Goal: Task Accomplishment & Management: Complete application form

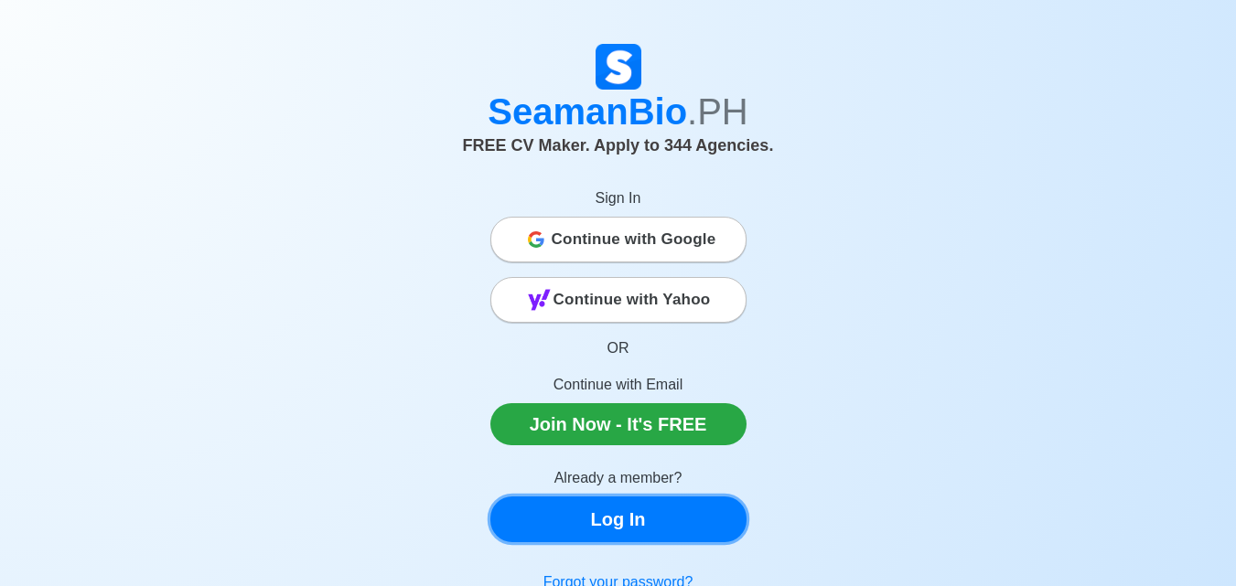
click at [683, 519] on link "Log In" at bounding box center [618, 520] width 256 height 46
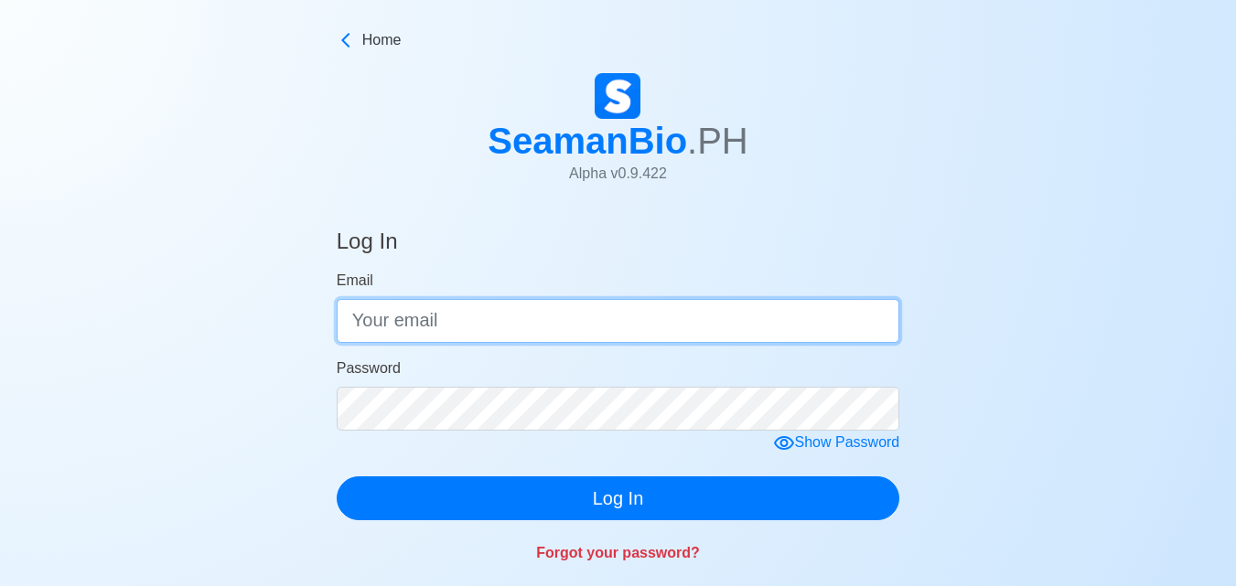
click at [615, 326] on input "Email" at bounding box center [618, 321] width 563 height 44
type input "[EMAIL_ADDRESS][DOMAIN_NAME]"
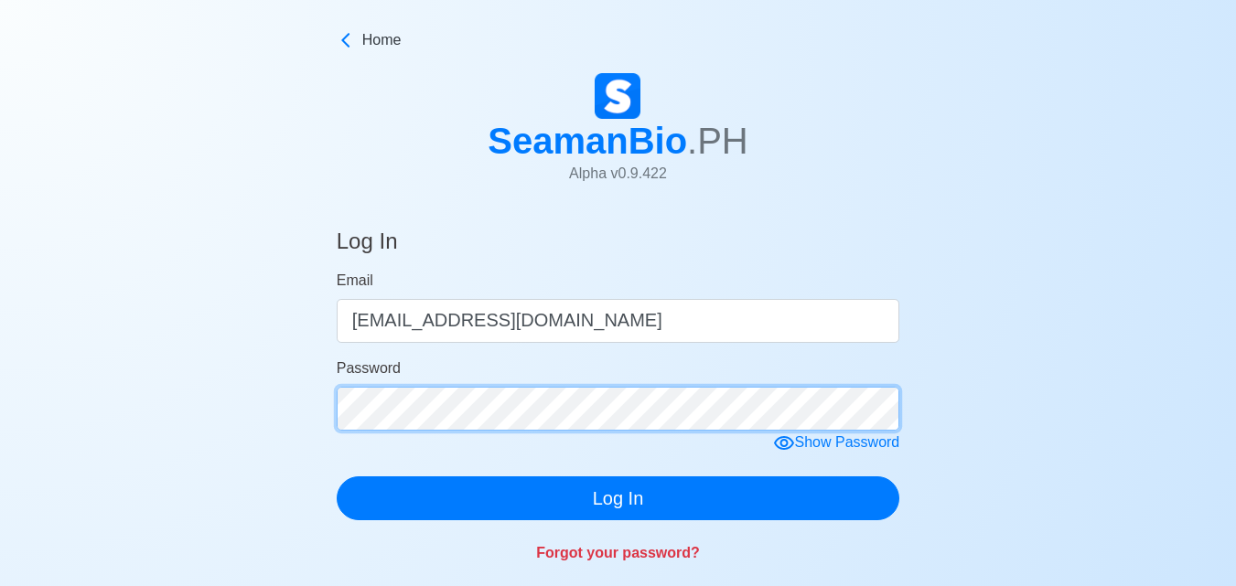
click button "Log In" at bounding box center [618, 498] width 563 height 44
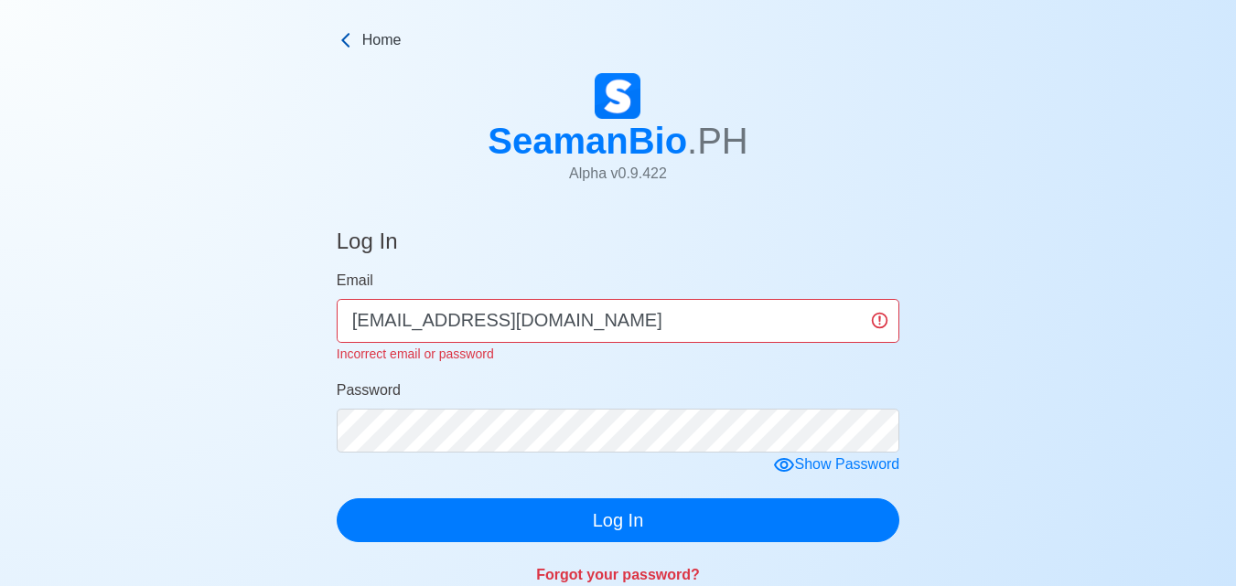
click at [368, 33] on span "Home" at bounding box center [381, 40] width 39 height 22
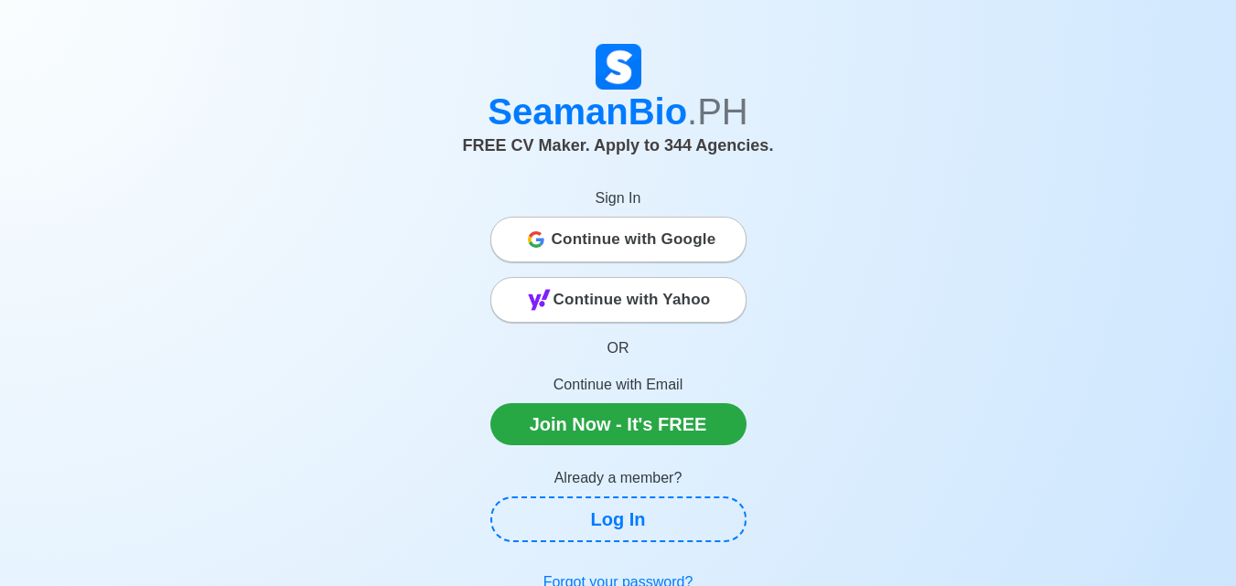
click at [633, 229] on span "Continue with Google" at bounding box center [633, 239] width 165 height 37
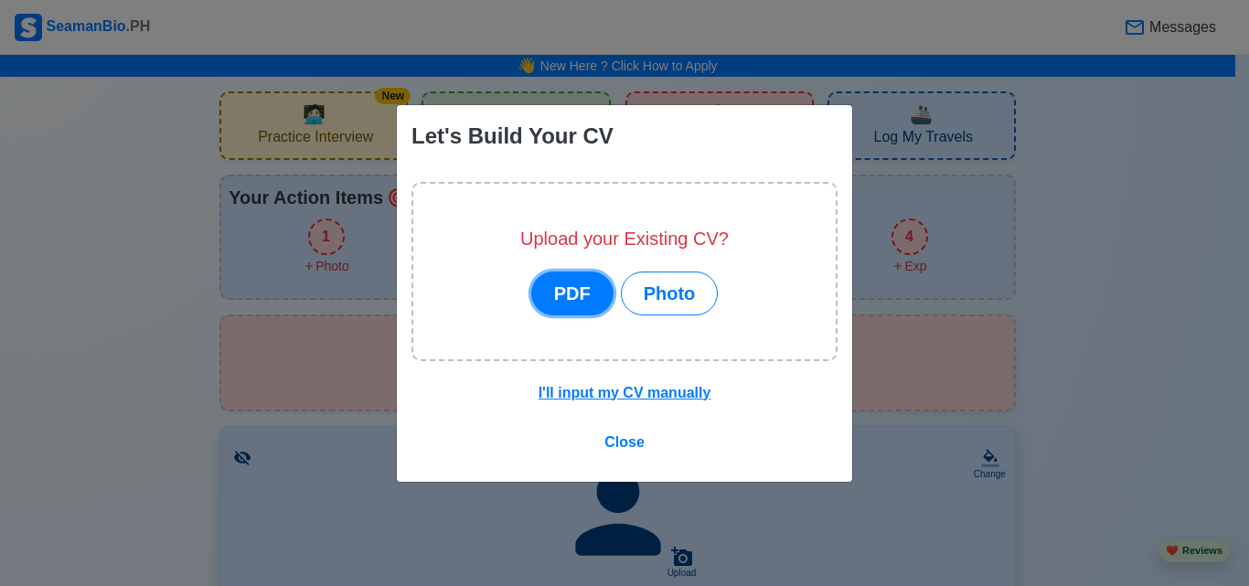
click at [566, 295] on button "PDF" at bounding box center [572, 294] width 82 height 44
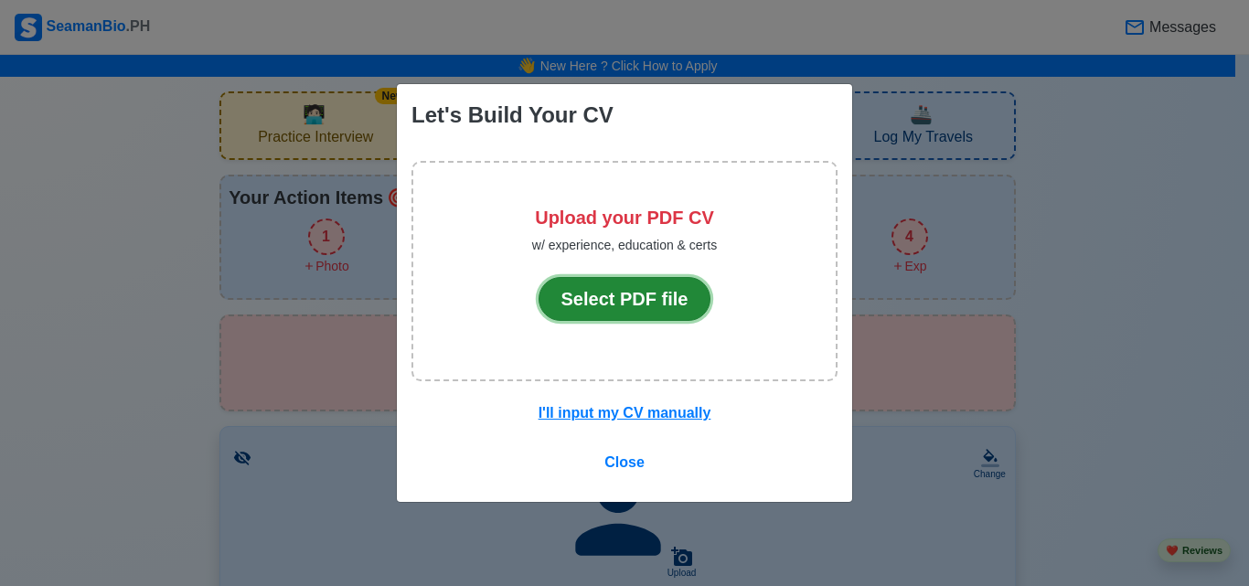
click at [566, 295] on button "Select PDF file" at bounding box center [625, 299] width 173 height 44
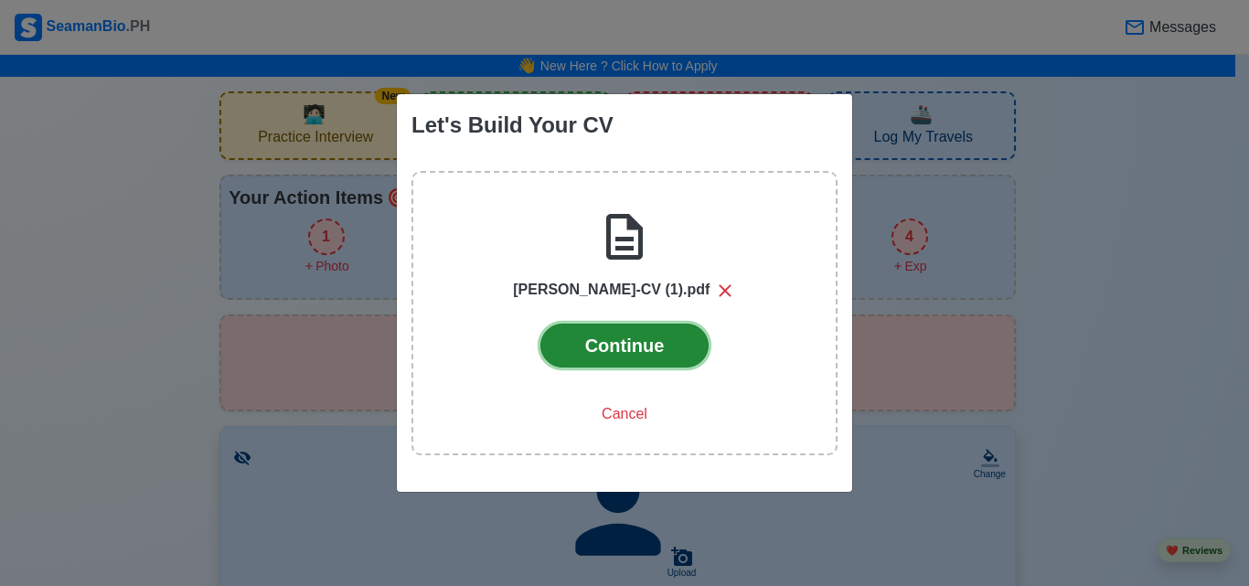
click at [616, 342] on button "Continue" at bounding box center [625, 346] width 169 height 44
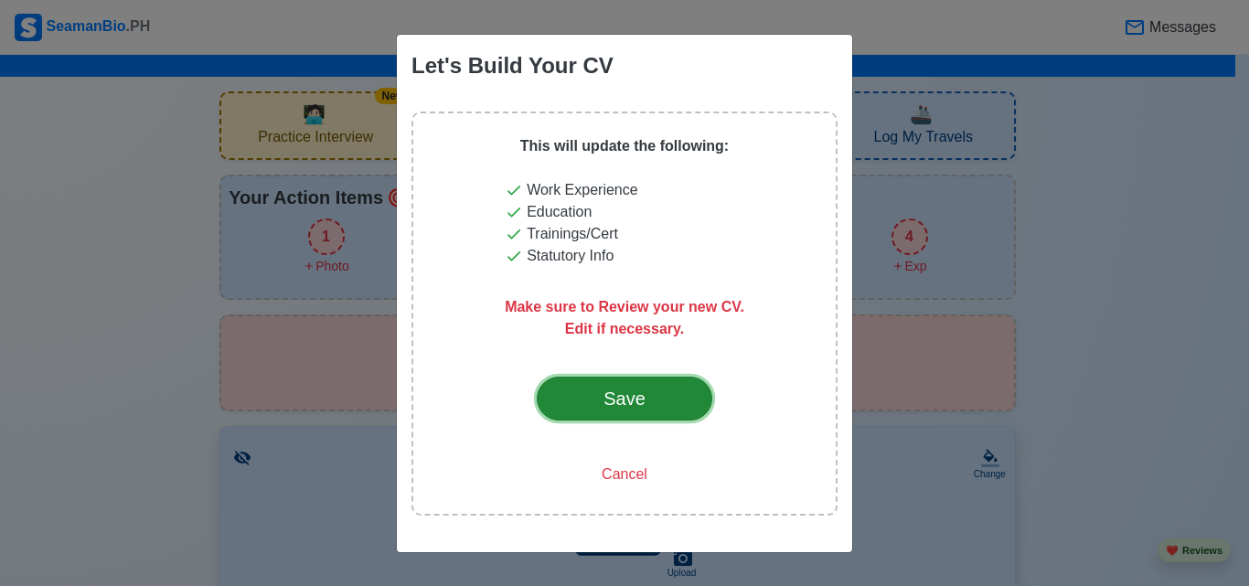
click at [617, 380] on button "Save" at bounding box center [625, 399] width 176 height 44
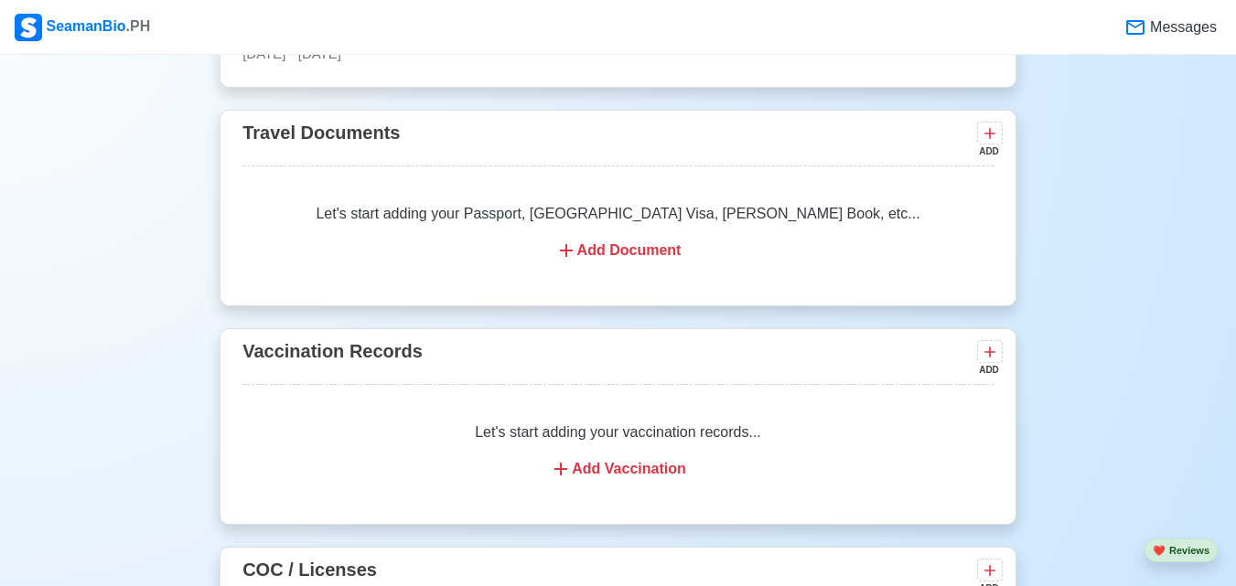
scroll to position [1372, 0]
click at [621, 492] on div "Let's start adding your vaccination records... Add Vaccination" at bounding box center [617, 452] width 751 height 102
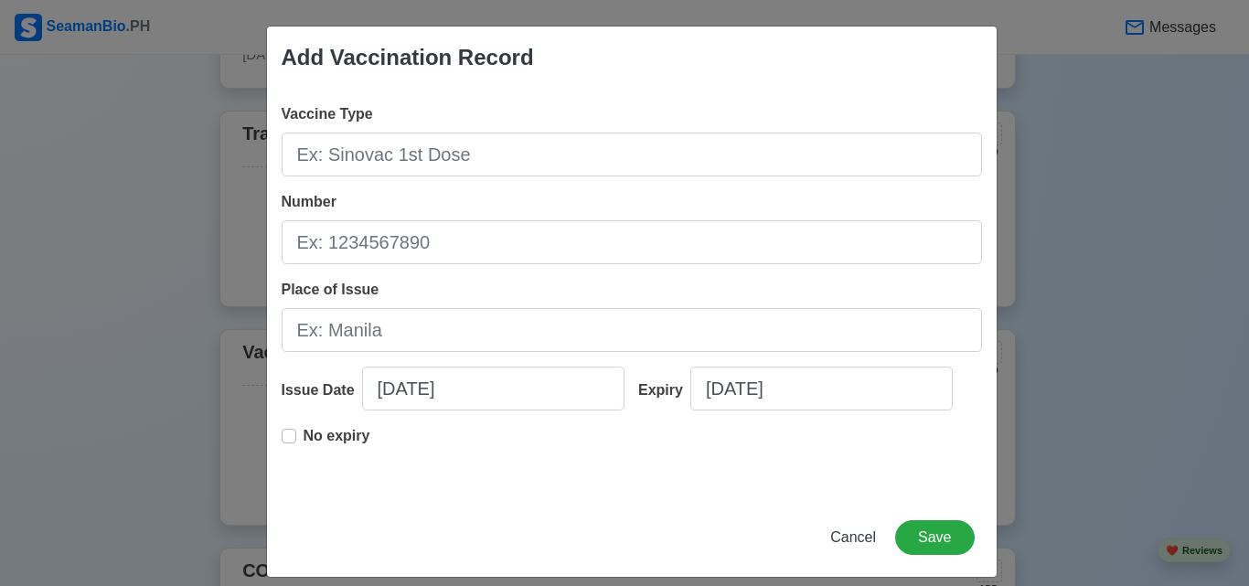
click at [1115, 419] on div "Add Vaccination Record Vaccine Type Number Place of Issue Issue Date [DATE] Exp…" at bounding box center [624, 293] width 1249 height 586
click at [844, 541] on span "Cancel" at bounding box center [853, 538] width 46 height 16
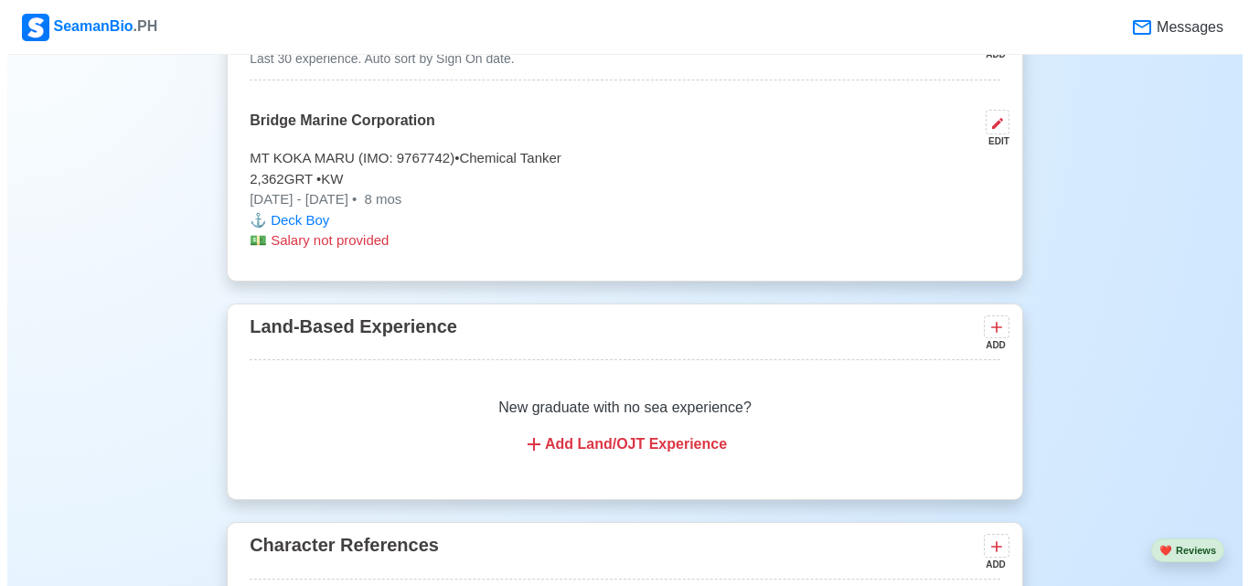
scroll to position [3530, 0]
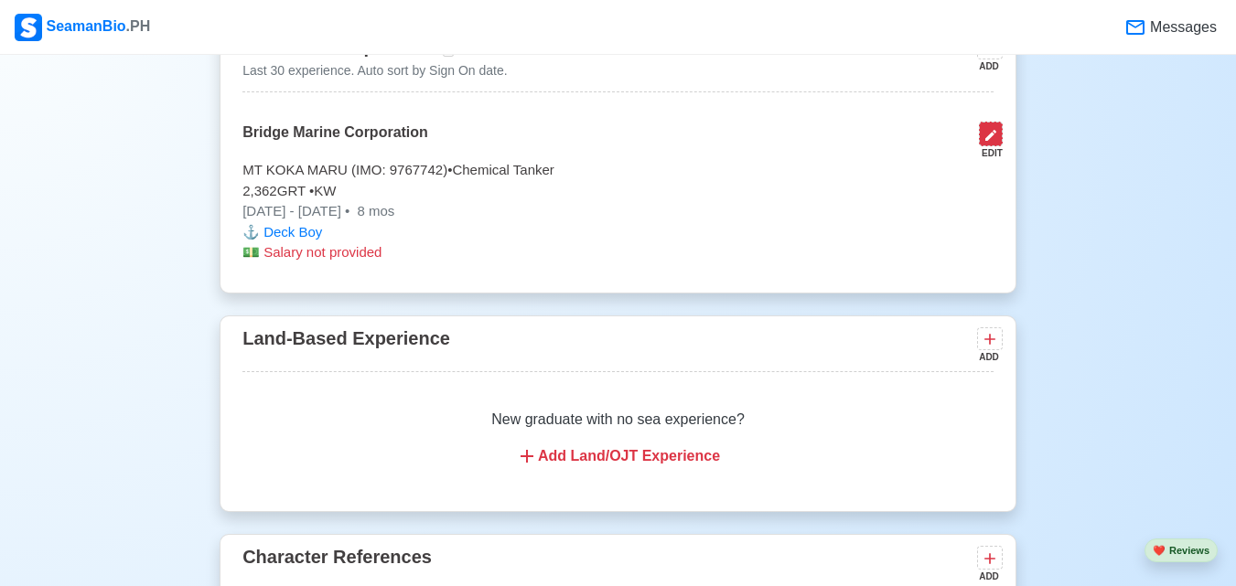
click at [993, 143] on icon at bounding box center [990, 135] width 15 height 15
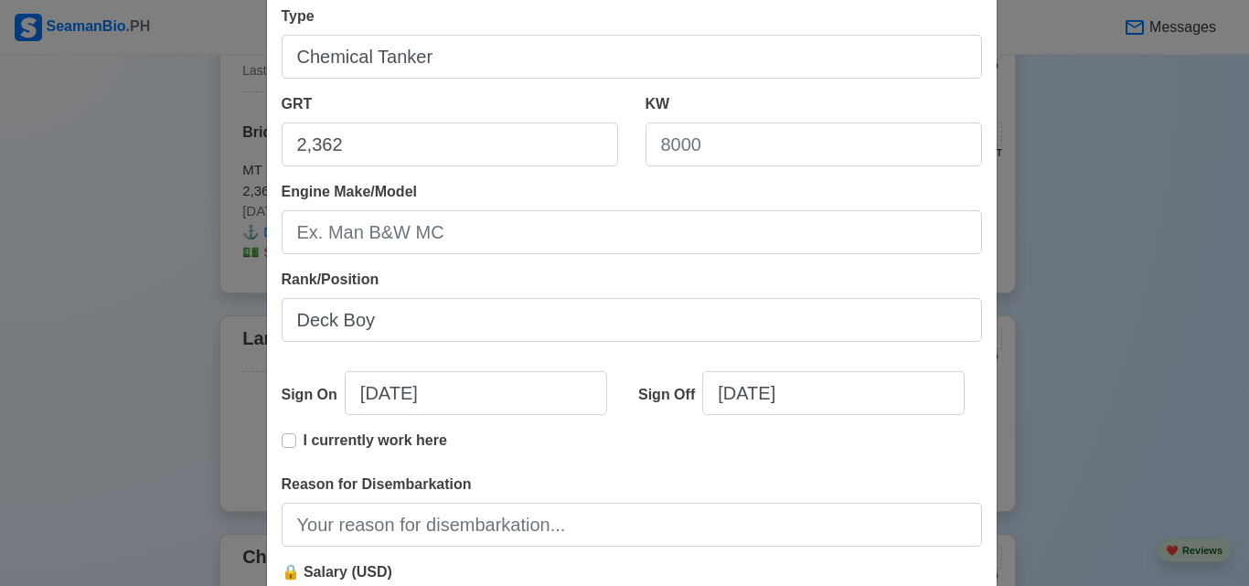
scroll to position [365, 0]
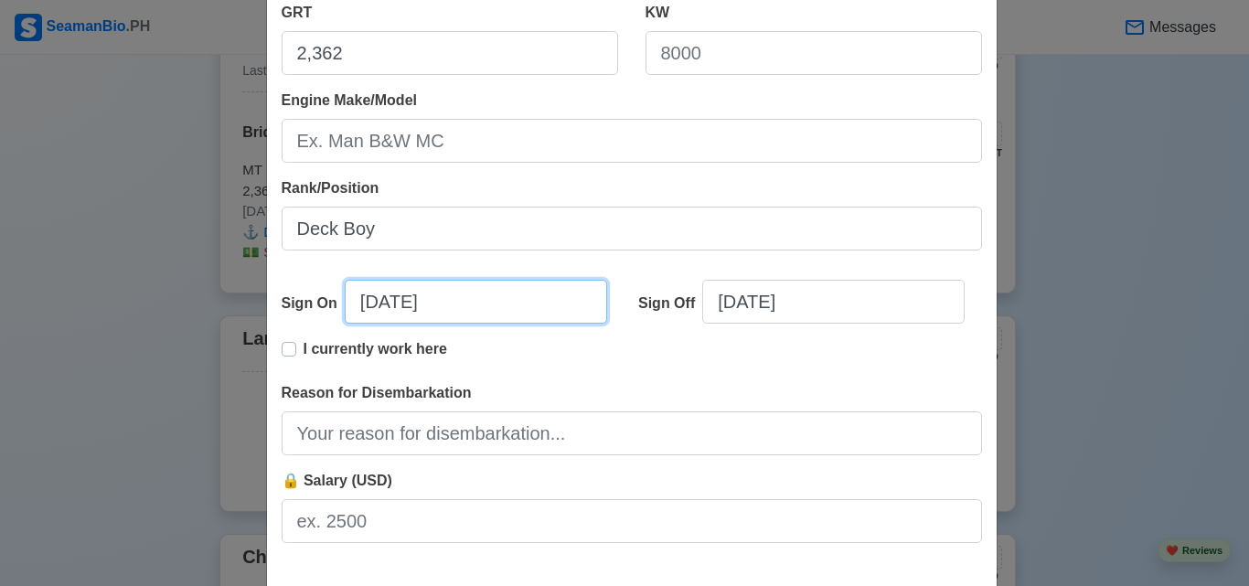
click at [395, 305] on input "[DATE]" at bounding box center [476, 302] width 262 height 44
select select "****"
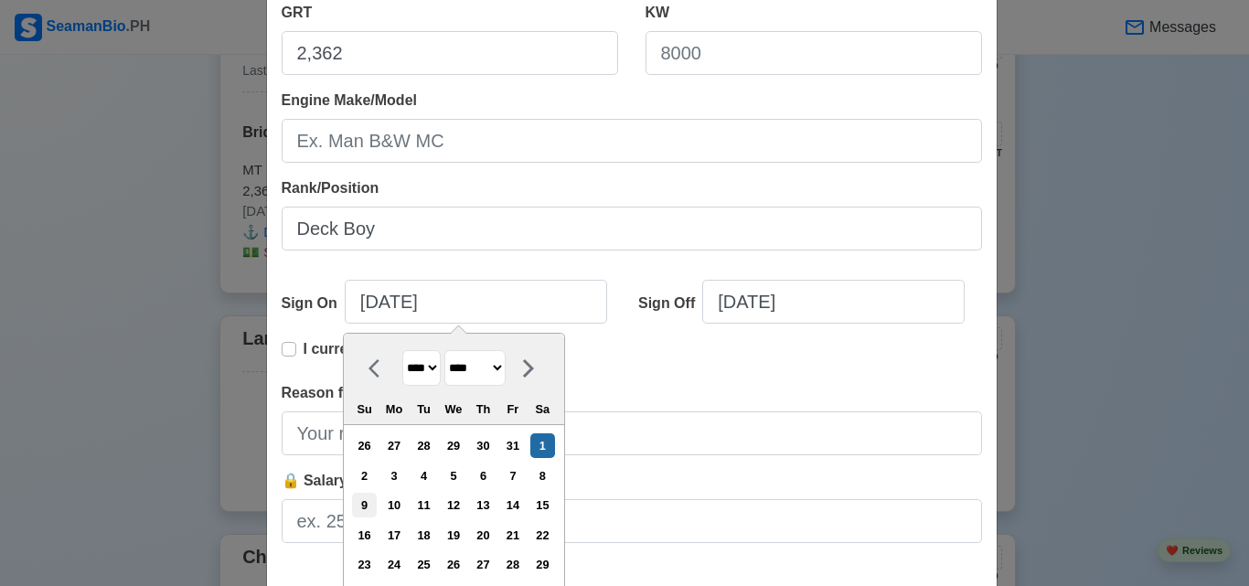
click at [375, 503] on div "9" at bounding box center [364, 505] width 25 height 25
type input "[DATE]"
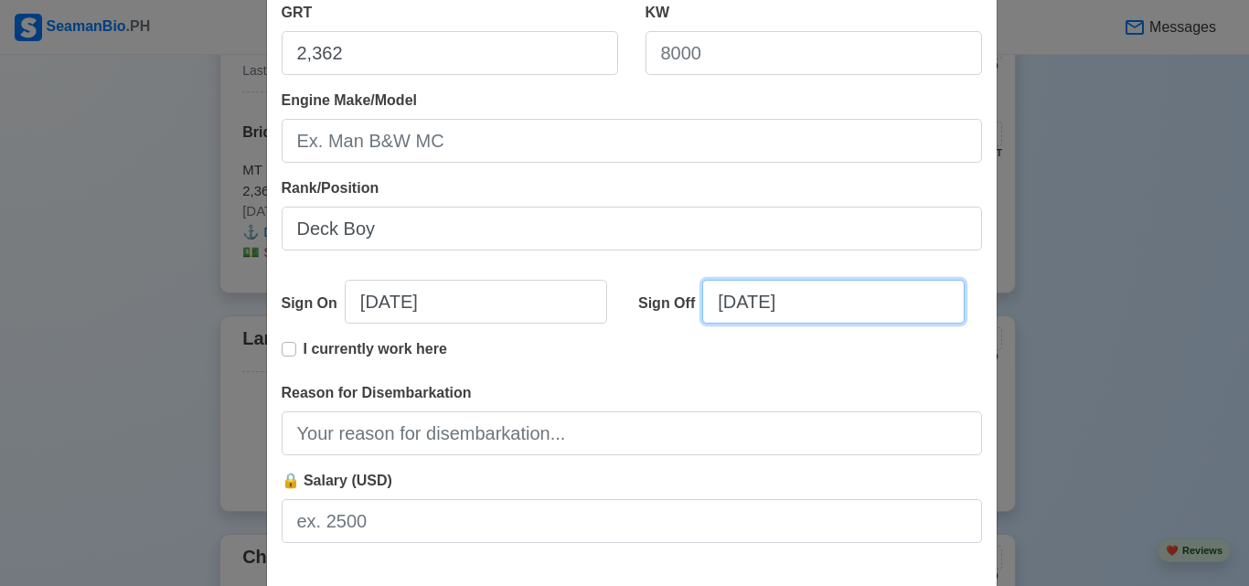
select select "****"
select select "********"
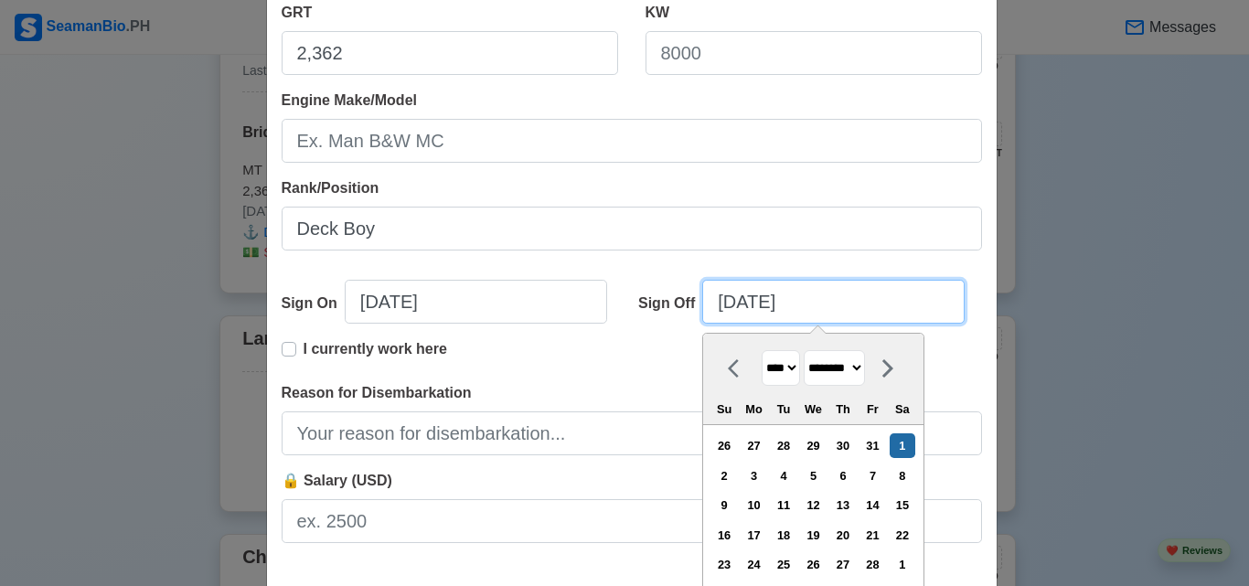
click at [756, 304] on input "[DATE]" at bounding box center [833, 302] width 262 height 44
click at [879, 535] on div "21" at bounding box center [873, 535] width 25 height 25
type input "[DATE]"
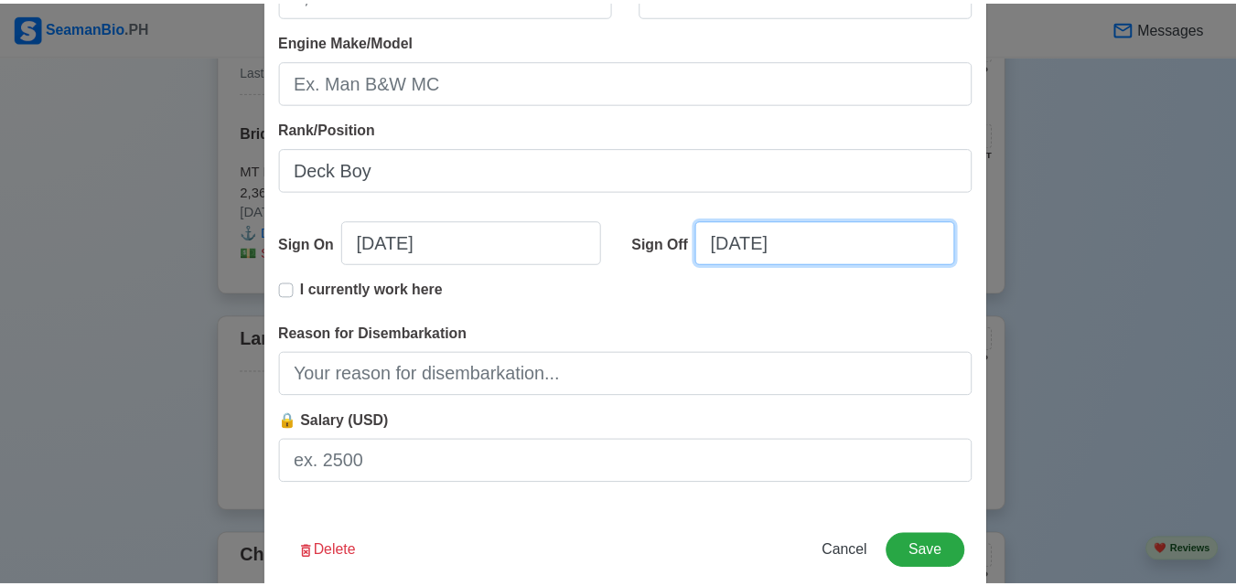
scroll to position [456, 0]
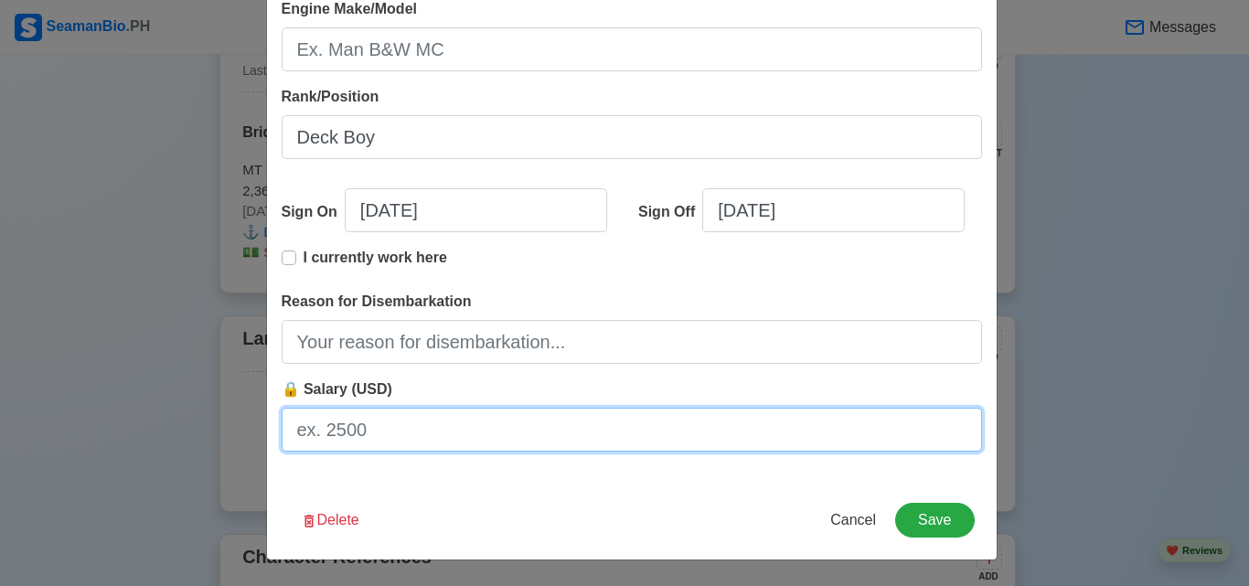
click at [348, 440] on input "🔒 Salary (USD)" at bounding box center [632, 430] width 701 height 44
type input "550"
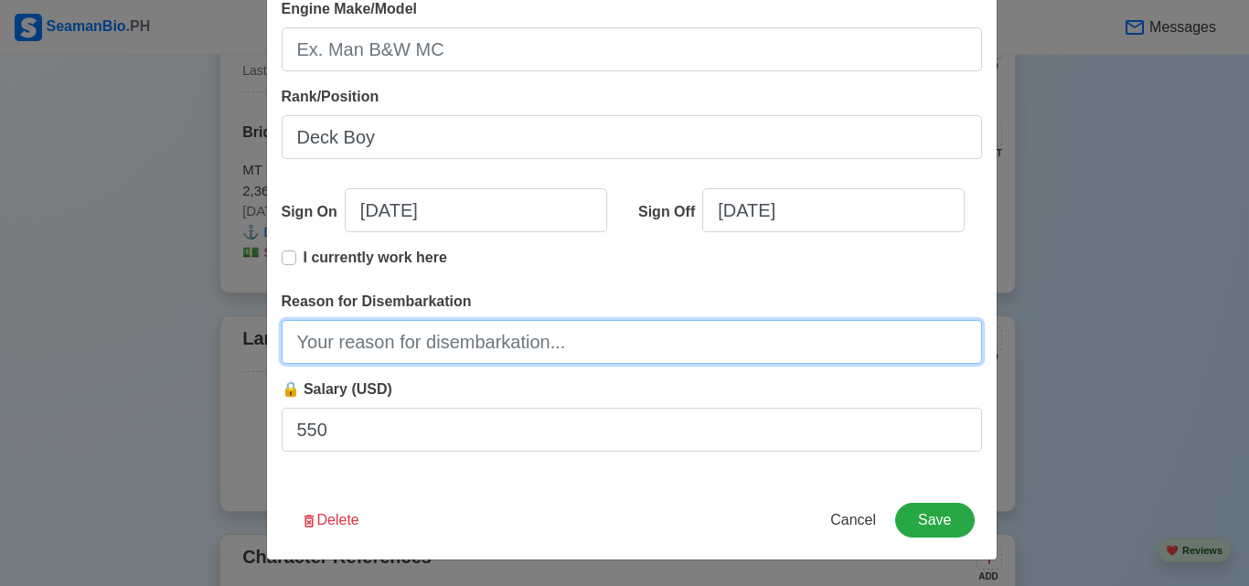
click at [423, 339] on input "Reason for Disembarkation" at bounding box center [632, 342] width 701 height 44
type input "finish cotract"
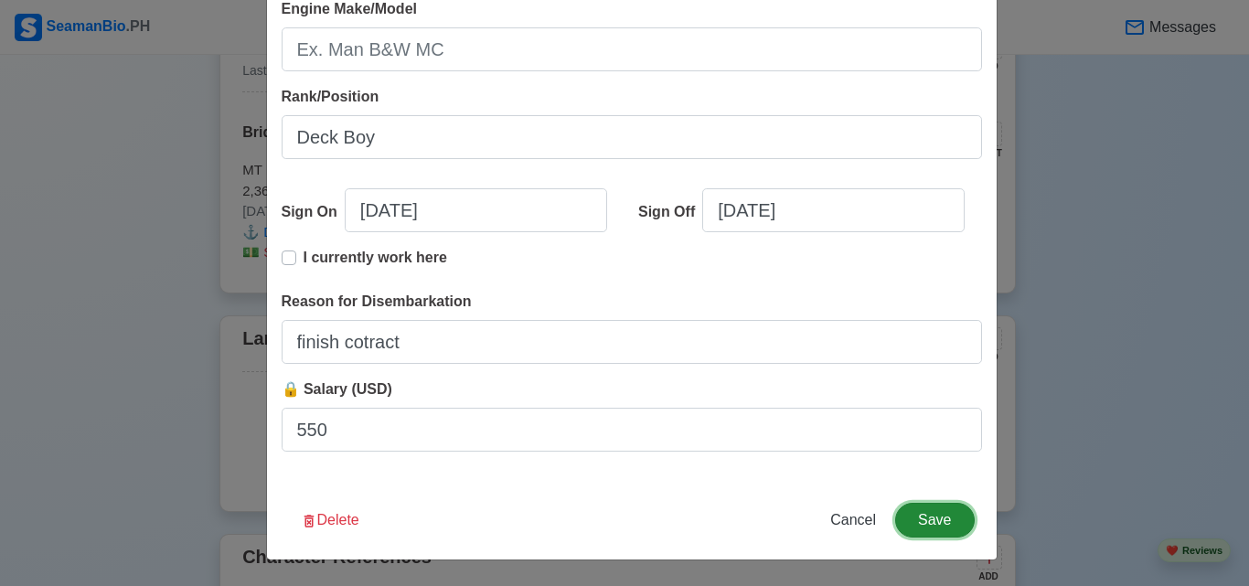
click at [921, 513] on button "Save" at bounding box center [934, 520] width 79 height 35
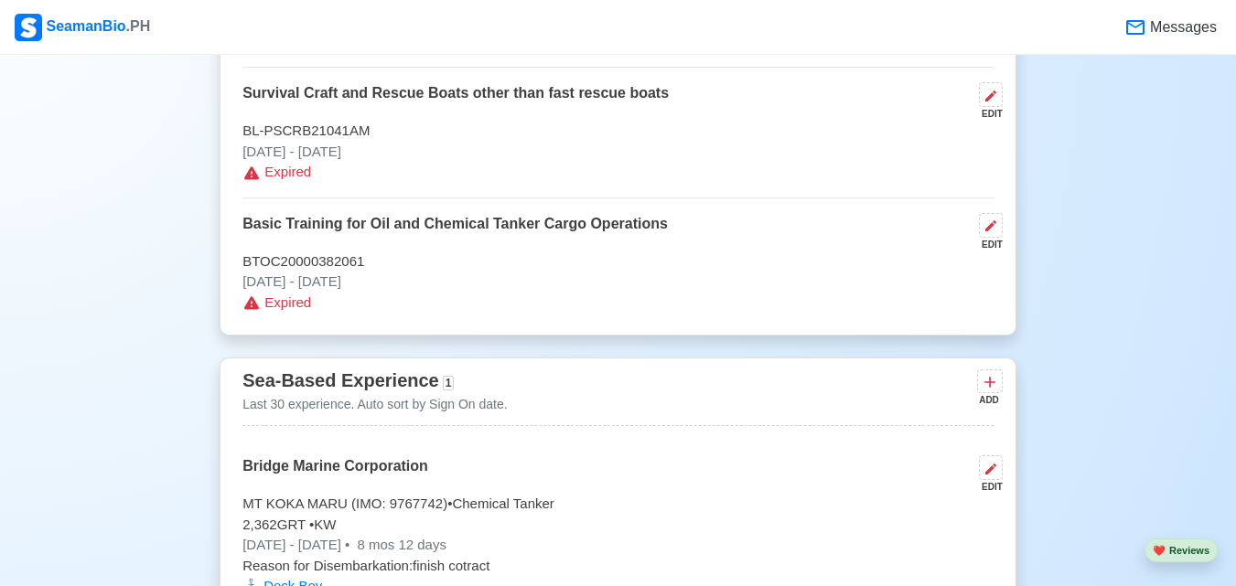
scroll to position [3164, 0]
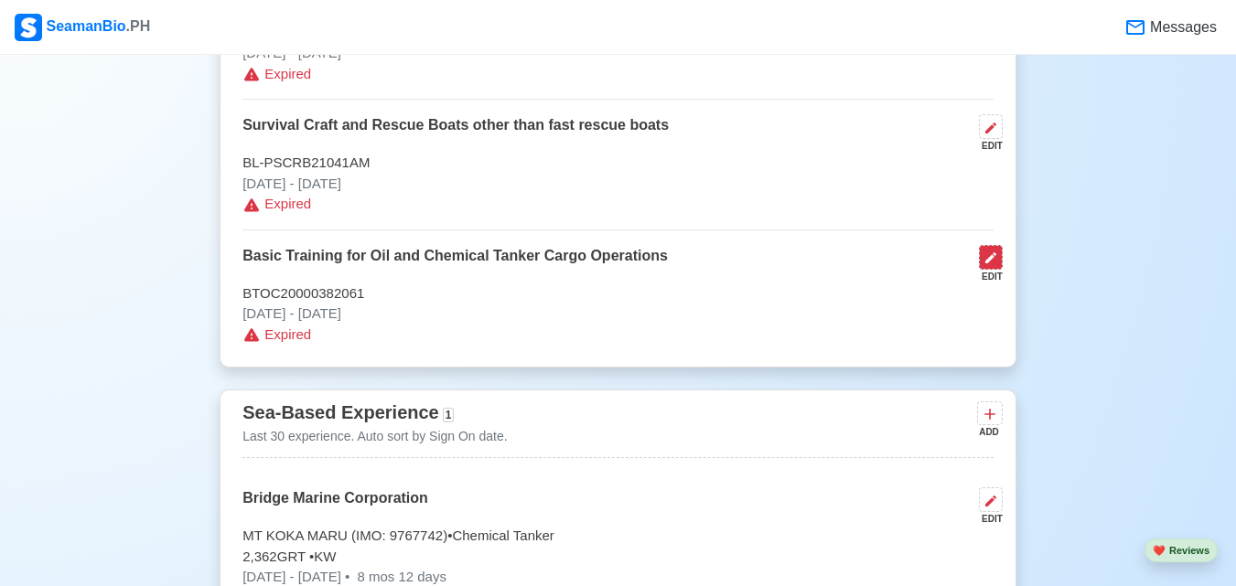
click at [994, 256] on button at bounding box center [991, 257] width 24 height 25
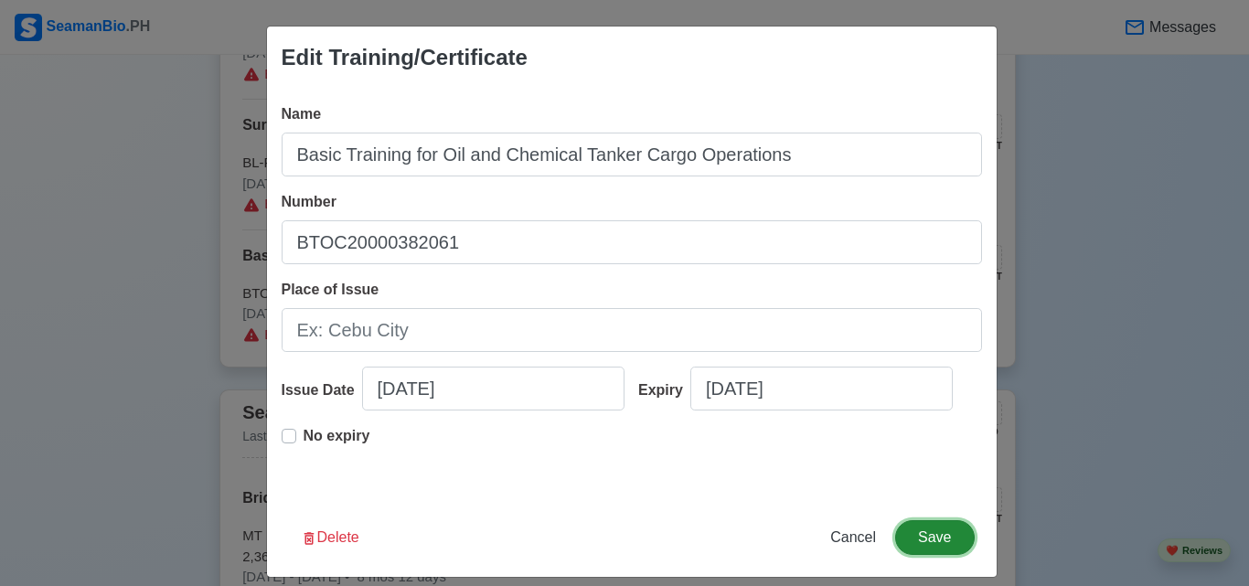
click at [955, 541] on button "Save" at bounding box center [934, 537] width 79 height 35
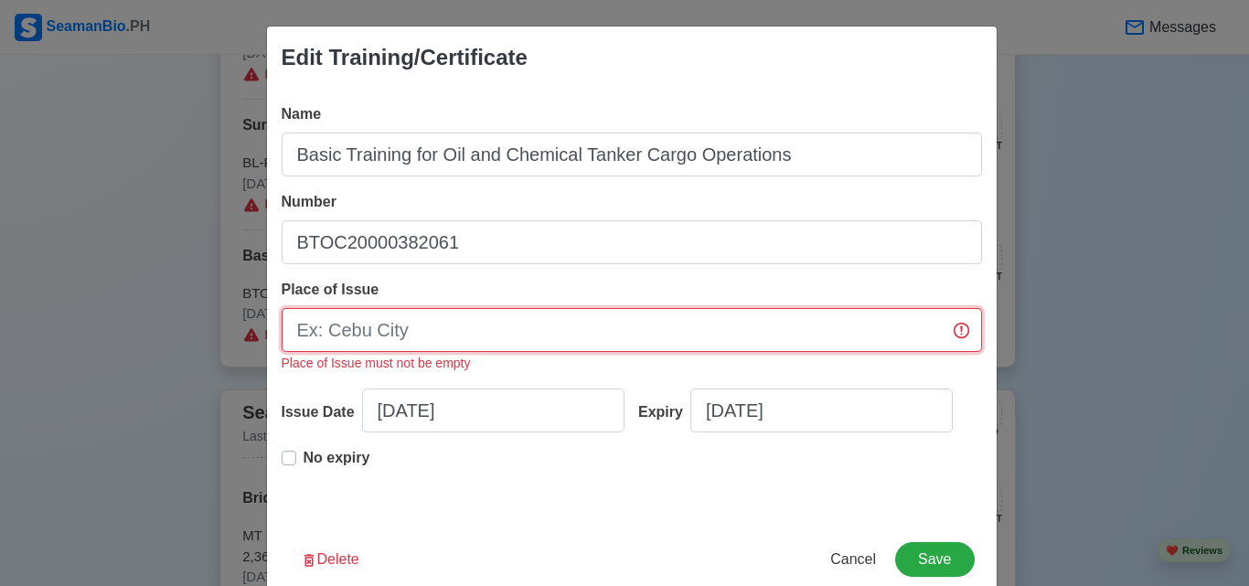
click at [868, 339] on input "Place of Issue" at bounding box center [632, 330] width 701 height 44
type input "m"
type input "[GEOGRAPHIC_DATA]"
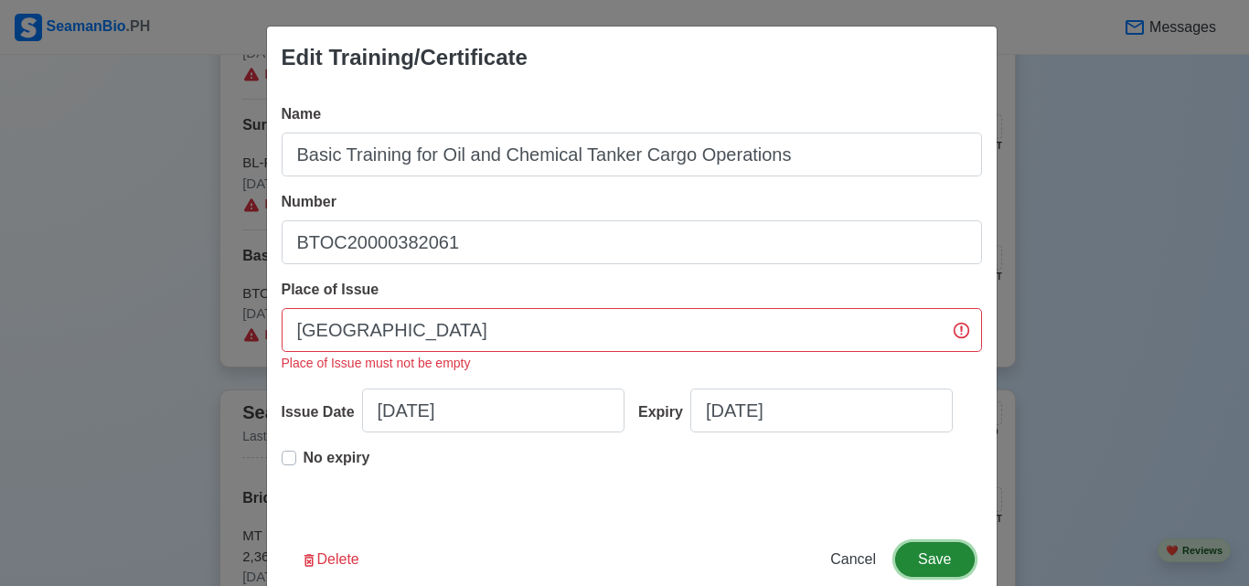
click at [934, 565] on button "Save" at bounding box center [934, 559] width 79 height 35
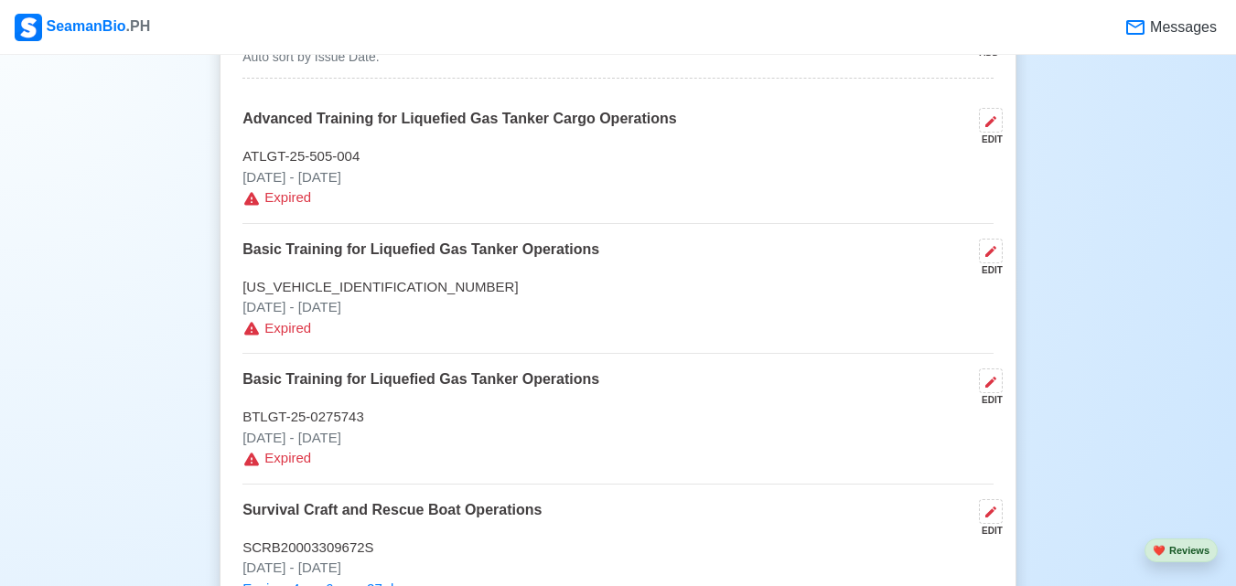
scroll to position [2067, 0]
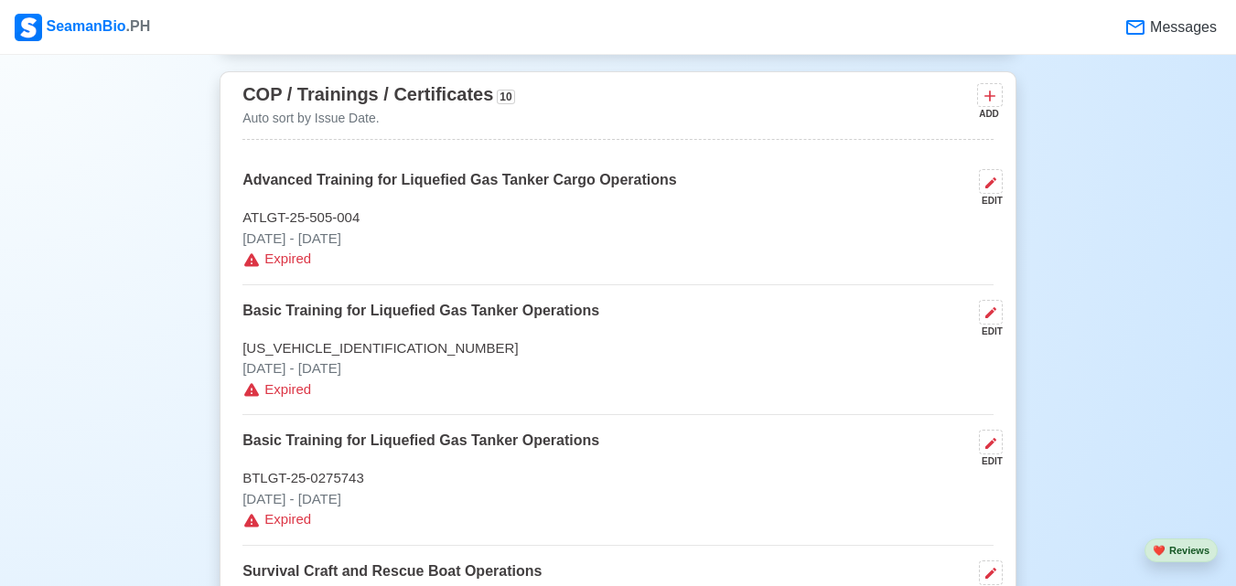
click at [585, 208] on p "Advanced Training for Liquefied Gas Tanker Cargo Operations" at bounding box center [459, 188] width 434 height 38
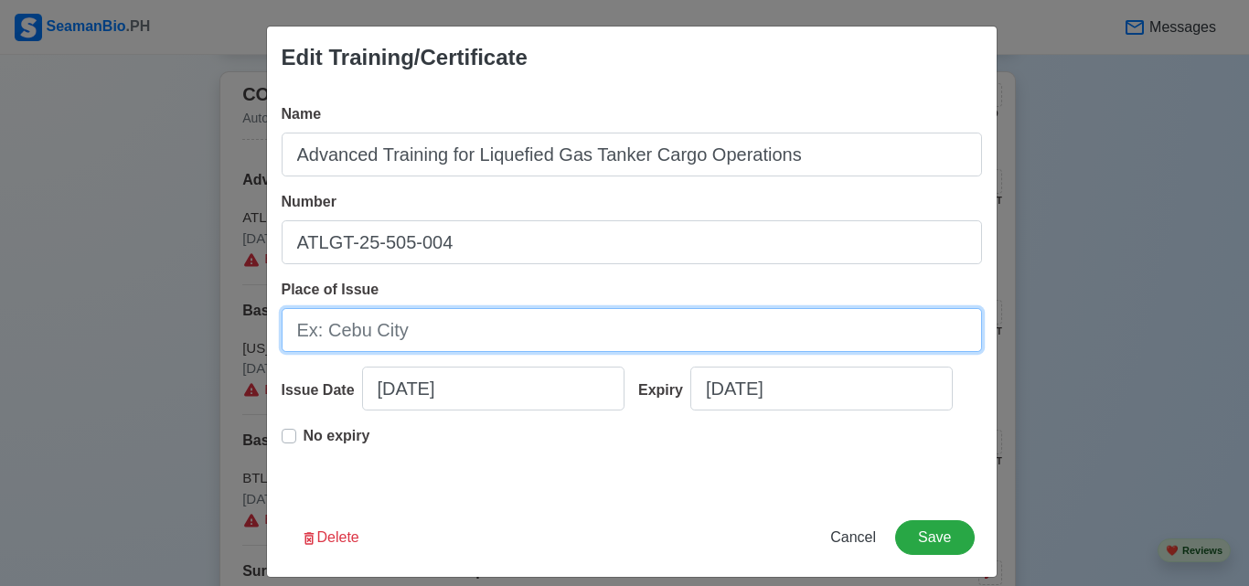
click at [592, 338] on input "Place of Issue" at bounding box center [632, 330] width 701 height 44
type input "[GEOGRAPHIC_DATA]"
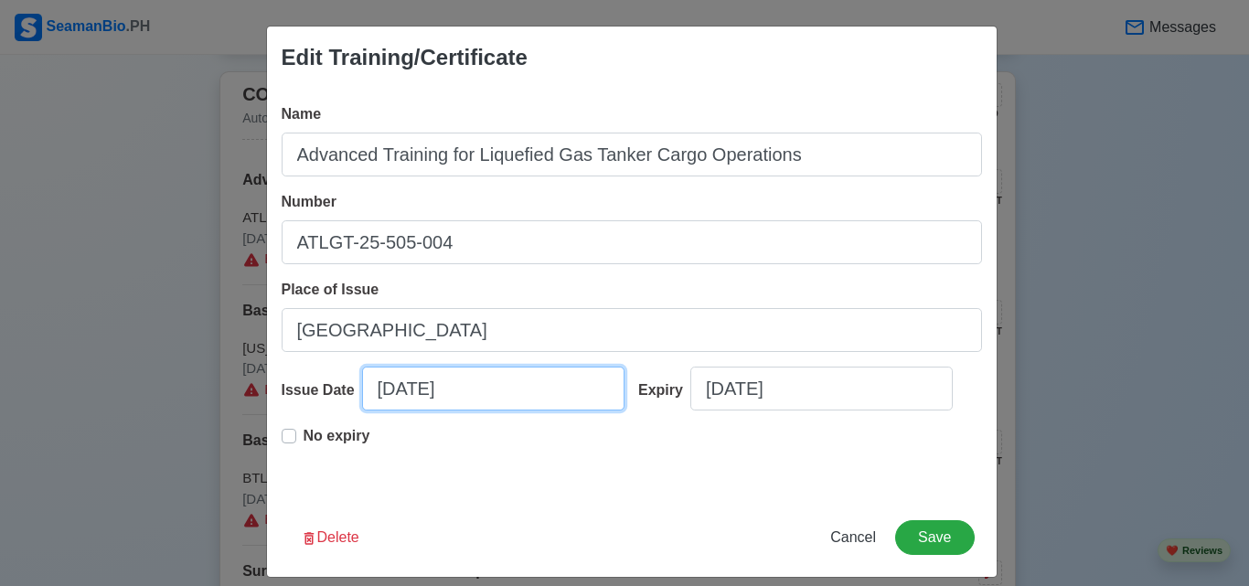
click at [412, 388] on input "[DATE]" at bounding box center [493, 389] width 262 height 44
select select "****"
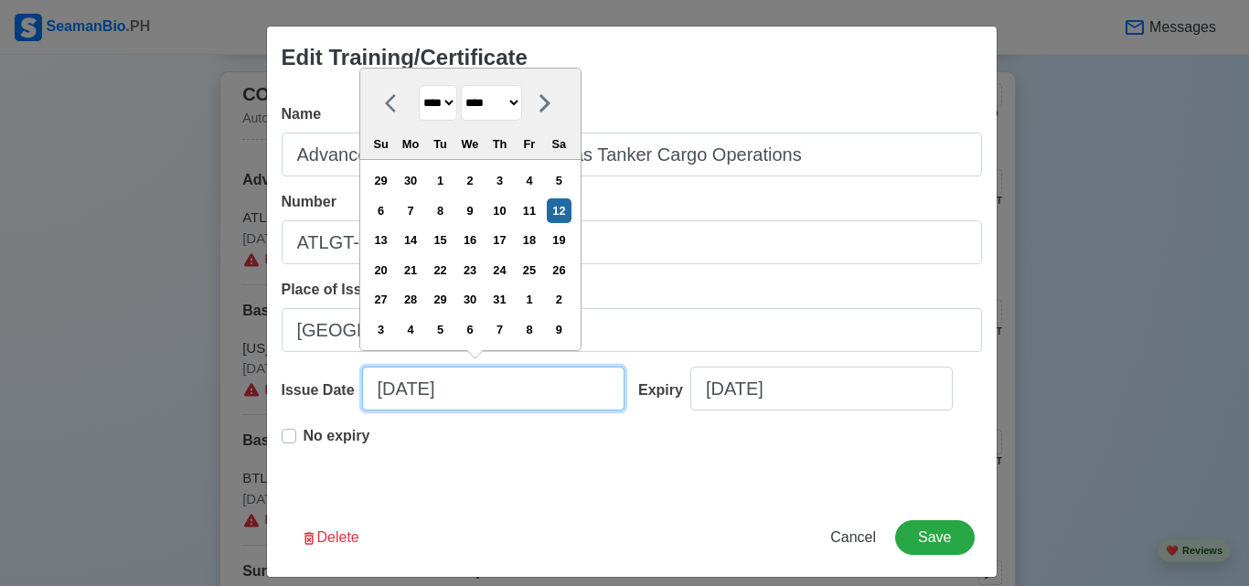
type input "[DATE]"
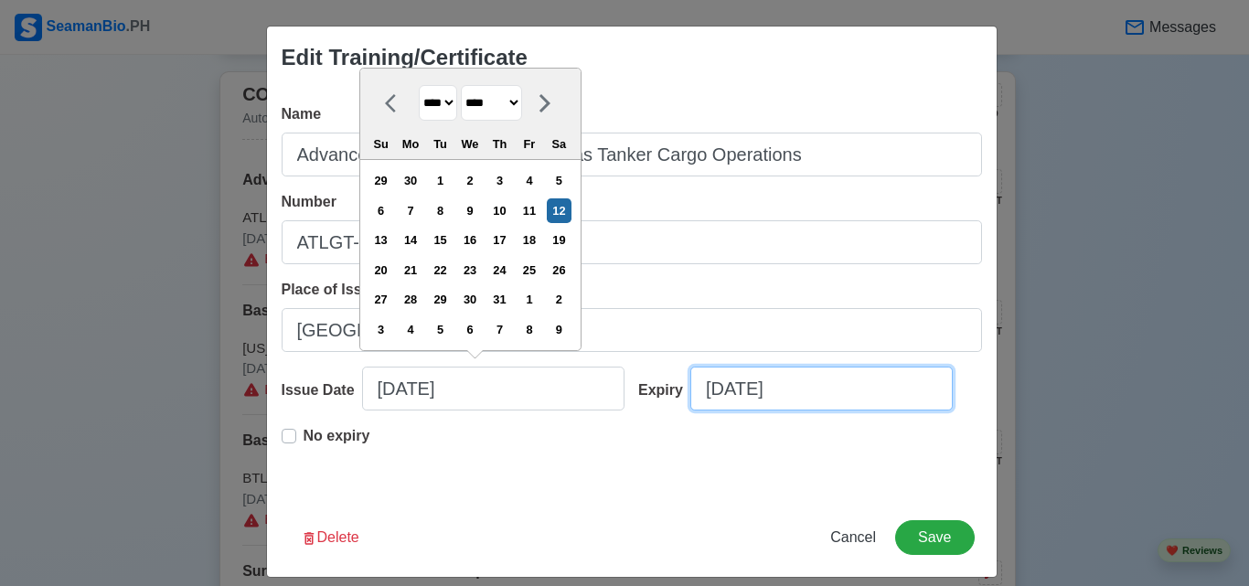
select select "****"
select select "******"
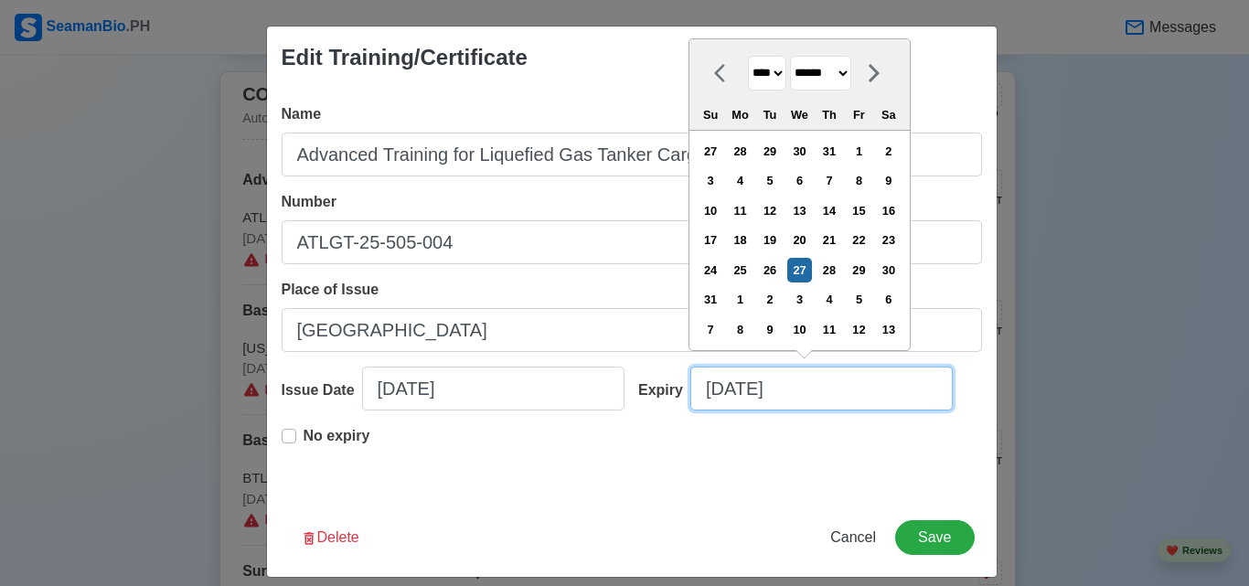
click at [823, 393] on input "[DATE]" at bounding box center [822, 389] width 262 height 44
type input "[DATE]"
select select "****"
type input "[DATE]"
select select "****"
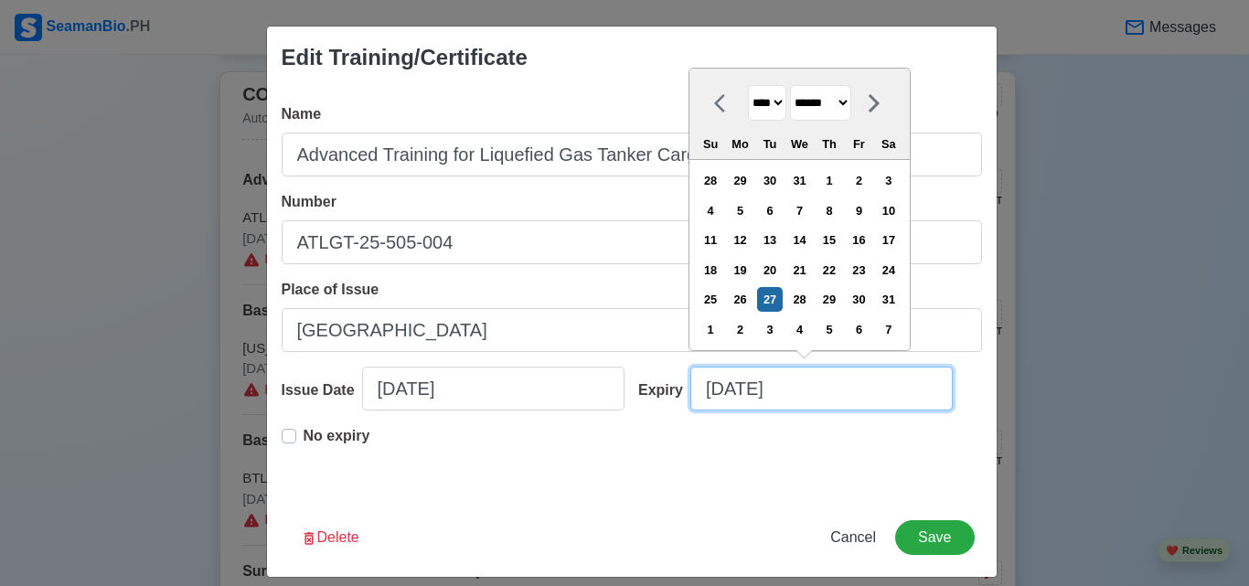
click at [710, 390] on input "[DATE]" at bounding box center [822, 389] width 262 height 44
type input "[DATE]"
click at [705, 106] on div at bounding box center [725, 103] width 46 height 36
select select "****"
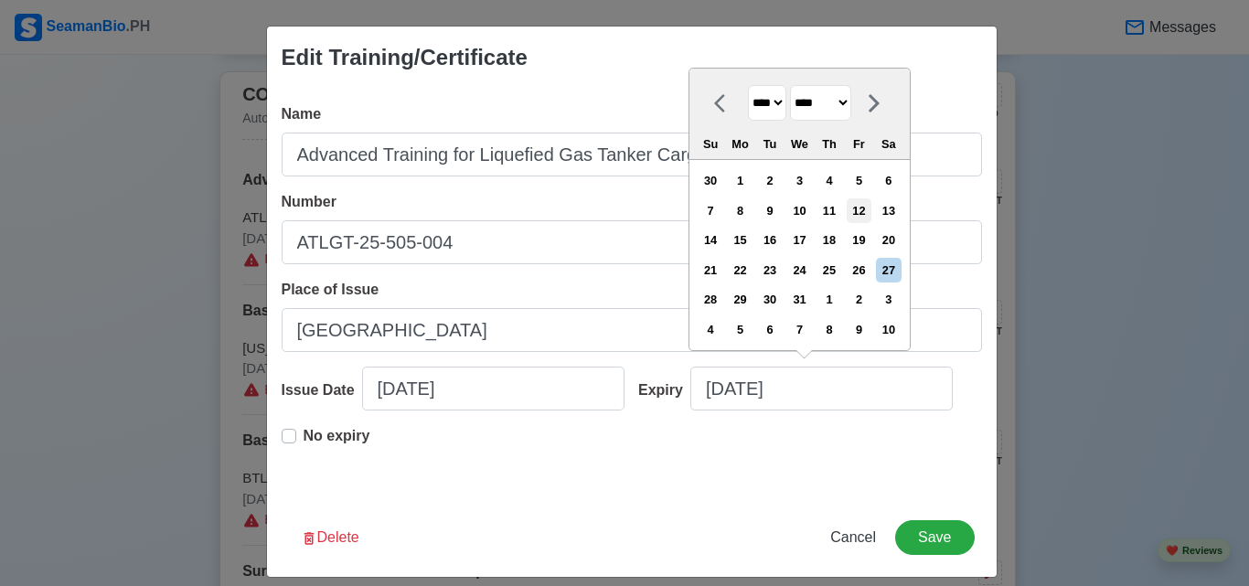
click at [867, 220] on div "12" at bounding box center [859, 210] width 25 height 25
type input "[DATE]"
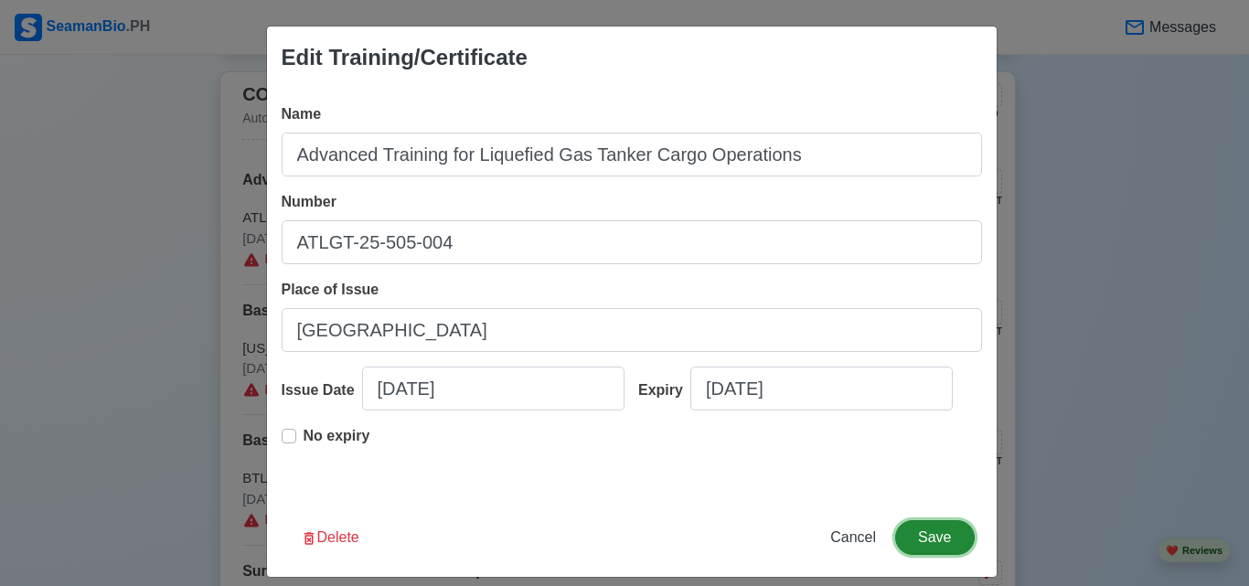
click at [927, 528] on button "Save" at bounding box center [934, 537] width 79 height 35
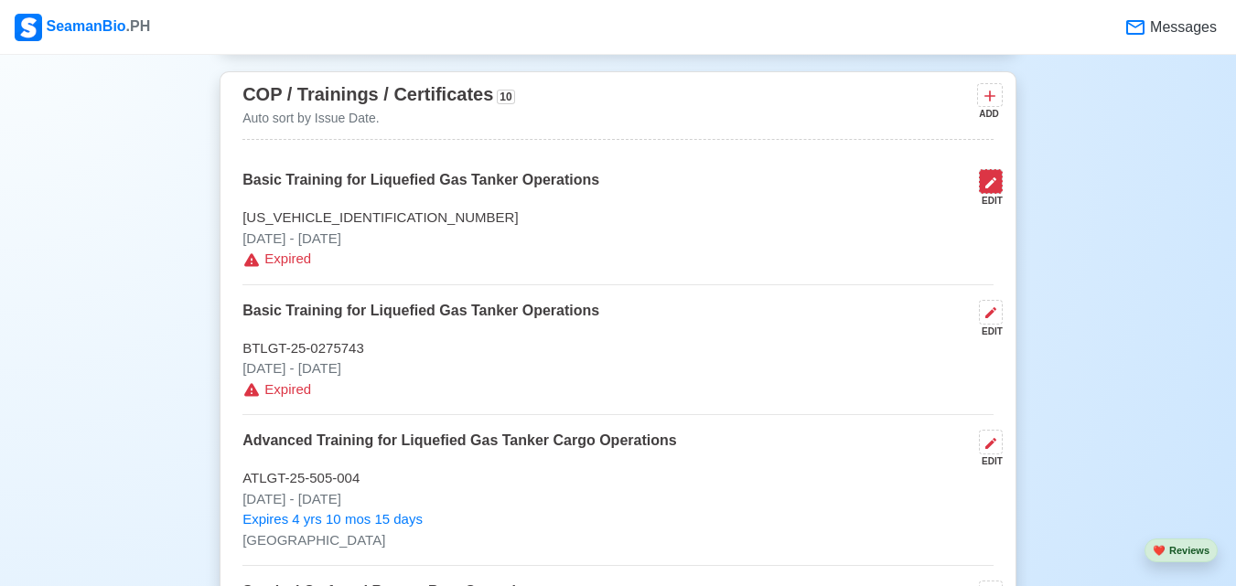
click at [988, 188] on icon at bounding box center [990, 183] width 15 height 15
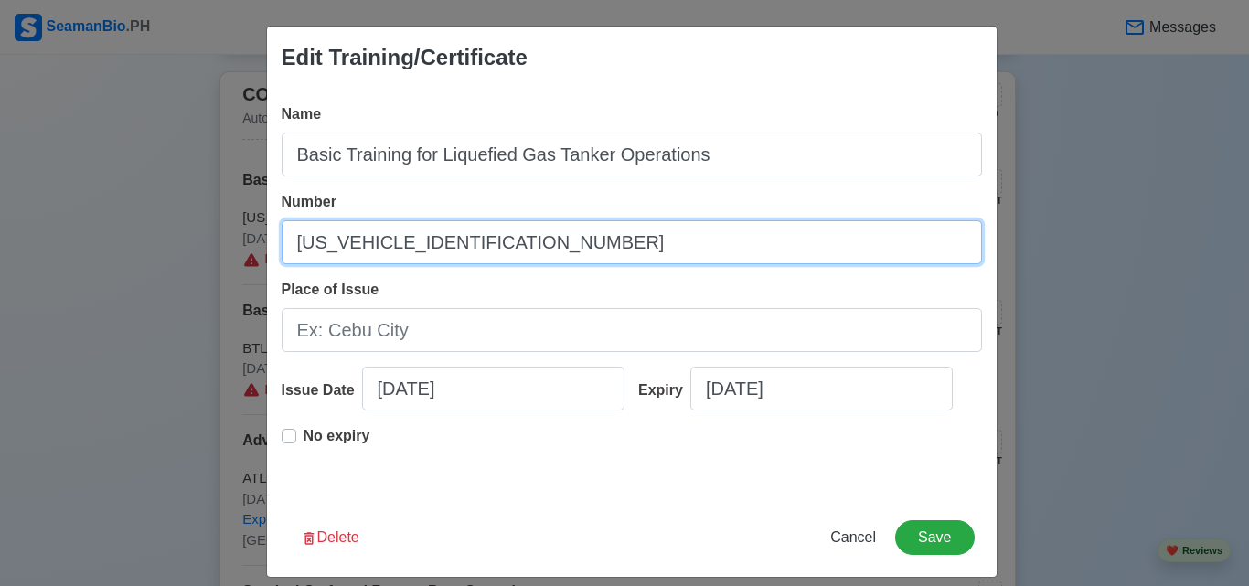
click at [724, 237] on input "[US_VEHICLE_IDENTIFICATION_NUMBER]" at bounding box center [632, 242] width 701 height 44
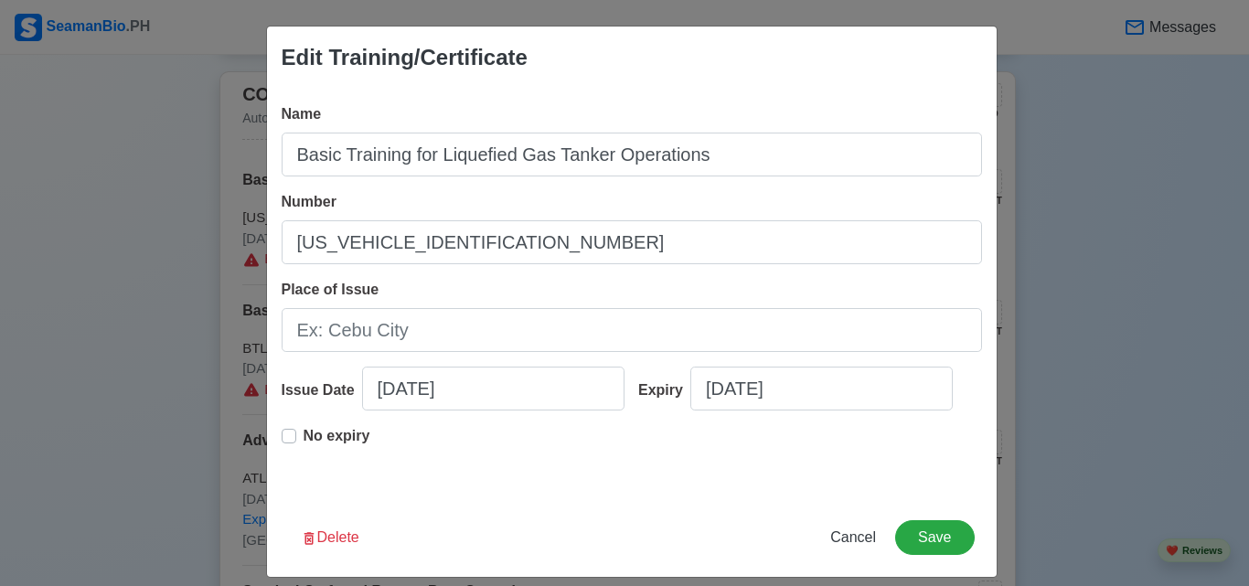
click at [120, 270] on div "Edit Training/Certificate Name Basic Training for Liquefied Gas Tanker Operatio…" at bounding box center [624, 293] width 1249 height 586
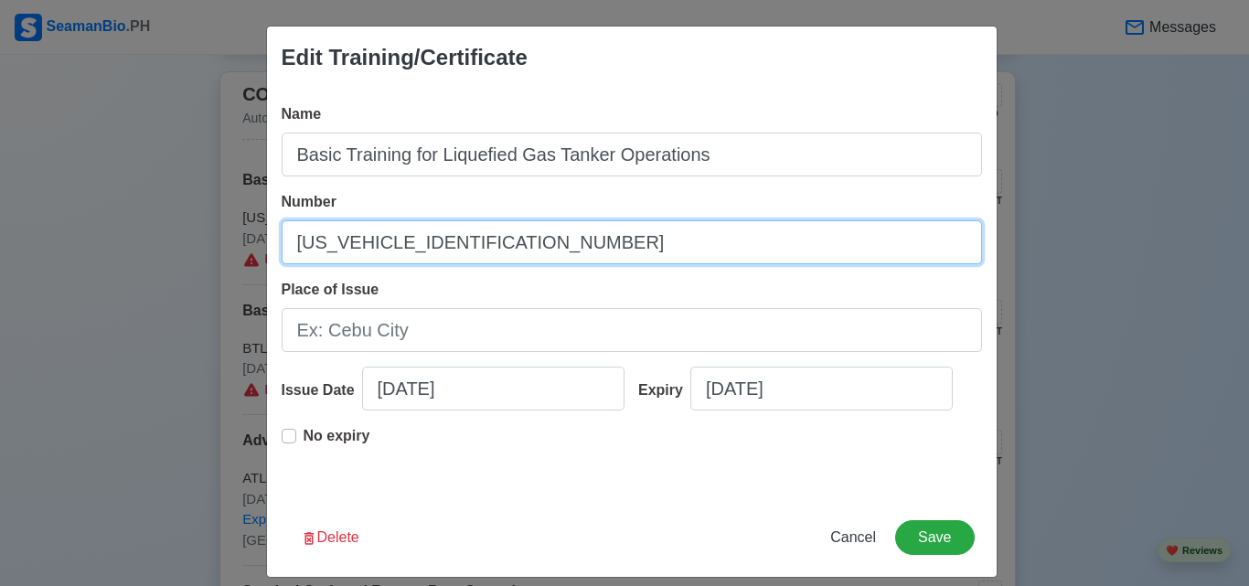
click at [478, 243] on input "[US_VEHICLE_IDENTIFICATION_NUMBER]" at bounding box center [632, 242] width 701 height 44
type input "BTLGT-24-5-0275743"
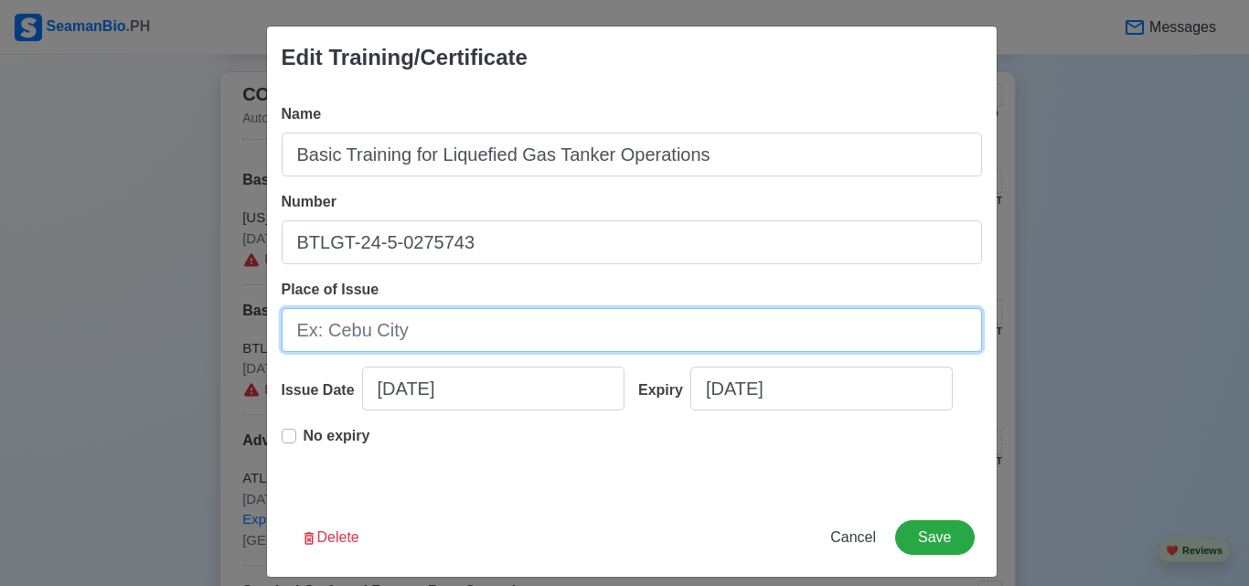
click at [447, 343] on input "Place of Issue" at bounding box center [632, 330] width 701 height 44
type input "[GEOGRAPHIC_DATA]"
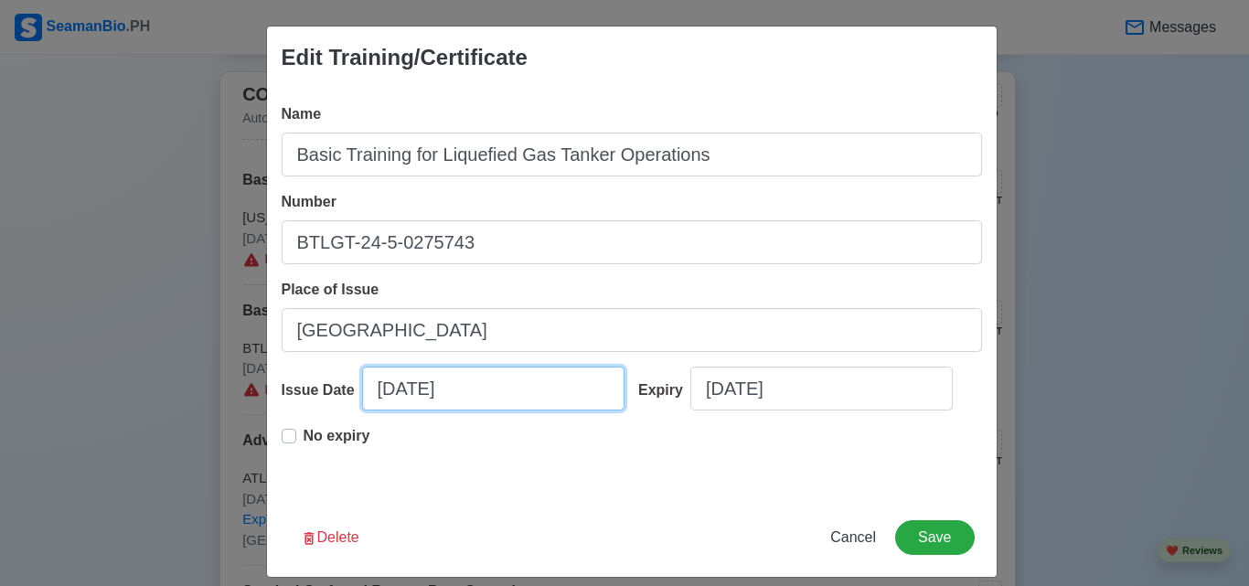
click at [508, 379] on input "[DATE]" at bounding box center [493, 389] width 262 height 44
select select "****"
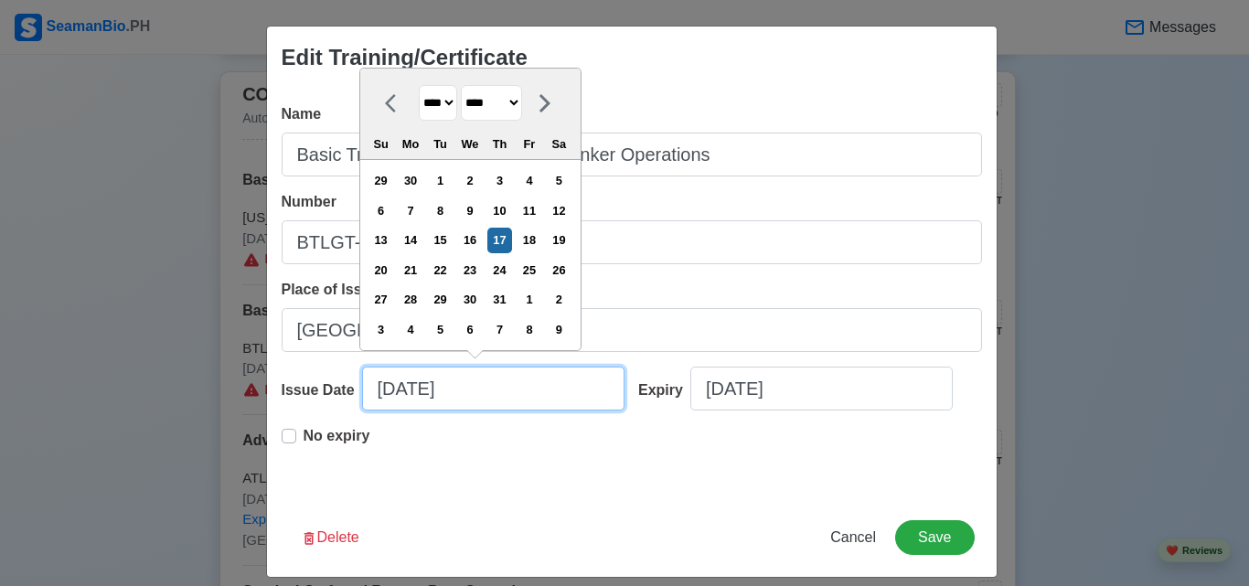
click at [411, 387] on input "[DATE]" at bounding box center [493, 389] width 262 height 44
type input "[DATE]"
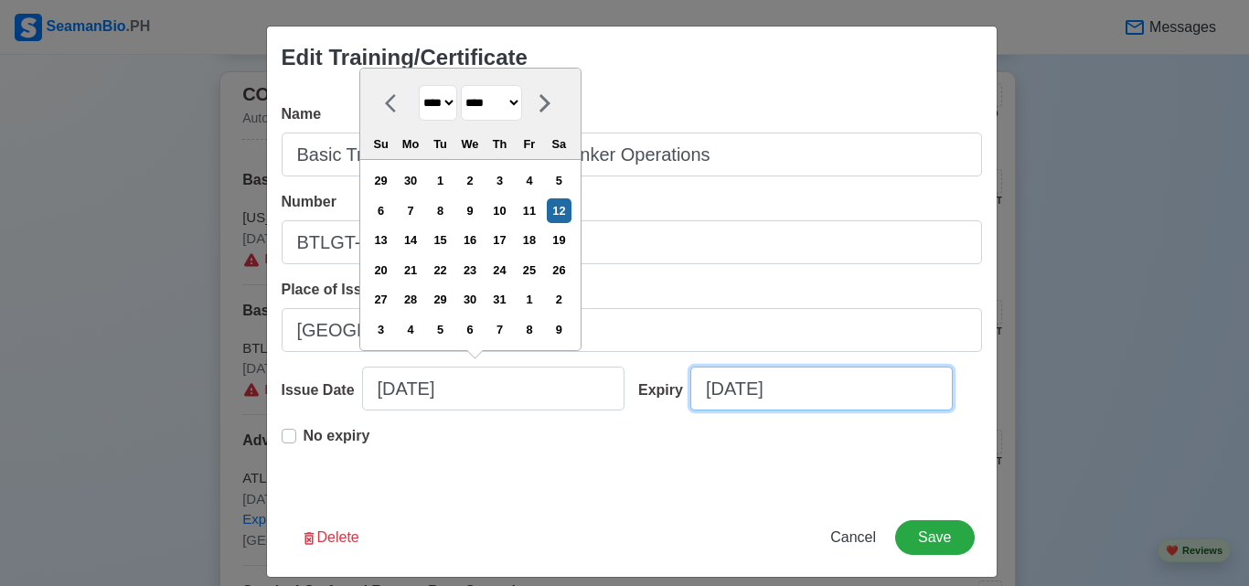
click at [713, 398] on input "[DATE]" at bounding box center [822, 389] width 262 height 44
select select "****"
select select "******"
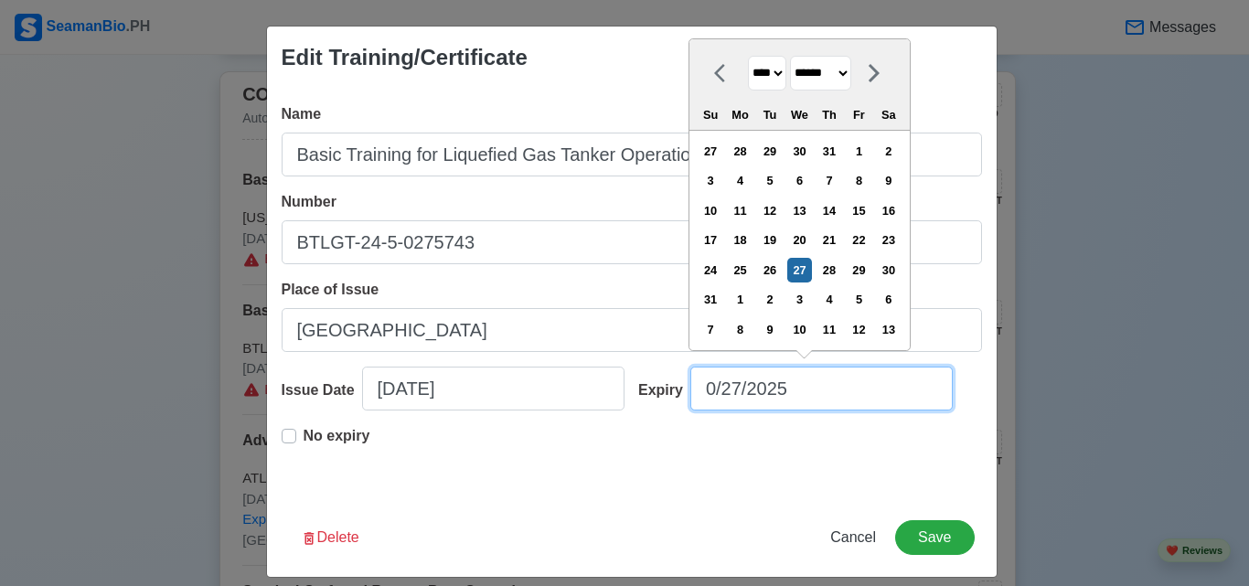
type input "[DATE]"
select select "****"
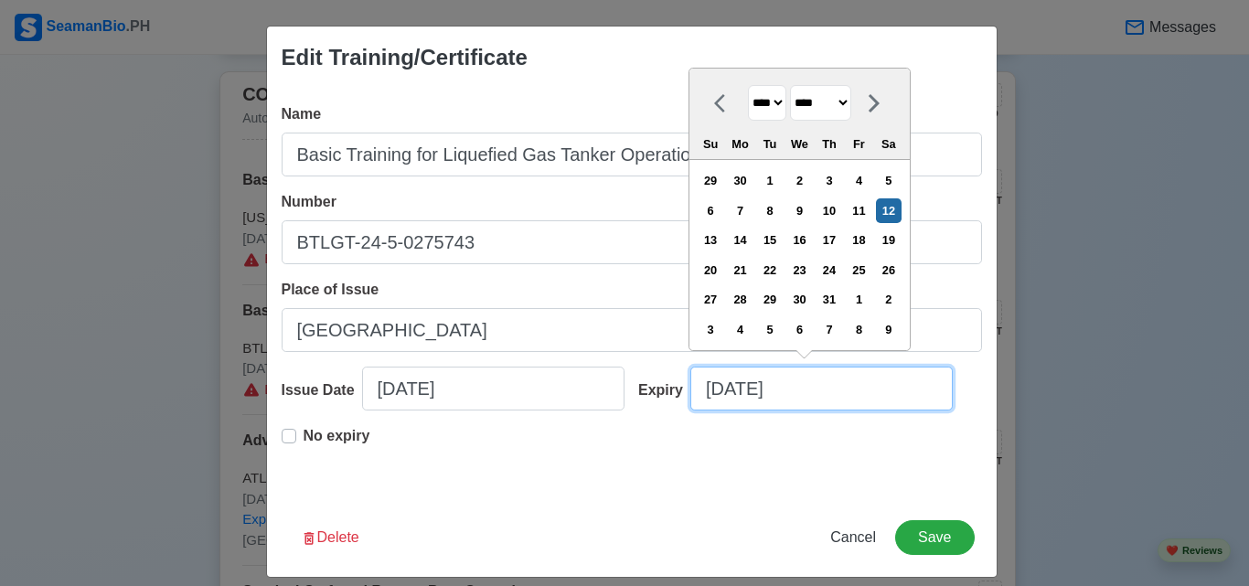
drag, startPoint x: 787, startPoint y: 388, endPoint x: 775, endPoint y: 388, distance: 12.8
click at [775, 388] on input "[DATE]" at bounding box center [822, 389] width 262 height 44
type input "[DATE]"
select select "****"
type input "[DATE]"
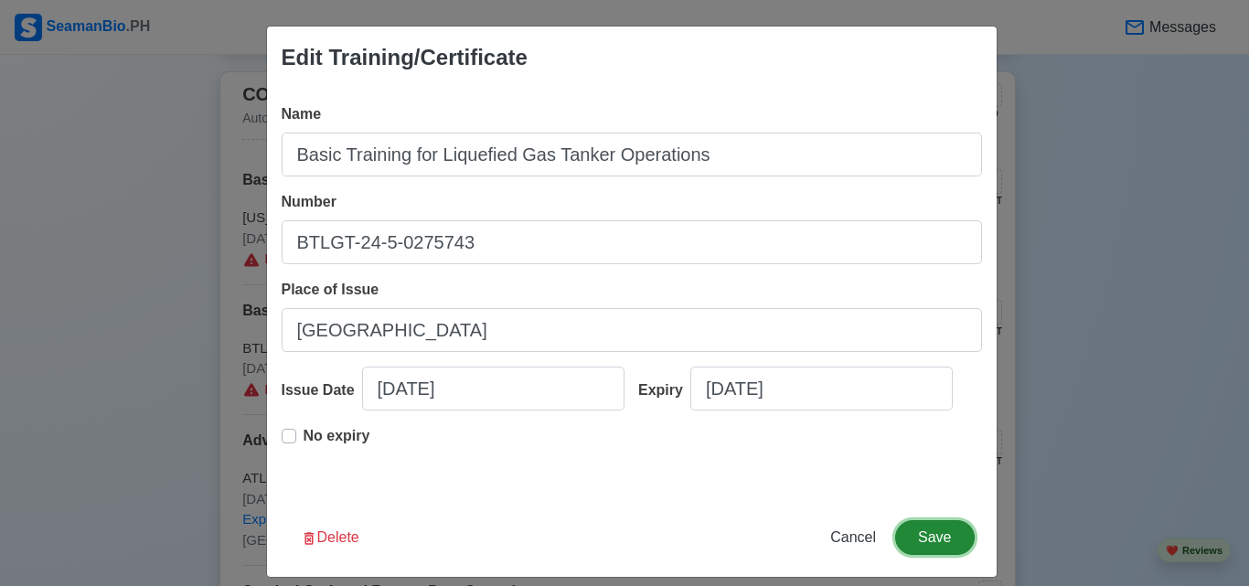
click at [931, 536] on button "Save" at bounding box center [934, 537] width 79 height 35
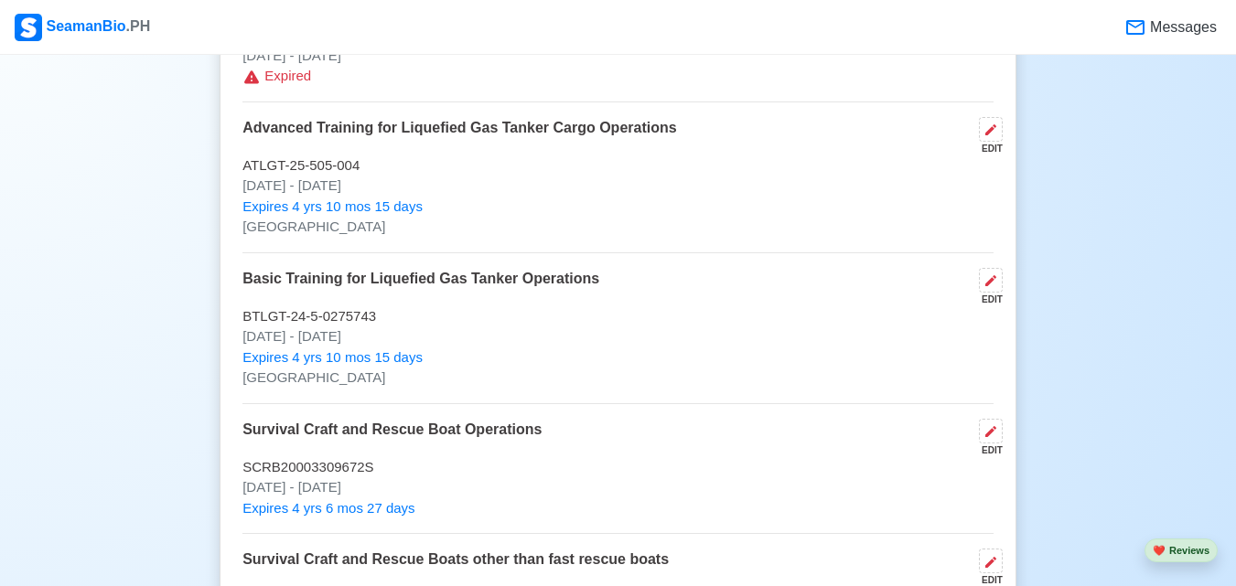
scroll to position [2158, 0]
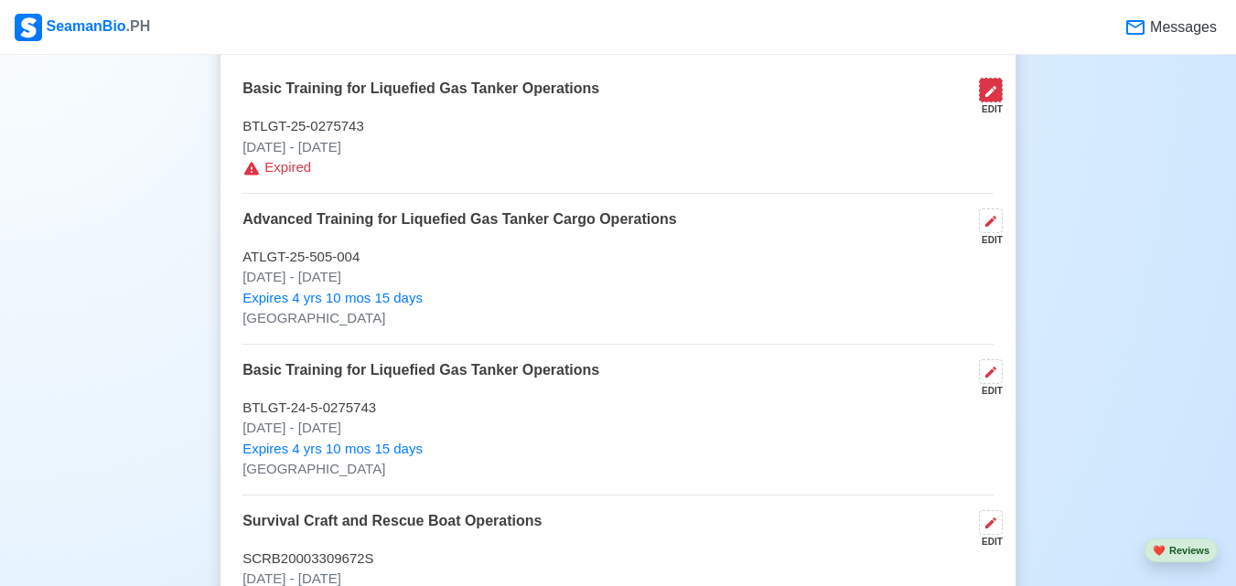
click at [1001, 102] on button at bounding box center [991, 90] width 24 height 25
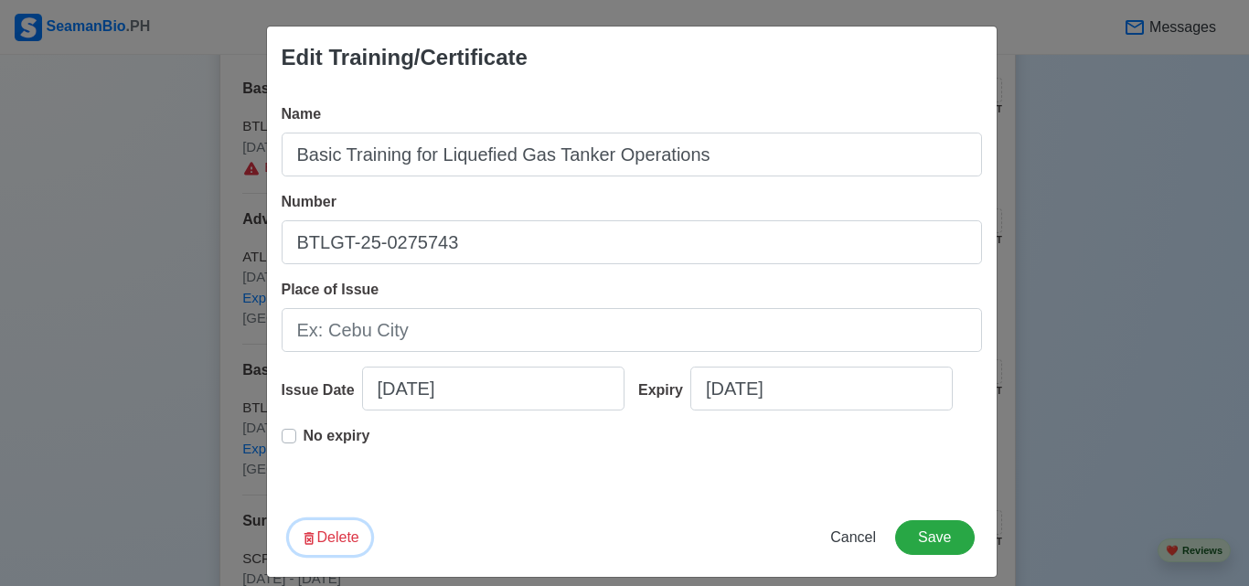
click at [337, 540] on button "Delete" at bounding box center [330, 537] width 82 height 35
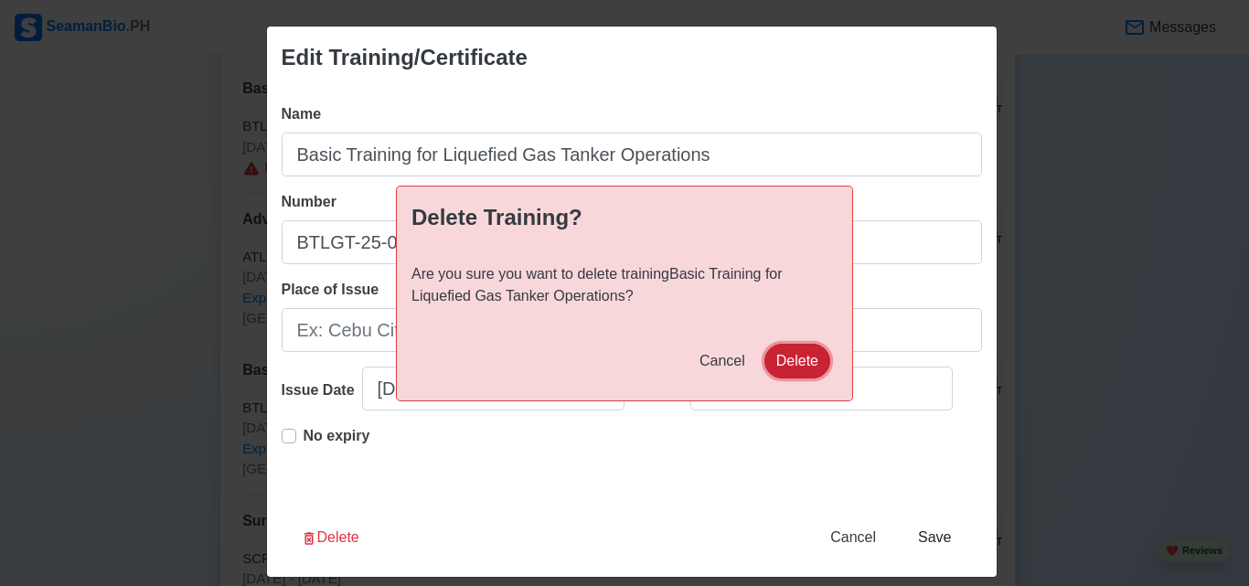
click at [795, 358] on button "Delete" at bounding box center [798, 361] width 66 height 35
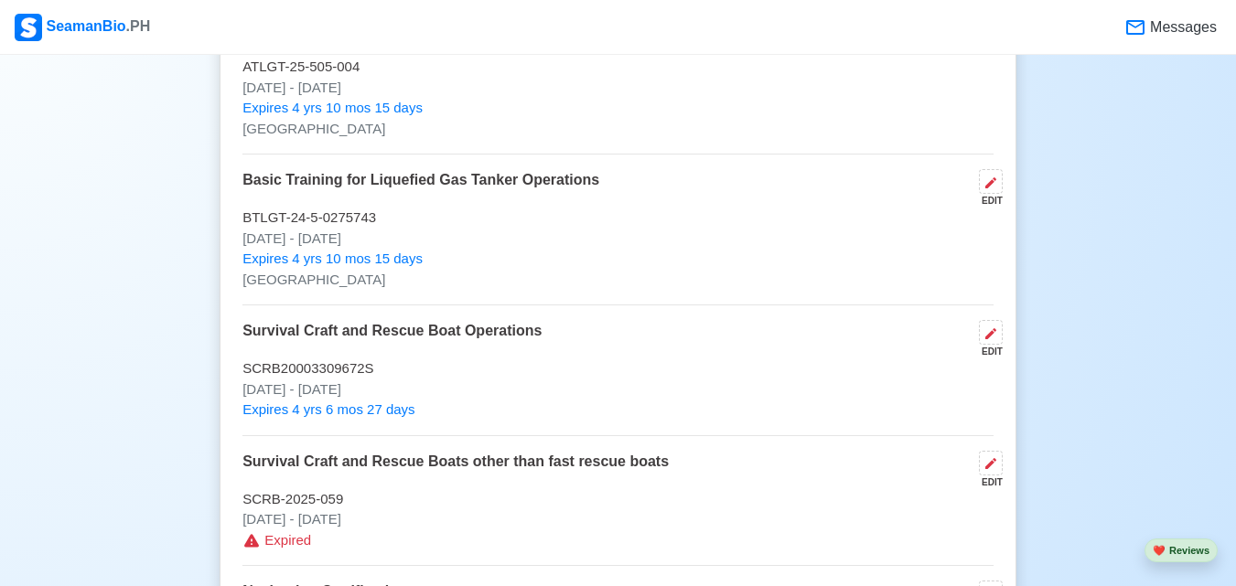
scroll to position [2250, 0]
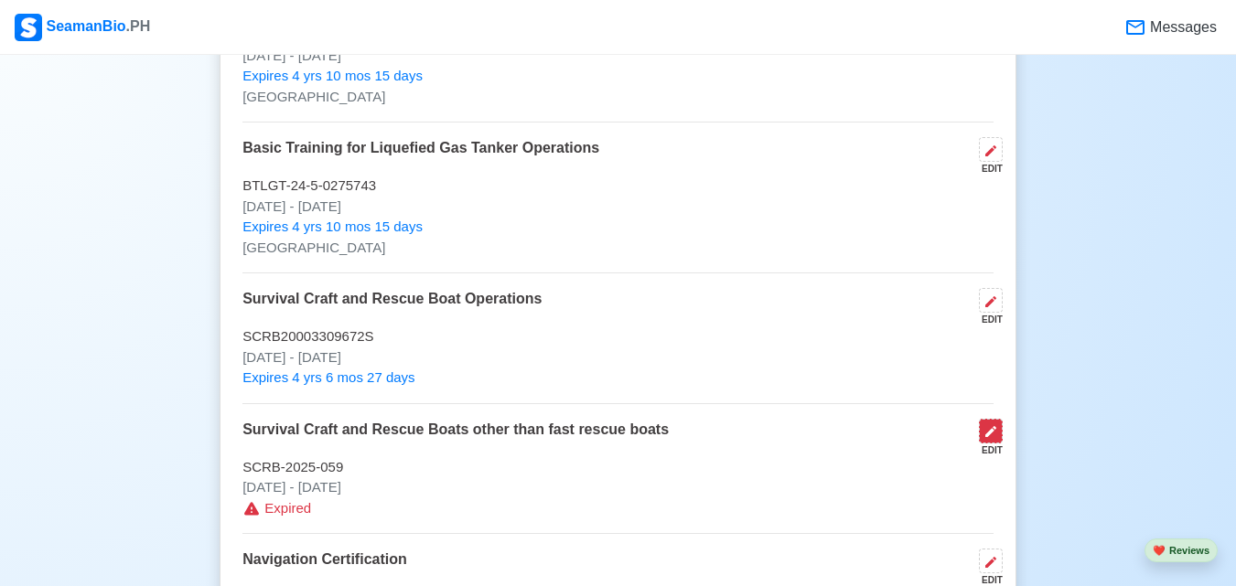
click at [980, 444] on button at bounding box center [991, 431] width 24 height 25
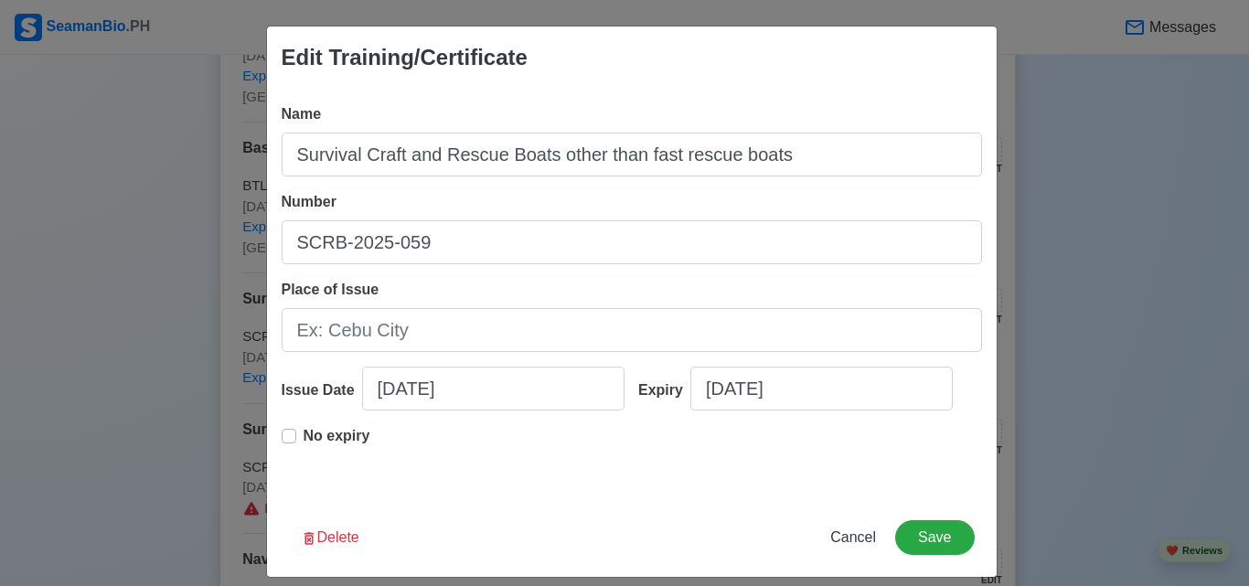
click at [304, 434] on label "No expiry" at bounding box center [337, 443] width 67 height 37
type input "[DATE]"
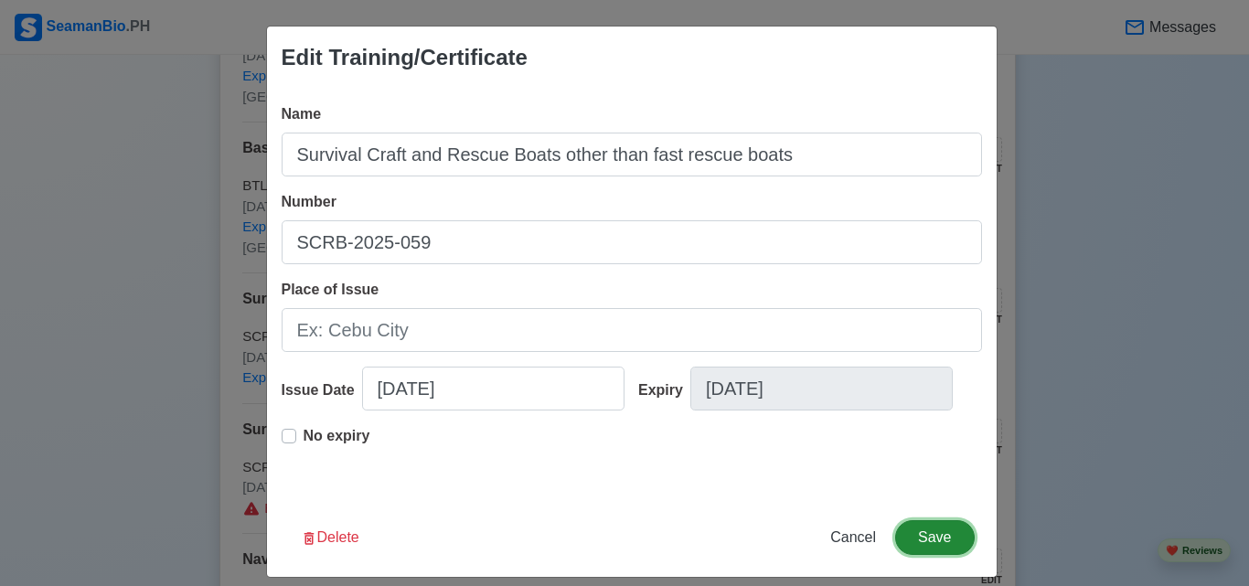
click at [911, 540] on button "Save" at bounding box center [934, 537] width 79 height 35
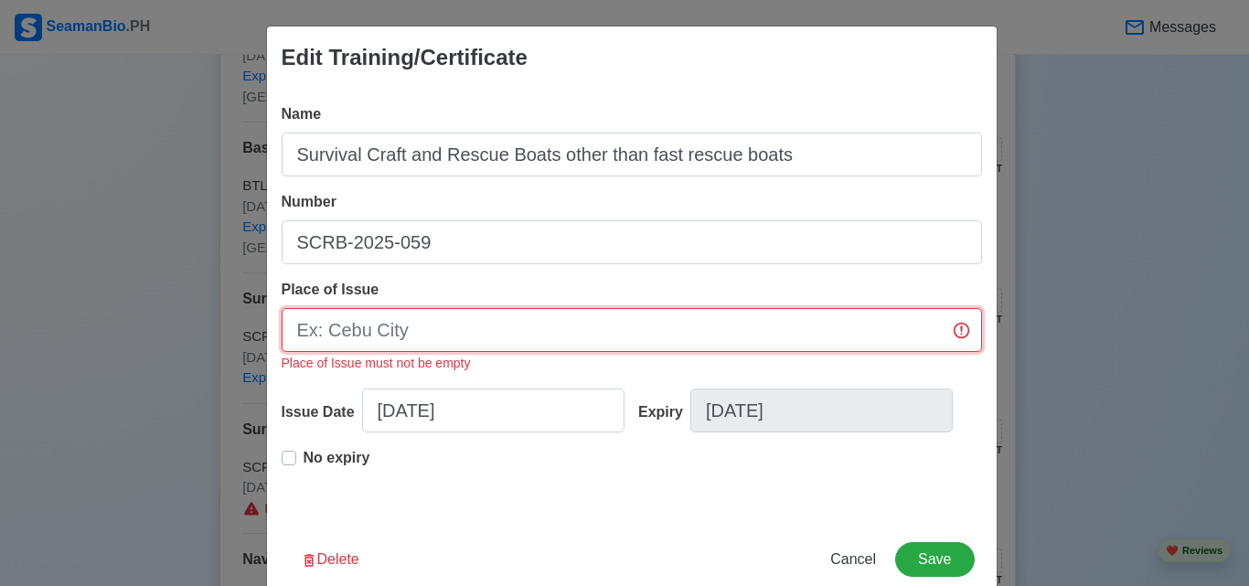
click at [635, 332] on input "Place of Issue" at bounding box center [632, 330] width 701 height 44
type input "[GEOGRAPHIC_DATA]"
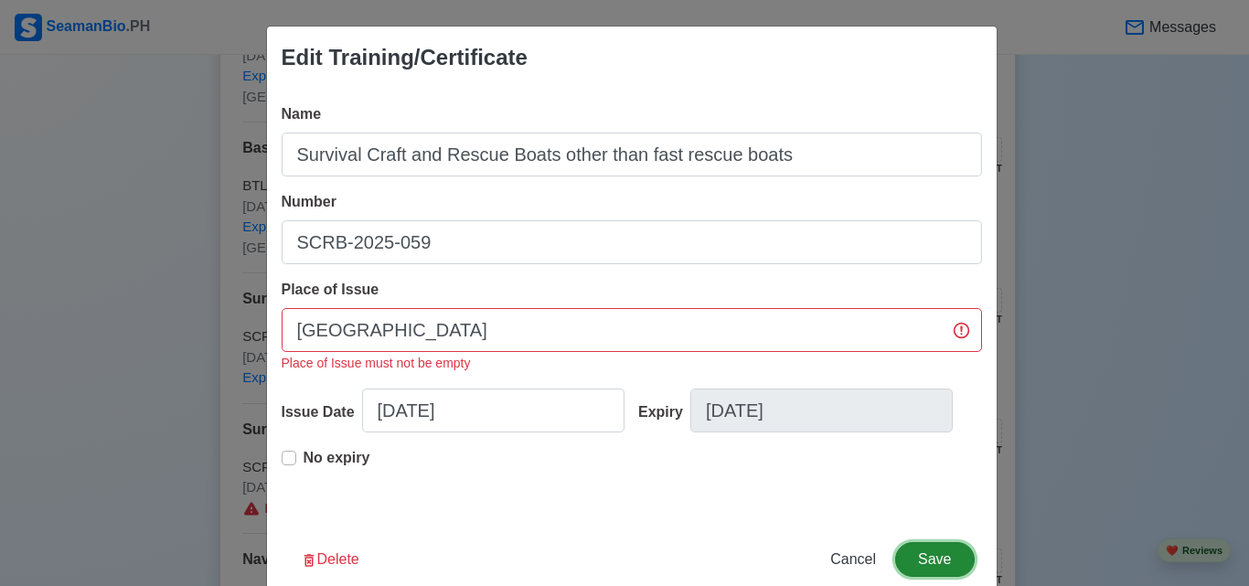
click at [934, 550] on button "Save" at bounding box center [934, 559] width 79 height 35
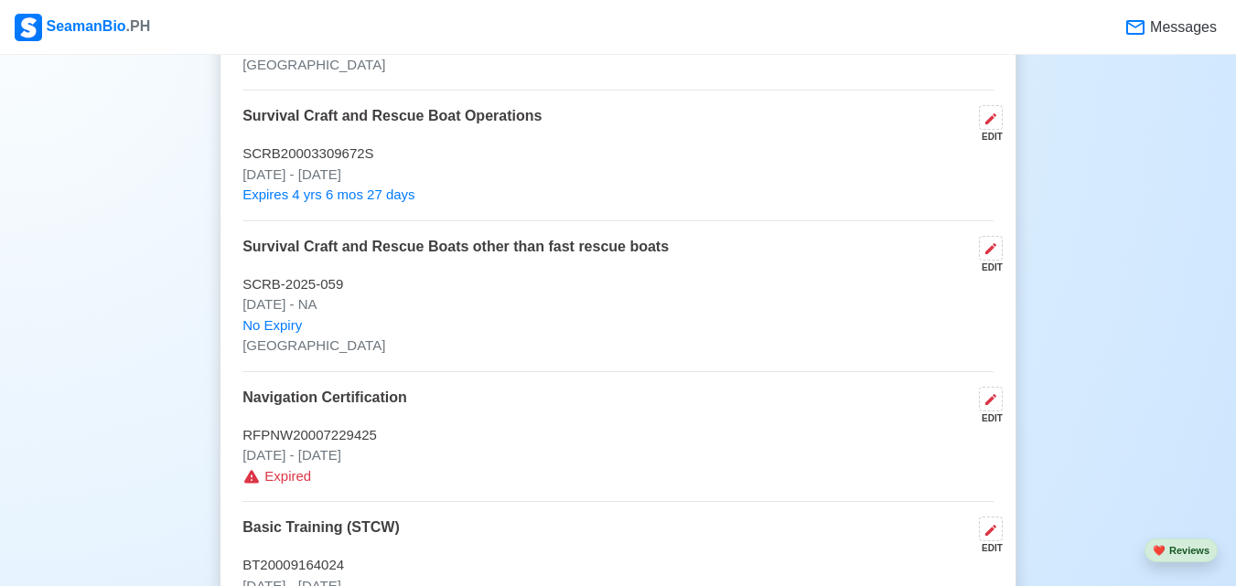
scroll to position [2524, 0]
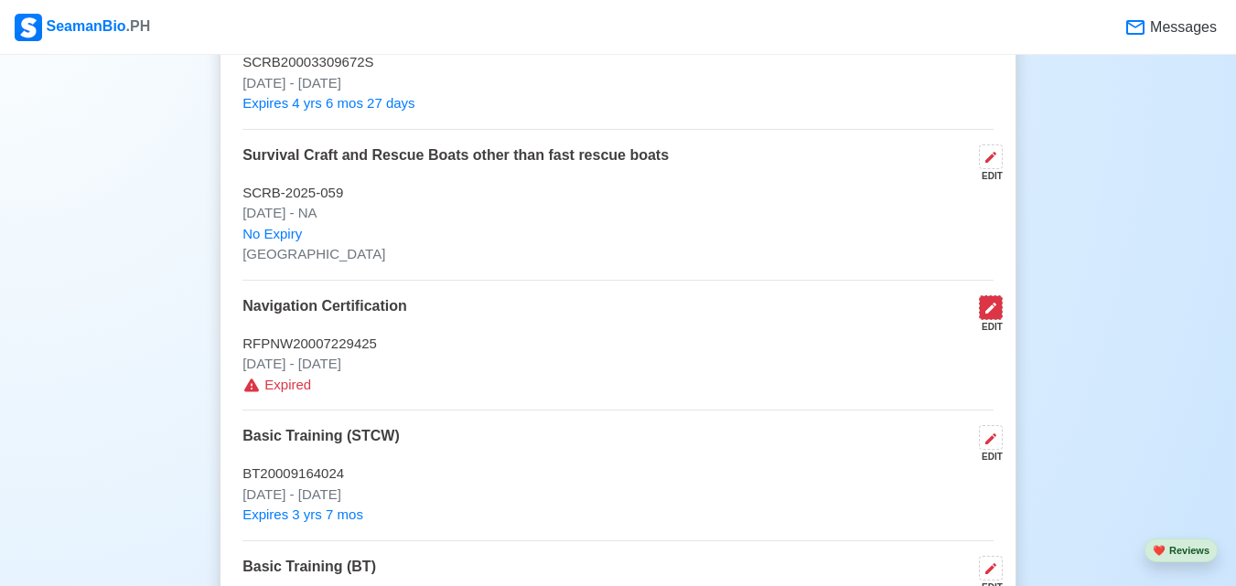
click at [980, 320] on button at bounding box center [991, 307] width 24 height 25
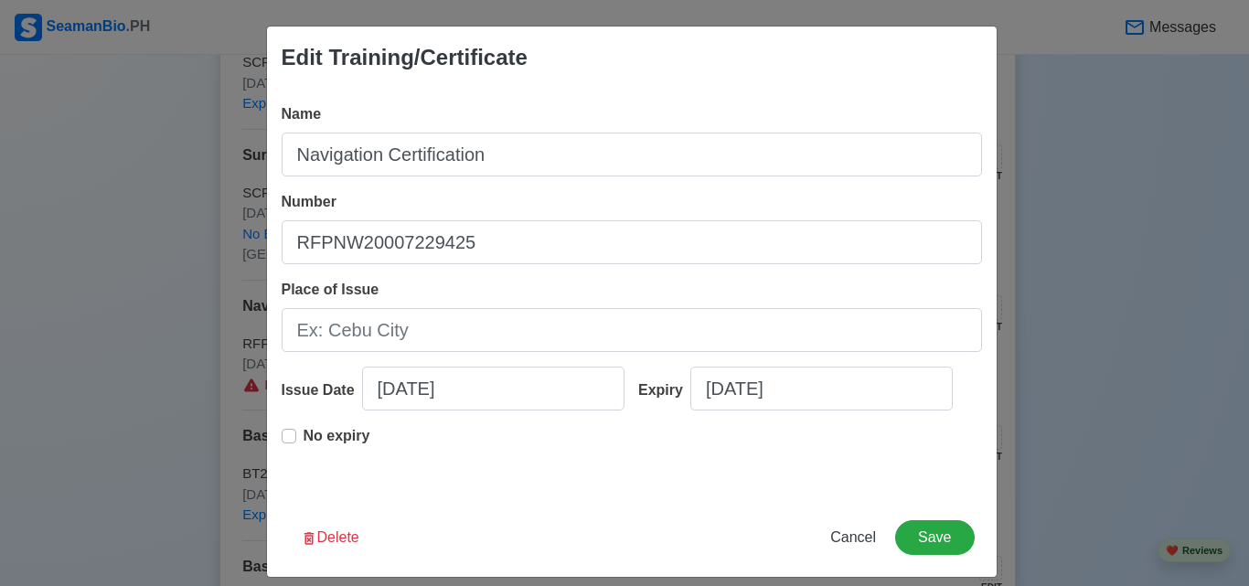
click at [304, 437] on label "No expiry" at bounding box center [337, 443] width 67 height 37
type input "[DATE]"
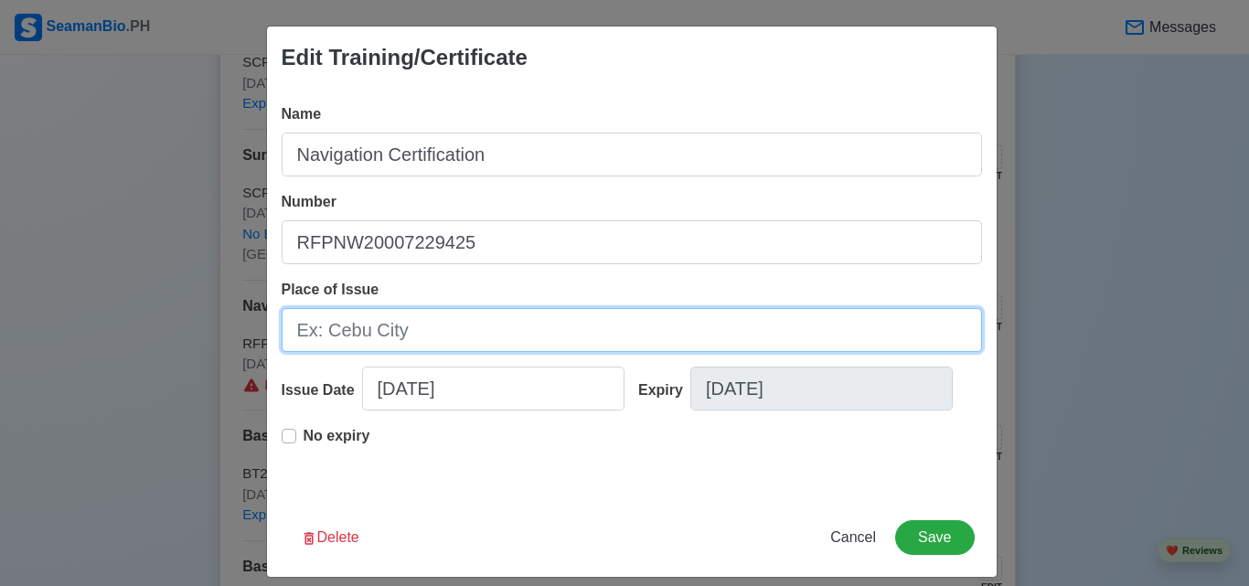
click at [360, 322] on input "Place of Issue" at bounding box center [632, 330] width 701 height 44
type input "[GEOGRAPHIC_DATA]"
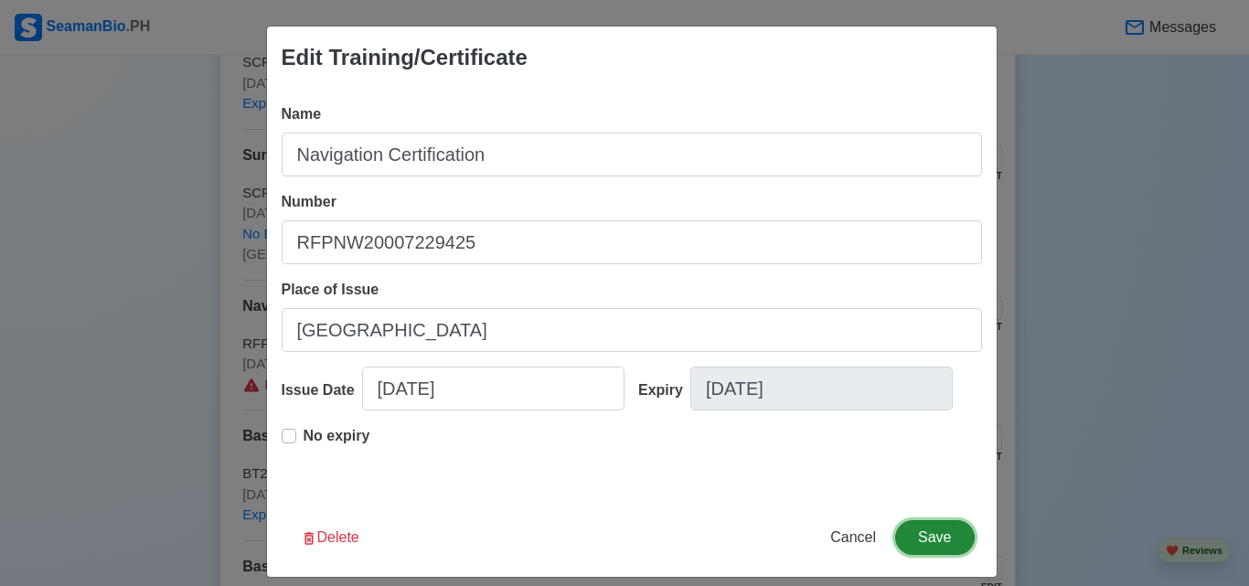
click at [930, 547] on button "Save" at bounding box center [934, 537] width 79 height 35
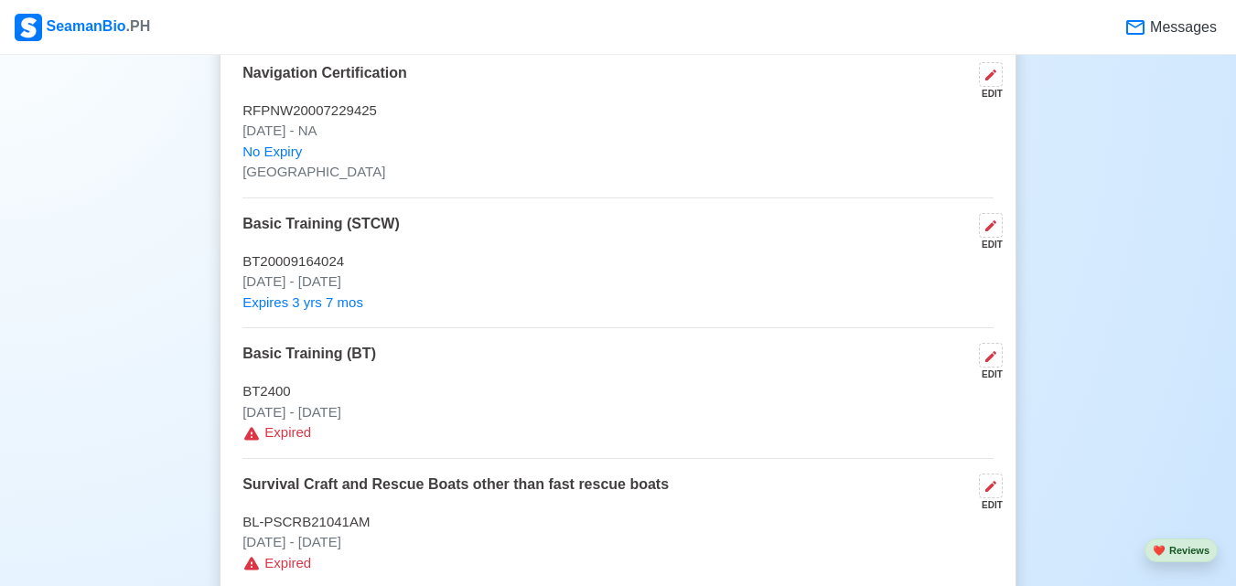
scroll to position [2799, 0]
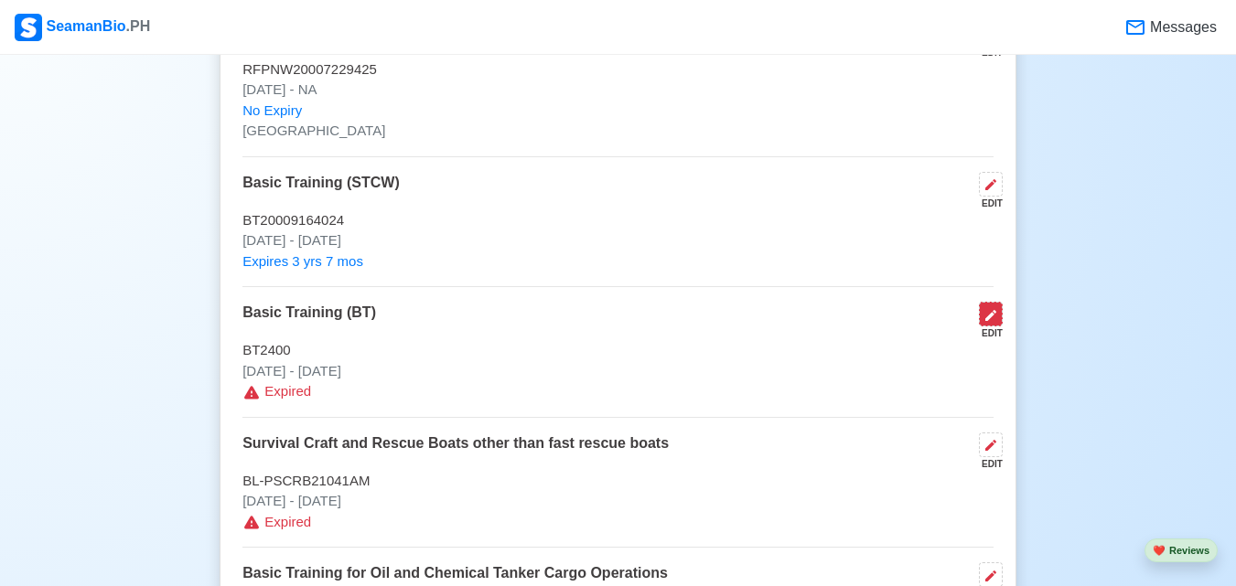
click at [983, 323] on icon at bounding box center [990, 315] width 15 height 15
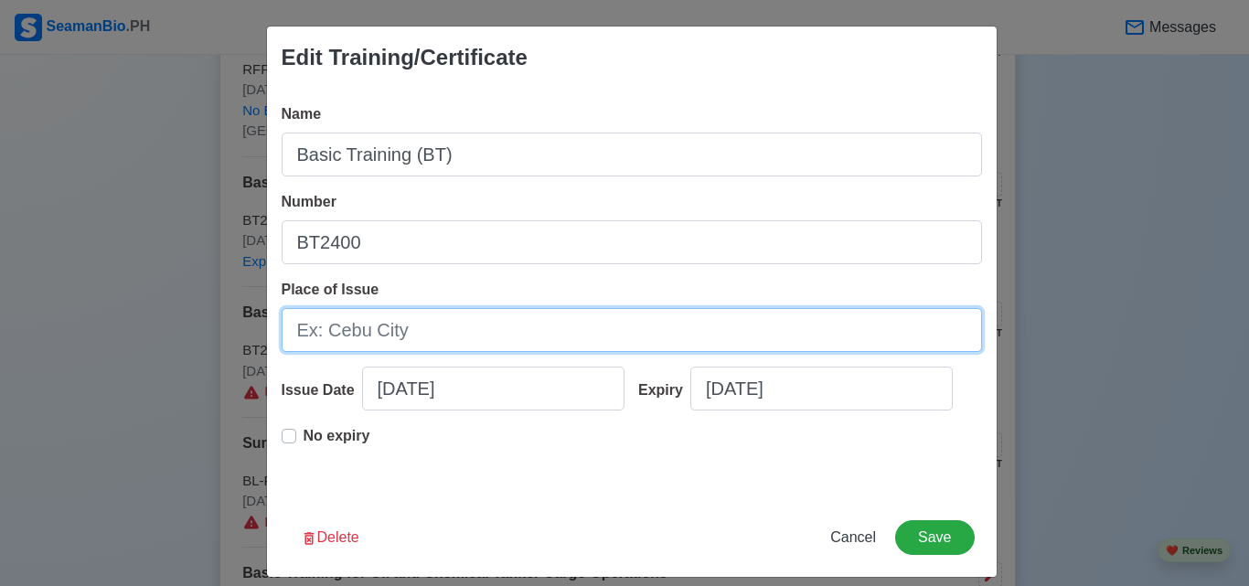
click at [521, 331] on input "Place of Issue" at bounding box center [632, 330] width 701 height 44
type input "[GEOGRAPHIC_DATA]"
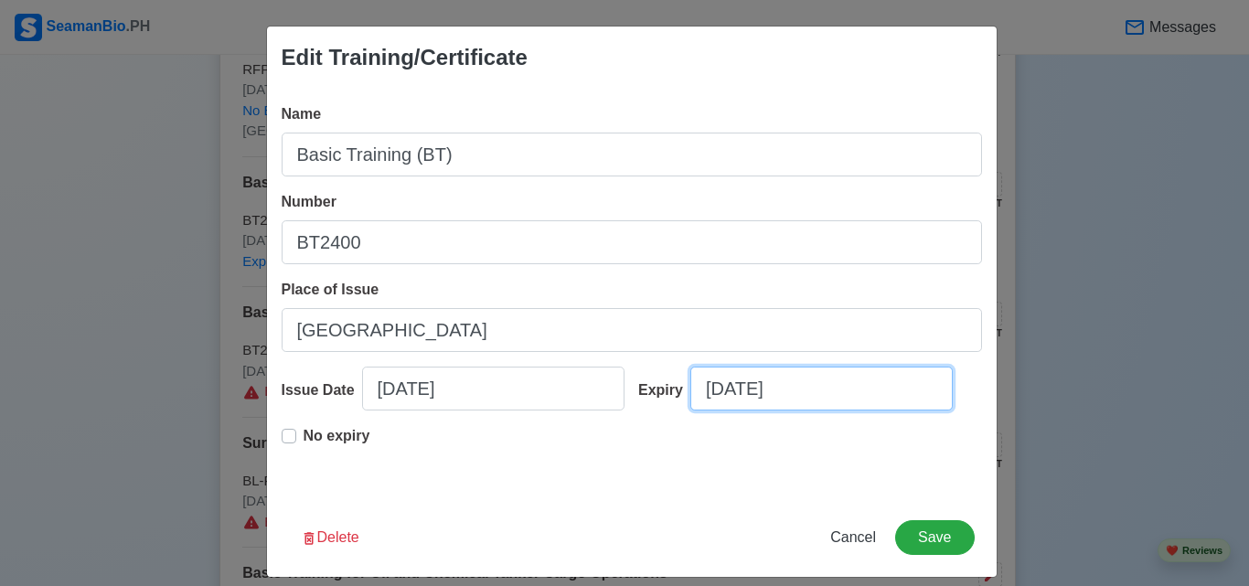
select select "****"
select select "******"
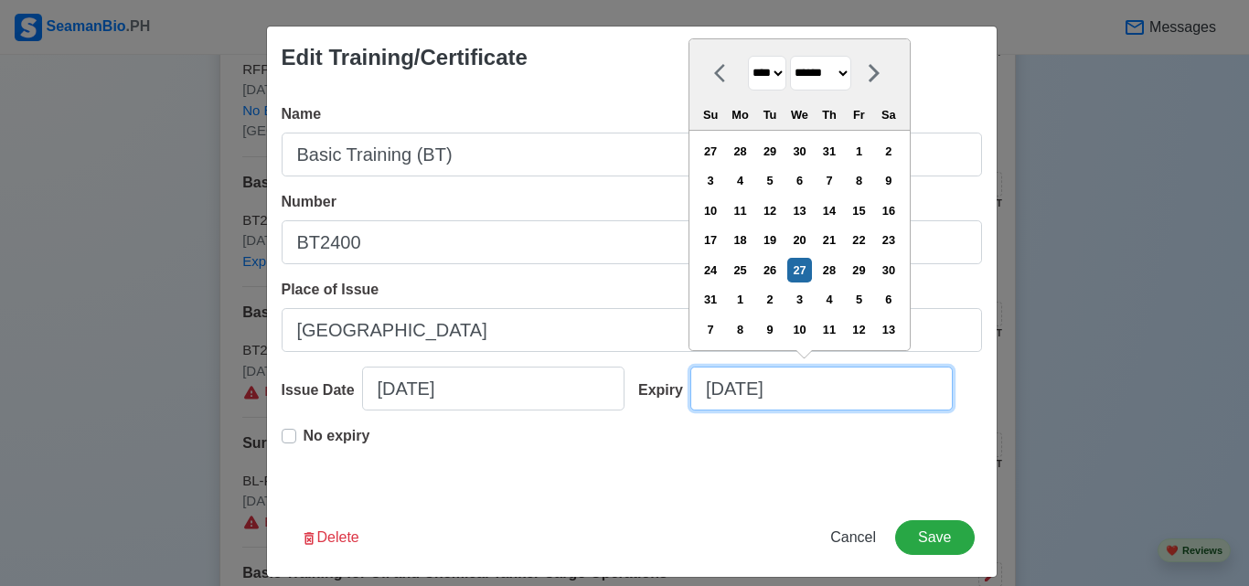
click at [795, 390] on input "[DATE]" at bounding box center [822, 389] width 262 height 44
type input "[DATE]"
select select "****"
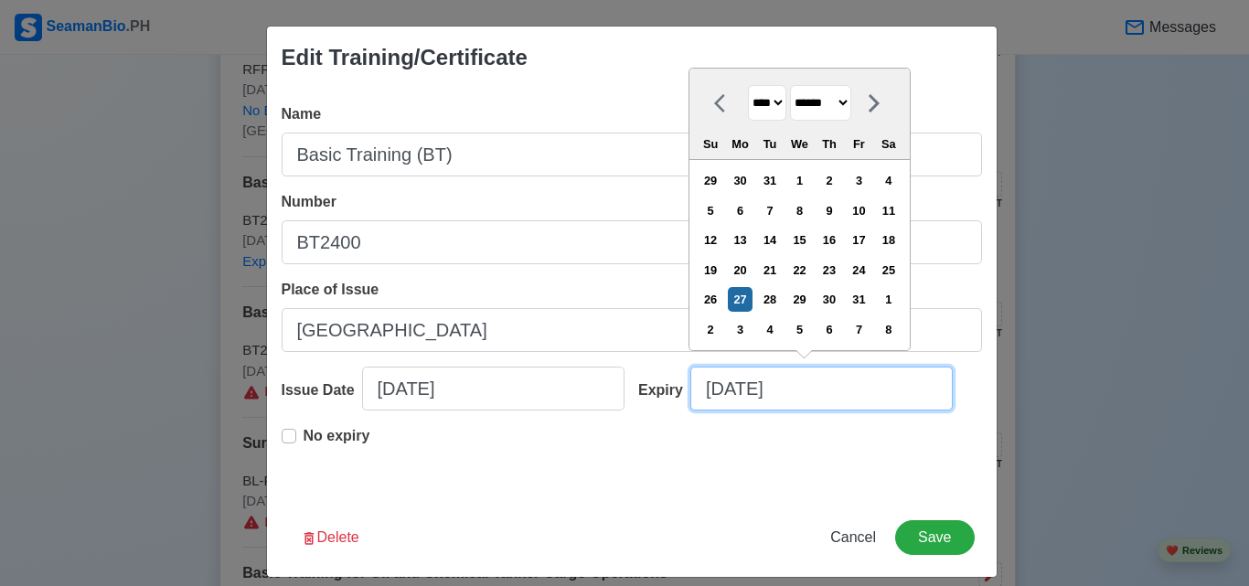
click at [716, 390] on input "[DATE]" at bounding box center [822, 389] width 262 height 44
type input "[DATE]"
select select "*****"
drag, startPoint x: 741, startPoint y: 392, endPoint x: 729, endPoint y: 392, distance: 11.9
click at [729, 392] on input "[DATE]" at bounding box center [822, 389] width 262 height 44
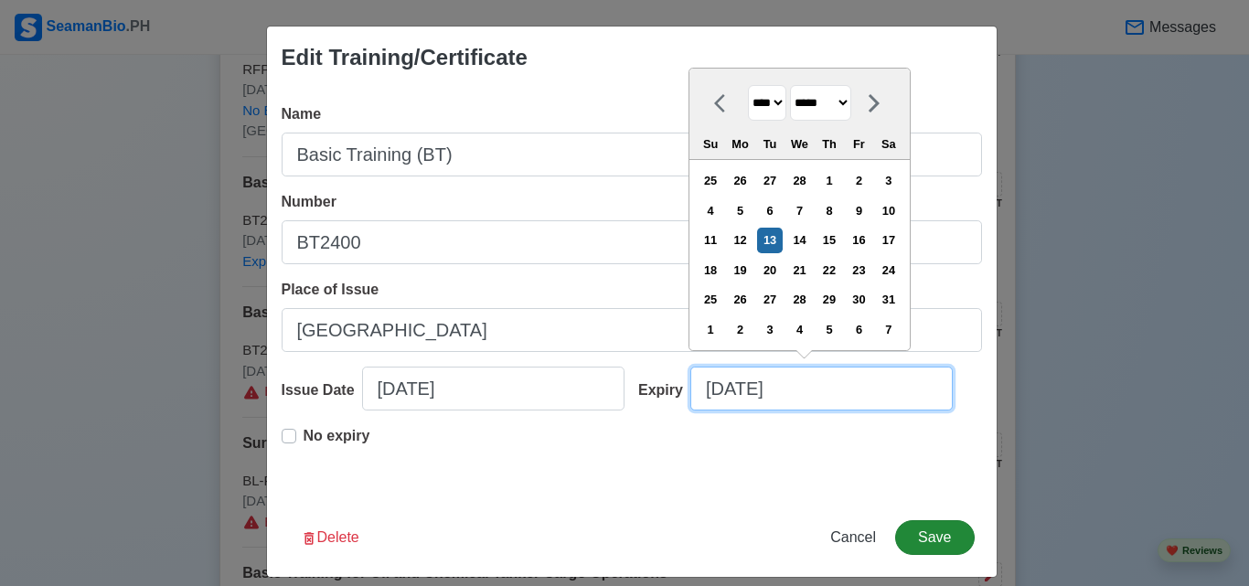
type input "[DATE]"
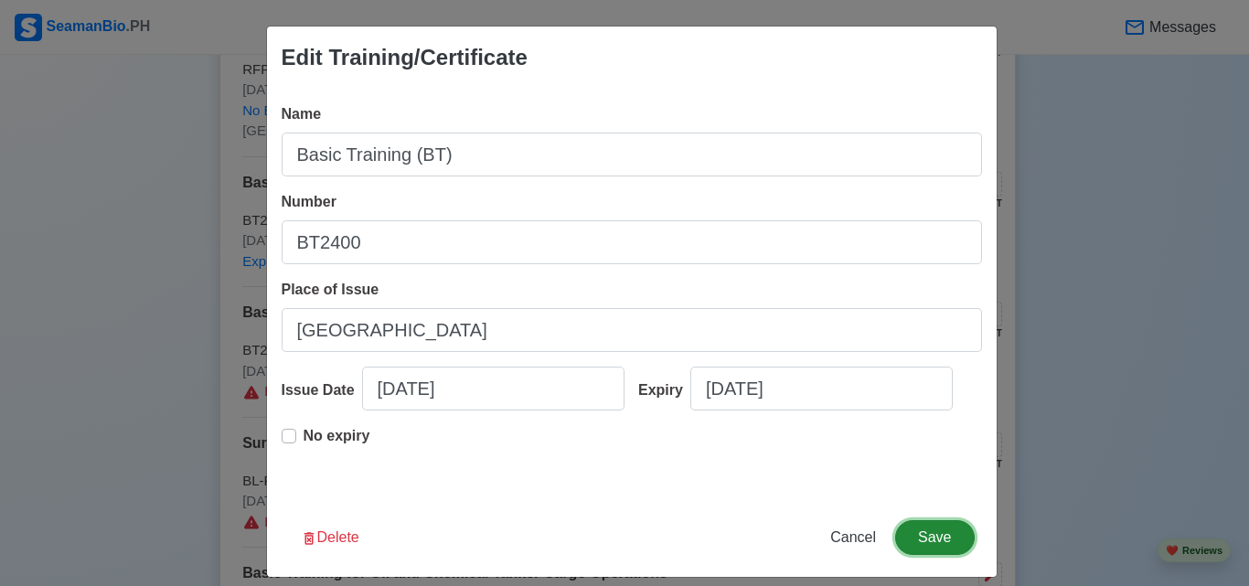
click at [928, 541] on button "Save" at bounding box center [934, 537] width 79 height 35
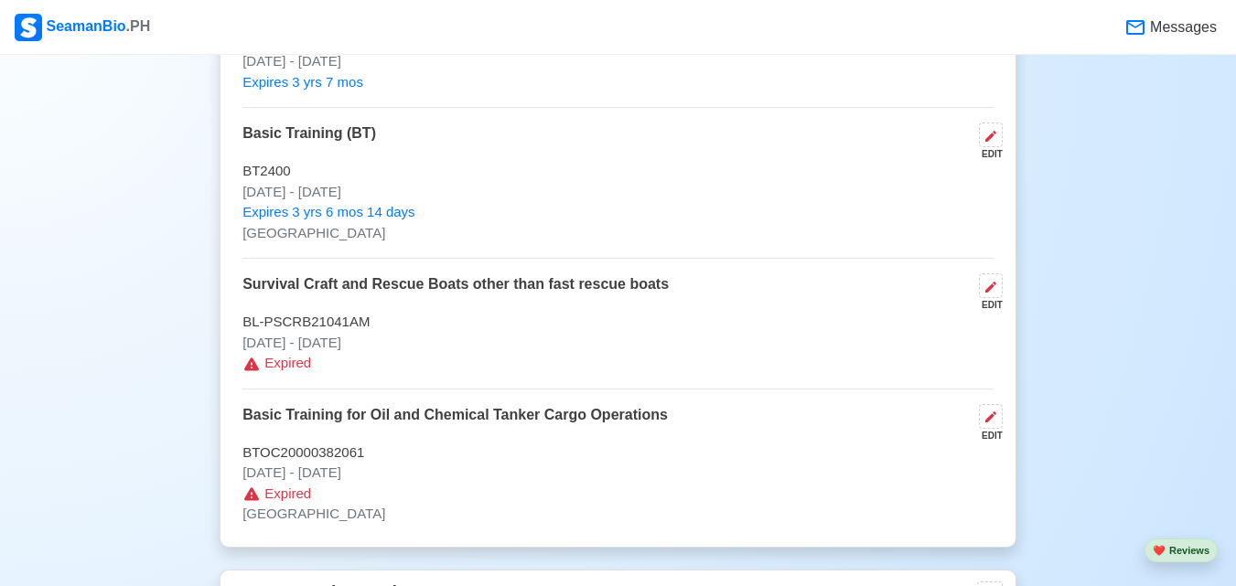
scroll to position [2982, 0]
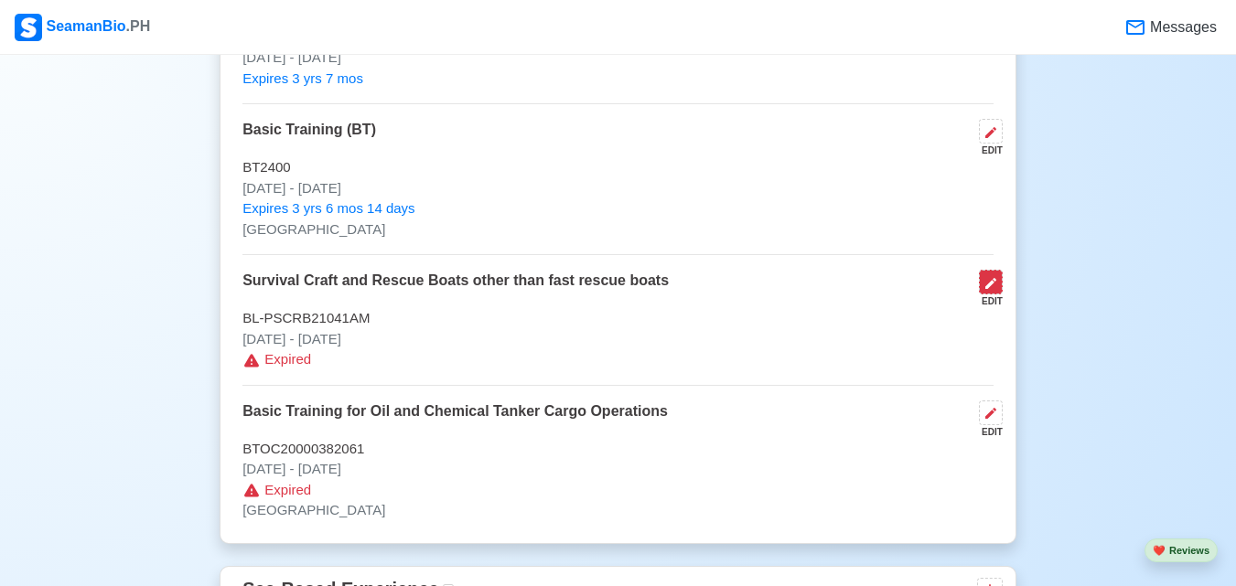
click at [995, 291] on icon at bounding box center [990, 283] width 15 height 15
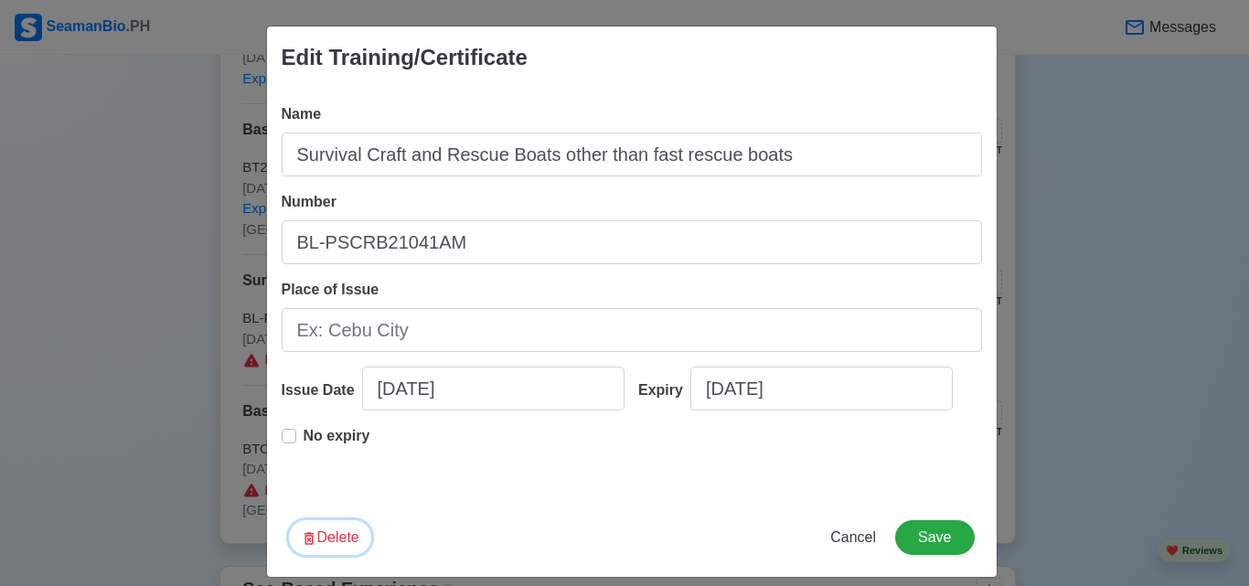
click at [302, 549] on button "Delete" at bounding box center [330, 537] width 82 height 35
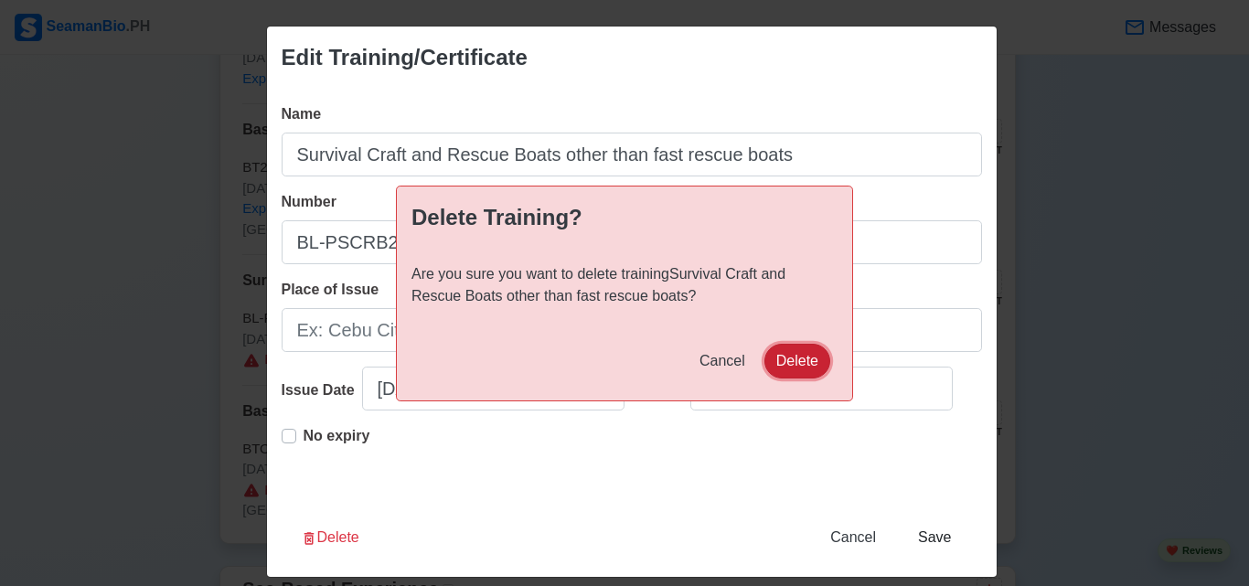
click at [821, 359] on button "Delete" at bounding box center [798, 361] width 66 height 35
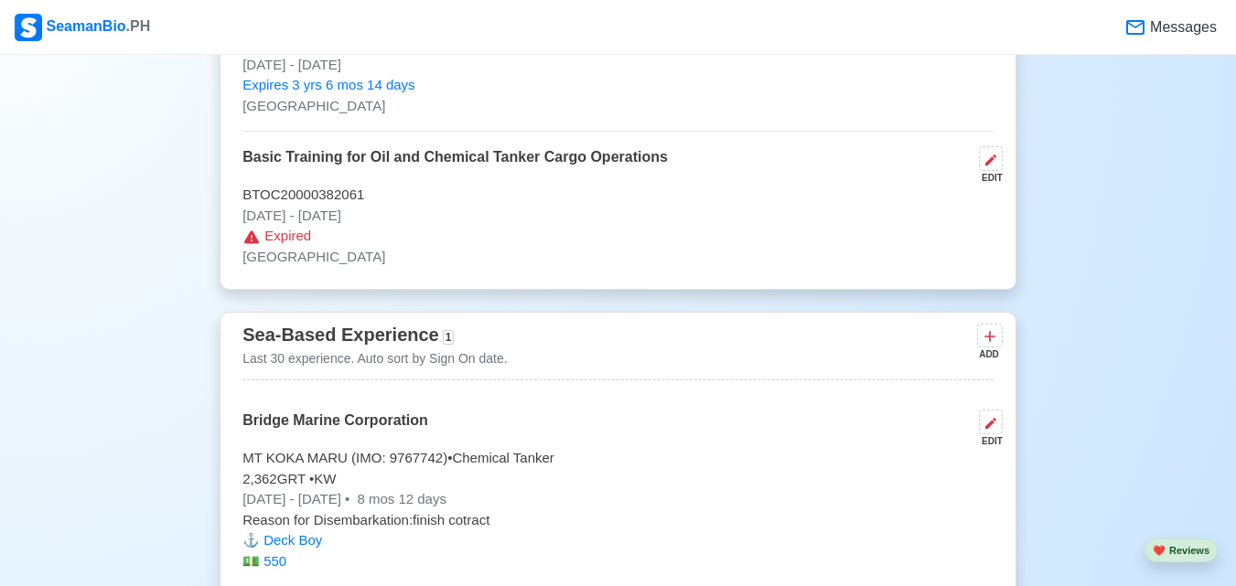
scroll to position [3073, 0]
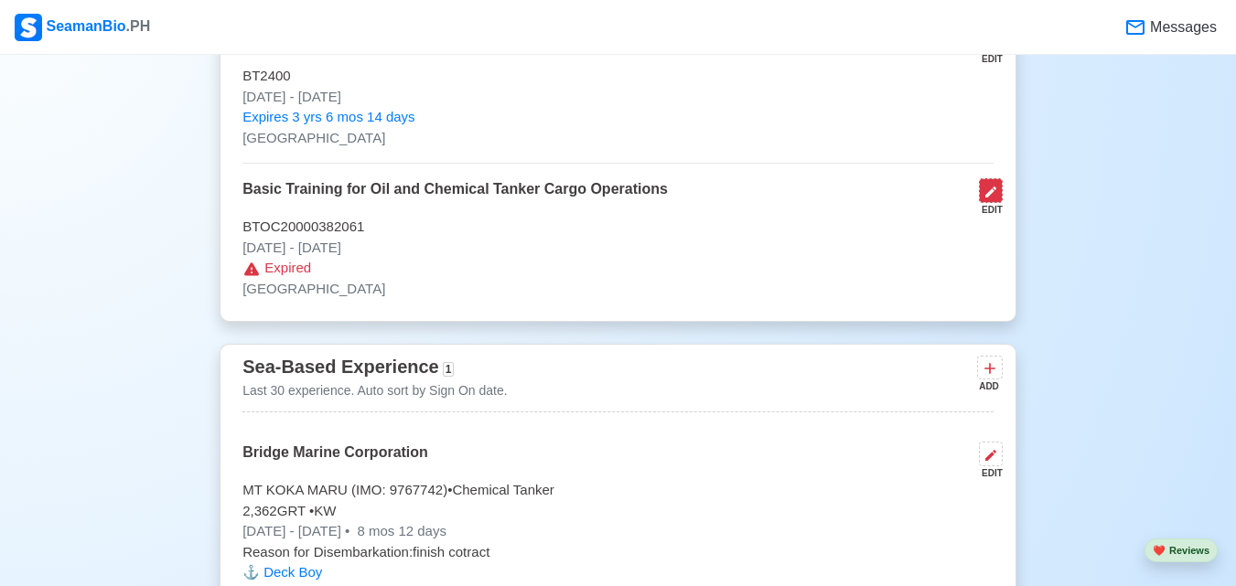
click at [992, 194] on icon at bounding box center [990, 192] width 15 height 15
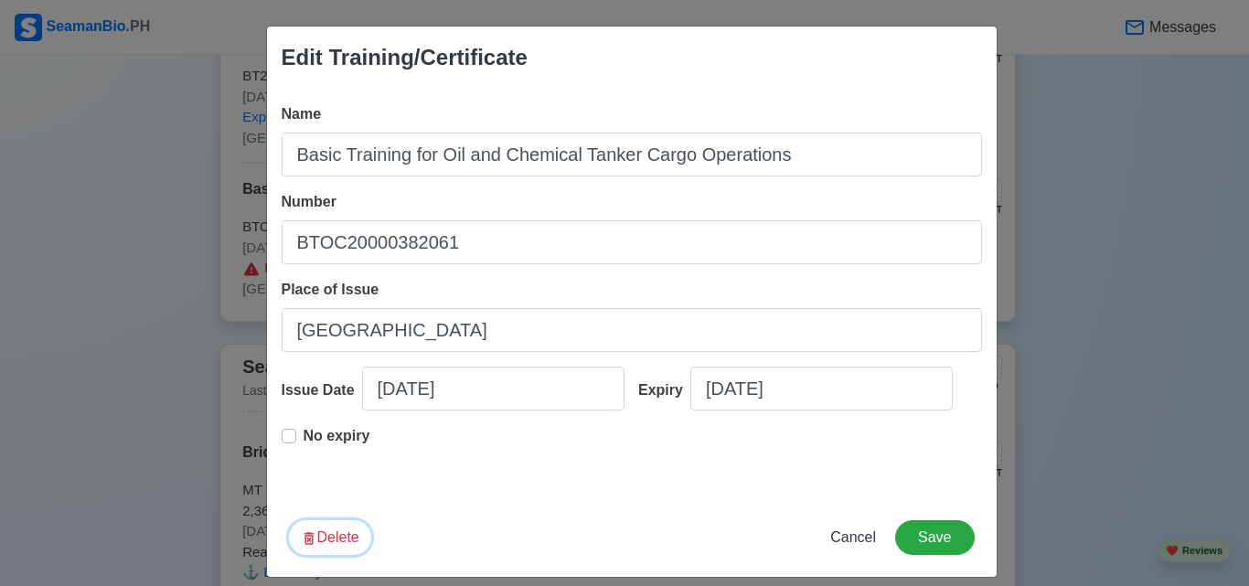
click at [325, 538] on button "Delete" at bounding box center [330, 537] width 82 height 35
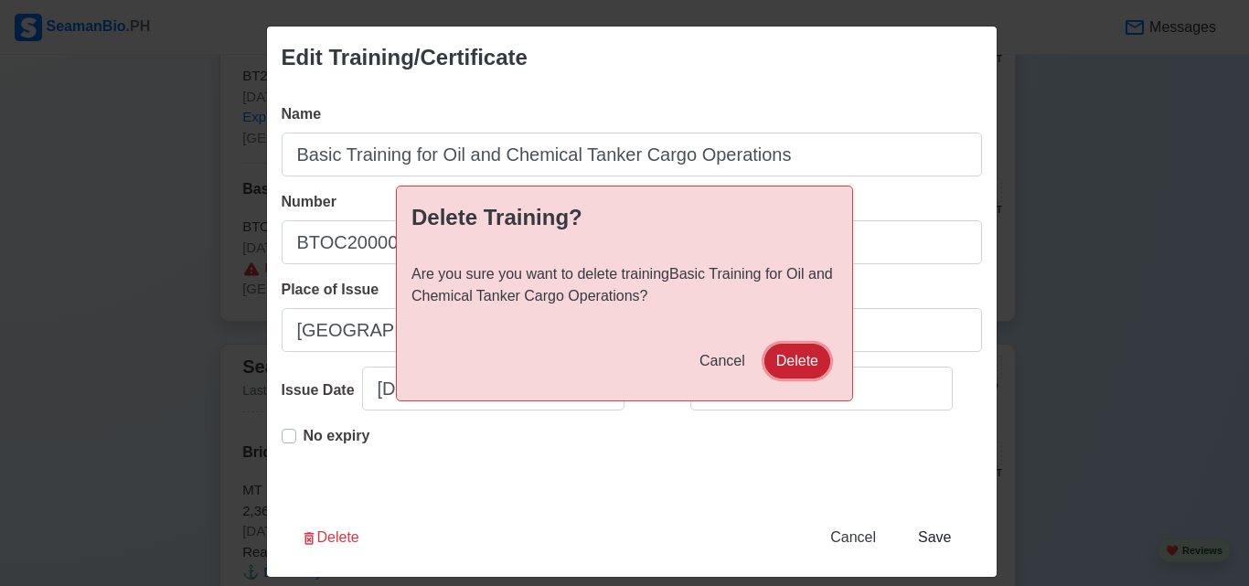
click at [788, 364] on button "Delete" at bounding box center [798, 361] width 66 height 35
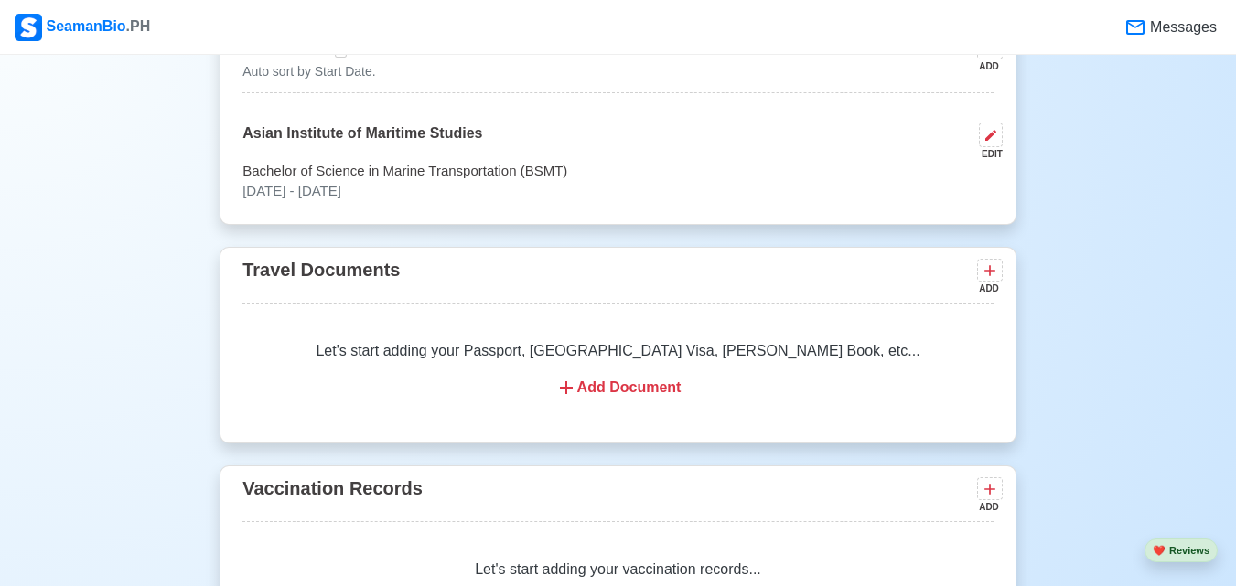
scroll to position [1244, 0]
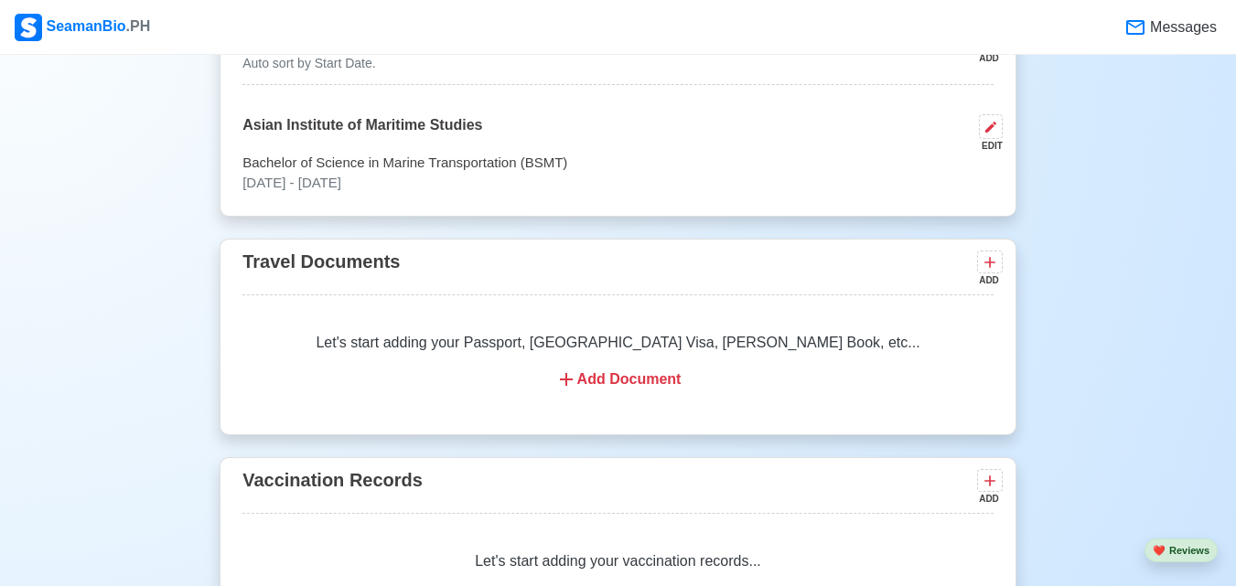
click at [634, 380] on div "Add Document" at bounding box center [617, 380] width 707 height 22
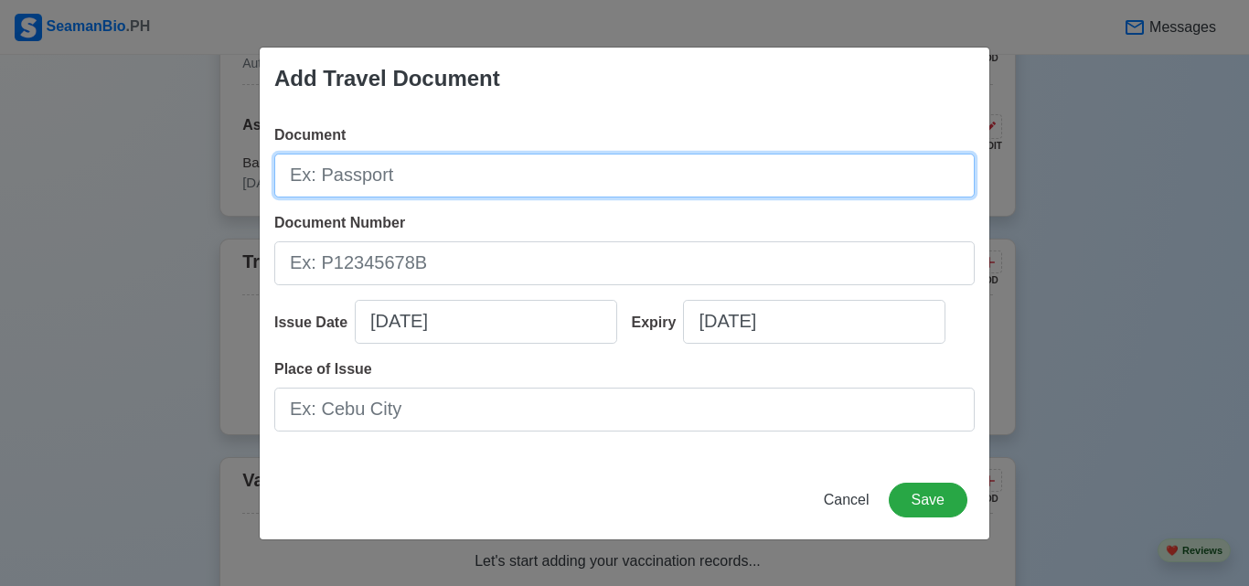
click at [497, 182] on input "Document" at bounding box center [624, 176] width 701 height 44
type input "passport"
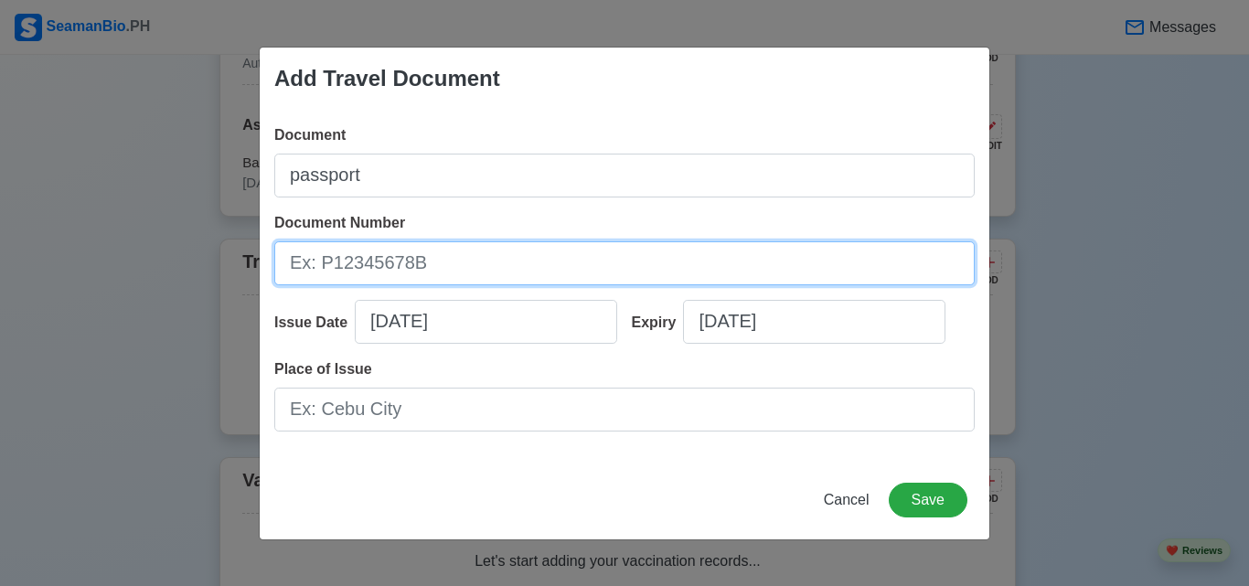
click at [425, 258] on input "Document Number" at bounding box center [624, 263] width 701 height 44
type input "p"
type input "P0430286C"
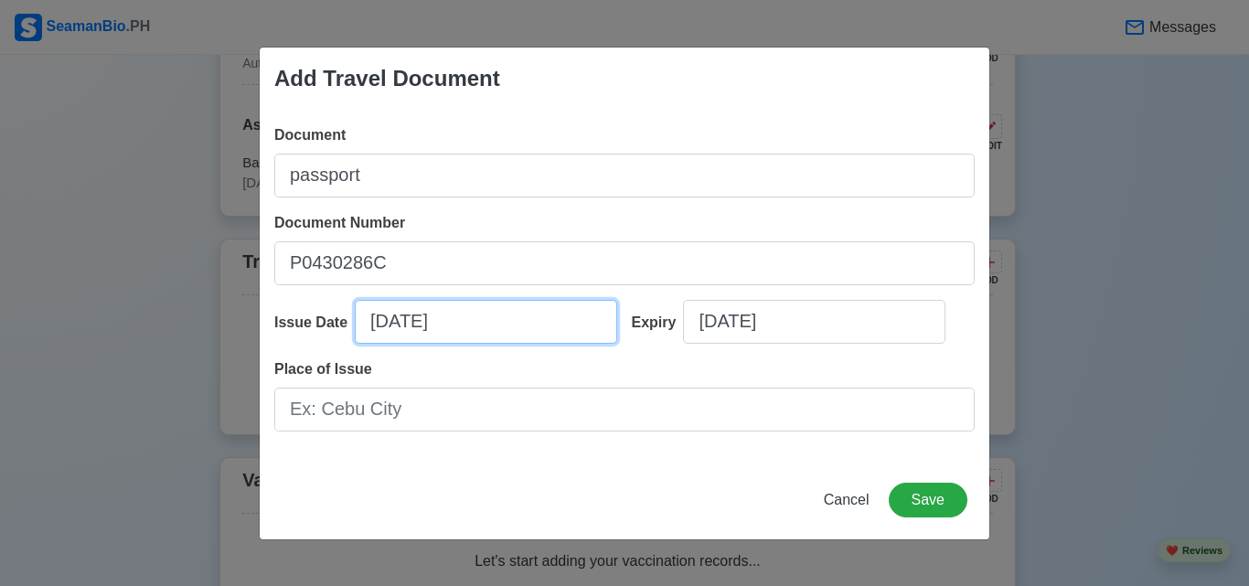
select select "****"
select select "******"
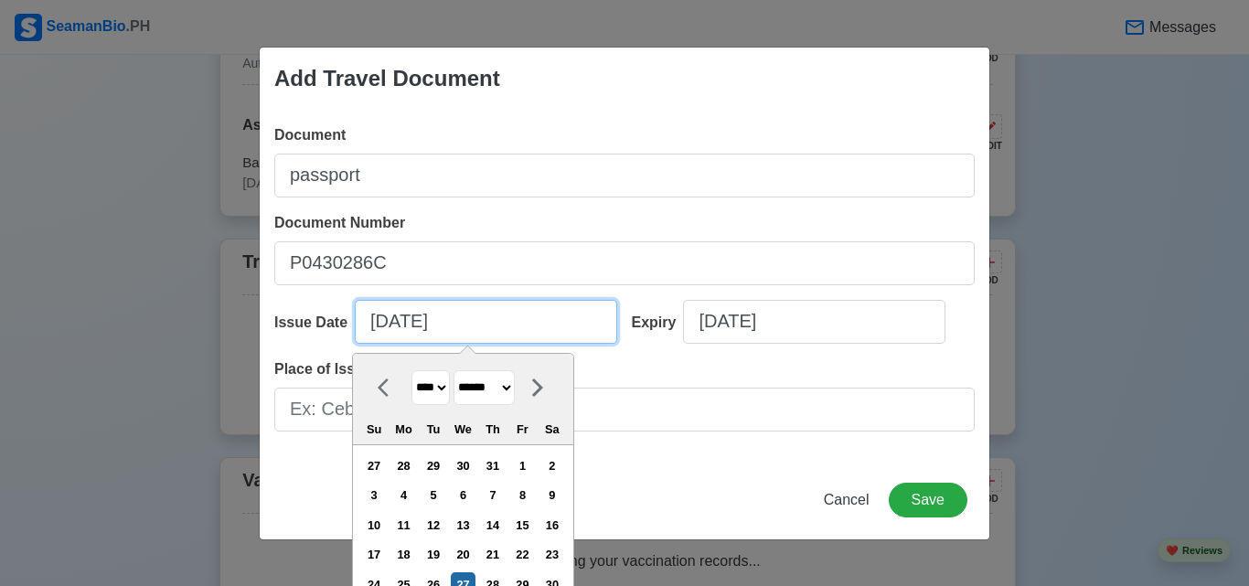
click at [486, 323] on input "[DATE]" at bounding box center [486, 322] width 262 height 44
click at [415, 387] on select "**** **** **** **** **** **** **** **** **** **** **** **** **** **** **** ****…" at bounding box center [431, 388] width 38 height 36
select select "****"
click at [412, 370] on select "**** **** **** **** **** **** **** **** **** **** **** **** **** **** **** ****…" at bounding box center [431, 388] width 38 height 36
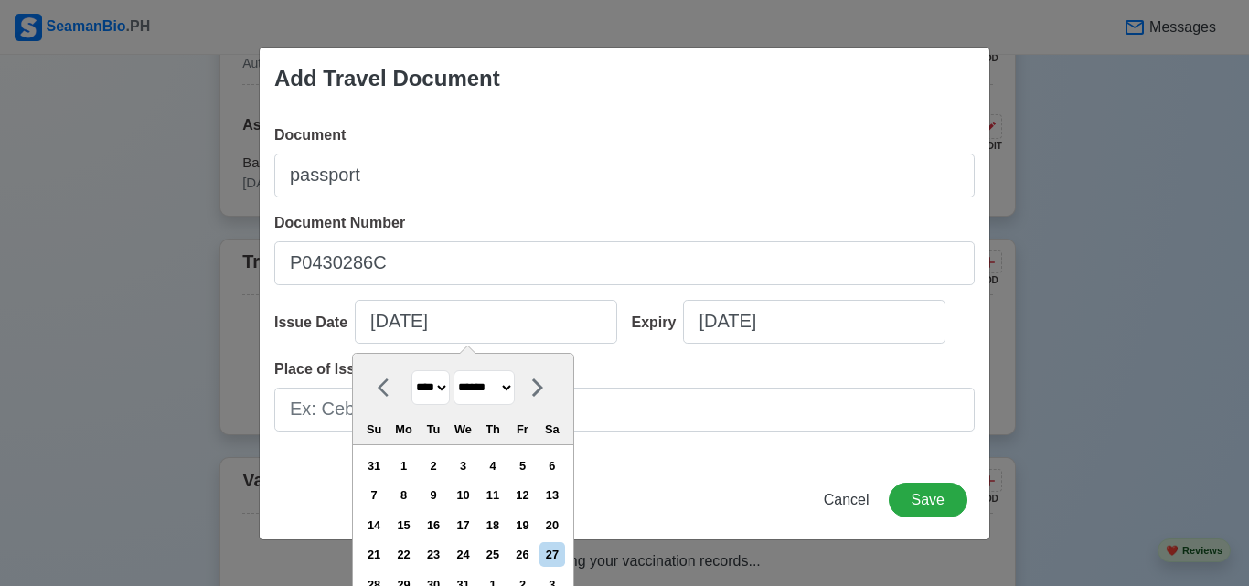
click at [499, 402] on select "******* ******** ***** ***** *** **** **** ****** ********* ******* ******** **…" at bounding box center [484, 388] width 61 height 36
select select "****"
click at [455, 370] on select "******* ******** ***** ***** *** **** **** ****** ********* ******* ******** **…" at bounding box center [484, 388] width 61 height 36
click at [469, 490] on div "8" at bounding box center [463, 495] width 25 height 25
type input "[DATE]"
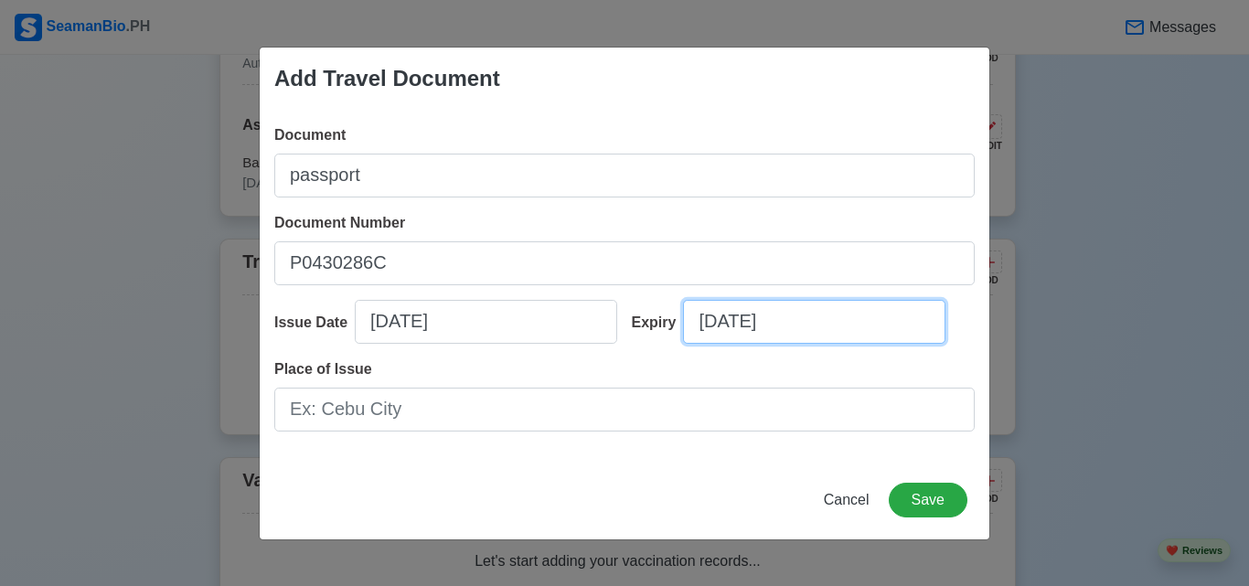
select select "****"
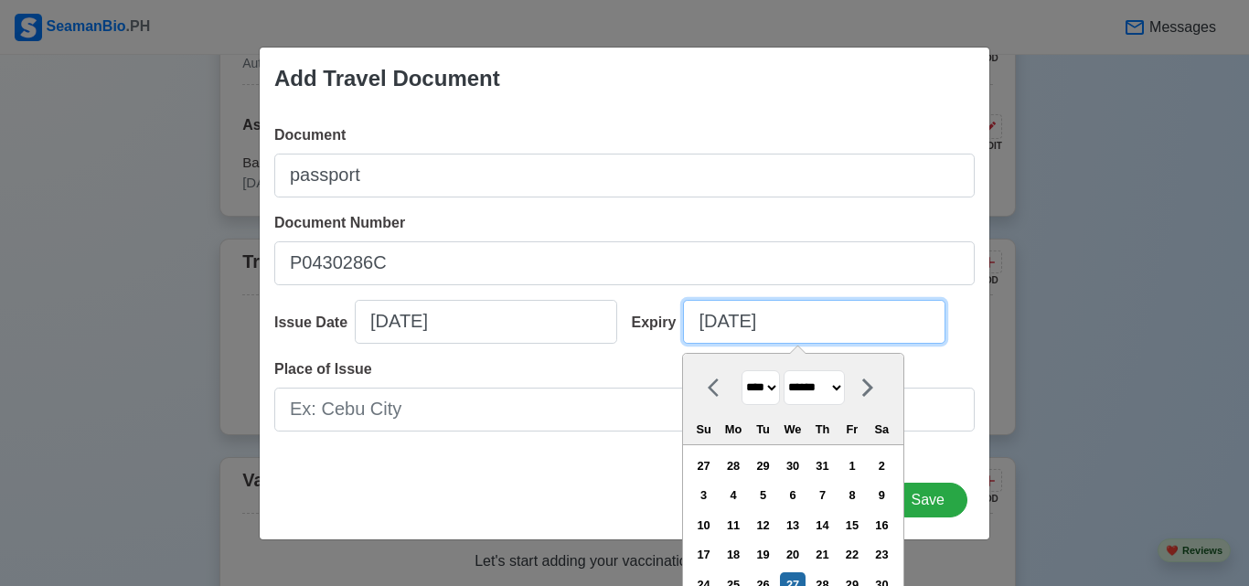
click at [772, 327] on input "[DATE]" at bounding box center [814, 322] width 262 height 44
click at [805, 382] on select "******* ******** ***** ***** *** **** **** ****** ********* ******* ******** **…" at bounding box center [814, 388] width 61 height 36
select select "****"
click at [785, 370] on select "******* ******** ***** ***** *** **** **** ****** ********* ******* ******** **…" at bounding box center [814, 388] width 61 height 36
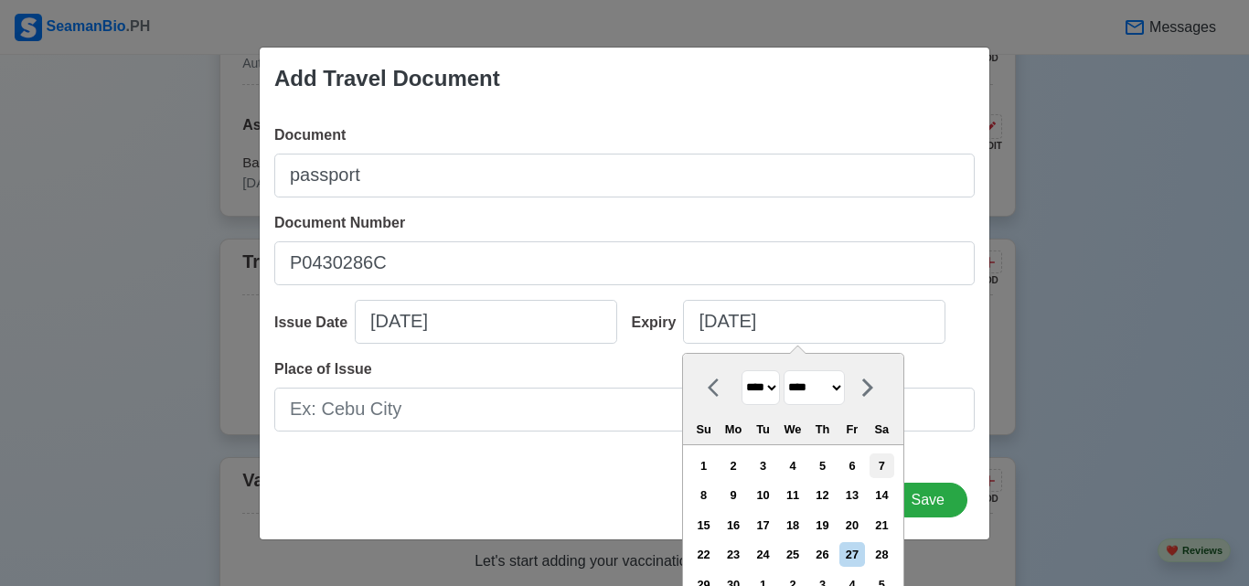
click at [884, 462] on div "7" at bounding box center [882, 466] width 25 height 25
type input "[DATE]"
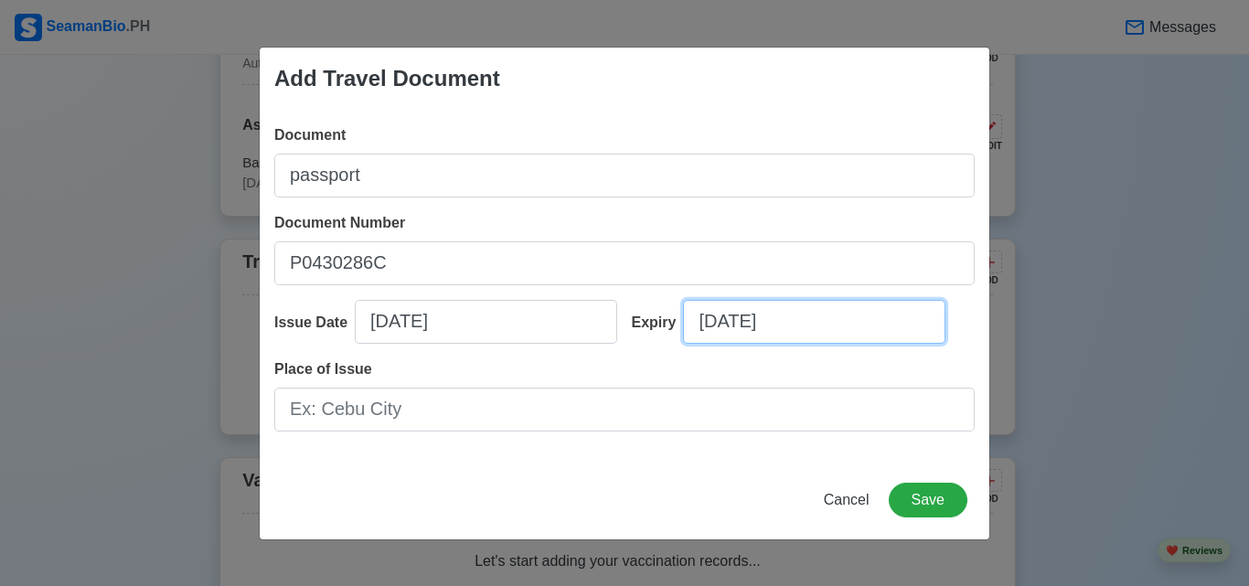
click at [804, 311] on input "[DATE]" at bounding box center [814, 322] width 262 height 44
select select "****"
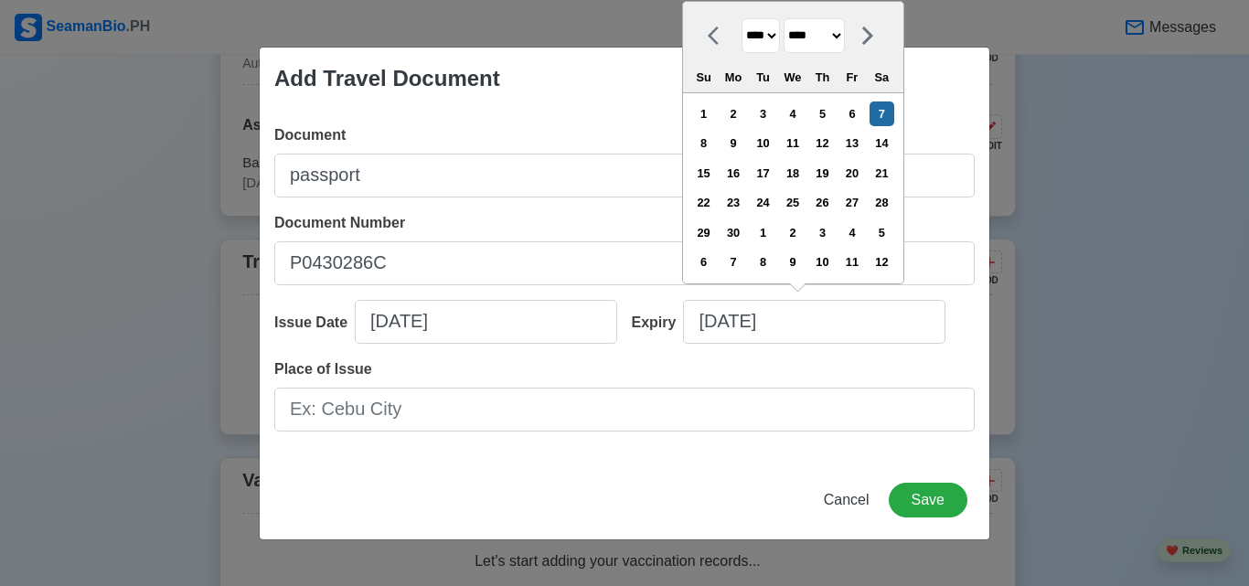
click at [774, 31] on select "**** **** **** **** **** **** **** **** **** **** **** **** **** **** **** ****…" at bounding box center [761, 36] width 38 height 36
select select "****"
click at [742, 18] on select "**** **** **** **** **** **** **** **** **** **** **** **** **** **** **** ****…" at bounding box center [761, 36] width 38 height 36
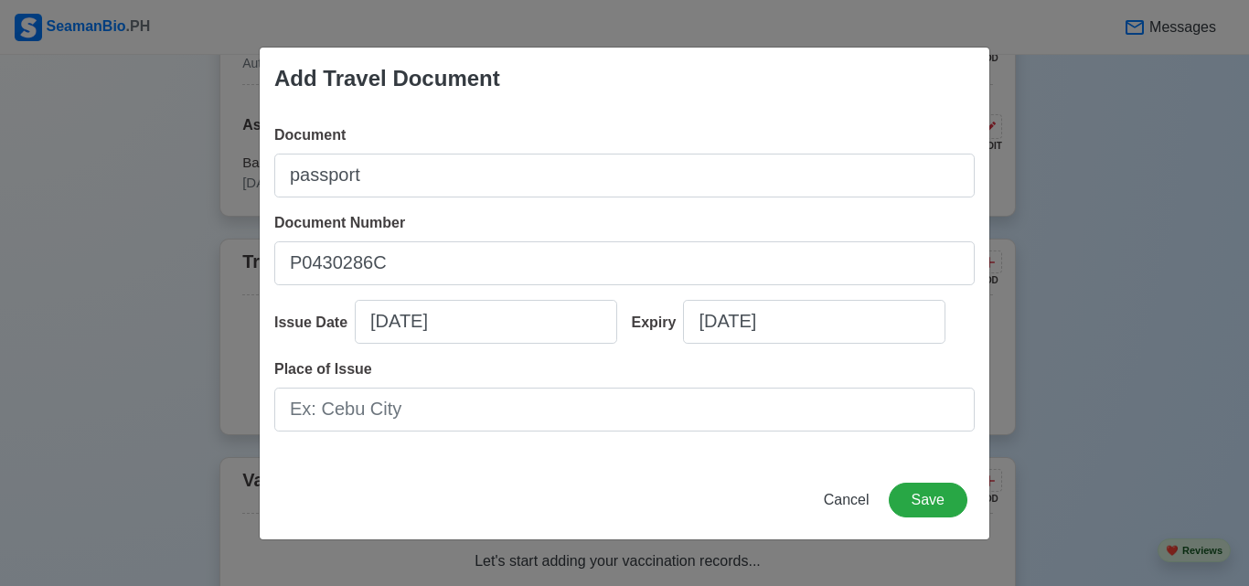
click at [825, 350] on div "Expiry [DATE]" at bounding box center [797, 329] width 358 height 59
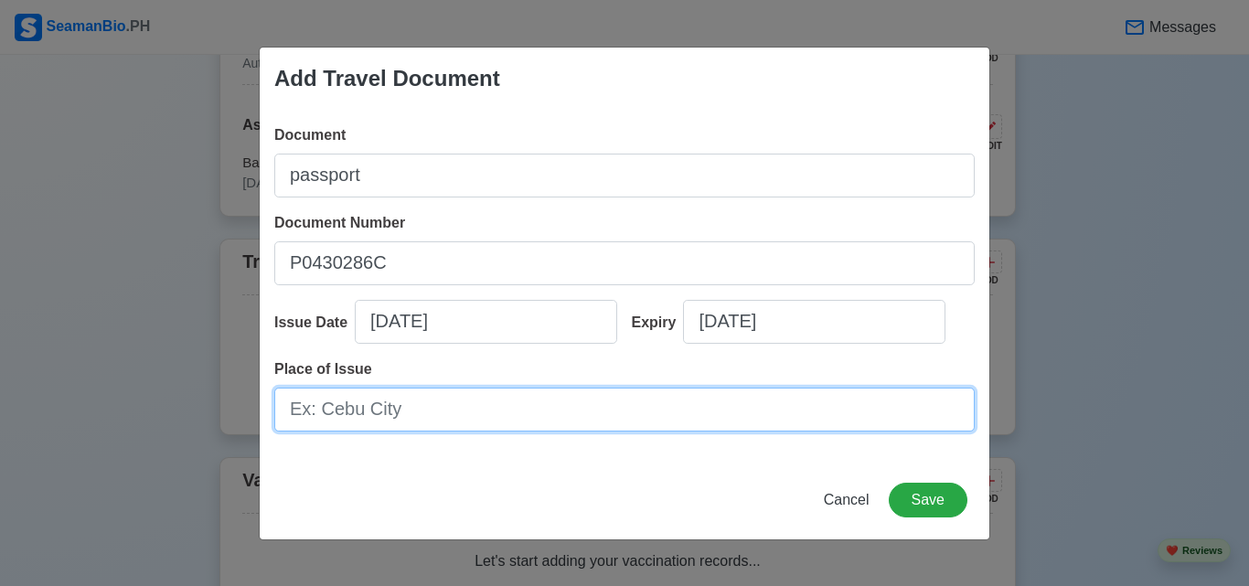
click at [559, 398] on input "Place of Issue" at bounding box center [624, 410] width 701 height 44
type input "[GEOGRAPHIC_DATA]"
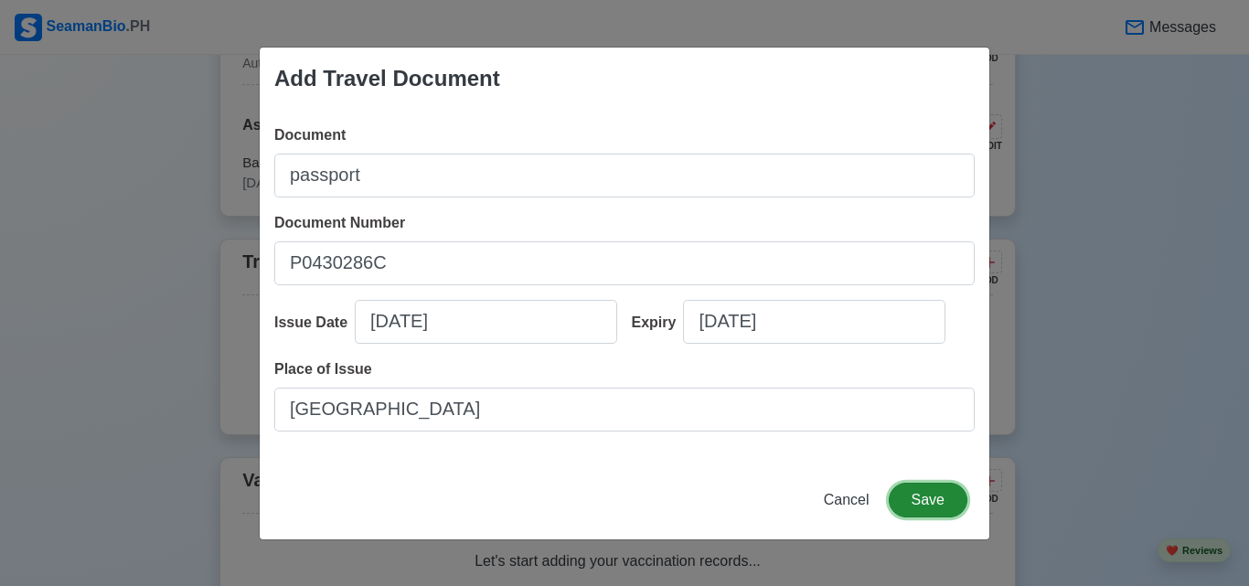
click at [948, 501] on button "Save" at bounding box center [928, 500] width 79 height 35
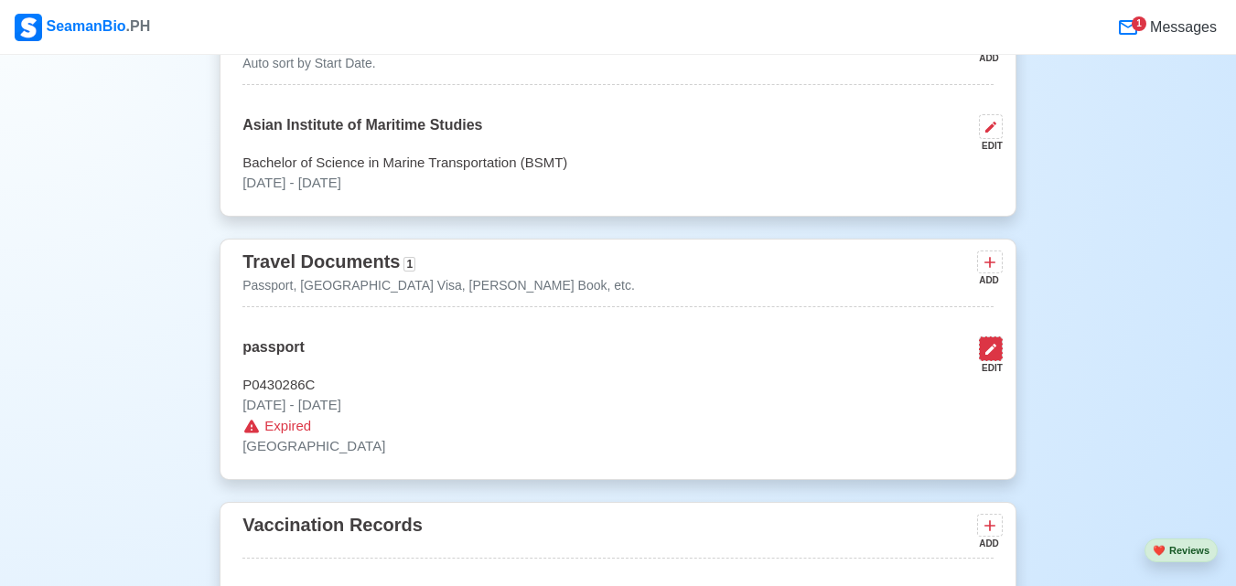
click at [992, 357] on icon at bounding box center [990, 349] width 15 height 15
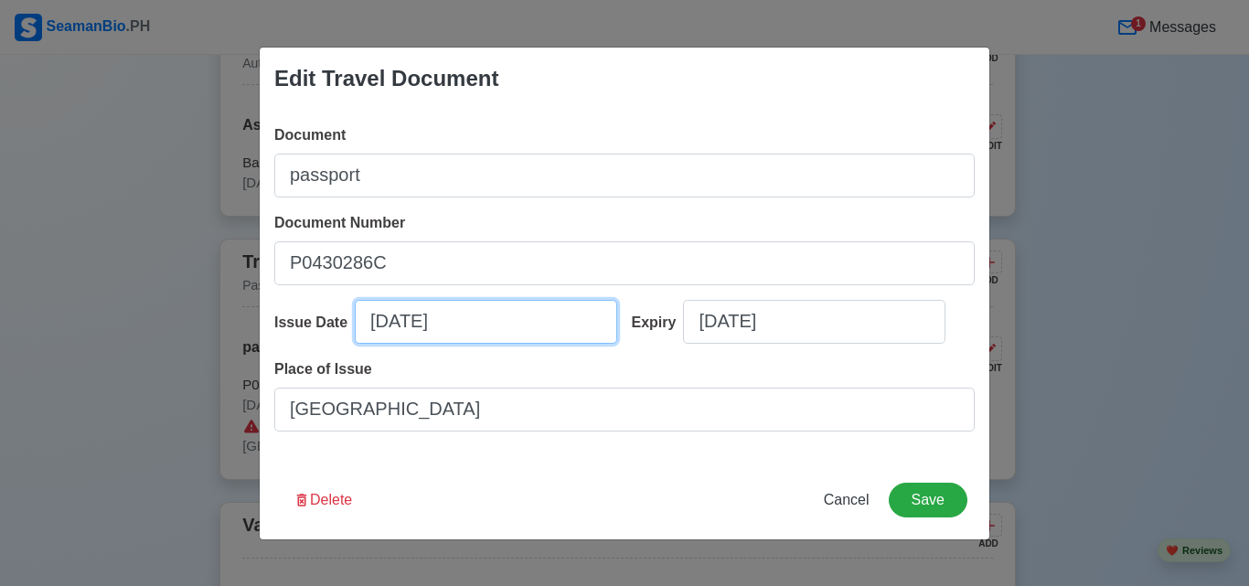
click at [533, 321] on input "[DATE]" at bounding box center [486, 322] width 262 height 44
select select "****"
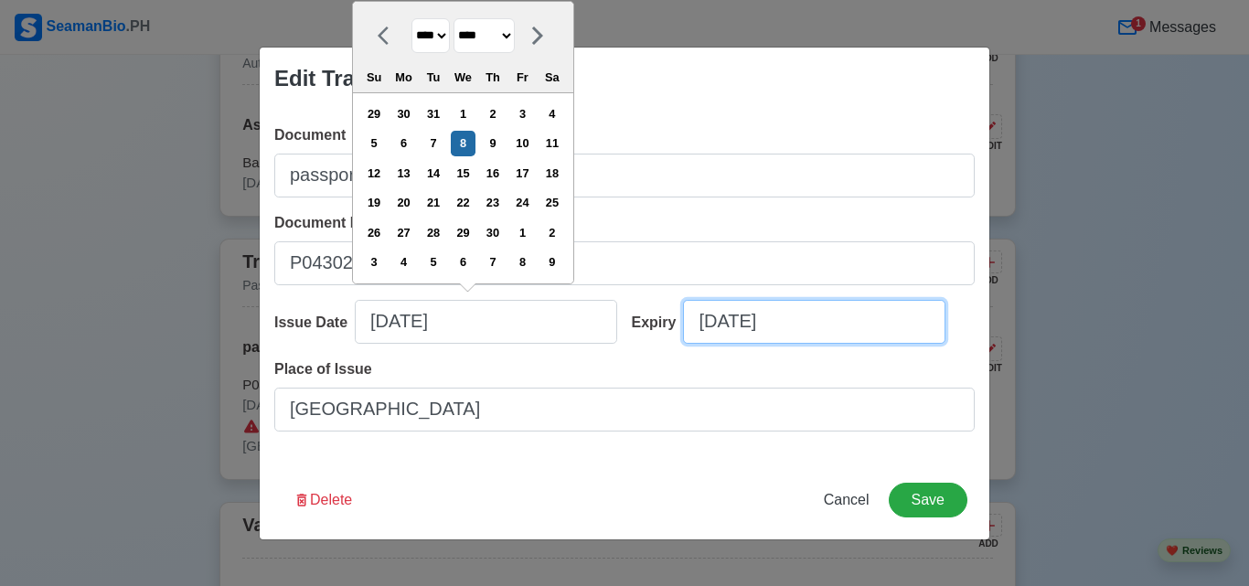
select select "****"
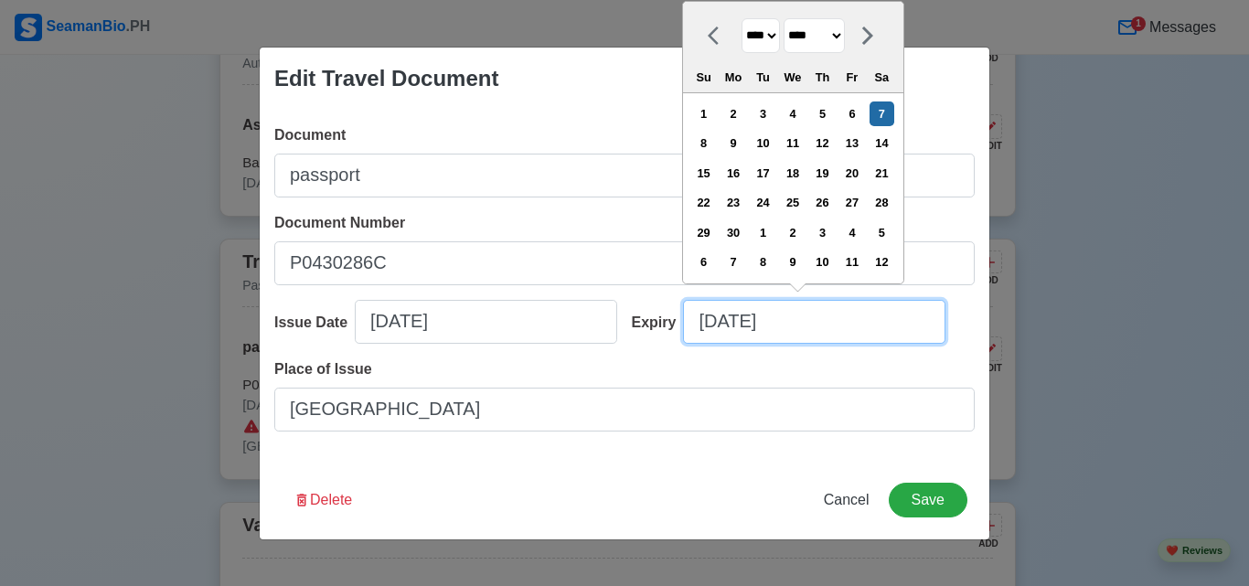
click at [789, 323] on input "[DATE]" at bounding box center [814, 322] width 262 height 44
type input "[DATE]"
select select "****"
type input "[DATE]"
select select "****"
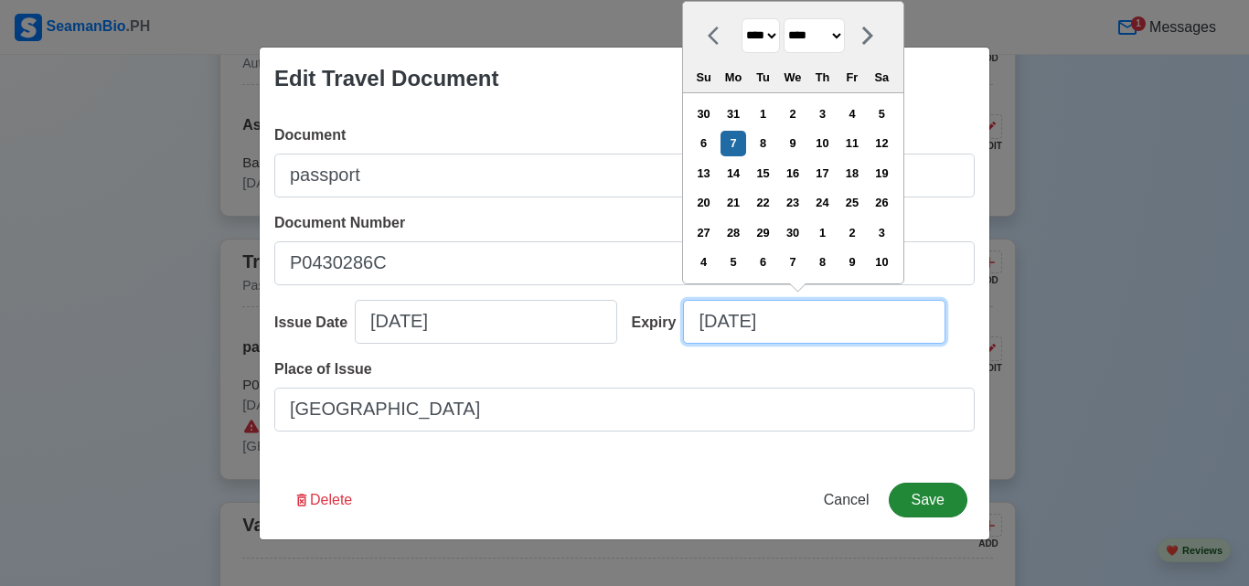
type input "[DATE]"
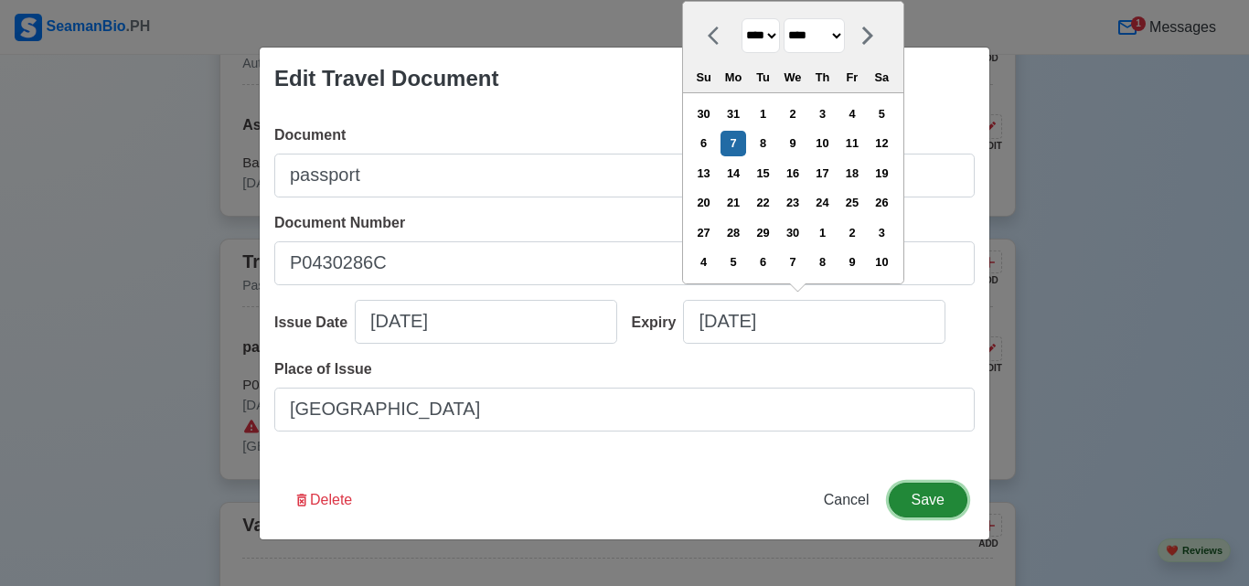
click at [935, 497] on button "Save" at bounding box center [928, 500] width 79 height 35
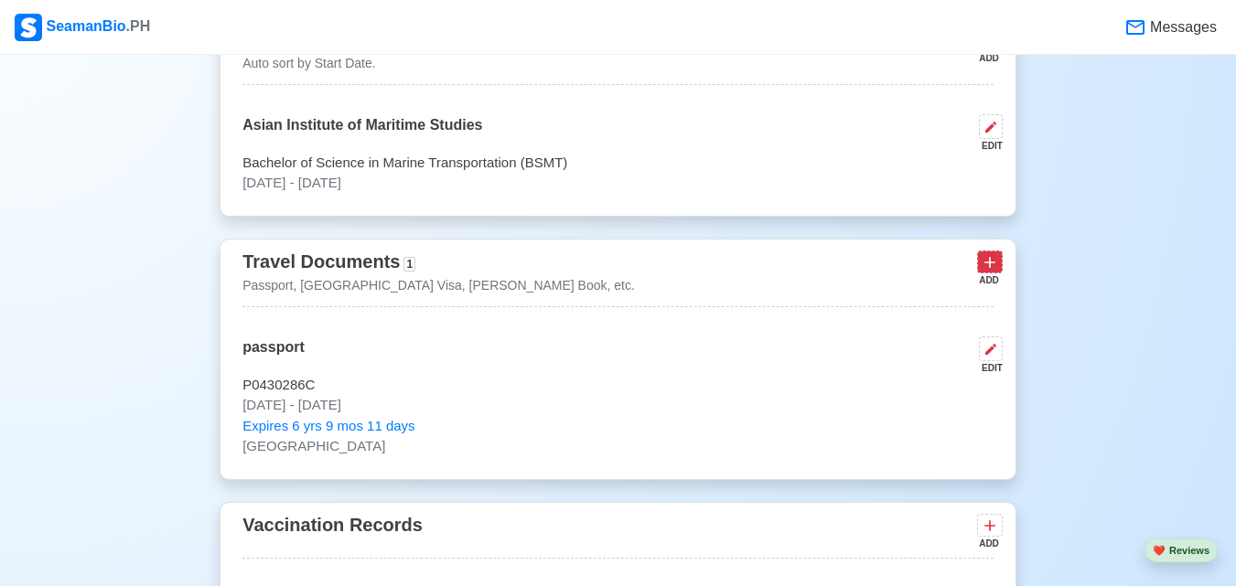
click at [997, 254] on button at bounding box center [990, 262] width 26 height 23
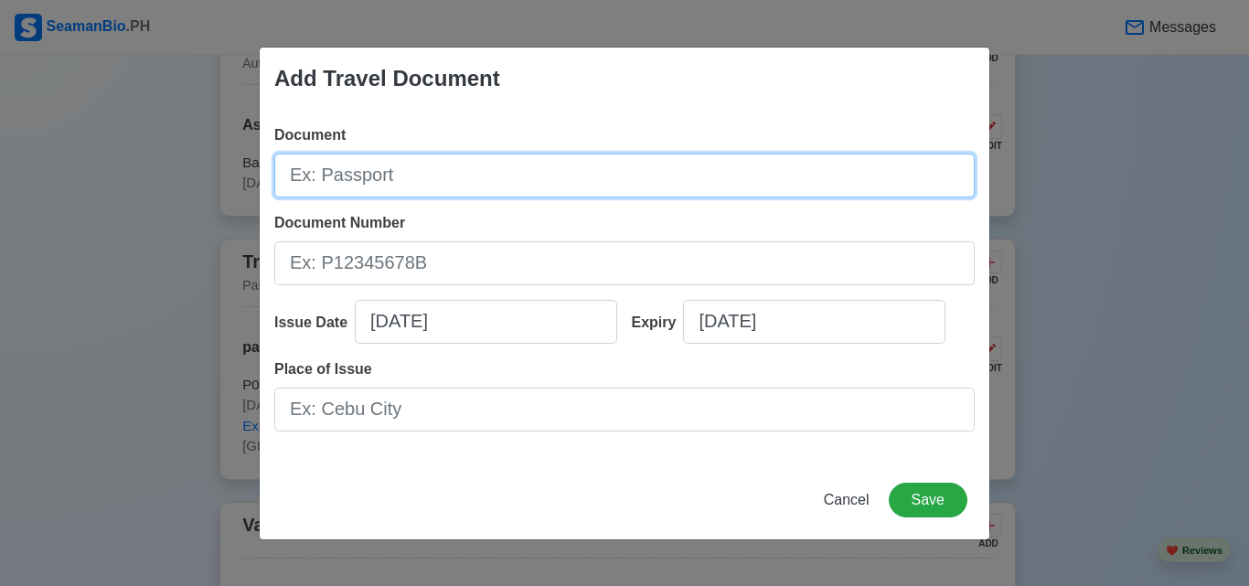
click at [872, 182] on input "Document" at bounding box center [624, 176] width 701 height 44
type input "[PERSON_NAME] BOOK"
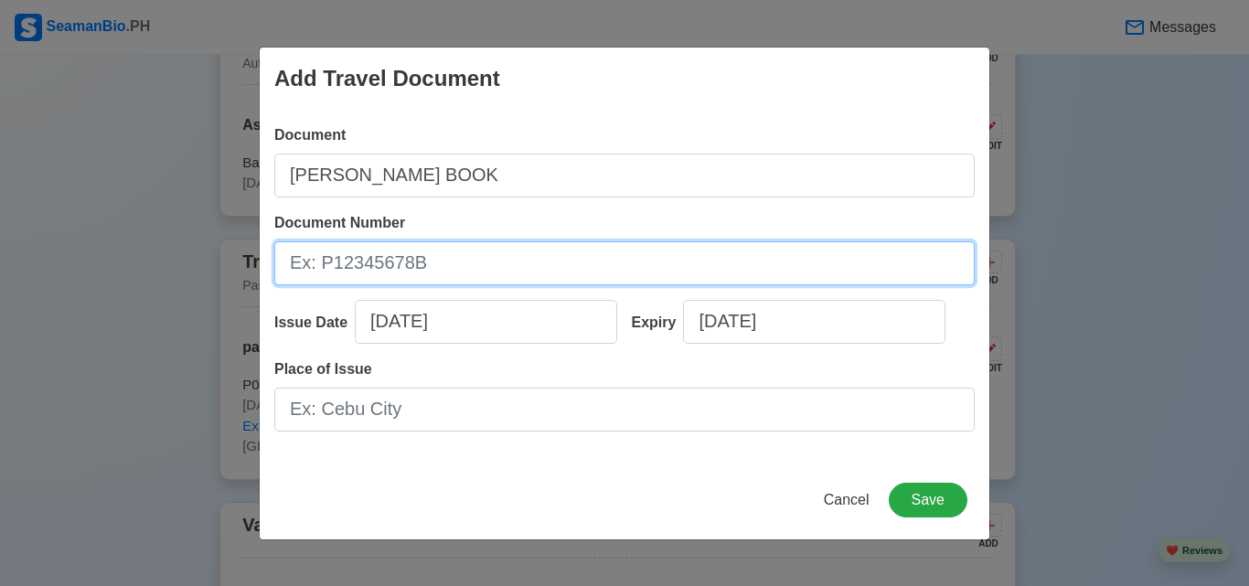
click at [751, 266] on input "Document Number" at bounding box center [624, 263] width 701 height 44
type input "C0974882"
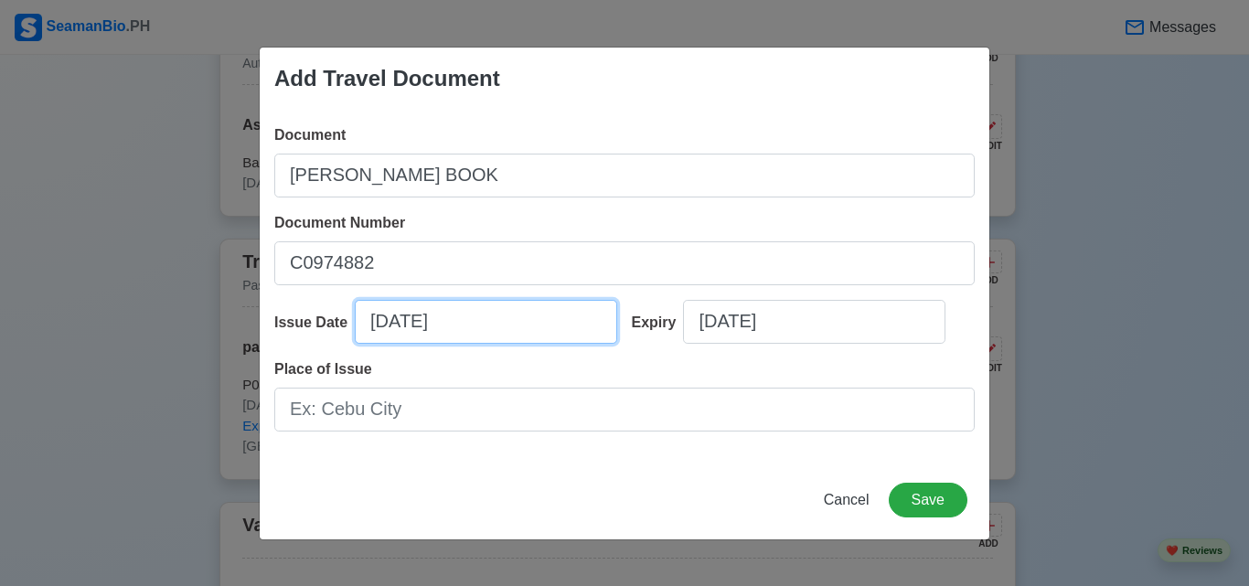
click at [494, 327] on input "[DATE]" at bounding box center [486, 322] width 262 height 44
select select "****"
select select "******"
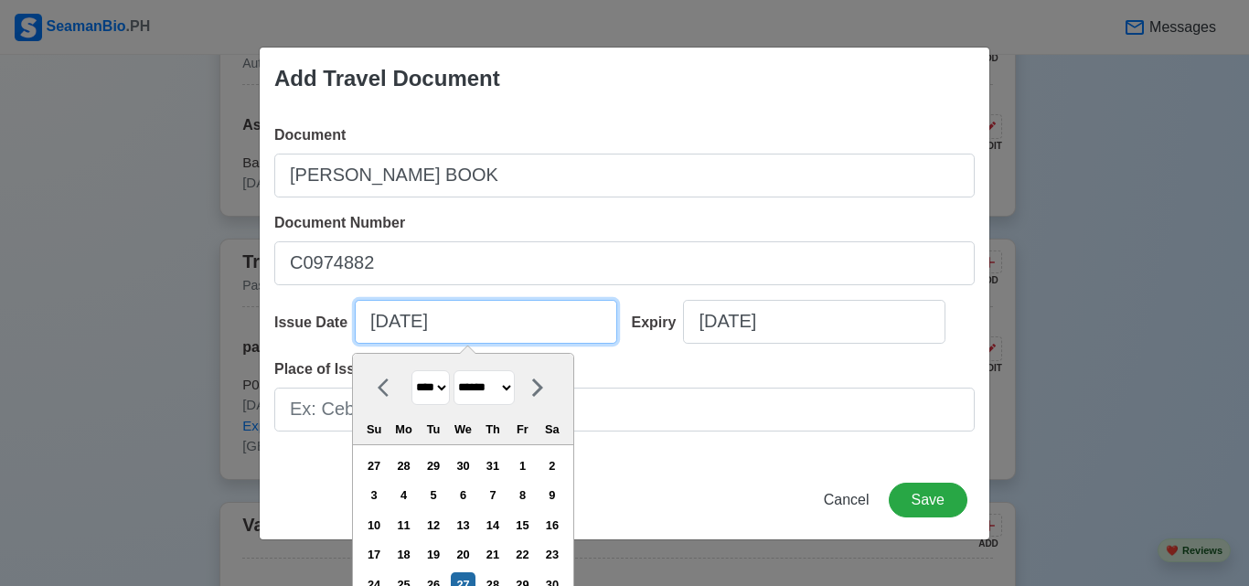
drag, startPoint x: 469, startPoint y: 326, endPoint x: 578, endPoint y: 326, distance: 108.8
click at [578, 326] on input "[DATE]" at bounding box center [486, 322] width 262 height 44
drag, startPoint x: 541, startPoint y: 321, endPoint x: 430, endPoint y: 323, distance: 110.7
click at [430, 323] on input "[DATE]" at bounding box center [486, 322] width 262 height 44
type input "[DATE]"
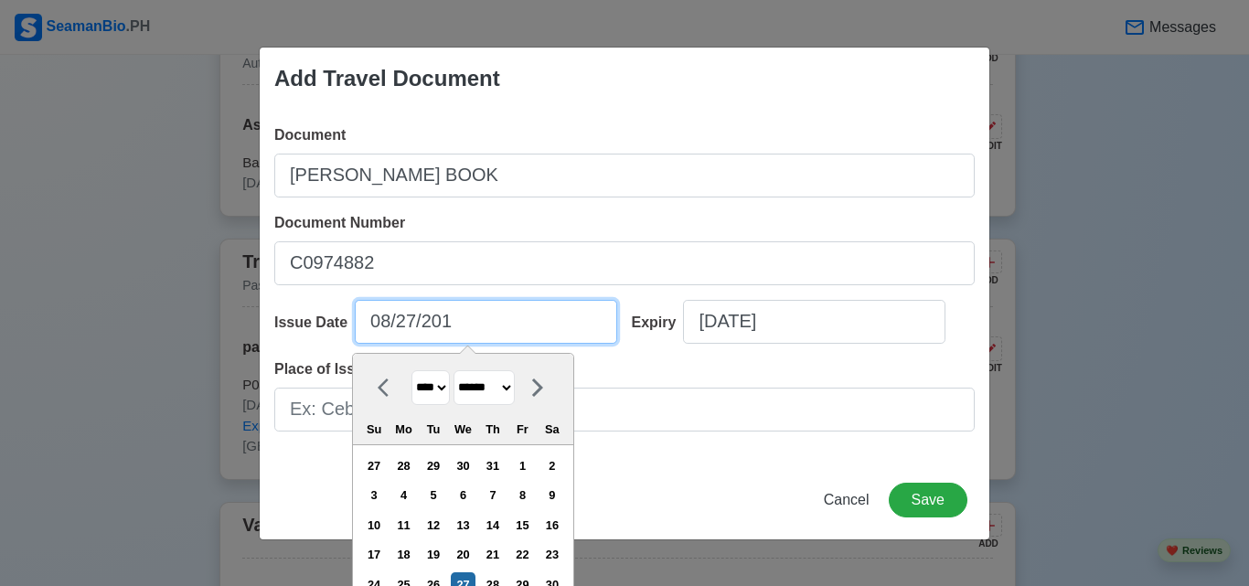
select select "****"
click at [375, 321] on input "[DATE]" at bounding box center [486, 322] width 262 height 44
type input "[DATE]"
select select "*******"
click at [414, 314] on input "[DATE]" at bounding box center [486, 322] width 262 height 44
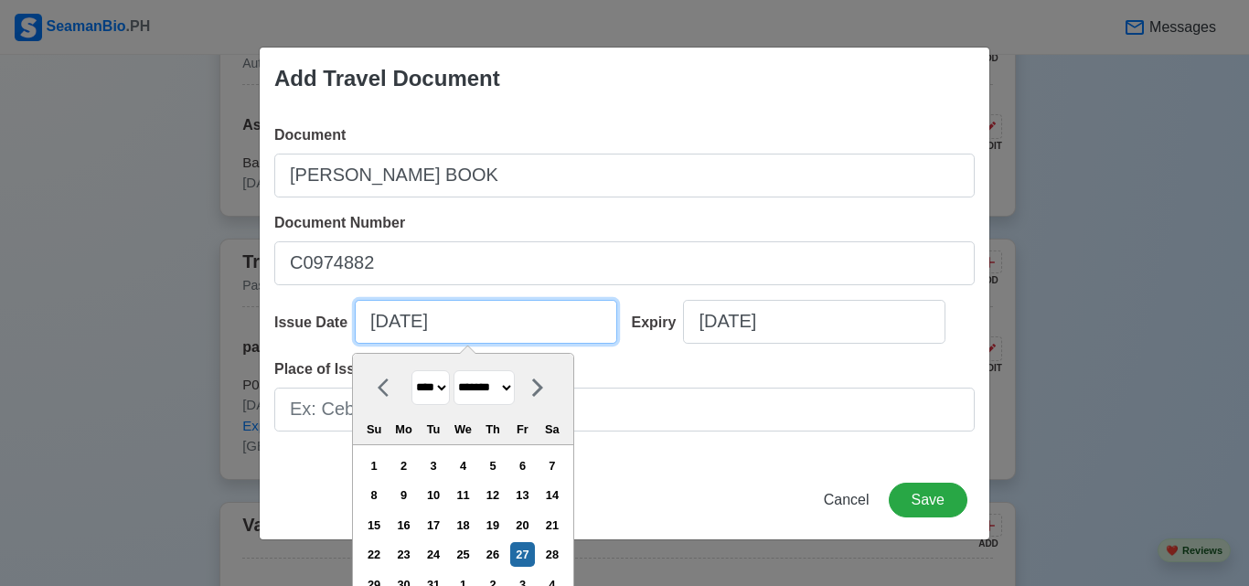
click at [411, 314] on input "[DATE]" at bounding box center [486, 322] width 262 height 44
type input "[DATE]"
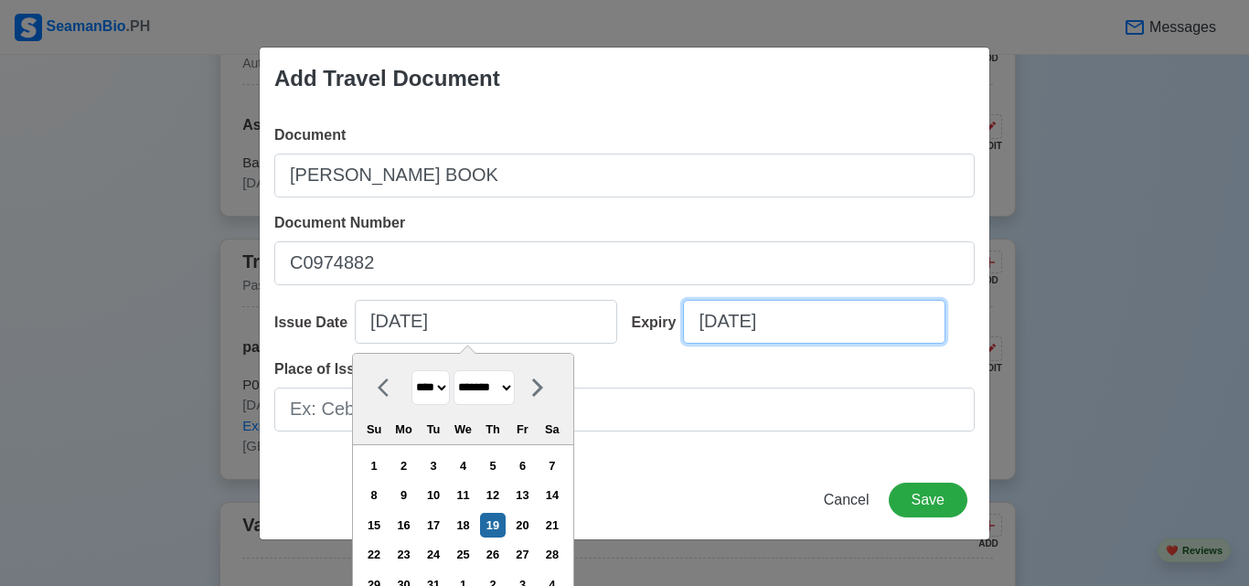
click at [749, 317] on input "[DATE]" at bounding box center [814, 322] width 262 height 44
select select "****"
select select "******"
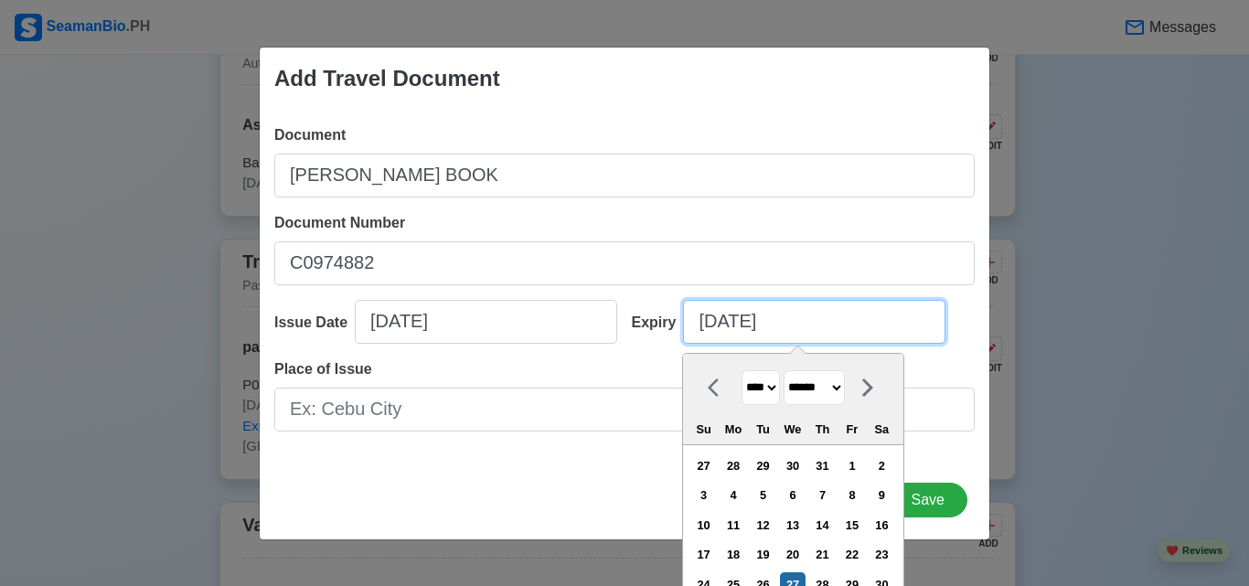
click at [783, 321] on input "[DATE]" at bounding box center [814, 322] width 262 height 44
type input "[DATE]"
select select "****"
click at [703, 319] on input "[DATE]" at bounding box center [814, 322] width 262 height 44
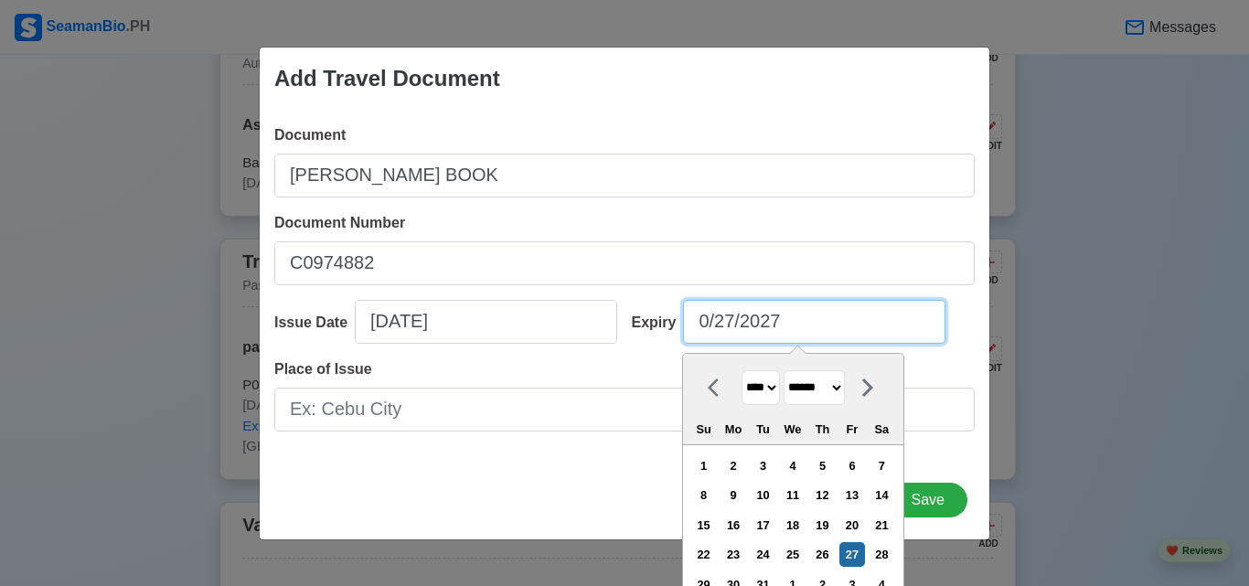
type input "[DATE]"
select select "*******"
click at [884, 319] on input "[DATE]" at bounding box center [814, 322] width 262 height 44
type input "[DATE]"
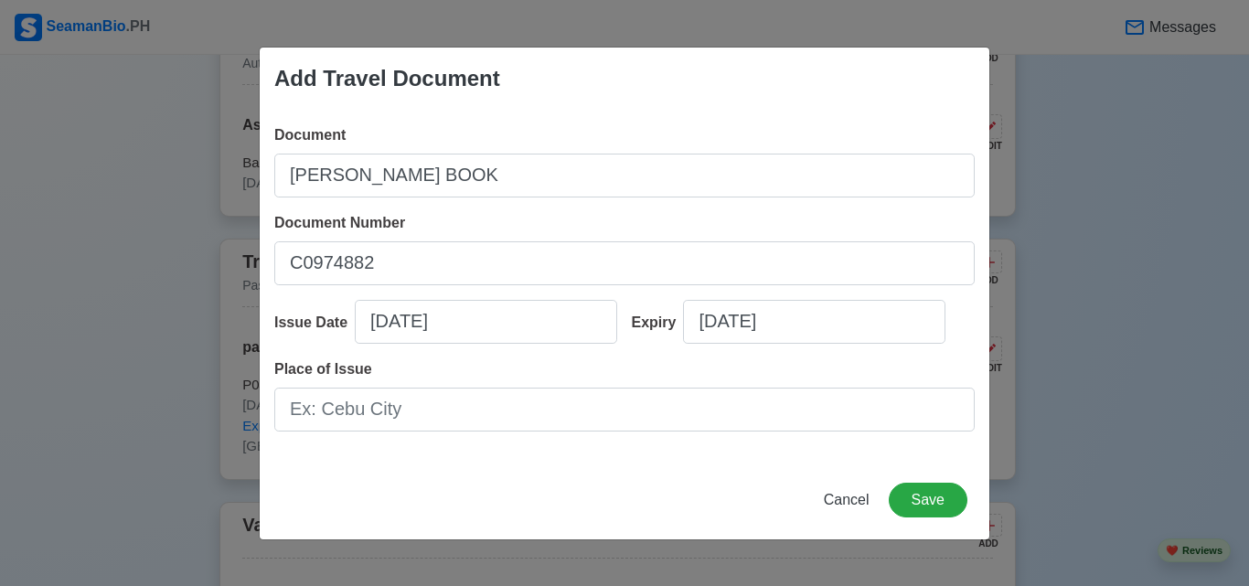
click at [966, 322] on div "Expiry [DATE]" at bounding box center [797, 329] width 358 height 59
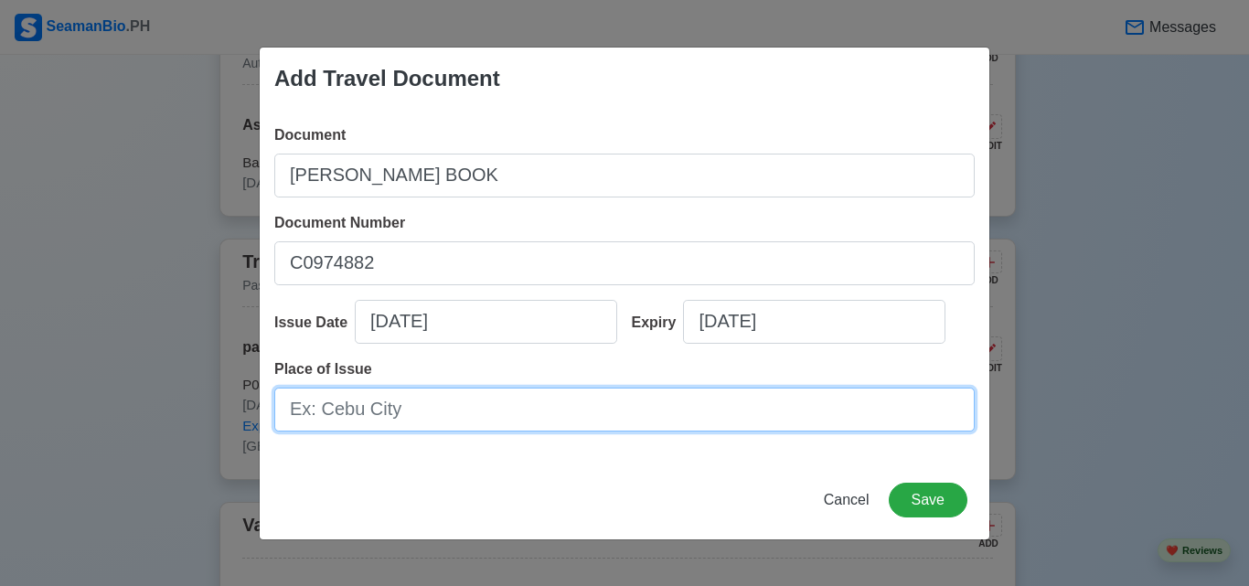
drag, startPoint x: 744, startPoint y: 403, endPoint x: 647, endPoint y: 412, distance: 98.2
click at [744, 403] on input "Place of Issue" at bounding box center [624, 410] width 701 height 44
type input "[GEOGRAPHIC_DATA]"
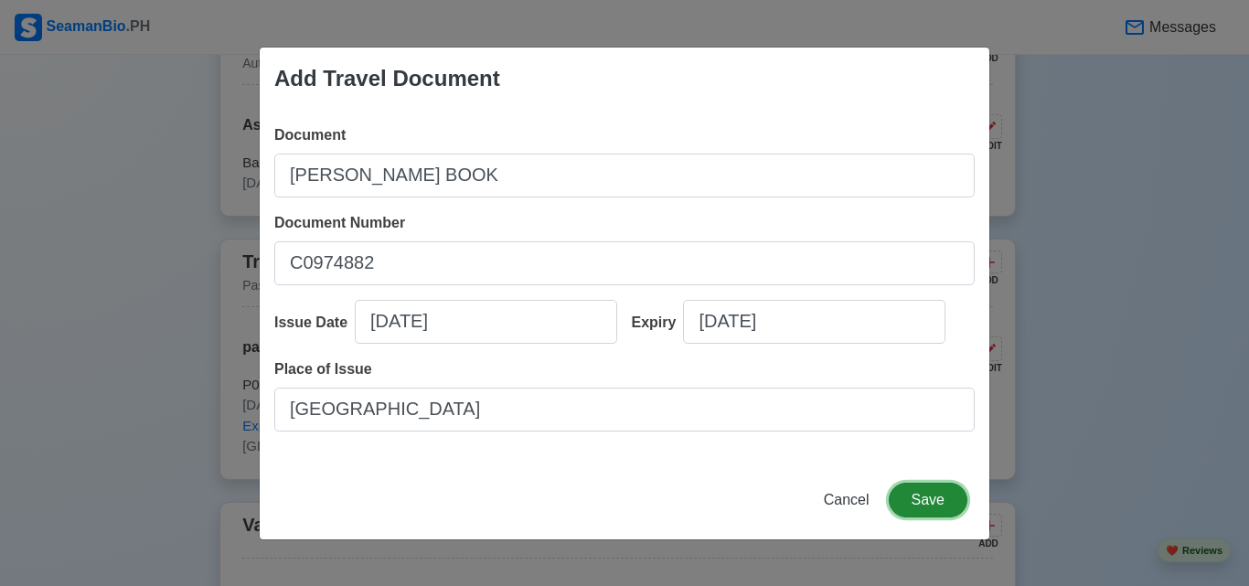
click at [928, 496] on button "Save" at bounding box center [928, 500] width 79 height 35
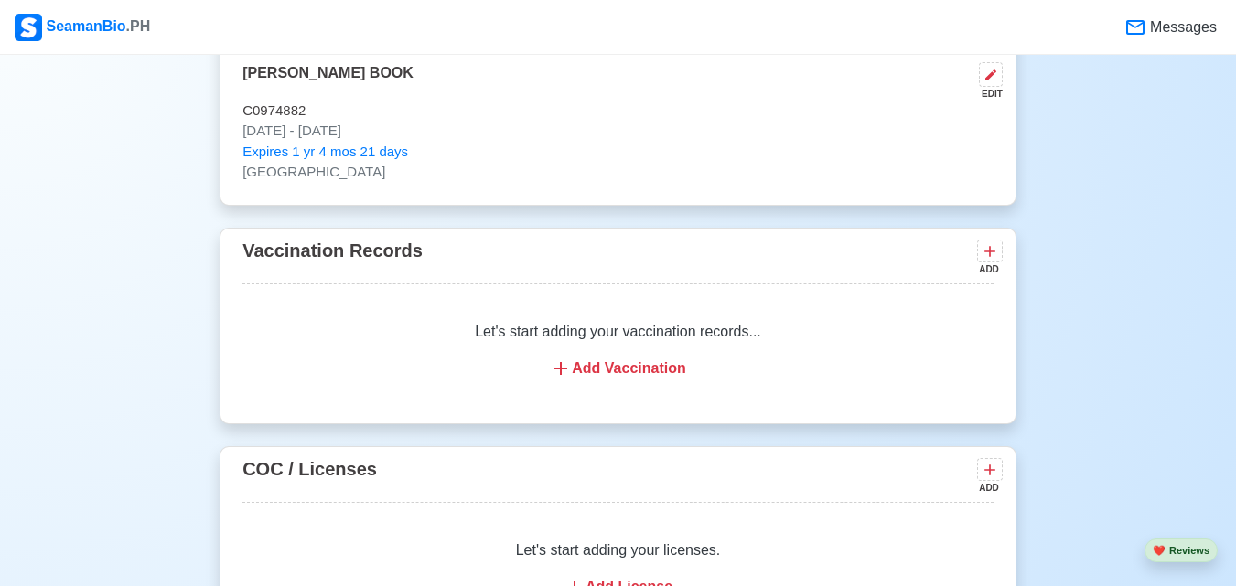
scroll to position [1701, 0]
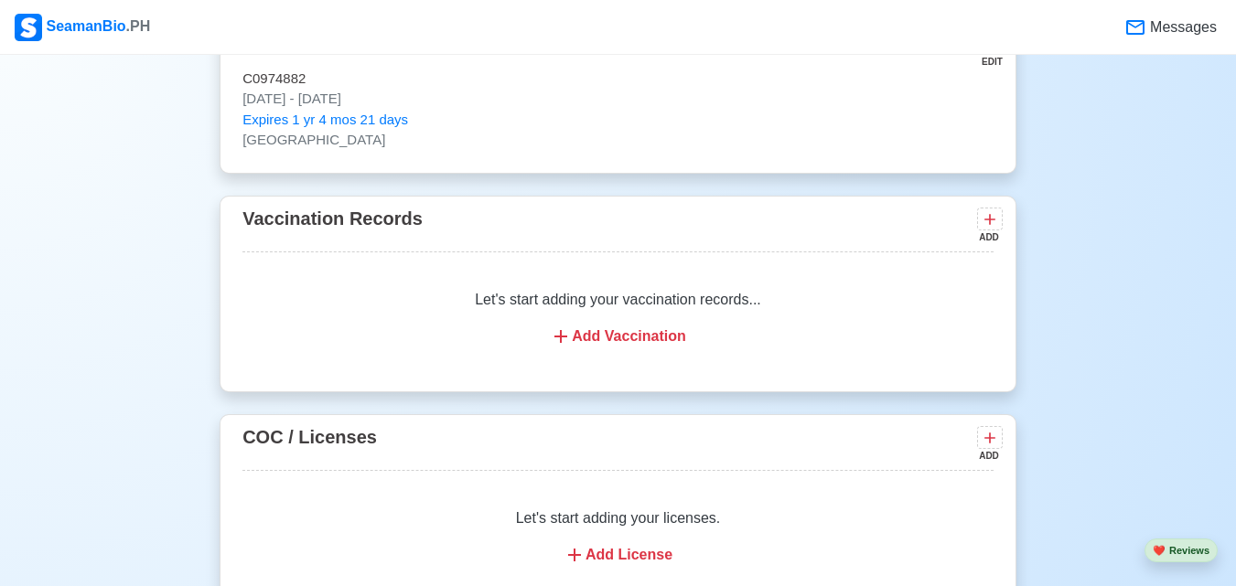
click at [608, 342] on div "Add Vaccination" at bounding box center [617, 337] width 707 height 22
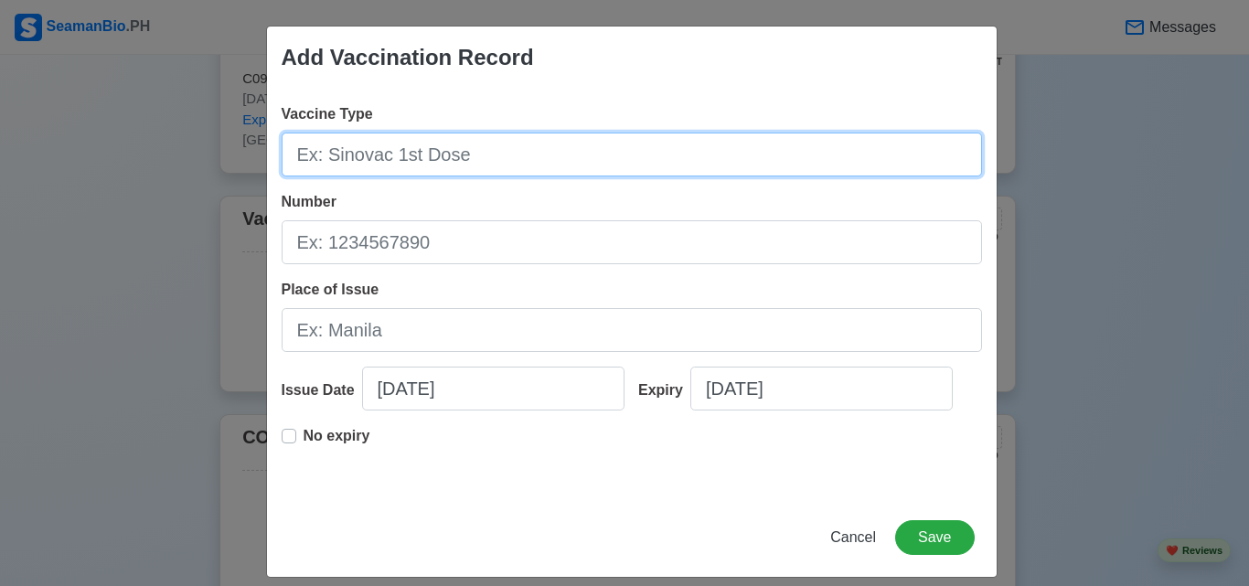
click at [523, 155] on input "Vaccine Type" at bounding box center [632, 155] width 701 height 44
type input "SINOVAC"
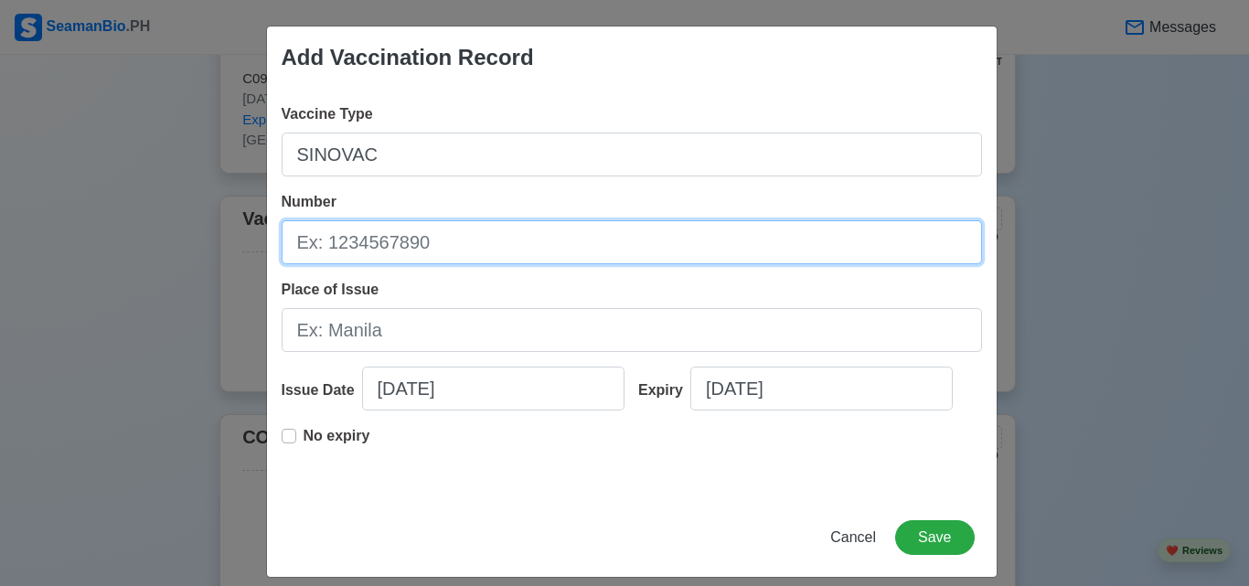
click at [498, 238] on input "Number" at bounding box center [632, 242] width 701 height 44
click at [397, 237] on input "Number" at bounding box center [632, 242] width 701 height 44
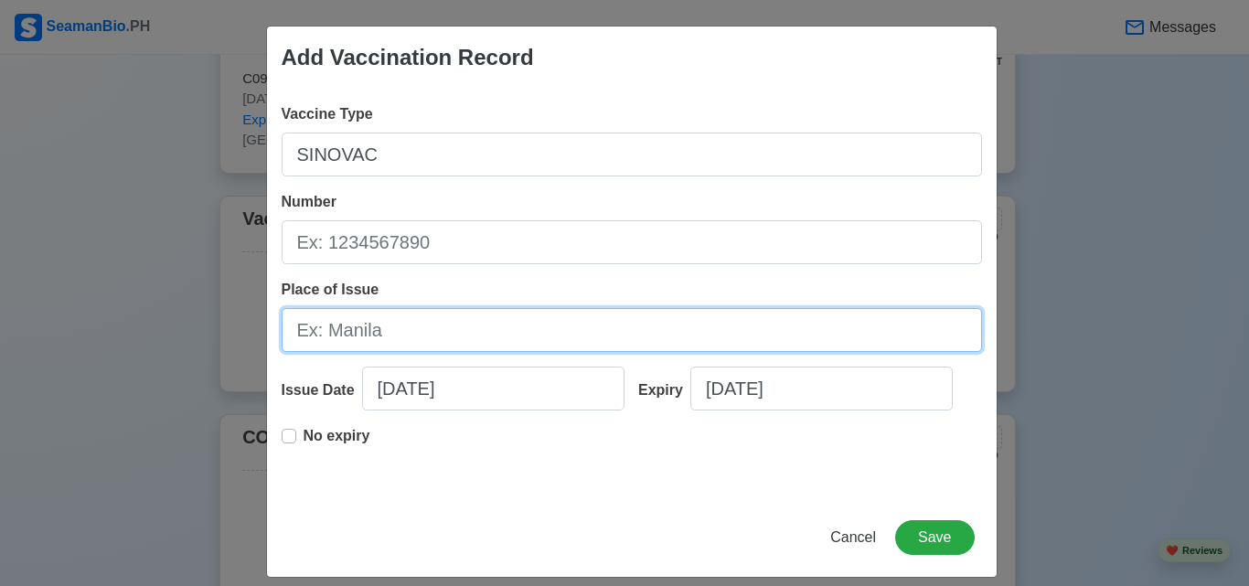
click at [314, 328] on input "Place of Issue" at bounding box center [632, 330] width 701 height 44
type input "[GEOGRAPHIC_DATA]"
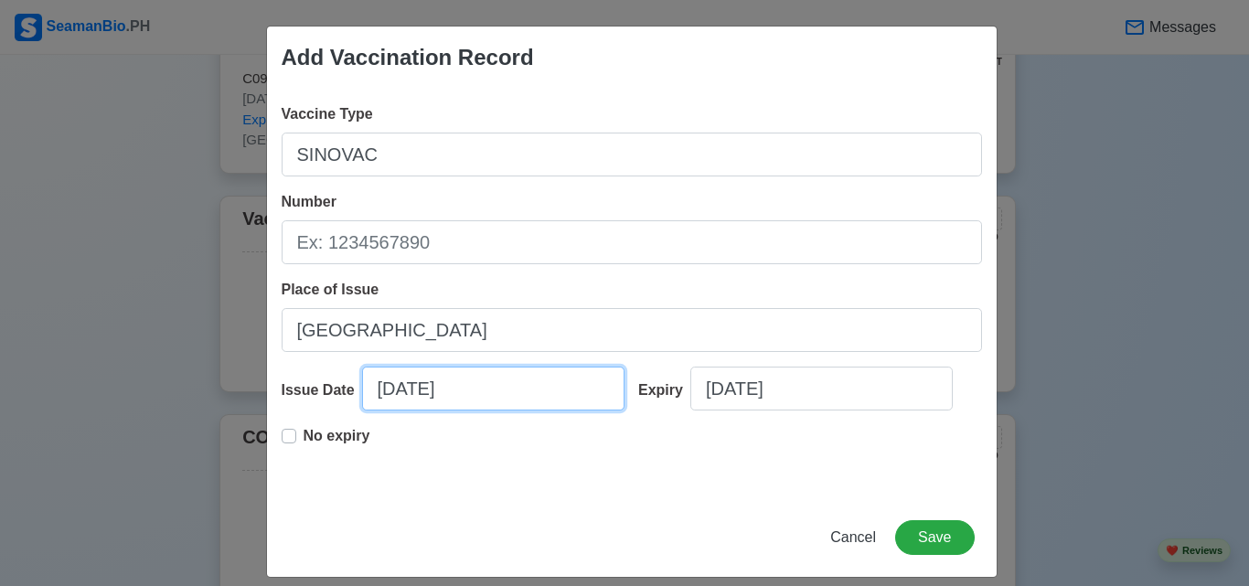
select select "****"
select select "******"
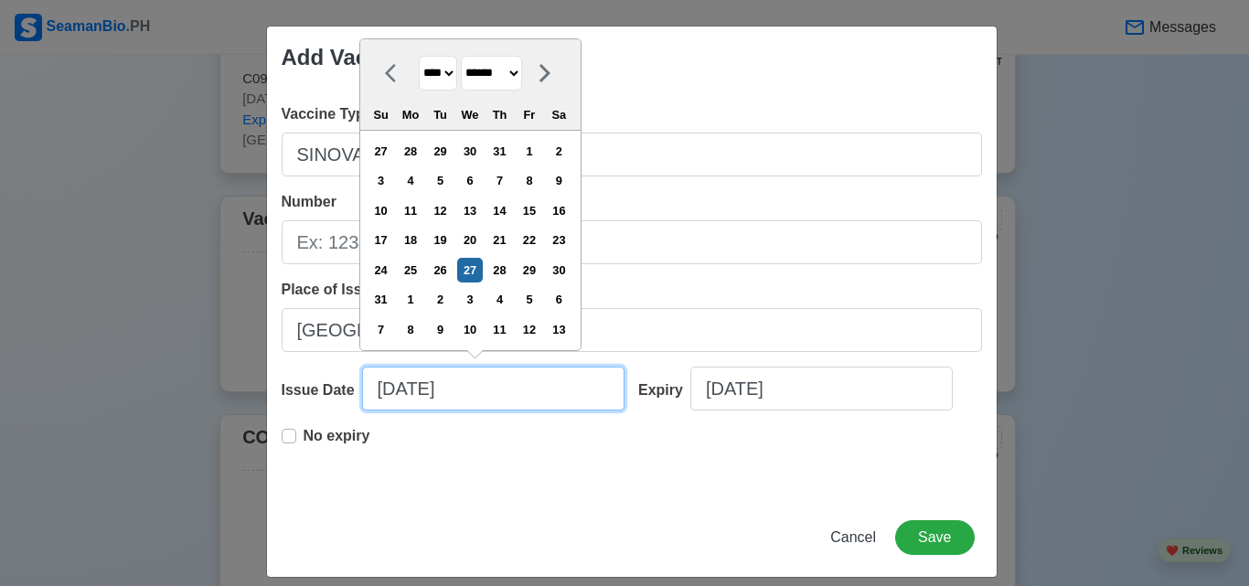
click at [481, 390] on input "[DATE]" at bounding box center [493, 389] width 262 height 44
click at [304, 434] on label "No expiry" at bounding box center [337, 443] width 67 height 37
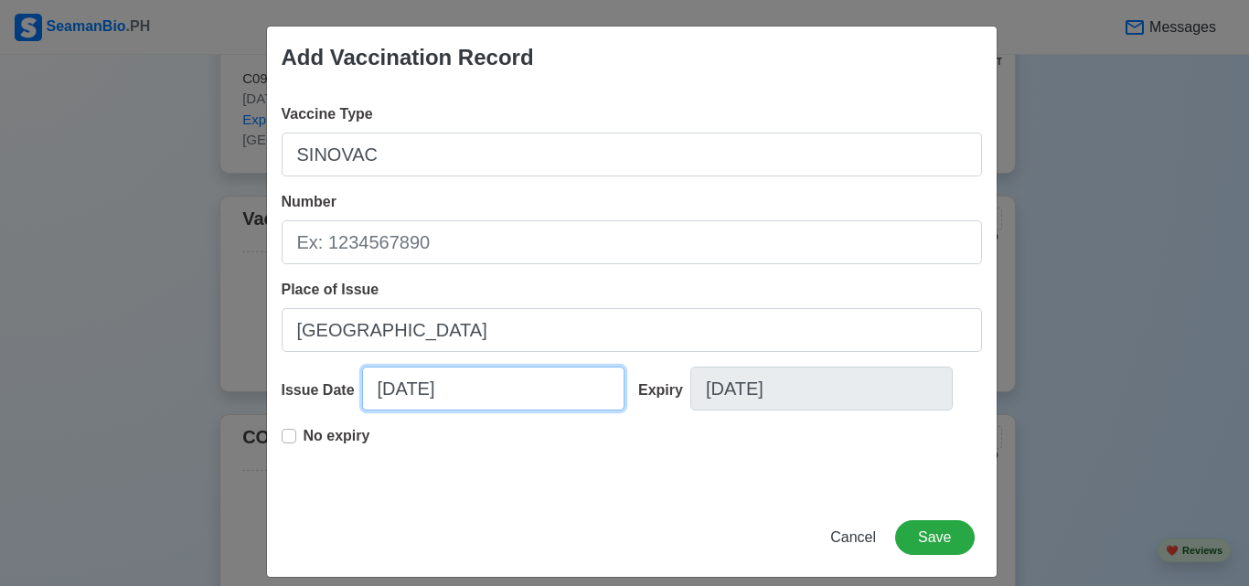
click at [485, 385] on input "[DATE]" at bounding box center [493, 389] width 262 height 44
select select "****"
select select "******"
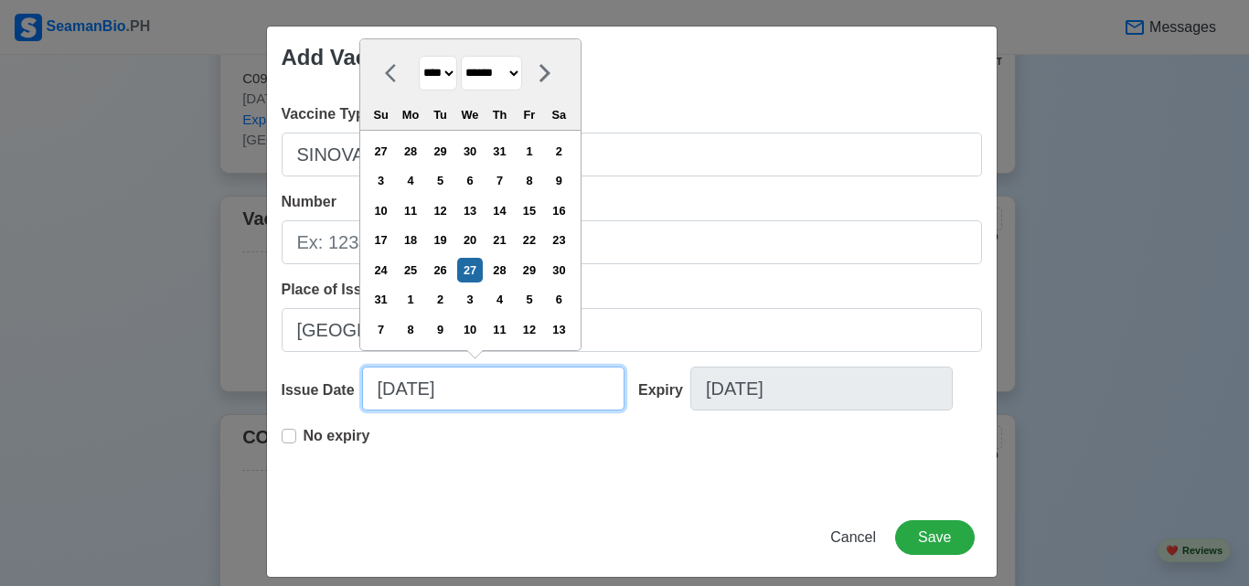
drag, startPoint x: 485, startPoint y: 385, endPoint x: 414, endPoint y: 391, distance: 70.7
click at [414, 391] on input "[DATE]" at bounding box center [493, 389] width 262 height 44
click at [384, 390] on input "[DATE]" at bounding box center [493, 389] width 262 height 44
type input "[DATE]"
select select "****"
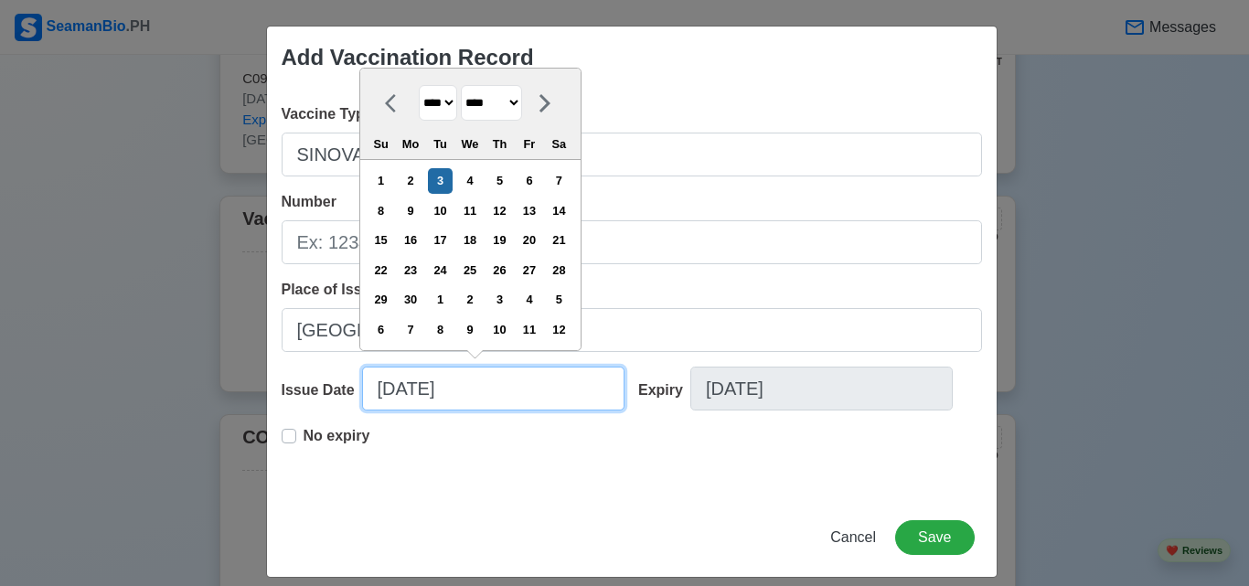
click at [466, 399] on input "[DATE]" at bounding box center [493, 389] width 262 height 44
type input "[DATE]"
select select "****"
type input "[DATE]"
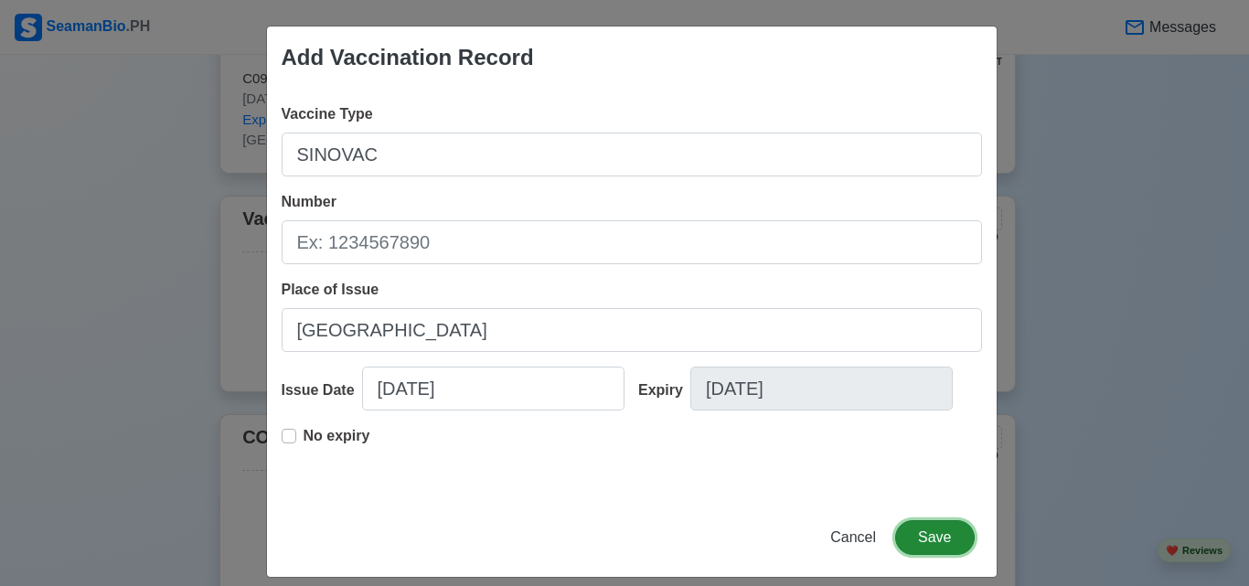
click at [958, 541] on button "Save" at bounding box center [934, 537] width 79 height 35
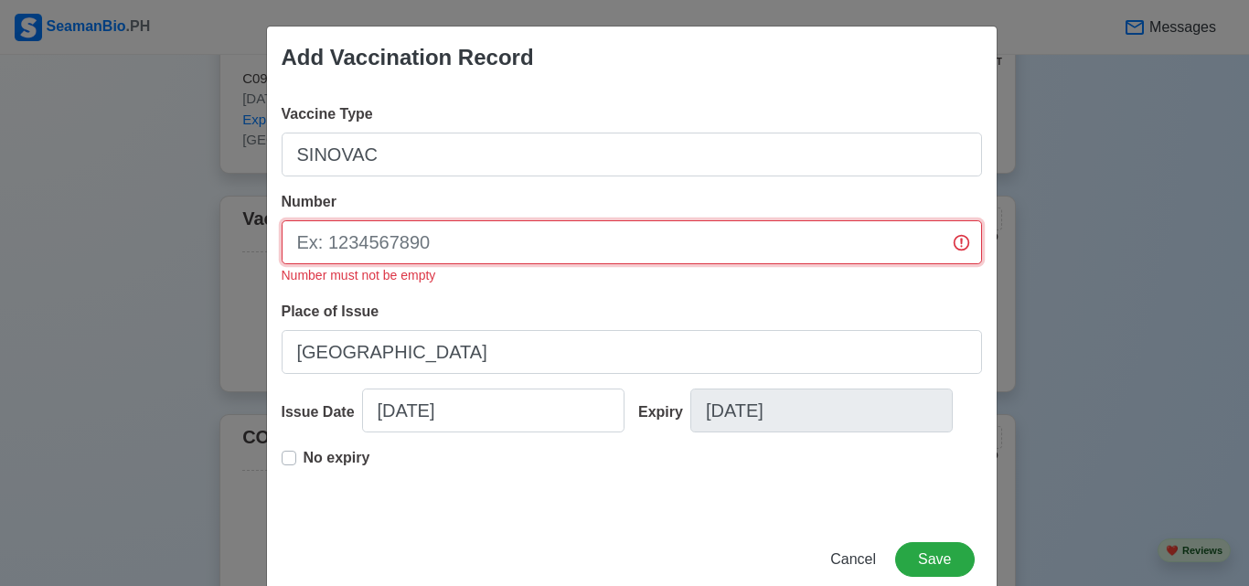
click at [633, 255] on input "Number" at bounding box center [632, 242] width 701 height 44
type input "[DATE]"
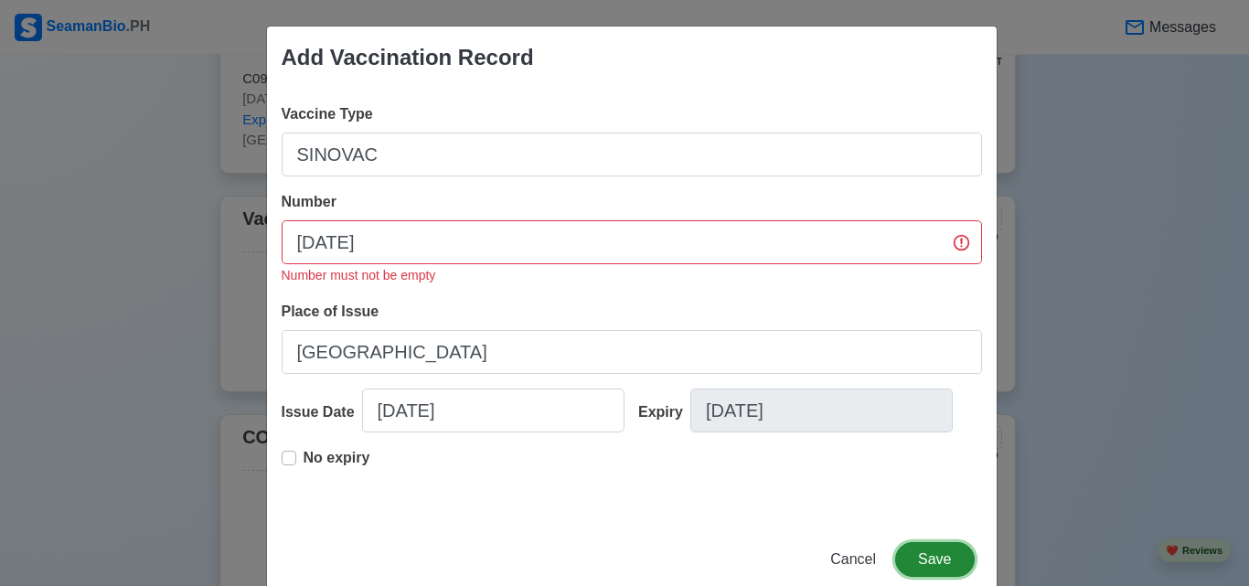
click at [933, 567] on button "Save" at bounding box center [934, 559] width 79 height 35
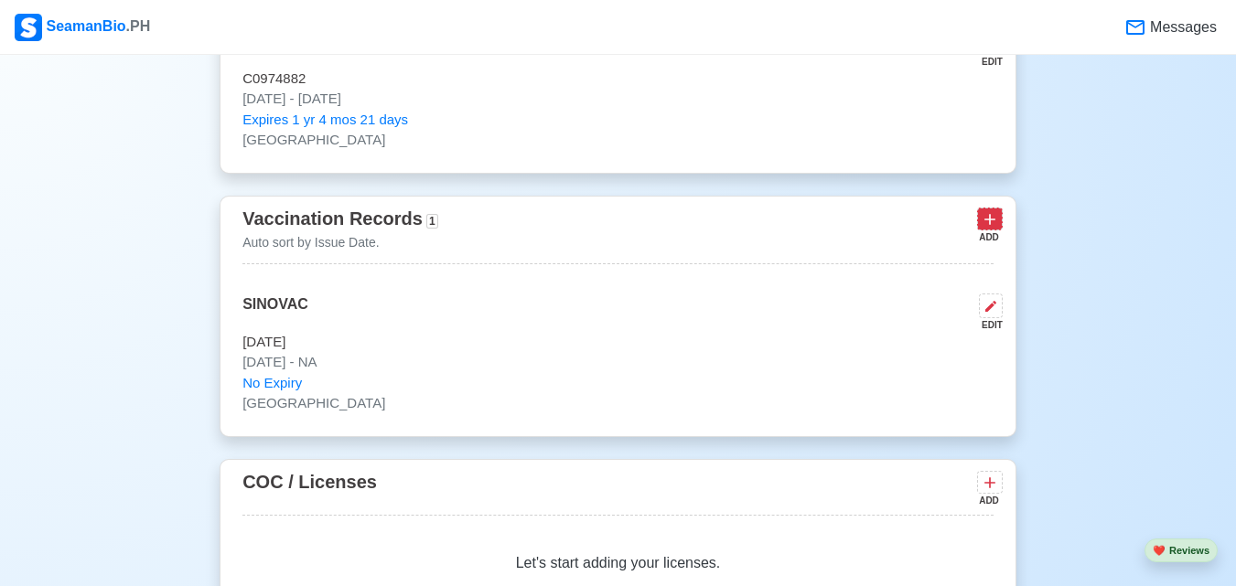
click at [983, 222] on icon at bounding box center [989, 219] width 18 height 18
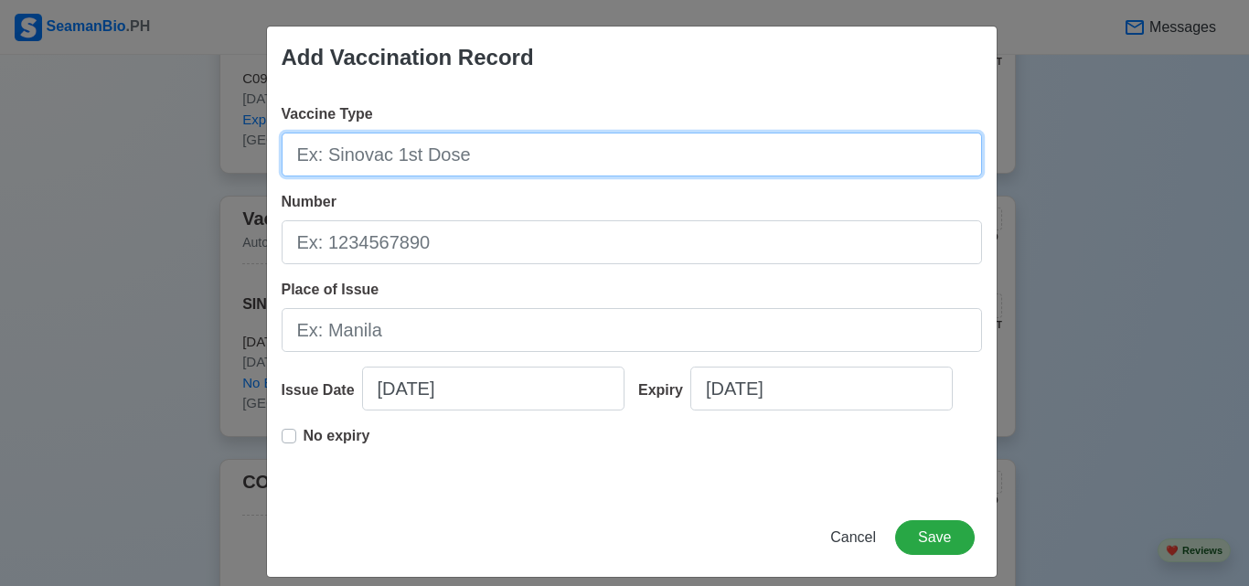
click at [718, 163] on input "Vaccine Type" at bounding box center [632, 155] width 701 height 44
type input "ASTRAZENECA BOOSTER"
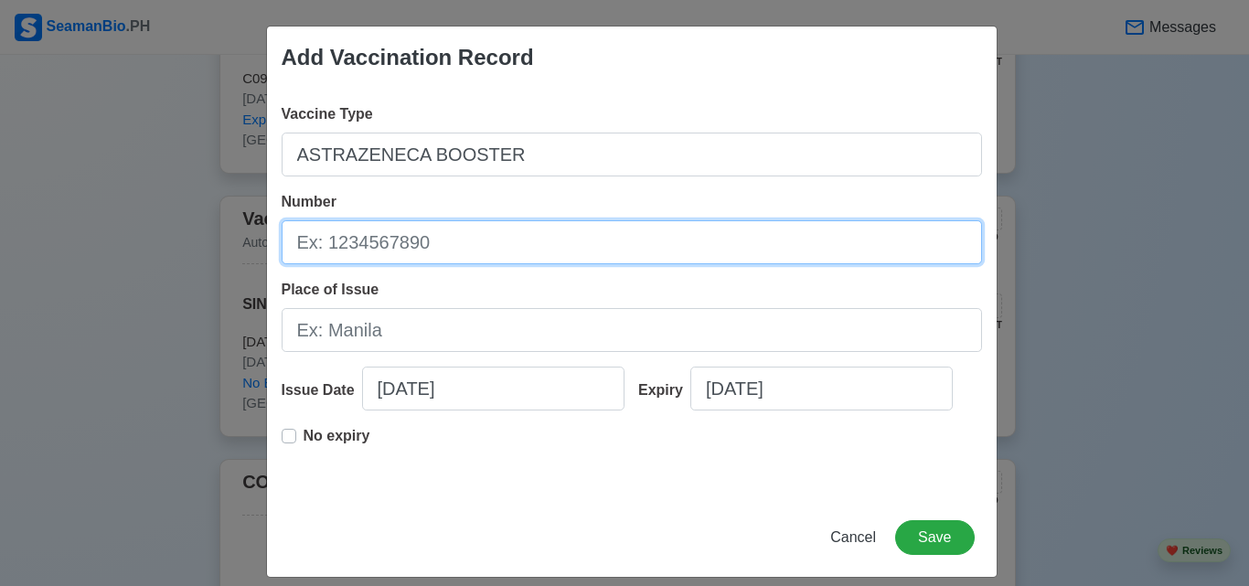
click at [460, 251] on input "Number" at bounding box center [632, 242] width 701 height 44
type input "b"
click at [460, 258] on input "Number" at bounding box center [632, 242] width 701 height 44
type input "BOQSN0001507724"
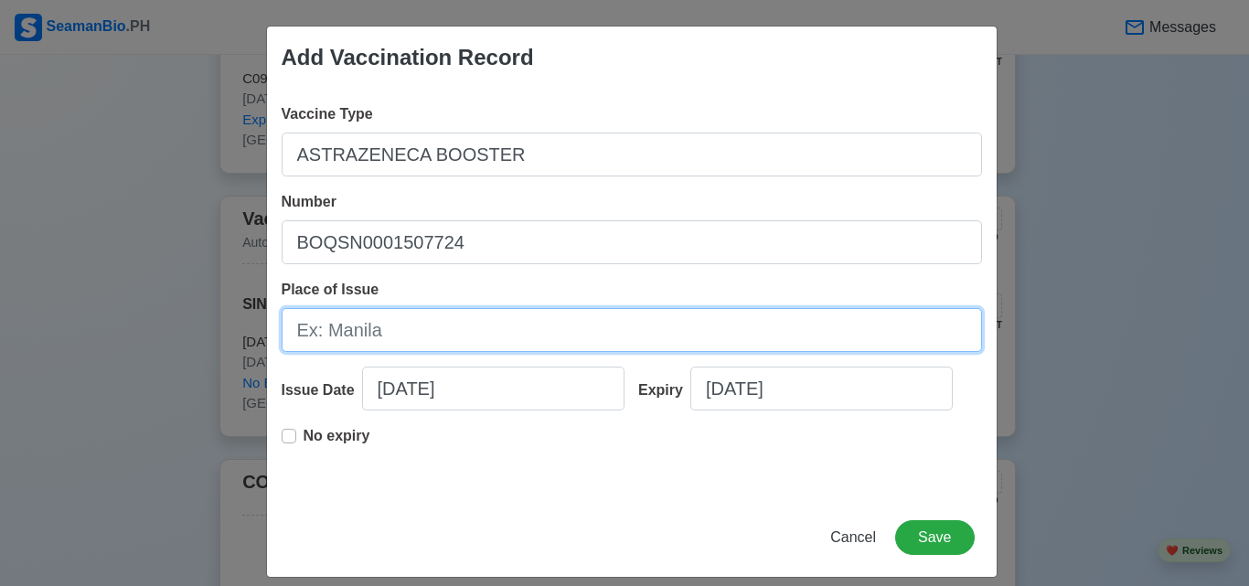
click at [438, 330] on input "Place of Issue" at bounding box center [632, 330] width 701 height 44
type input "[GEOGRAPHIC_DATA]"
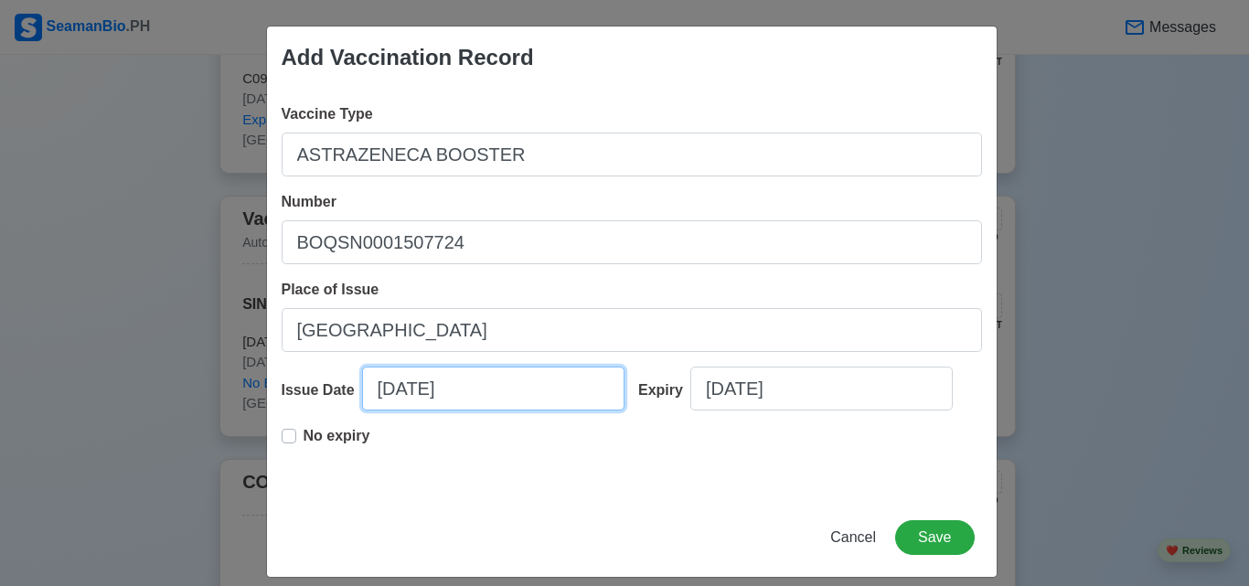
click at [478, 399] on input "[DATE]" at bounding box center [493, 389] width 262 height 44
select select "****"
select select "******"
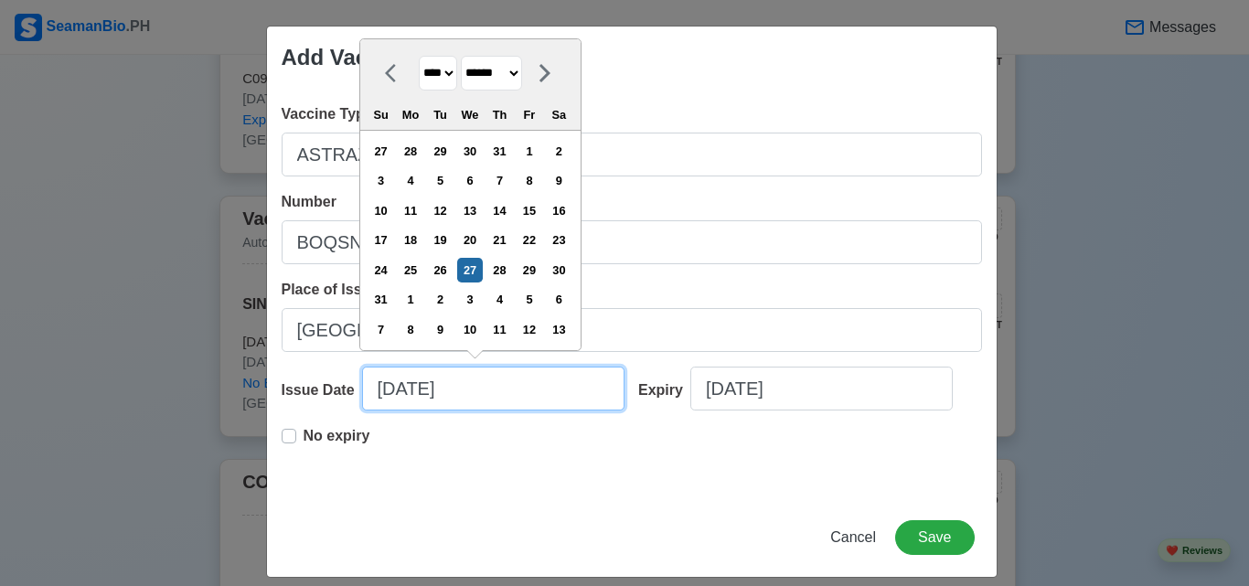
click at [382, 387] on input "[DATE]" at bounding box center [493, 389] width 262 height 44
type input "[DATE]"
select select "*******"
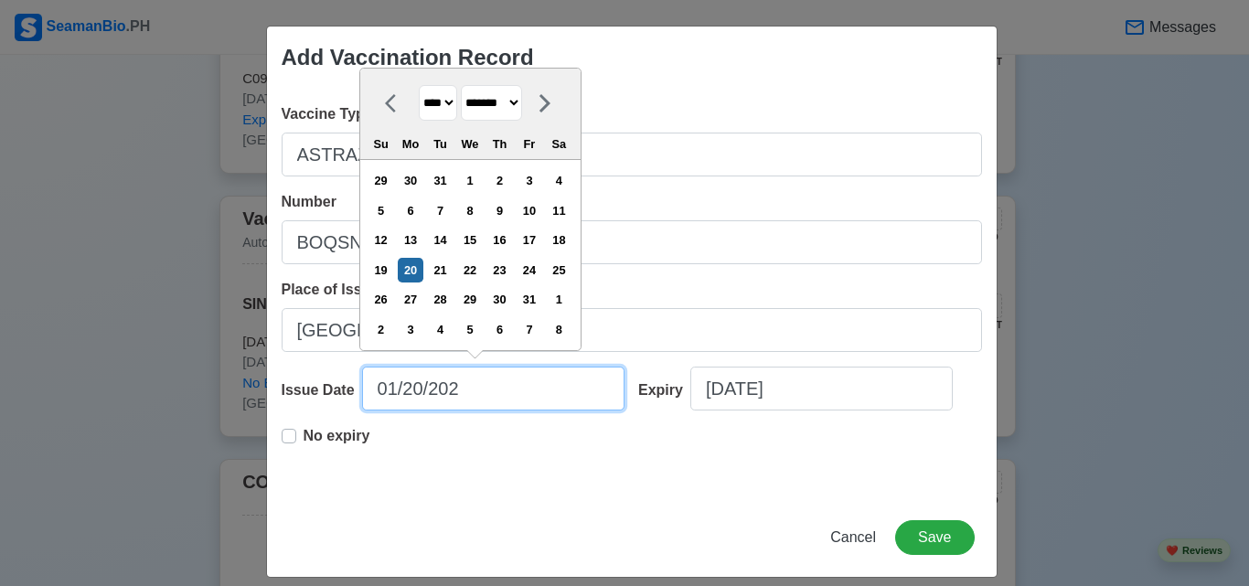
type input "[DATE]"
select select "****"
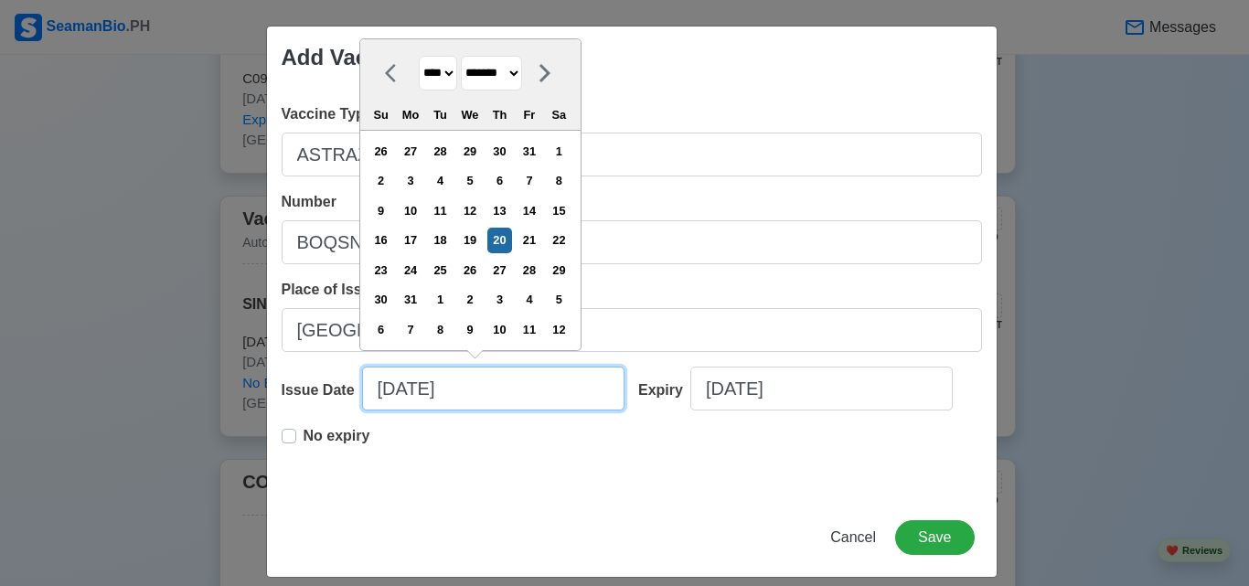
type input "[DATE]"
click at [304, 431] on label "No expiry" at bounding box center [337, 443] width 67 height 37
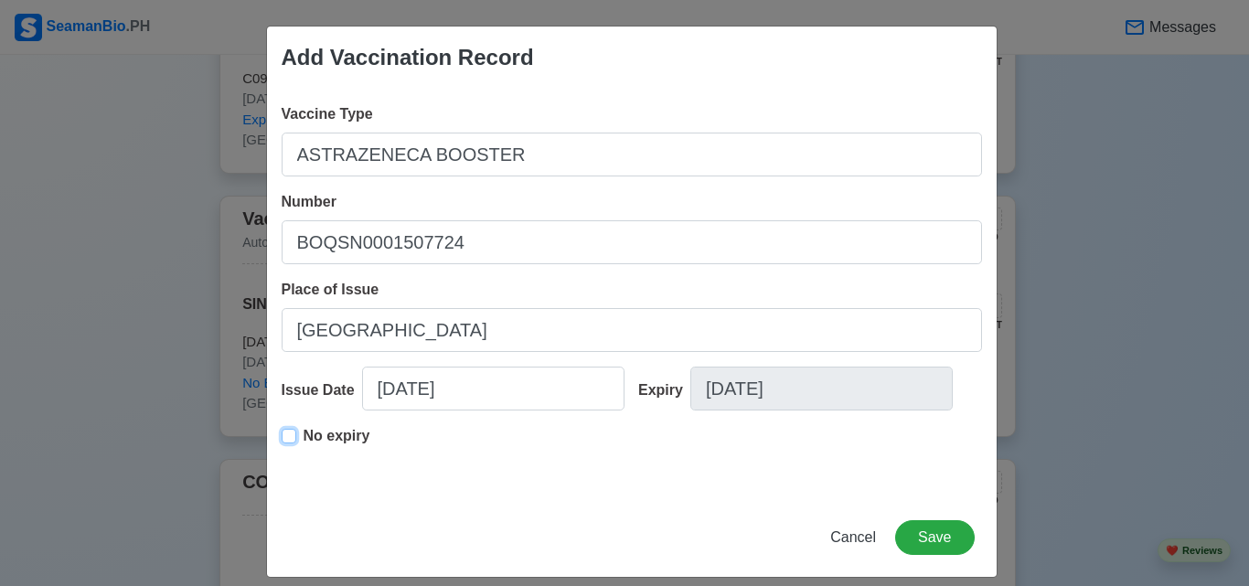
type input "[DATE]"
click at [915, 532] on button "Save" at bounding box center [934, 537] width 79 height 35
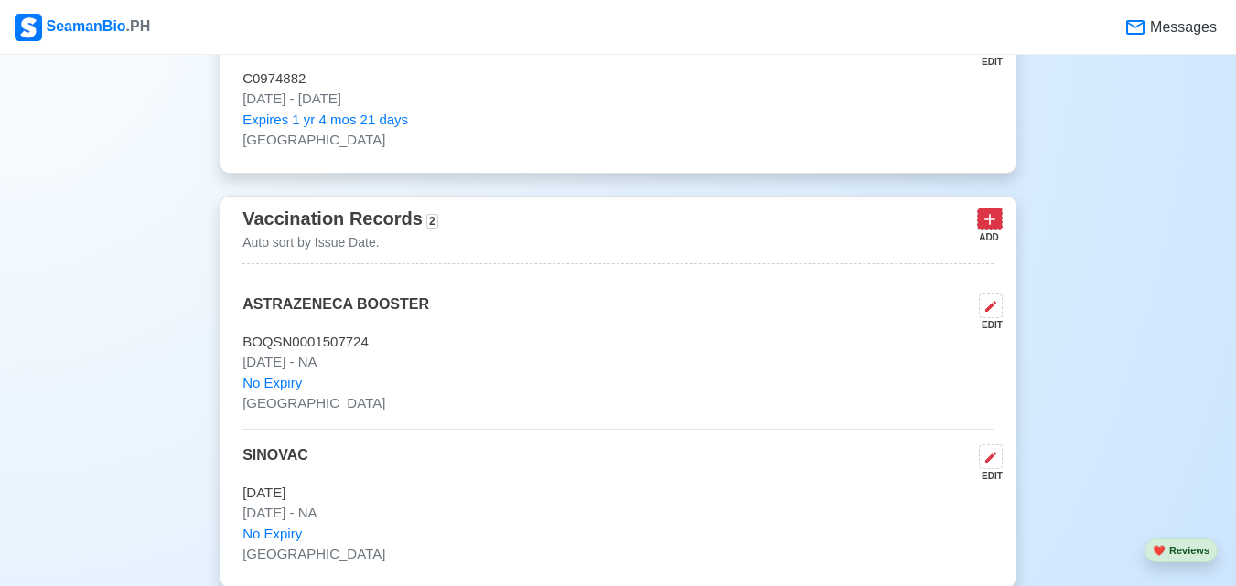
click at [996, 224] on icon at bounding box center [989, 219] width 18 height 18
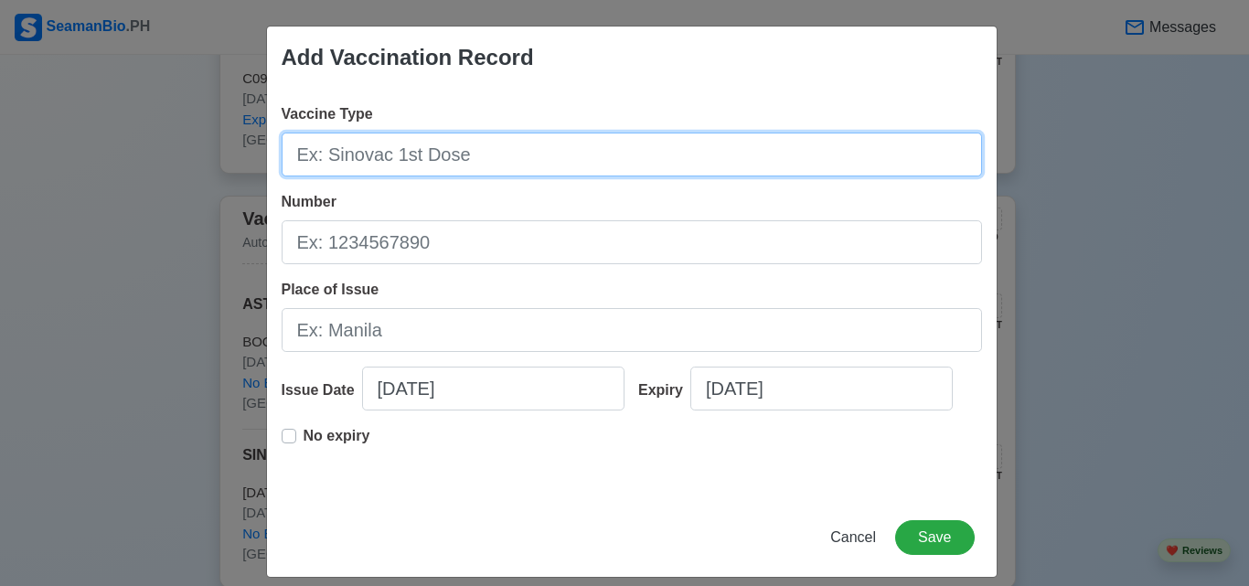
click at [527, 166] on input "Vaccine Type" at bounding box center [632, 155] width 701 height 44
type input "Pfizer booster"
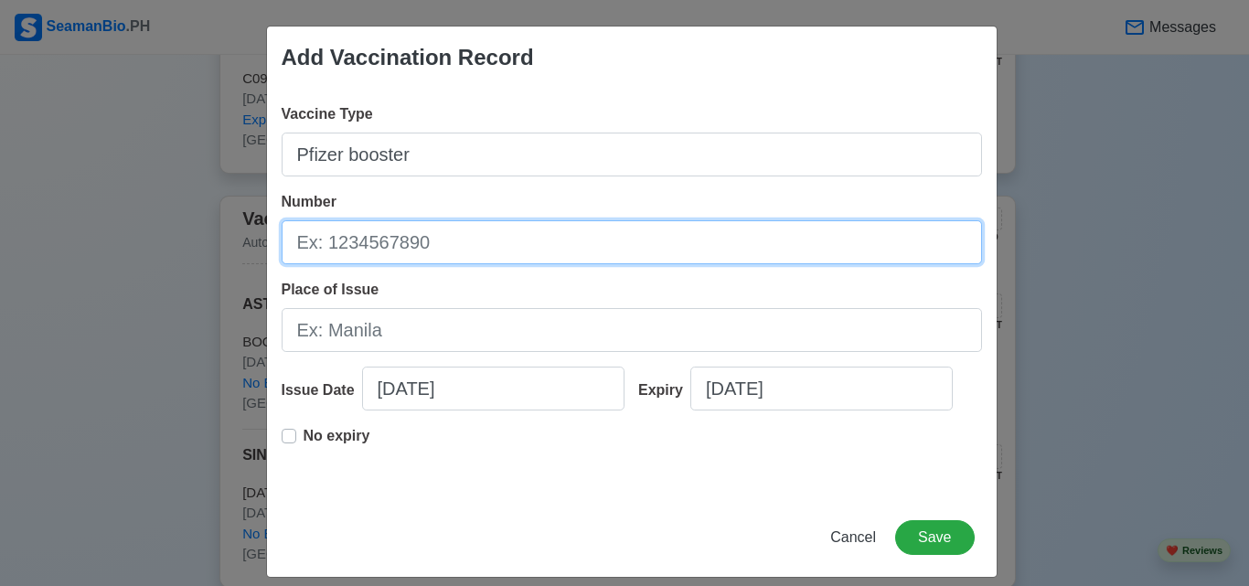
click at [522, 246] on input "Number" at bounding box center [632, 242] width 701 height 44
type input "BOQSN0001507724"
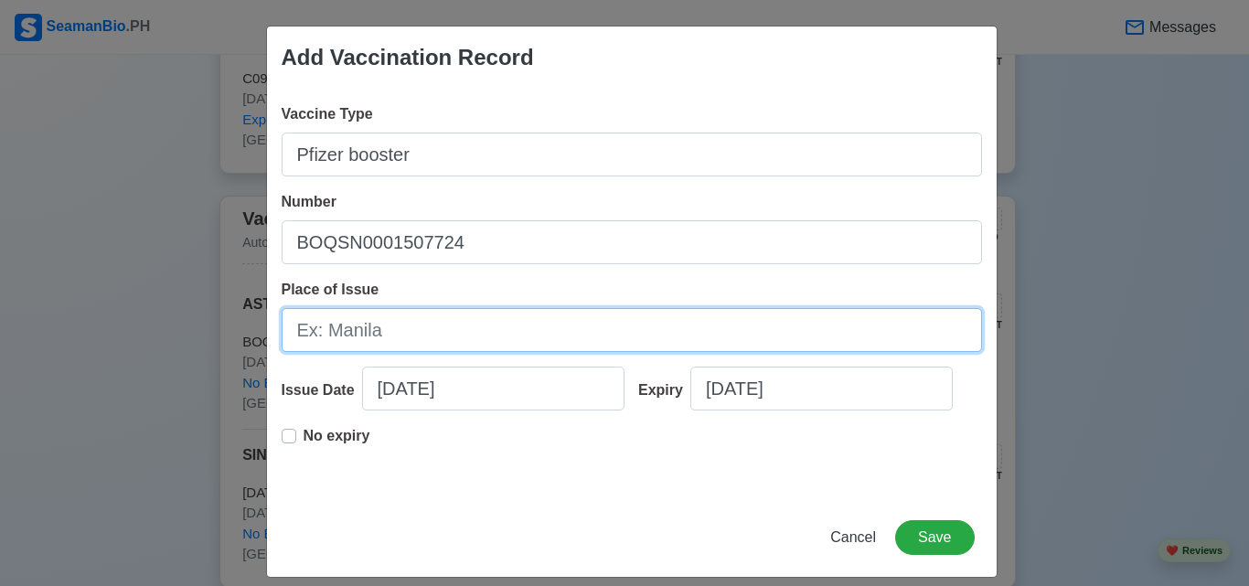
click at [463, 330] on input "Place of Issue" at bounding box center [632, 330] width 701 height 44
type input "[GEOGRAPHIC_DATA]"
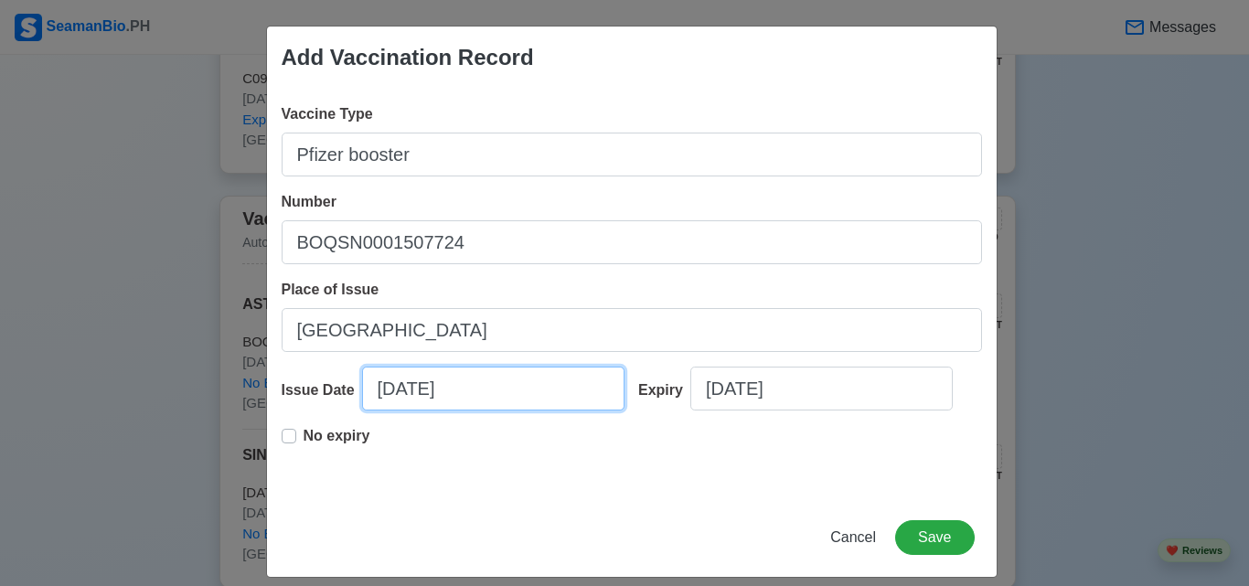
click at [525, 392] on input "[DATE]" at bounding box center [493, 389] width 262 height 44
select select "****"
select select "******"
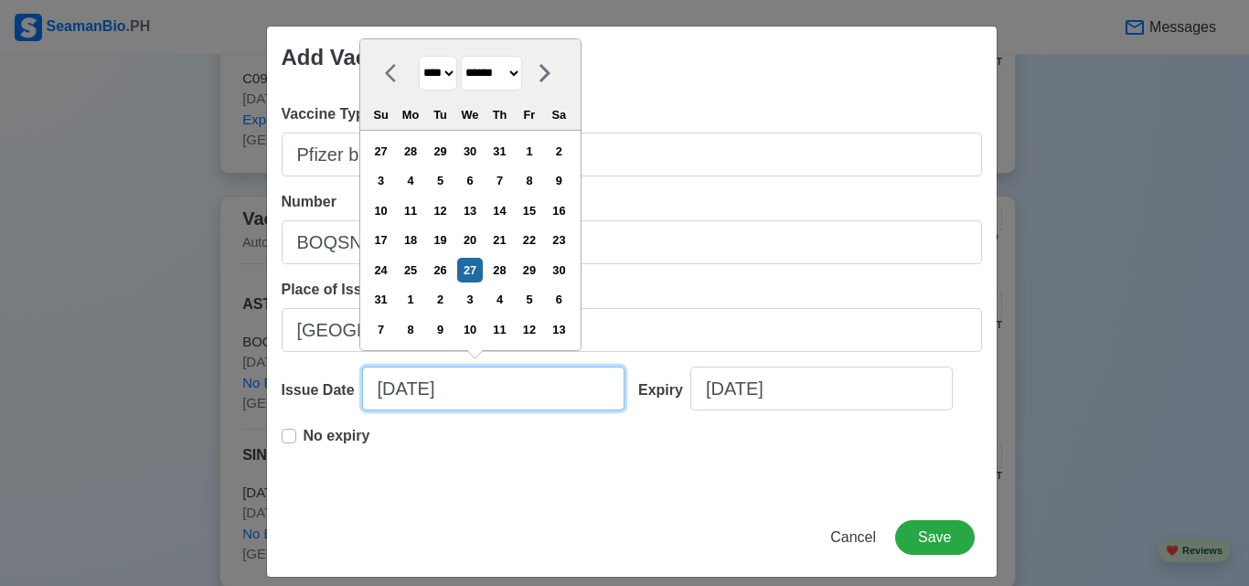
click at [416, 387] on input "[DATE]" at bounding box center [493, 389] width 262 height 44
click at [517, 399] on input "[DATE]" at bounding box center [493, 389] width 262 height 44
type input "[DATE]"
select select "****"
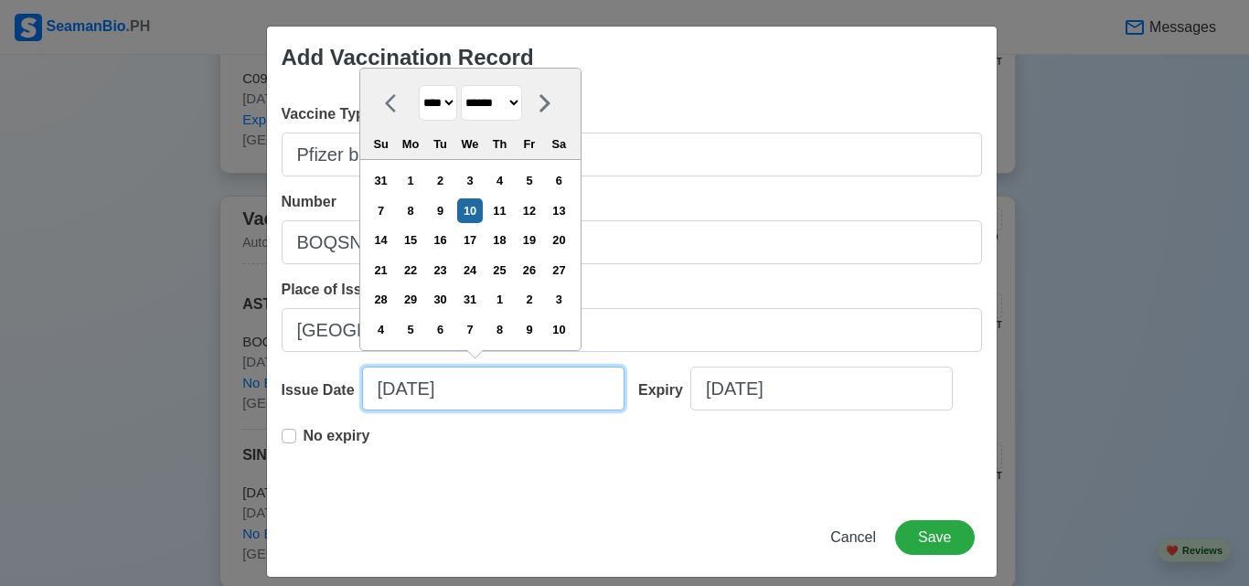
type input "[DATE]"
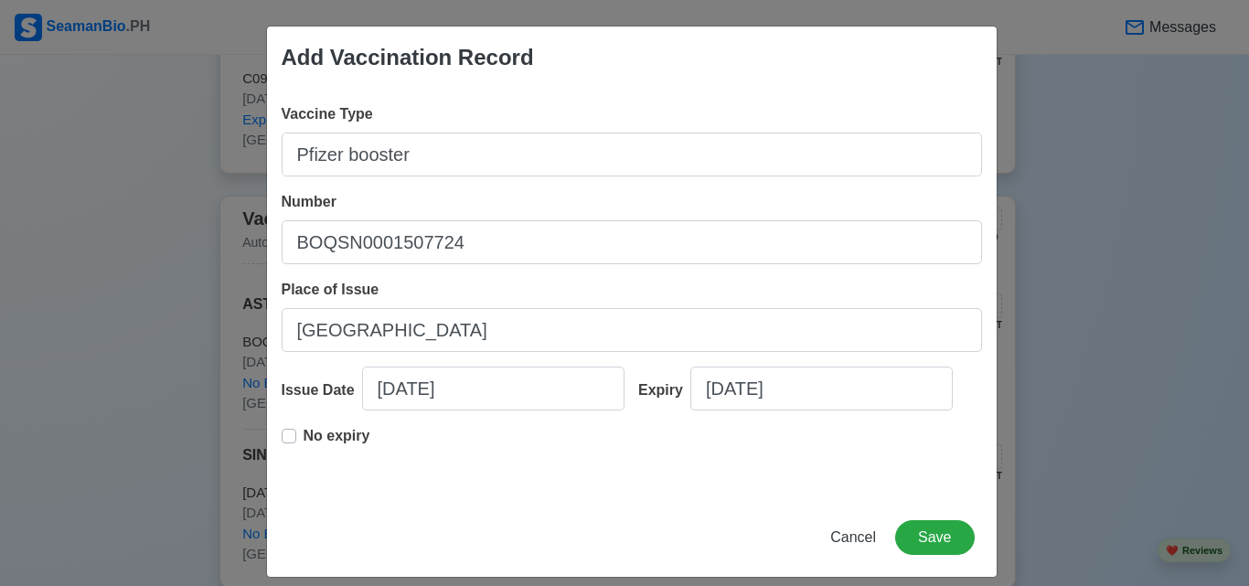
click at [304, 436] on label "No expiry" at bounding box center [337, 443] width 67 height 37
type input "[DATE]"
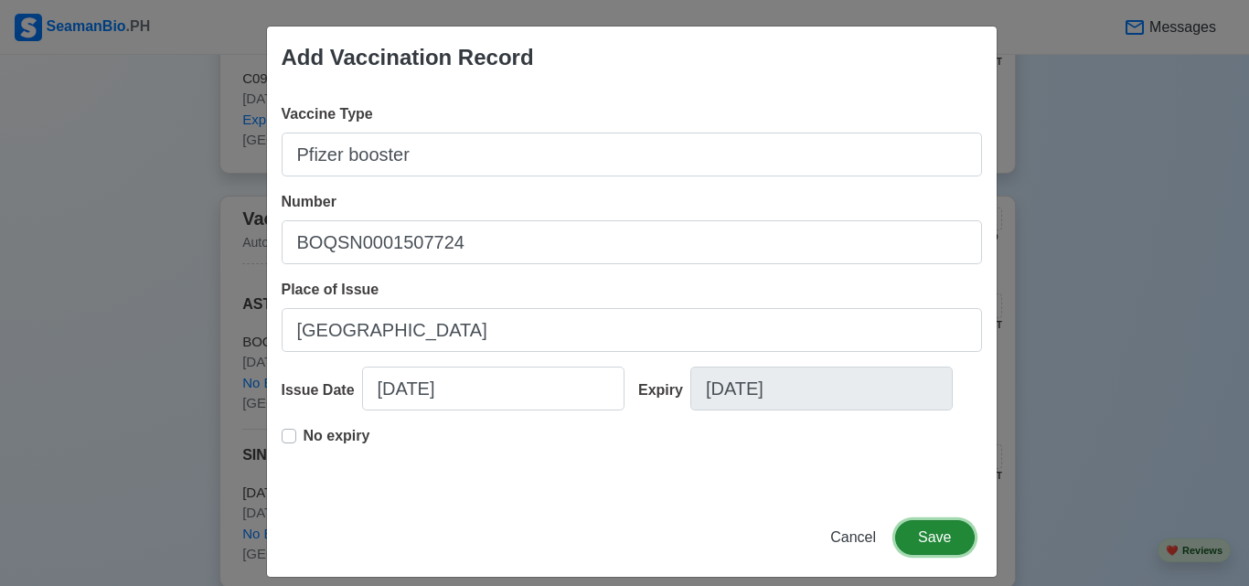
click at [934, 541] on button "Save" at bounding box center [934, 537] width 79 height 35
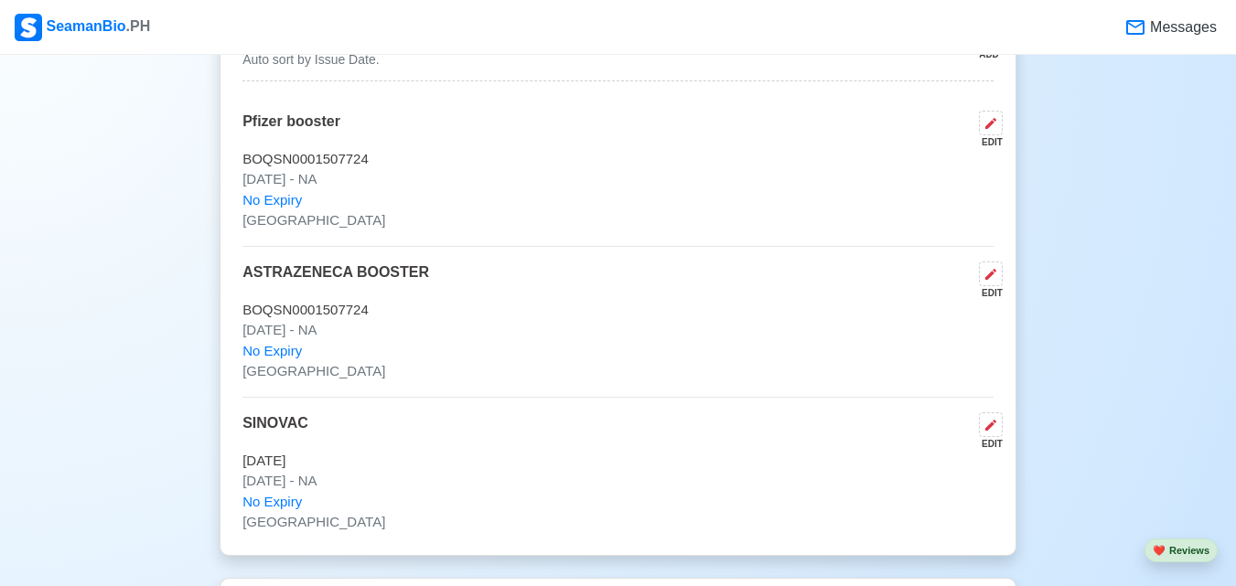
scroll to position [1610, 0]
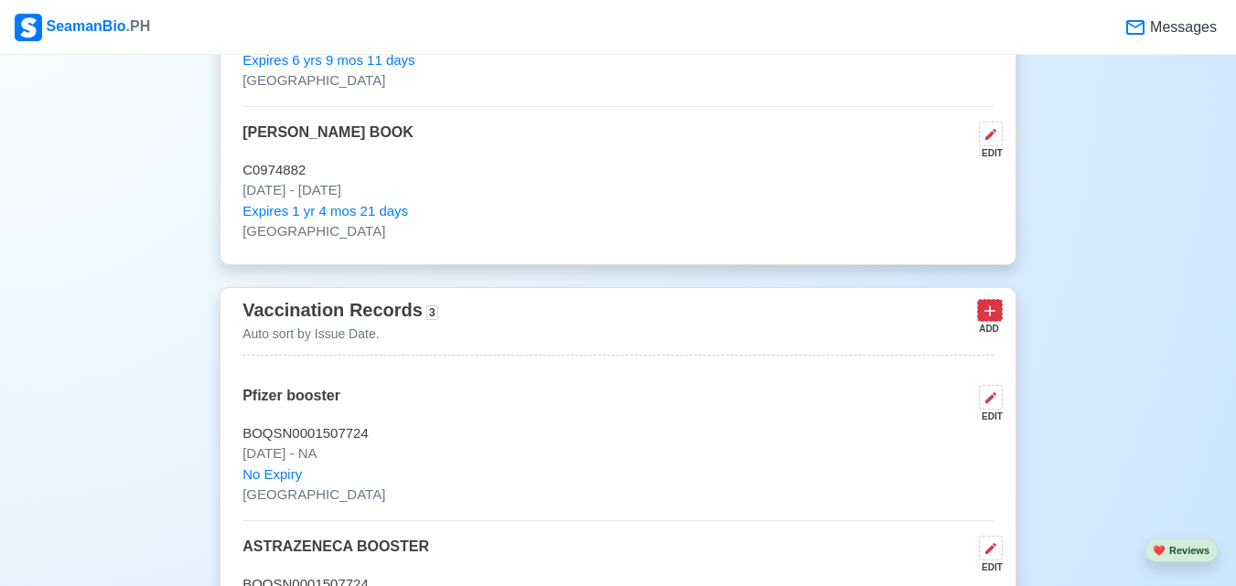
click at [990, 320] on icon at bounding box center [989, 311] width 18 height 18
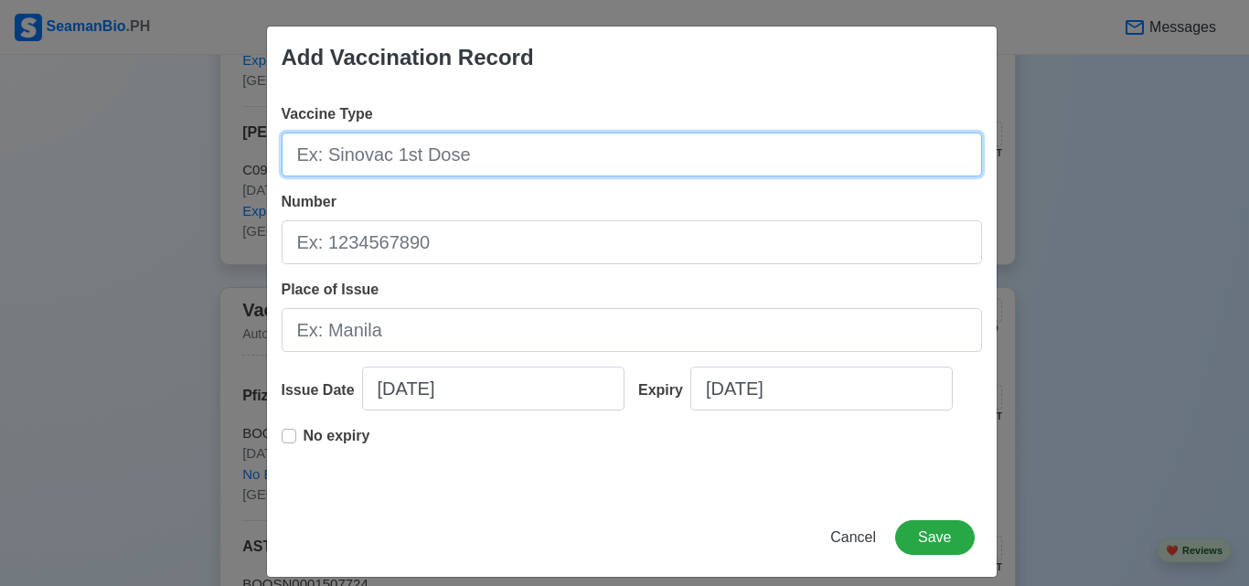
click at [698, 164] on input "Vaccine Type" at bounding box center [632, 155] width 701 height 44
type input "[MEDICAL_DATA]"
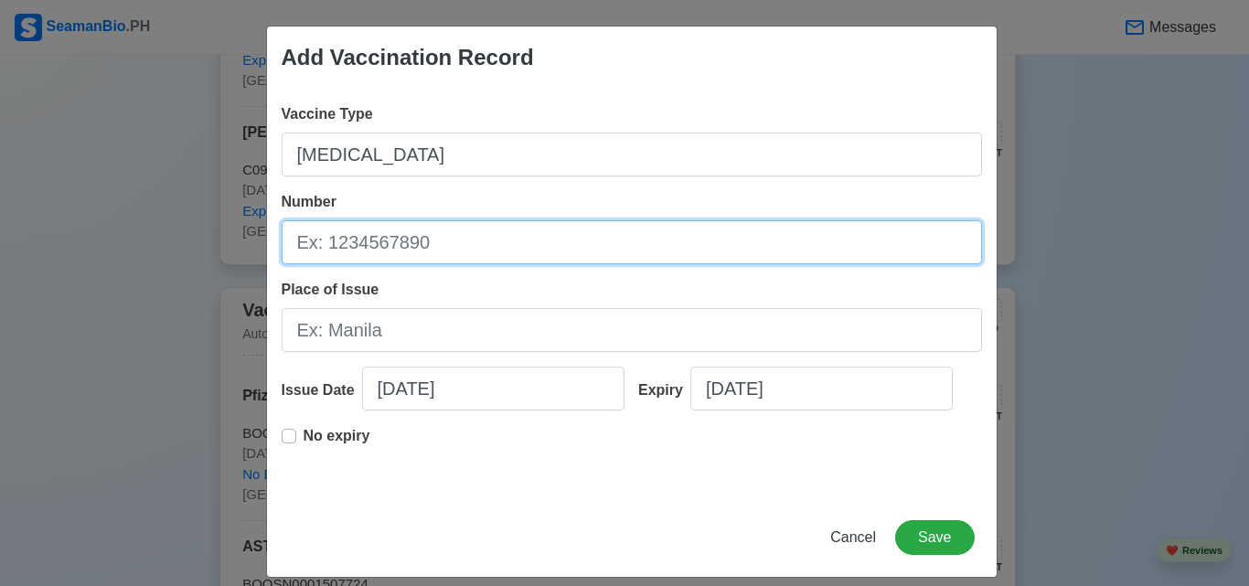
click at [747, 238] on input "Number" at bounding box center [632, 242] width 701 height 44
type input "BOQSN0001507724"
click at [477, 239] on input "BOQSN0001507724" at bounding box center [632, 242] width 701 height 44
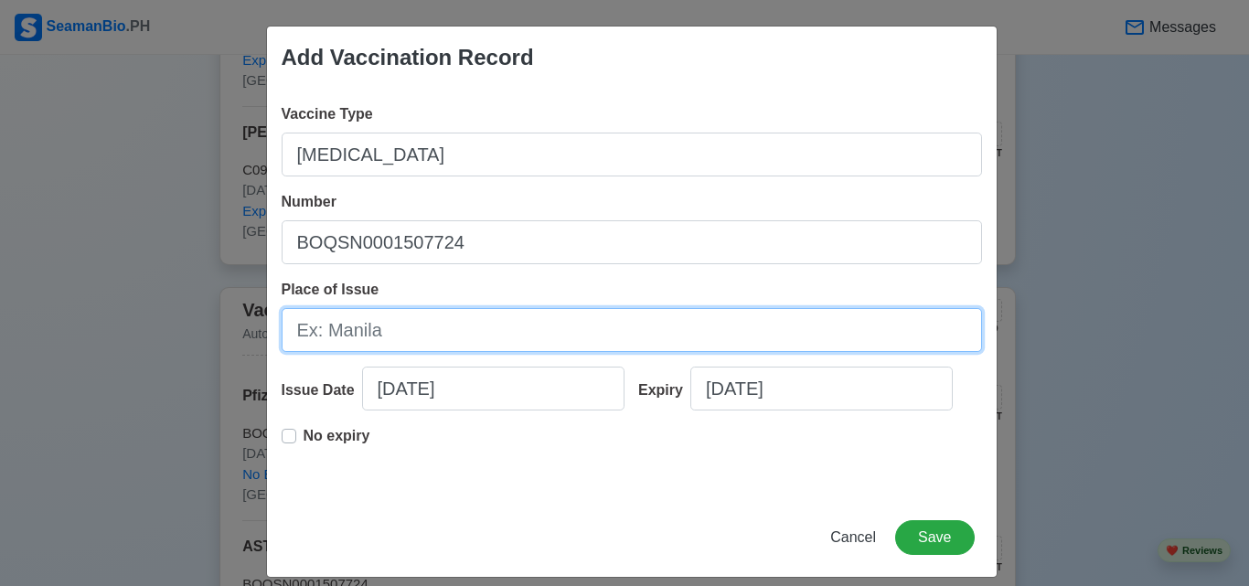
click at [458, 318] on input "Place of Issue" at bounding box center [632, 330] width 701 height 44
type input "[GEOGRAPHIC_DATA]"
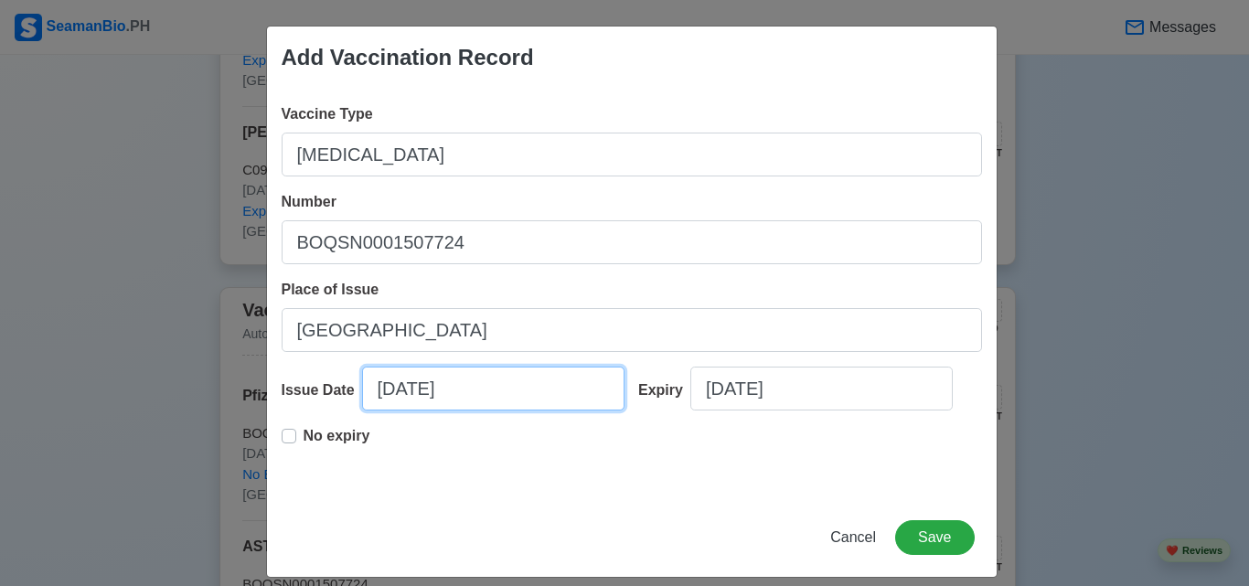
click at [505, 393] on input "[DATE]" at bounding box center [493, 389] width 262 height 44
select select "****"
select select "******"
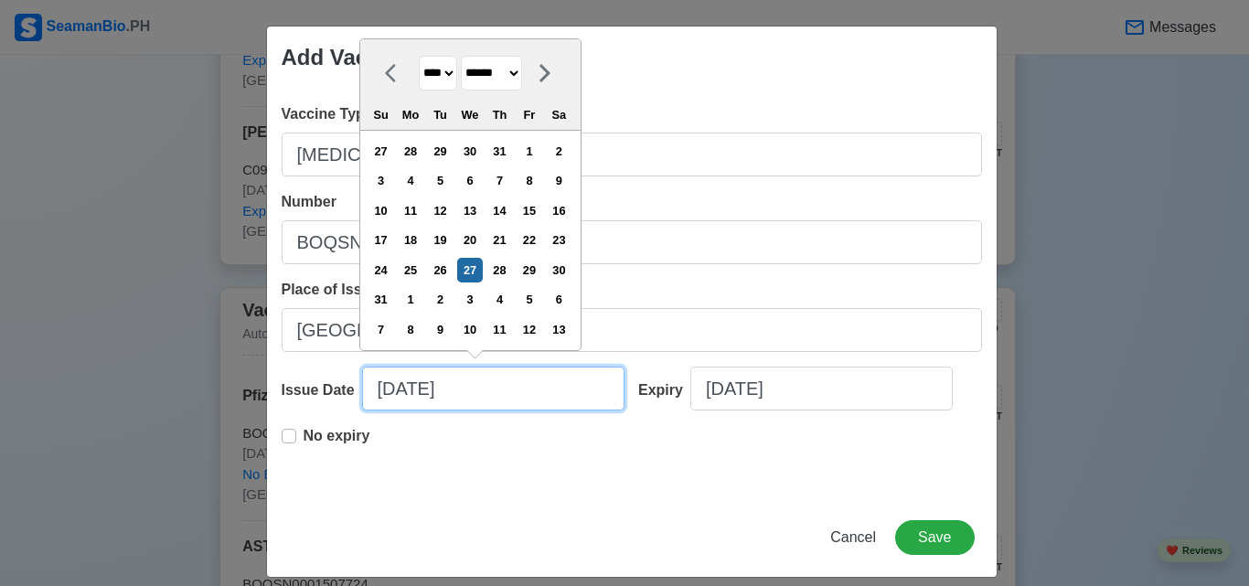
click at [388, 389] on input "[DATE]" at bounding box center [493, 389] width 262 height 44
type input "[DATE]"
select select "*******"
type input "[DATE]"
select select "*******"
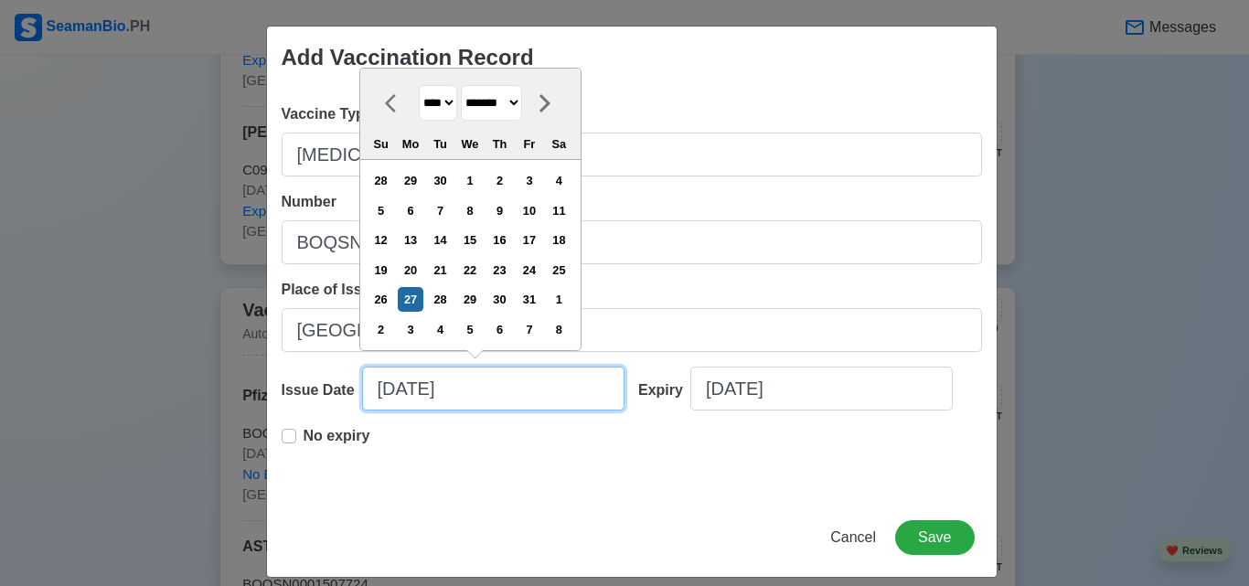
click at [414, 386] on input "[DATE]" at bounding box center [493, 389] width 262 height 44
type input "[DATE]"
select select "****"
type input "[DATE]"
select select "****"
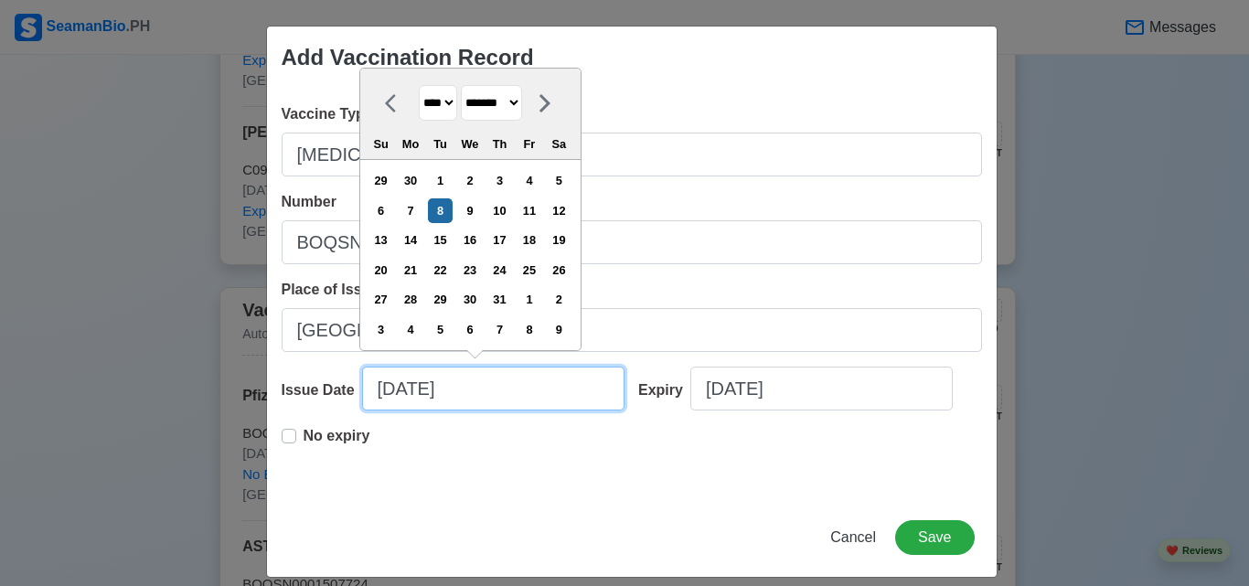
type input "[DATE]"
click at [289, 435] on div "No expiry" at bounding box center [326, 443] width 89 height 37
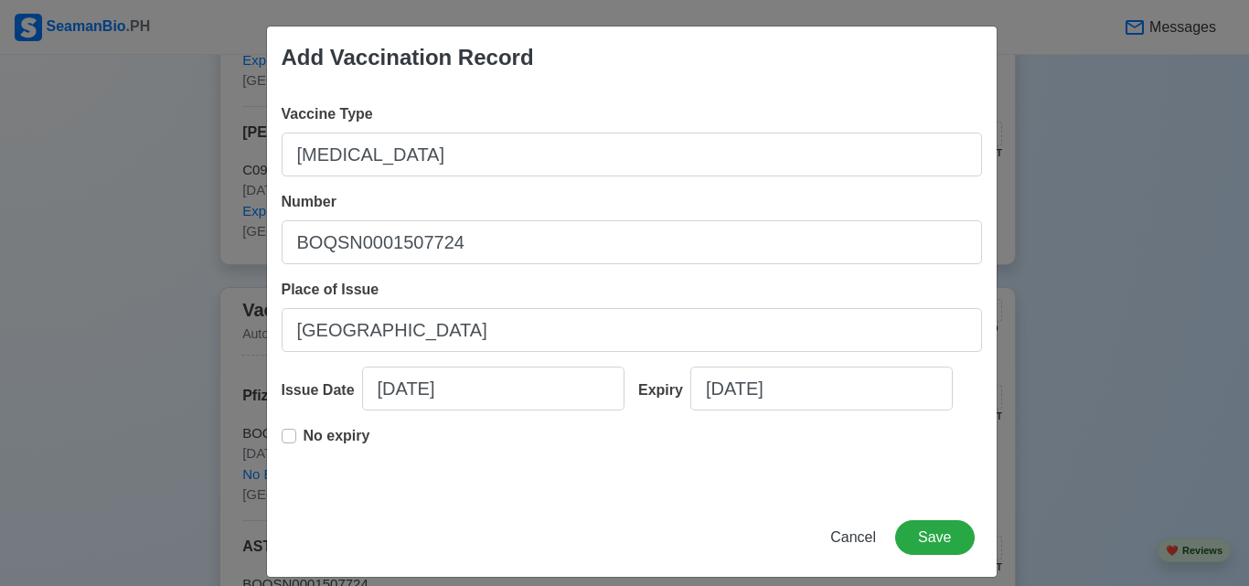
click at [304, 435] on label "No expiry" at bounding box center [337, 443] width 67 height 37
type input "[DATE]"
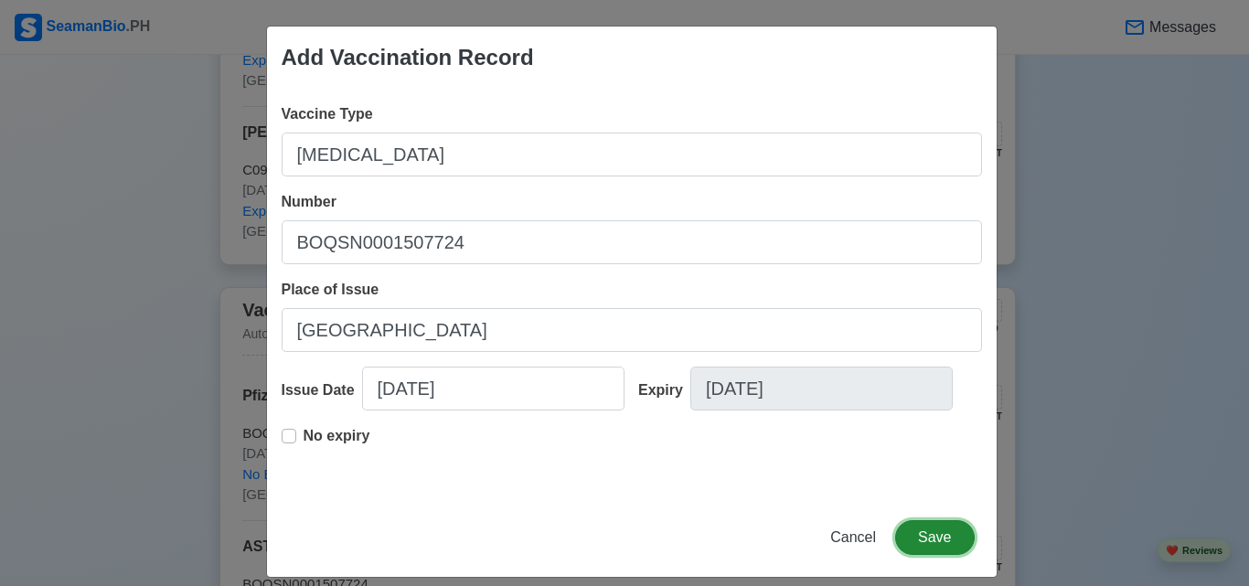
click at [902, 533] on button "Save" at bounding box center [934, 537] width 79 height 35
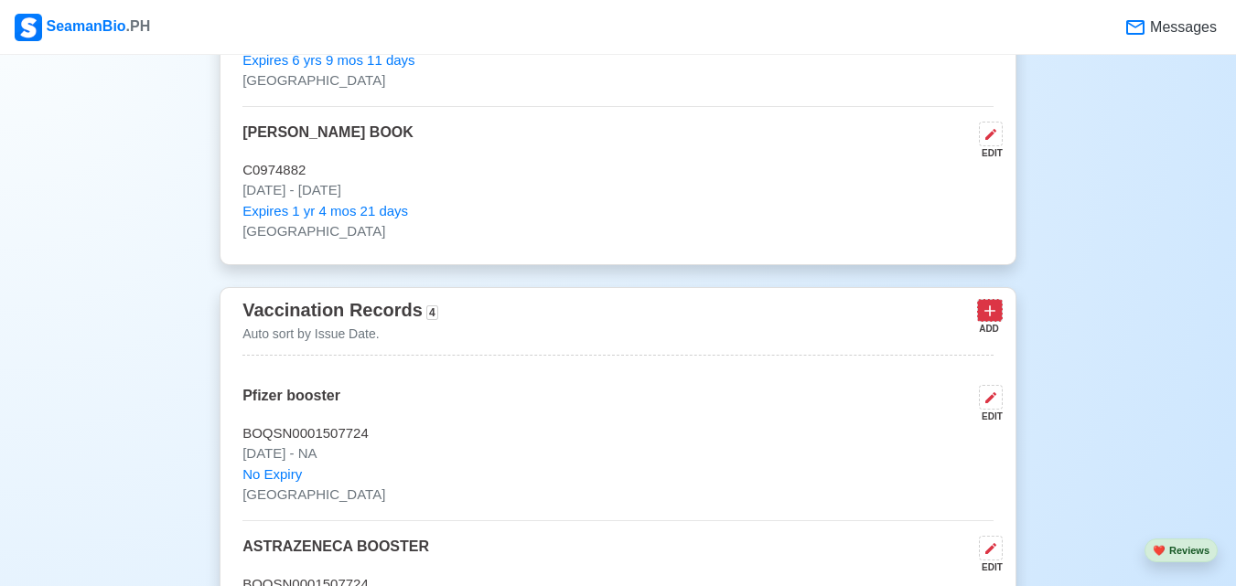
click at [991, 311] on icon at bounding box center [989, 311] width 18 height 18
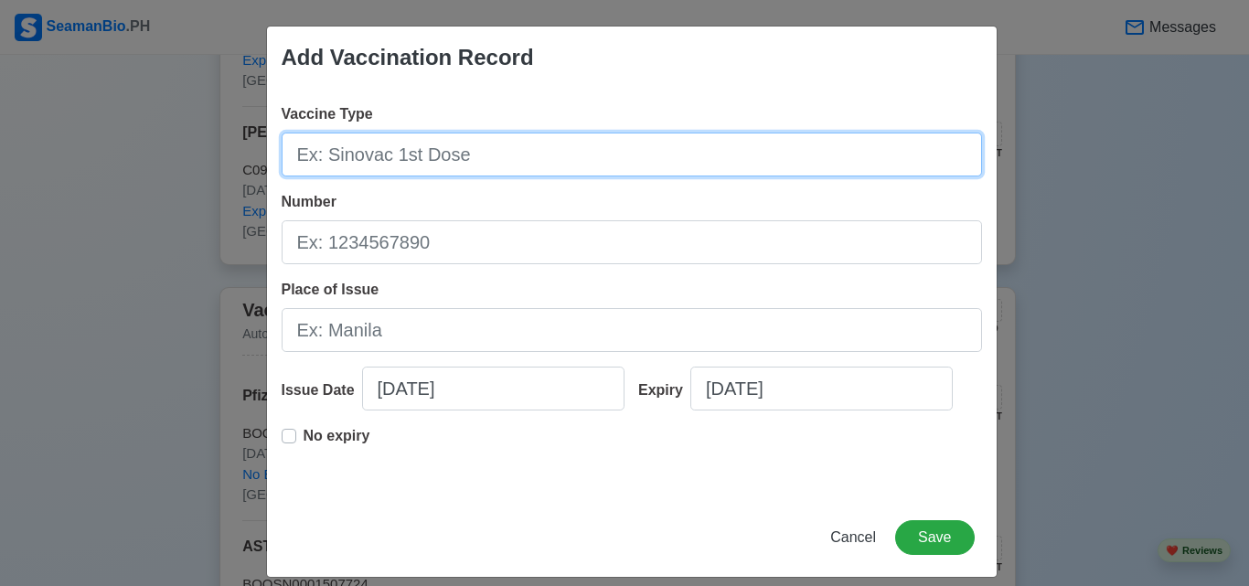
click at [461, 147] on input "Vaccine Type" at bounding box center [632, 155] width 701 height 44
type input "[MEDICAL_DATA]"
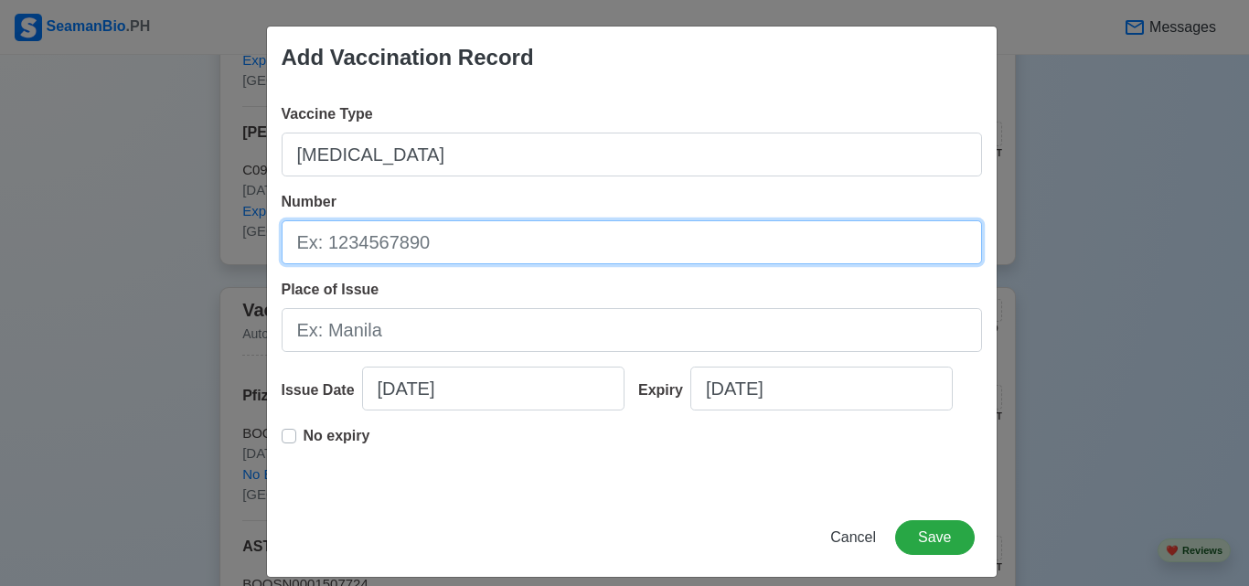
click at [450, 249] on input "Number" at bounding box center [632, 242] width 701 height 44
type input "BOQSN0001507724"
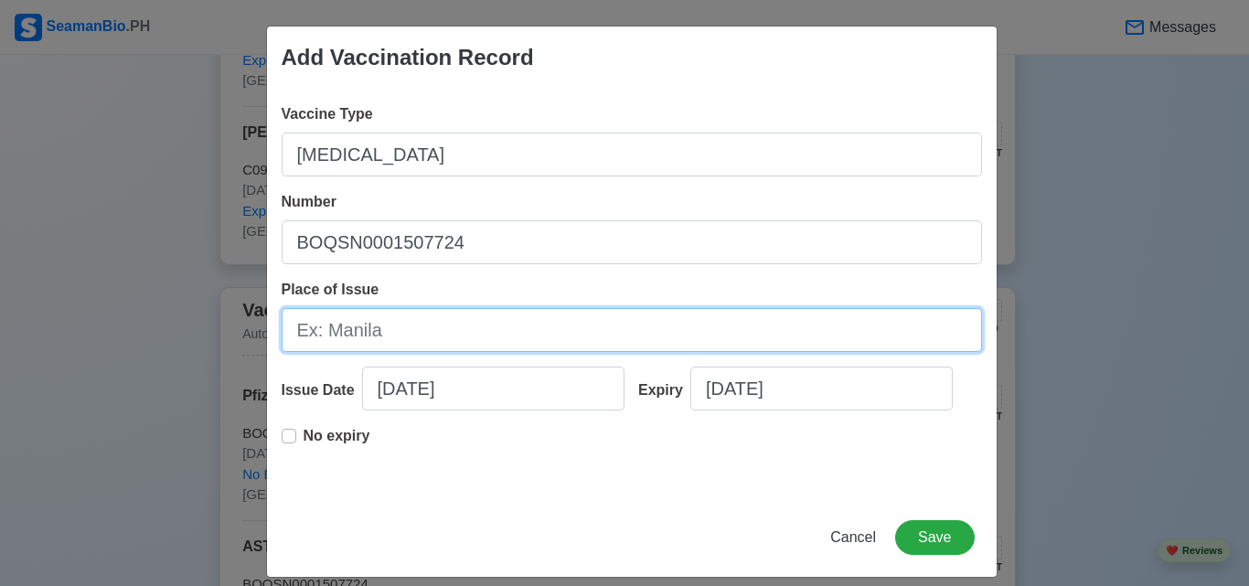
click at [470, 322] on input "Place of Issue" at bounding box center [632, 330] width 701 height 44
type input "[GEOGRAPHIC_DATA]"
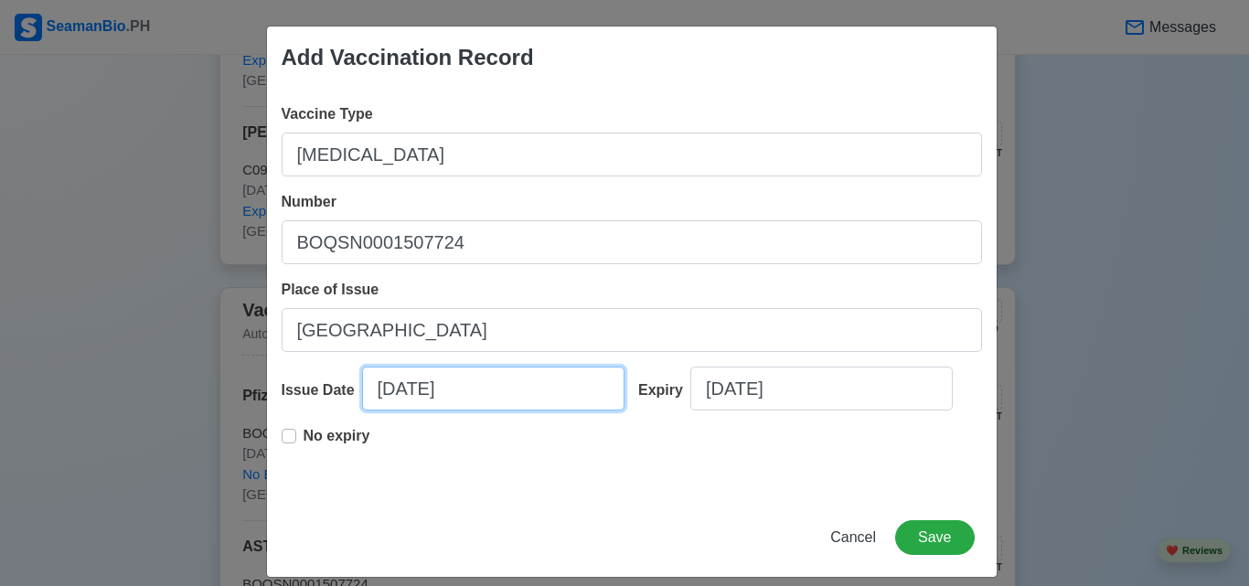
click at [455, 376] on input "[DATE]" at bounding box center [493, 389] width 262 height 44
select select "****"
select select "******"
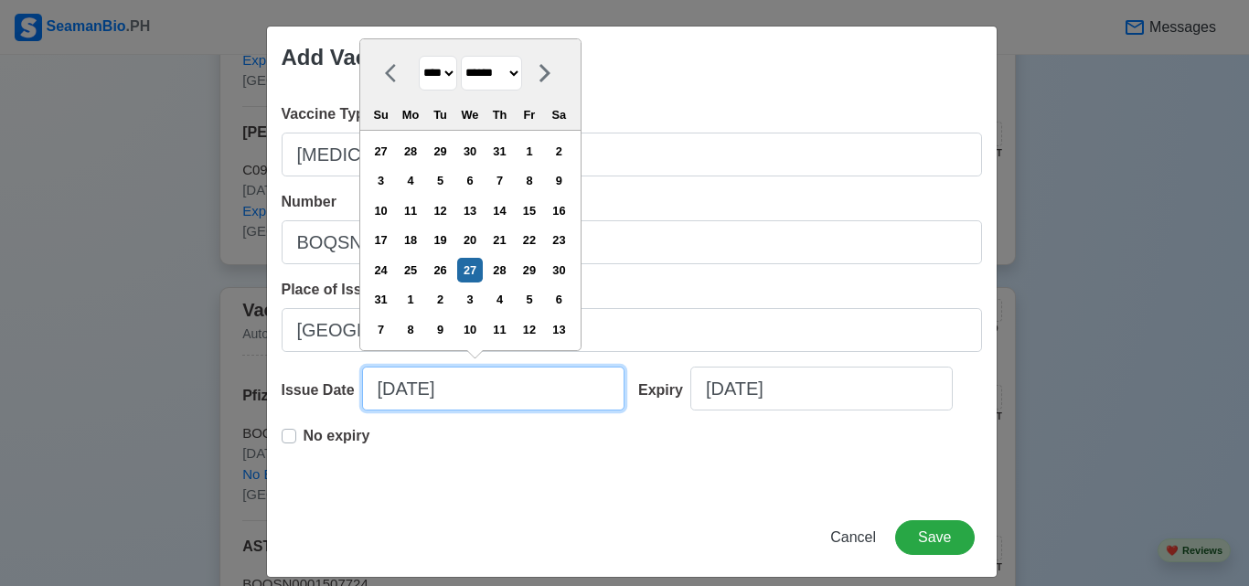
click at [459, 387] on input "[DATE]" at bounding box center [493, 389] width 262 height 44
click at [397, 394] on input "[DATE]" at bounding box center [493, 389] width 262 height 44
click at [389, 394] on input "[DATE]" at bounding box center [493, 389] width 262 height 44
click at [415, 397] on input "[DATE]" at bounding box center [493, 389] width 262 height 44
type input "[DATE]"
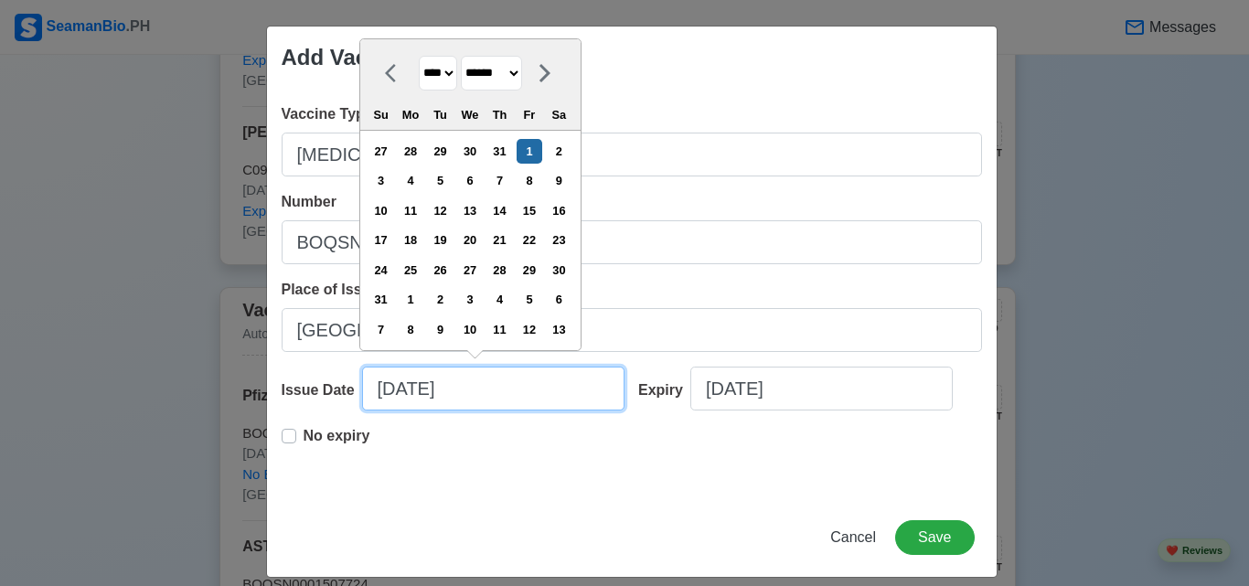
select select "****"
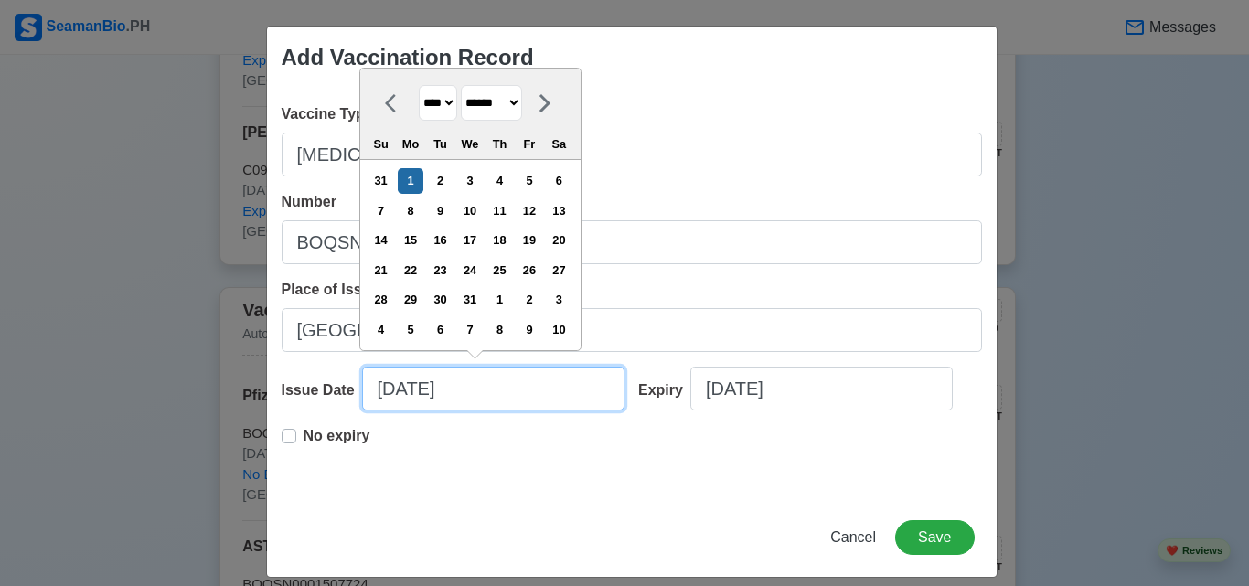
type input "[DATE]"
click at [304, 436] on label "No expiry" at bounding box center [337, 443] width 67 height 37
type input "[DATE]"
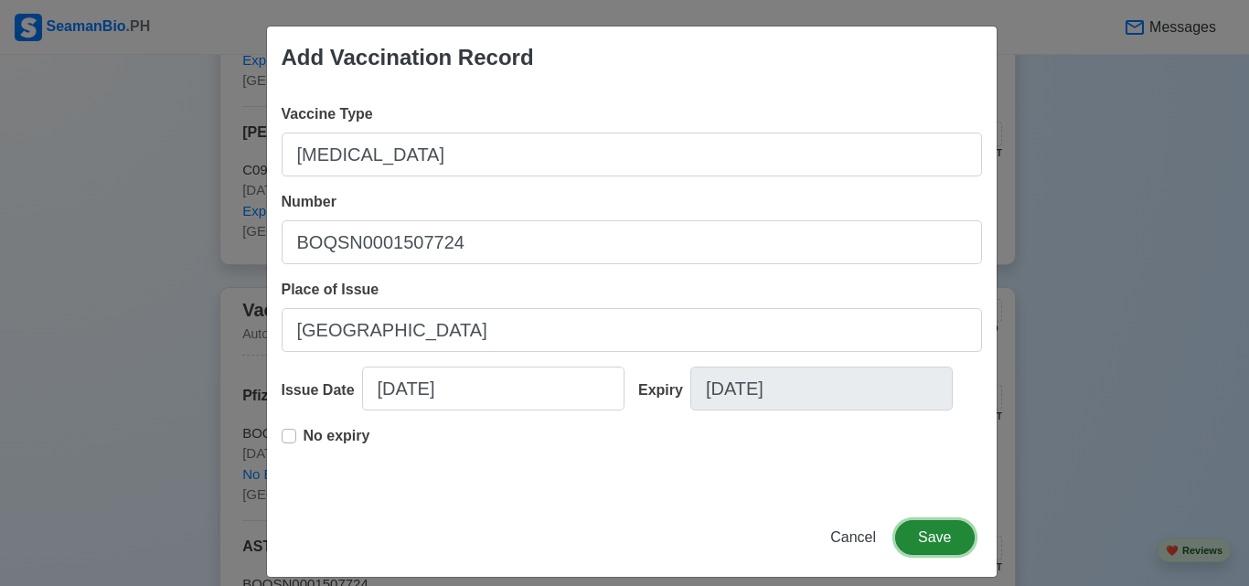
click at [923, 536] on button "Save" at bounding box center [934, 537] width 79 height 35
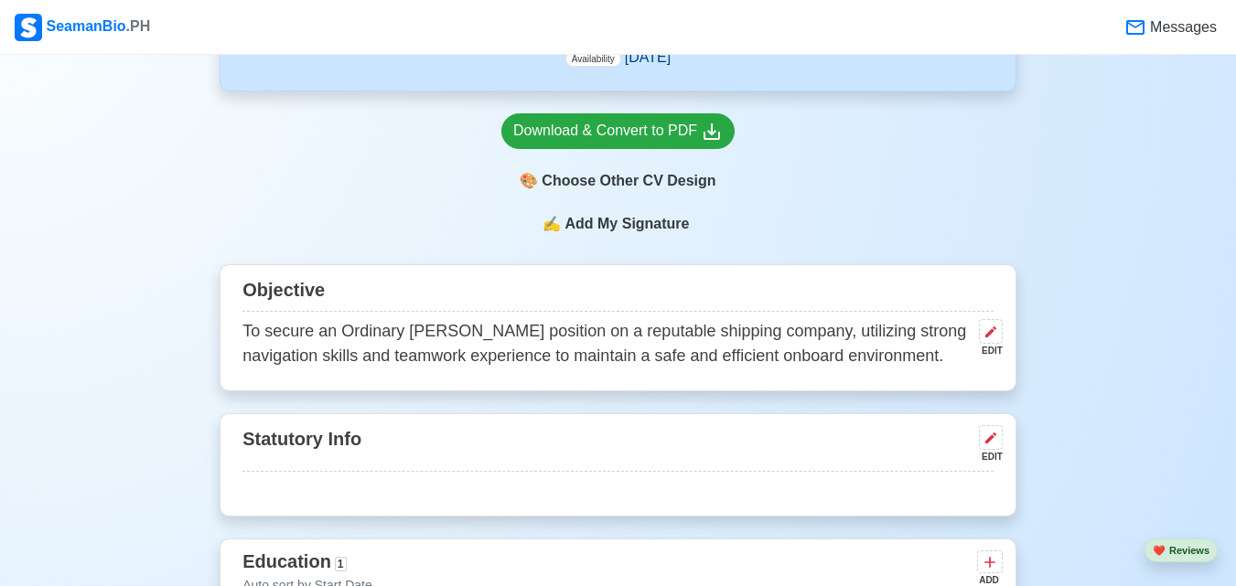
scroll to position [813, 0]
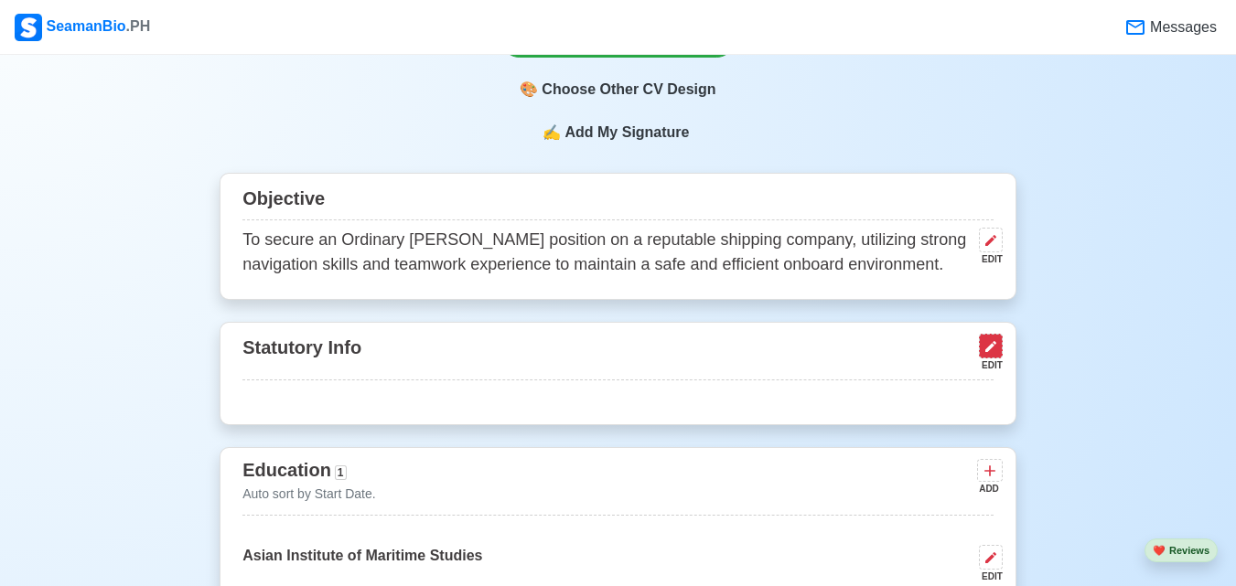
click at [980, 354] on button at bounding box center [991, 346] width 24 height 25
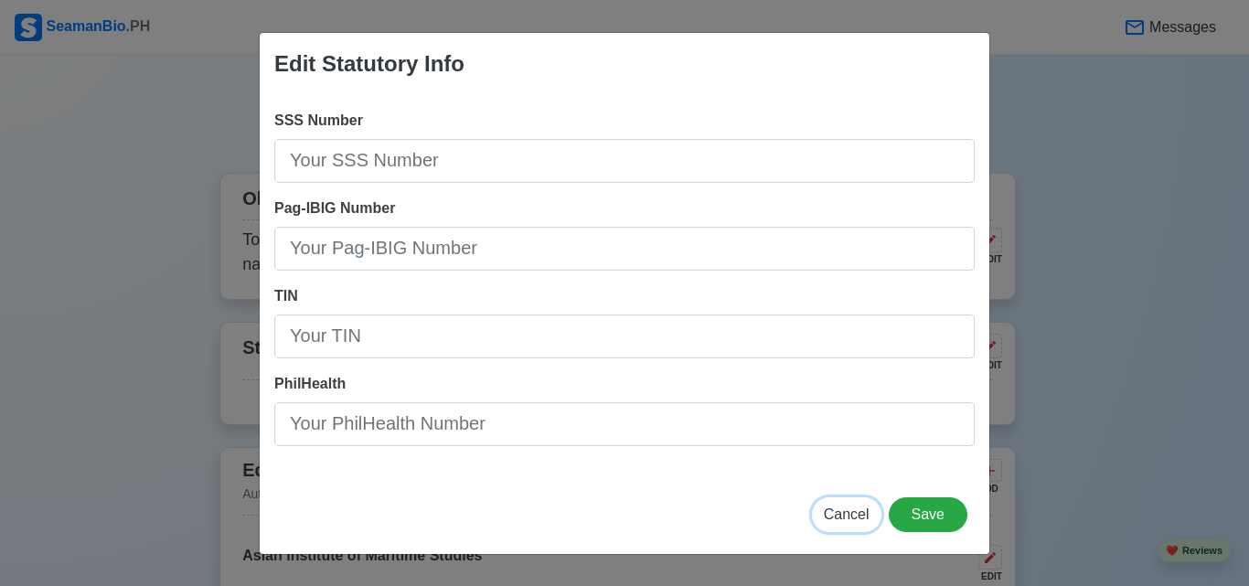
click at [840, 509] on span "Cancel" at bounding box center [847, 515] width 46 height 16
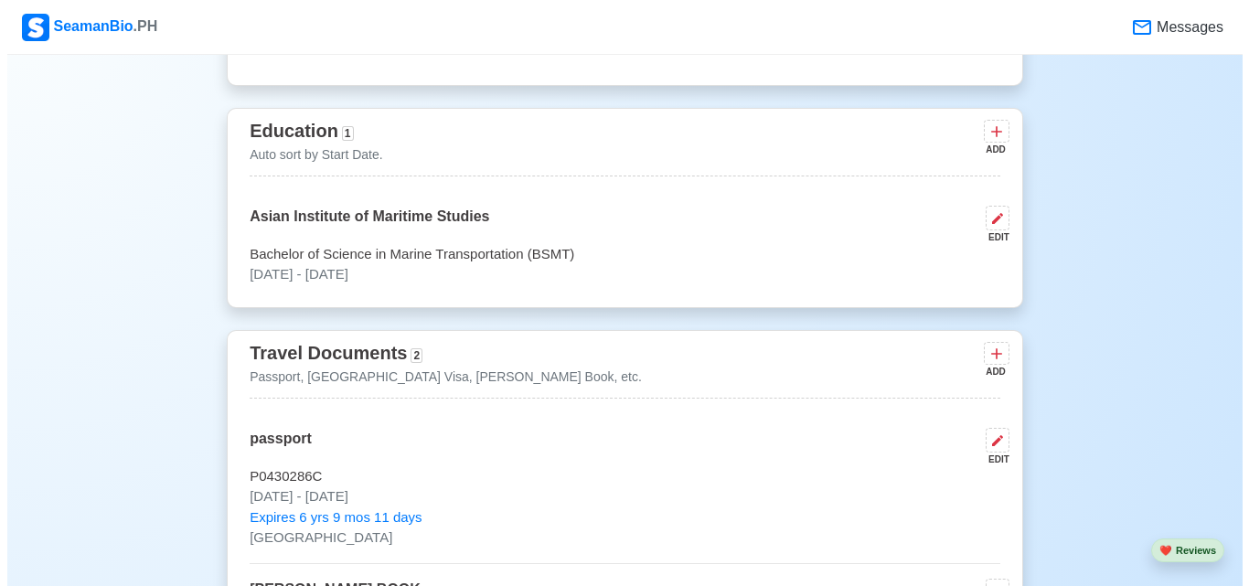
scroll to position [1179, 0]
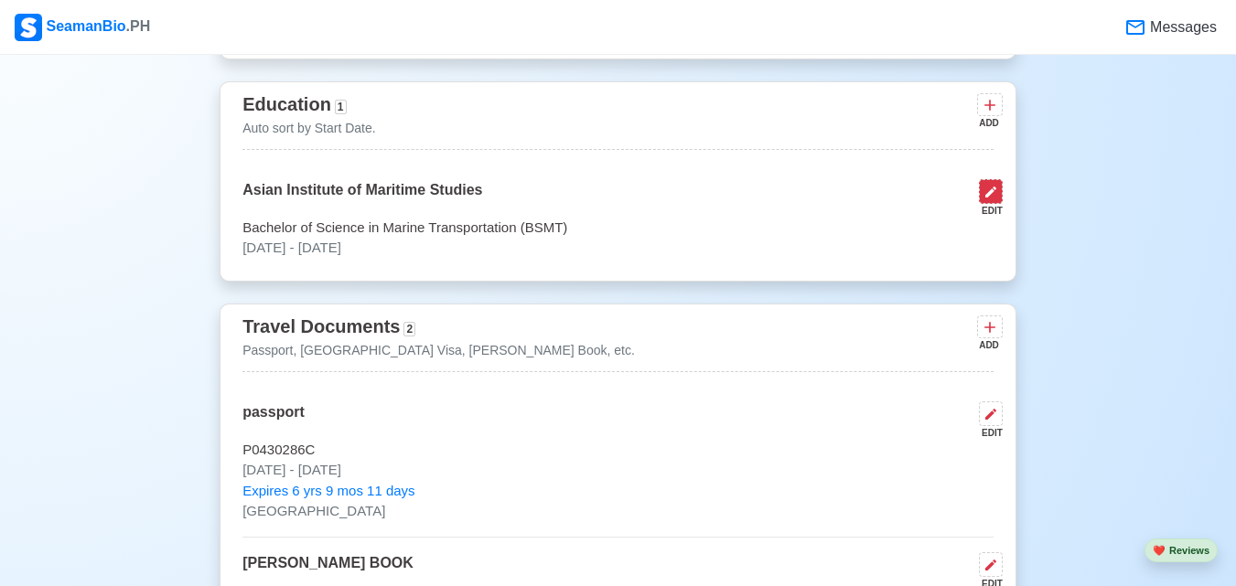
click at [983, 189] on icon at bounding box center [990, 192] width 15 height 15
select select "August"
select select "2025"
select select "August"
select select "2016"
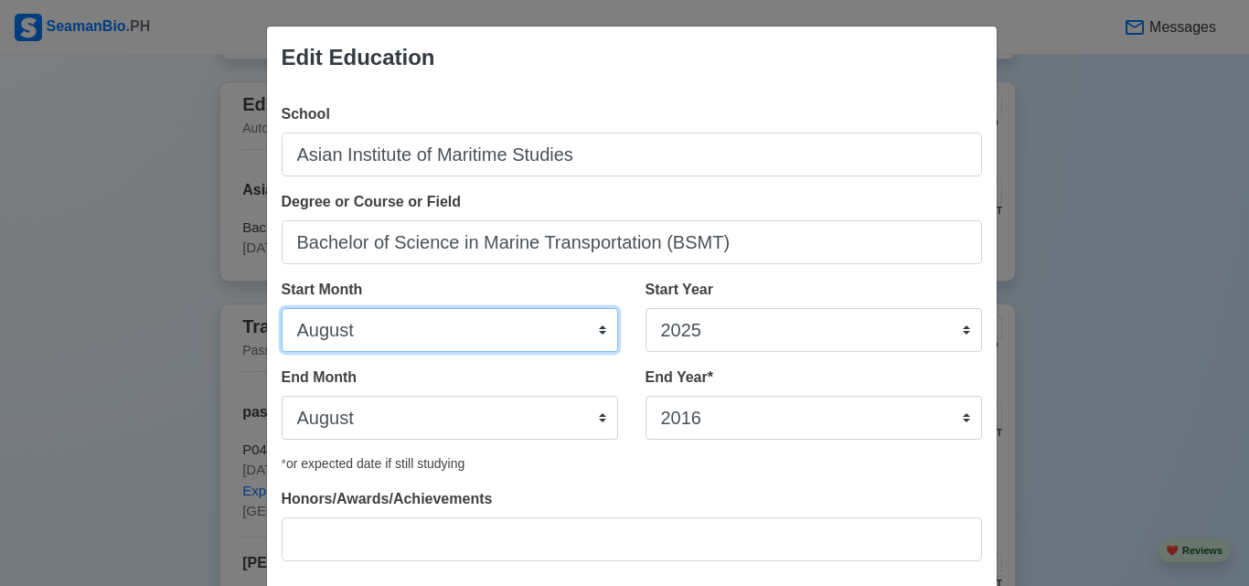
click at [601, 322] on select "January February March April May June July August September October November De…" at bounding box center [450, 330] width 337 height 44
select select "June"
click at [282, 308] on select "January February March April May June July August September October November De…" at bounding box center [450, 330] width 337 height 44
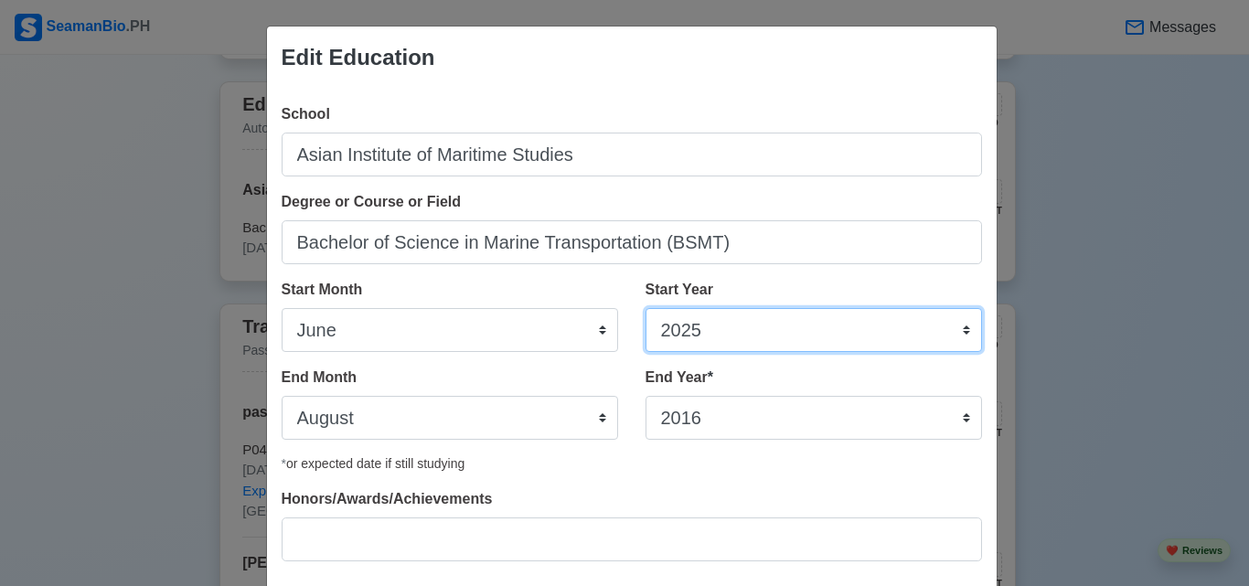
click at [703, 335] on select "2025 2024 2023 2022 2021 2020 2019 2018 2017 2016 2015 2014 2013 2012 2011 2010…" at bounding box center [814, 330] width 337 height 44
select select "2014"
click at [646, 308] on select "2025 2024 2023 2022 2021 2020 2019 2018 2017 2016 2015 2014 2013 2012 2011 2010…" at bounding box center [814, 330] width 337 height 44
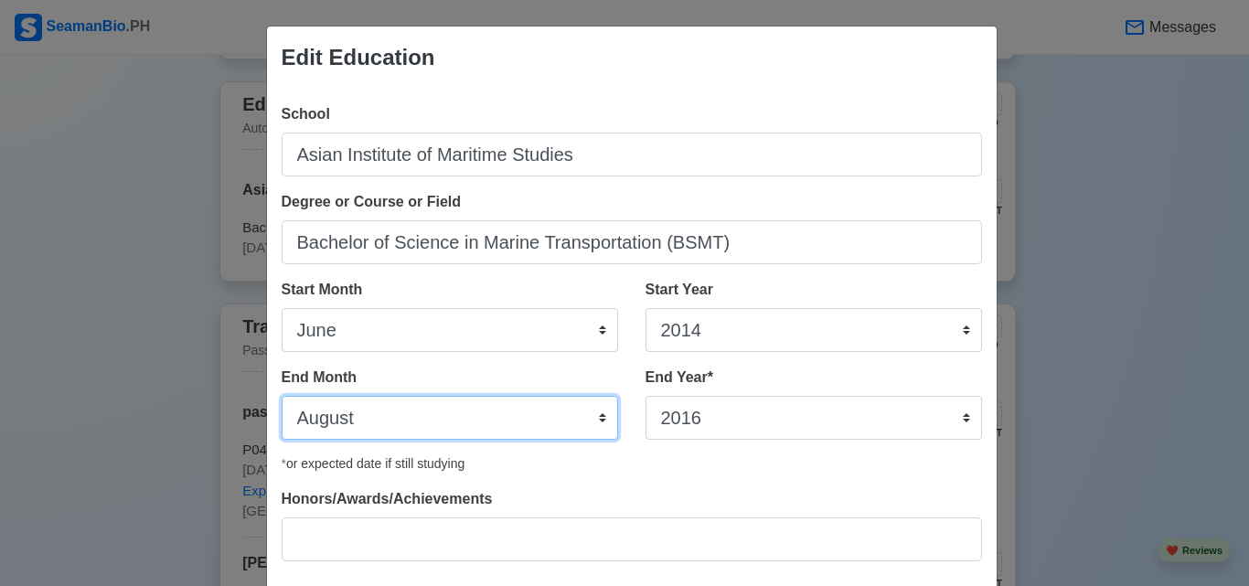
click at [605, 429] on select "January February March April May June July August September October November De…" at bounding box center [450, 418] width 337 height 44
select select "October"
click at [282, 396] on select "January February March April May June July August September October November De…" at bounding box center [450, 418] width 337 height 44
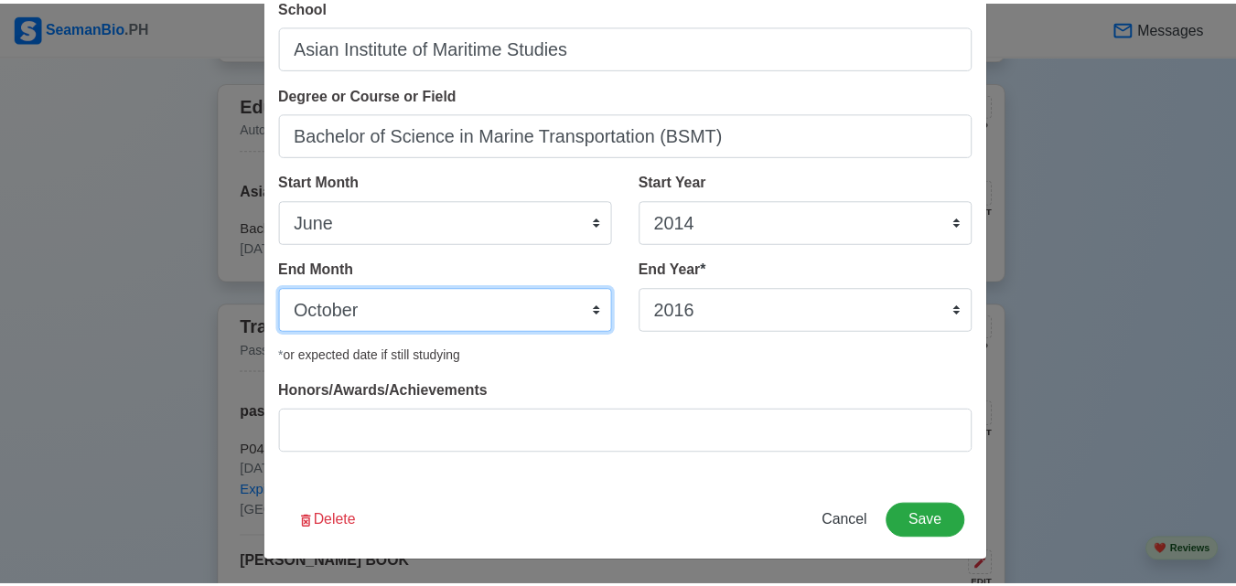
scroll to position [110, 0]
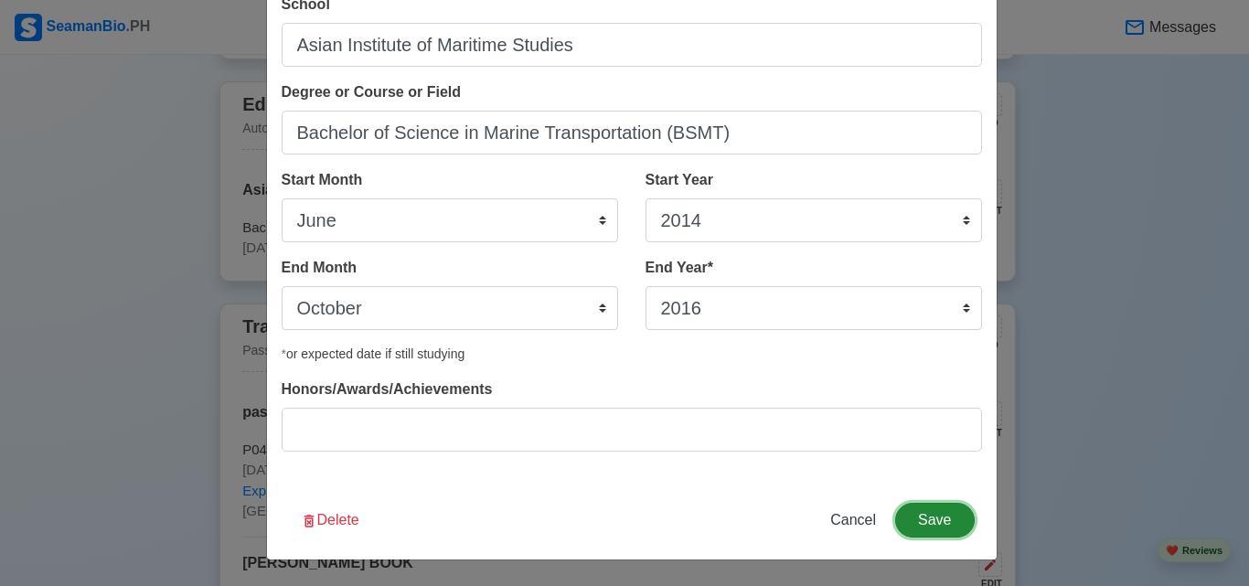
click at [936, 509] on button "Save" at bounding box center [934, 520] width 79 height 35
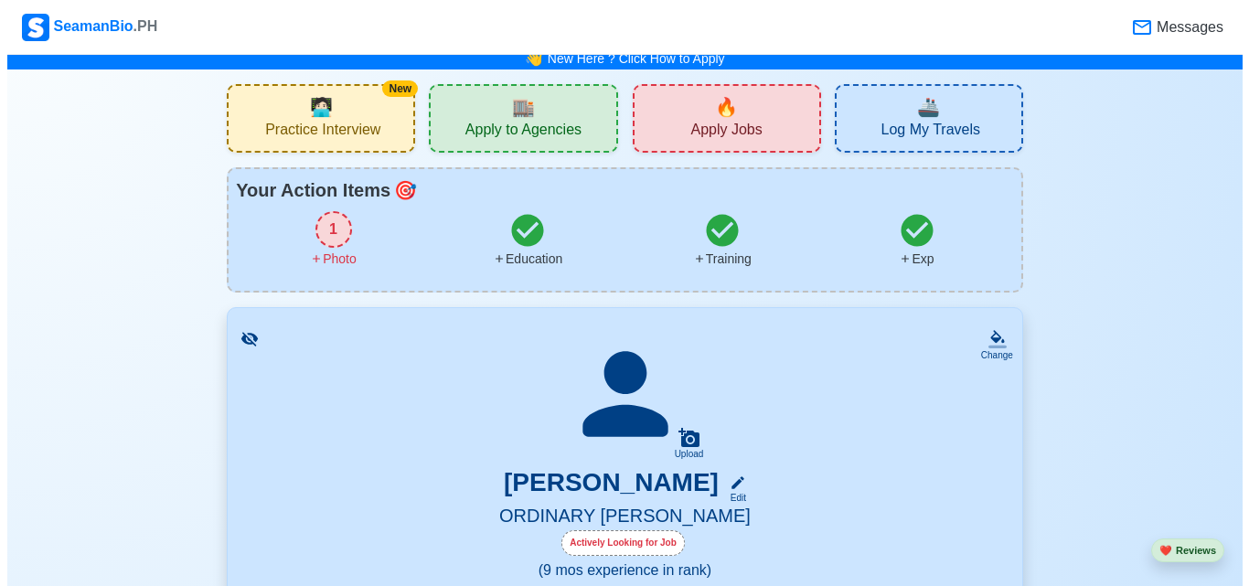
scroll to position [0, 0]
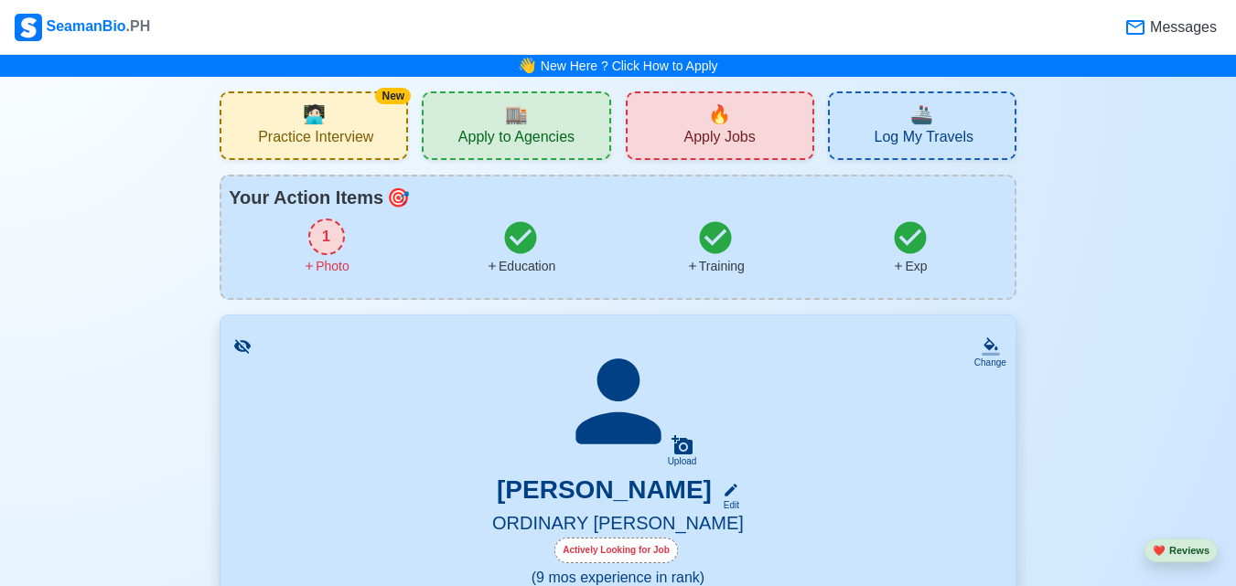
click at [537, 133] on span "Apply to Agencies" at bounding box center [516, 139] width 116 height 23
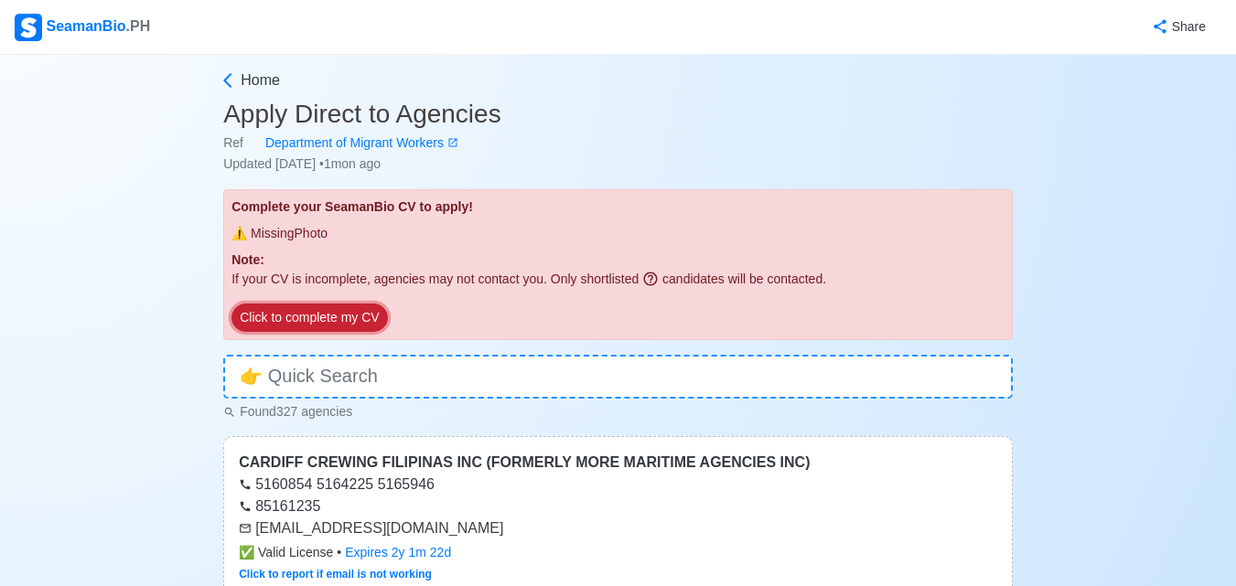
click at [278, 318] on button "Click to complete my CV" at bounding box center [308, 318] width 155 height 28
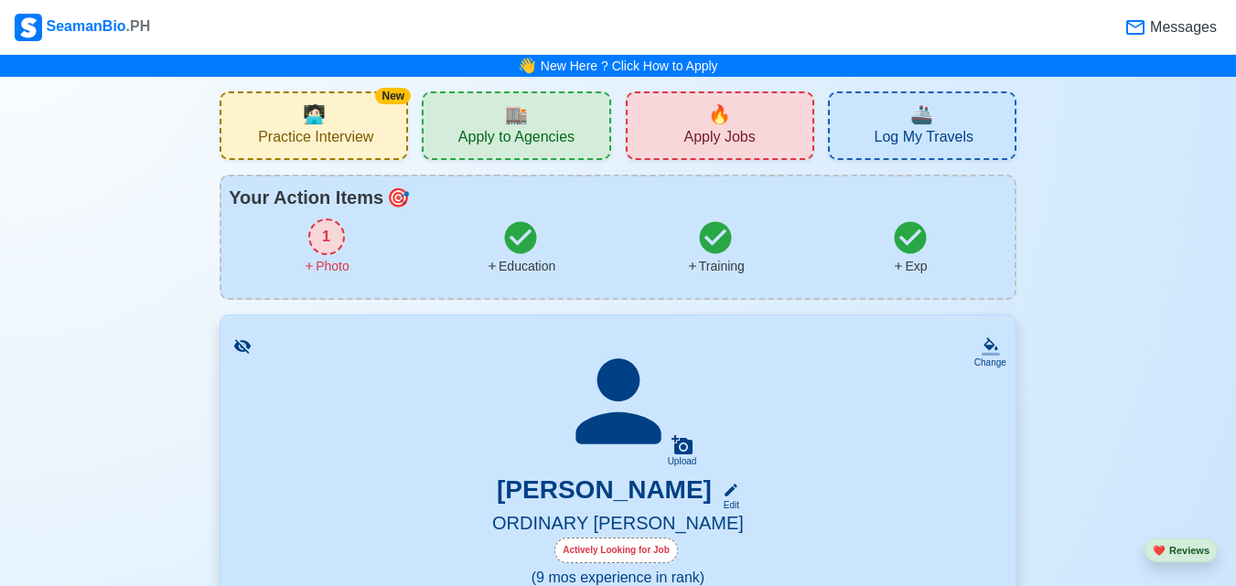
click at [318, 232] on div "1" at bounding box center [326, 237] width 37 height 37
click at [335, 243] on div "1" at bounding box center [326, 237] width 37 height 37
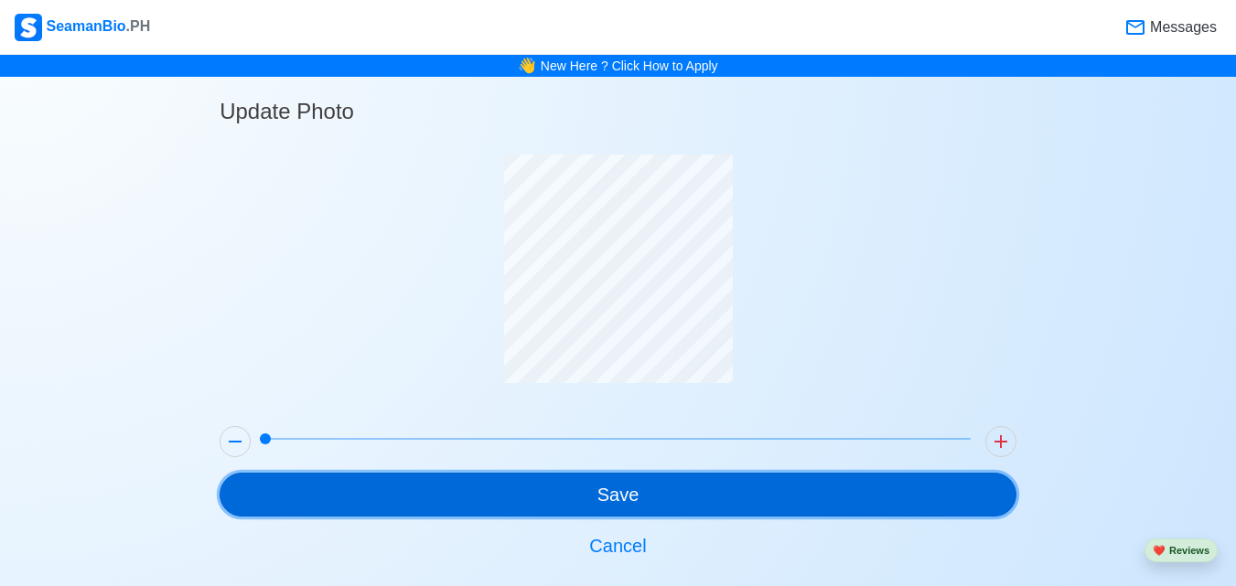
click at [635, 484] on button "Save" at bounding box center [618, 495] width 797 height 44
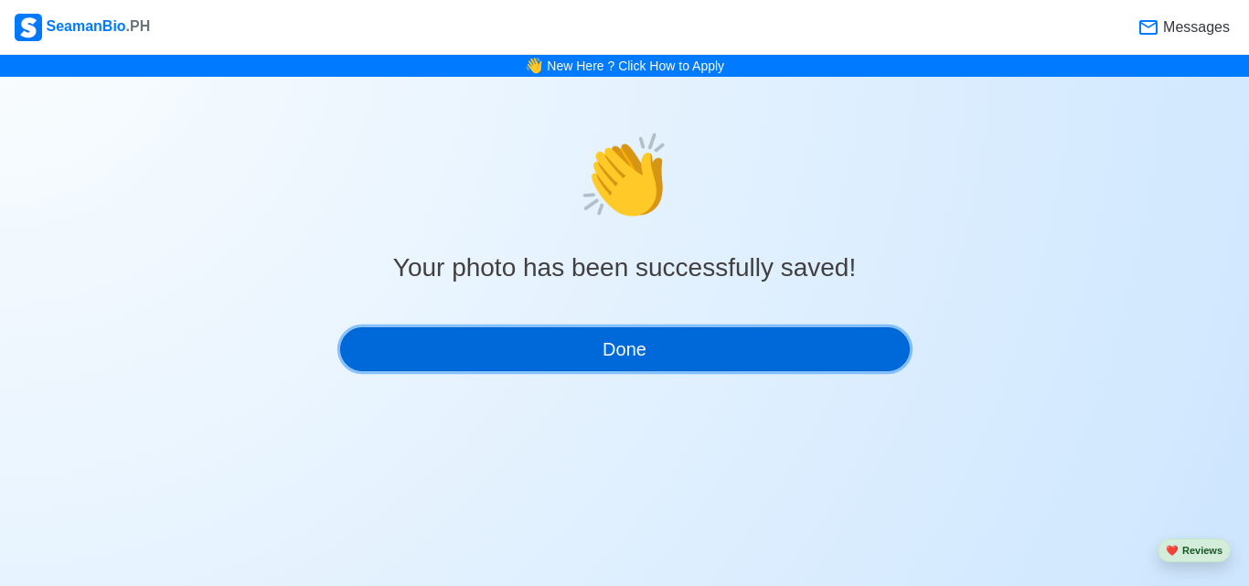
click at [605, 348] on button "Done" at bounding box center [625, 349] width 570 height 44
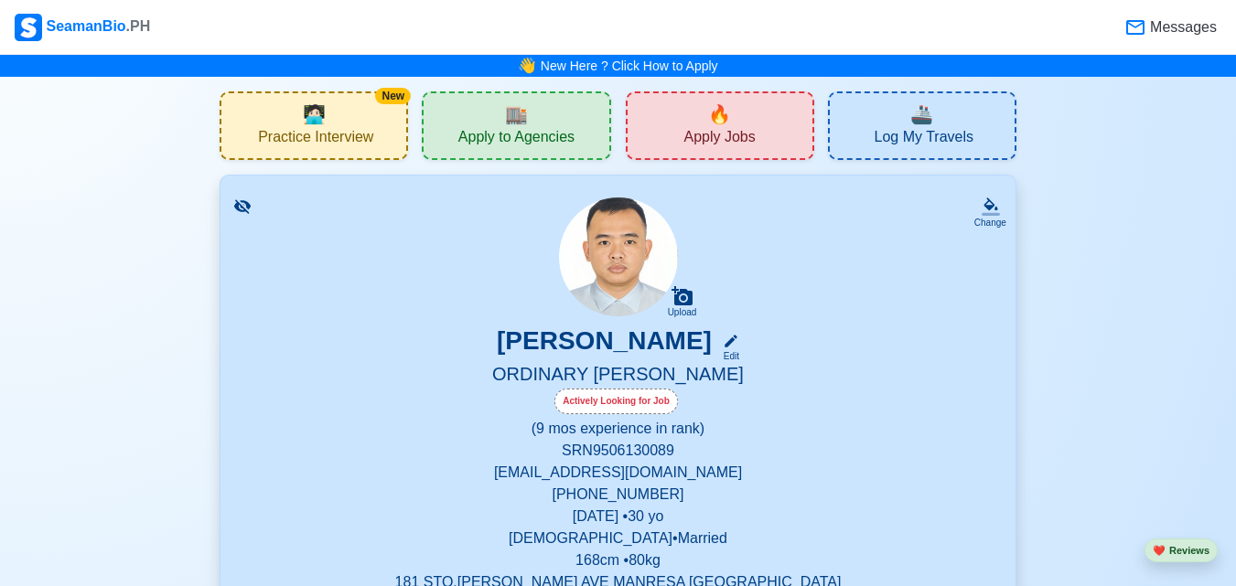
click at [541, 123] on div "🏬 Apply to Agencies" at bounding box center [516, 125] width 188 height 69
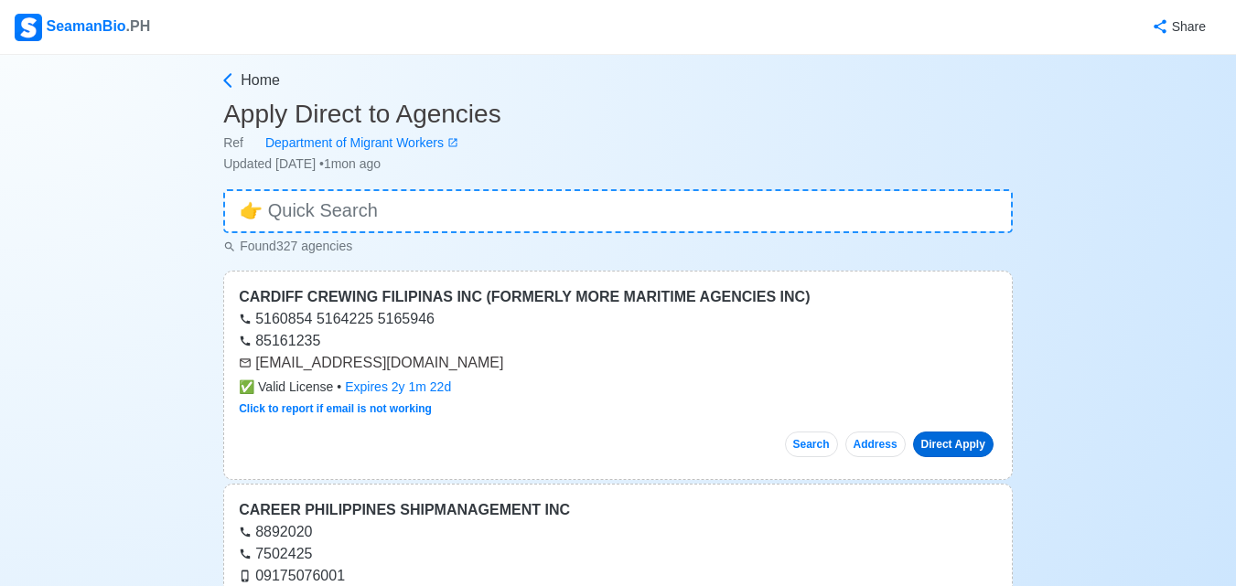
click at [981, 443] on link "Direct Apply" at bounding box center [953, 445] width 80 height 26
click at [241, 77] on span "Home" at bounding box center [260, 81] width 39 height 22
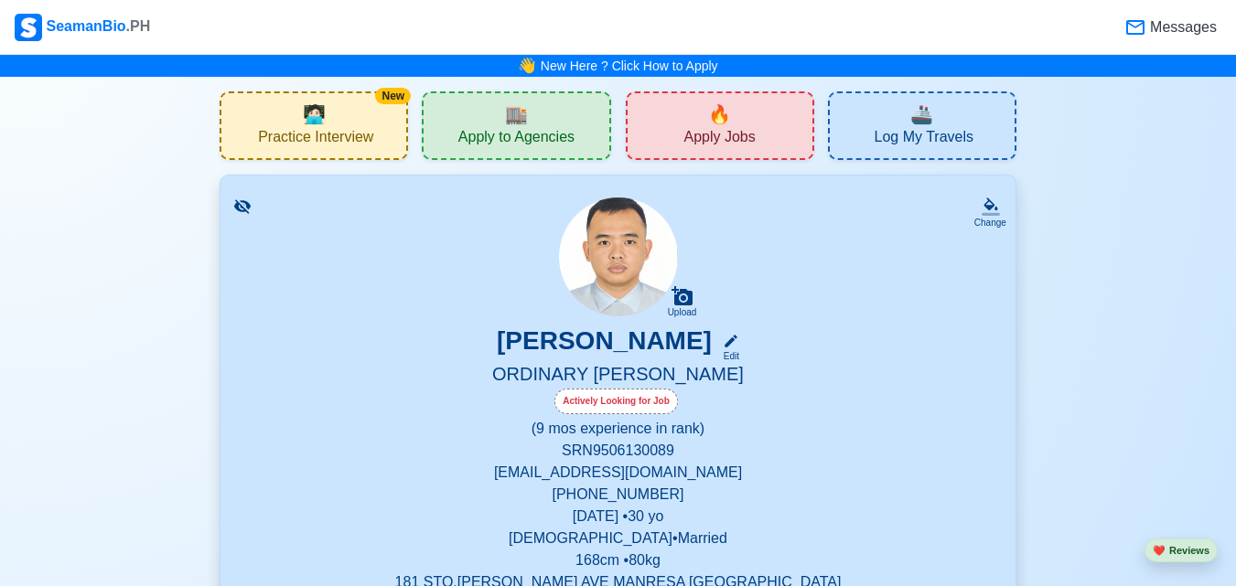
click at [733, 130] on span "Apply Jobs" at bounding box center [718, 139] width 71 height 23
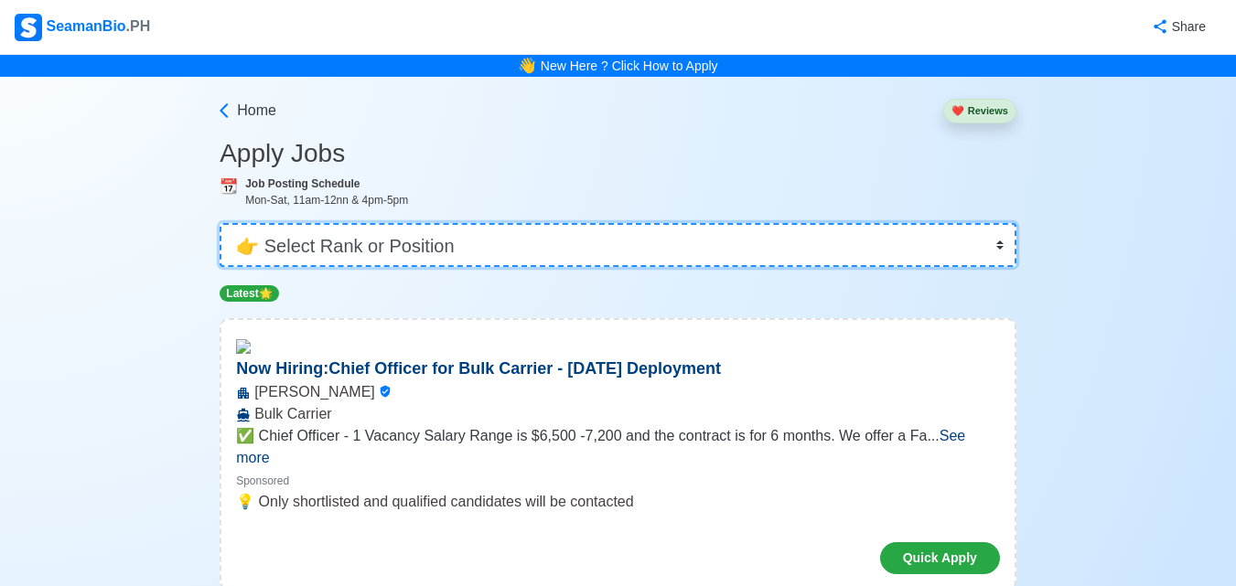
click at [666, 233] on select "👉 Select Rank or Position Master Chief Officer 2nd Officer 3rd Officer Junior O…" at bounding box center [618, 245] width 797 height 44
select select "Ordinary Seaman"
click at [221, 223] on select "👉 Select Rank or Position Master Chief Officer 2nd Officer 3rd Officer Junior O…" at bounding box center [618, 245] width 797 height 44
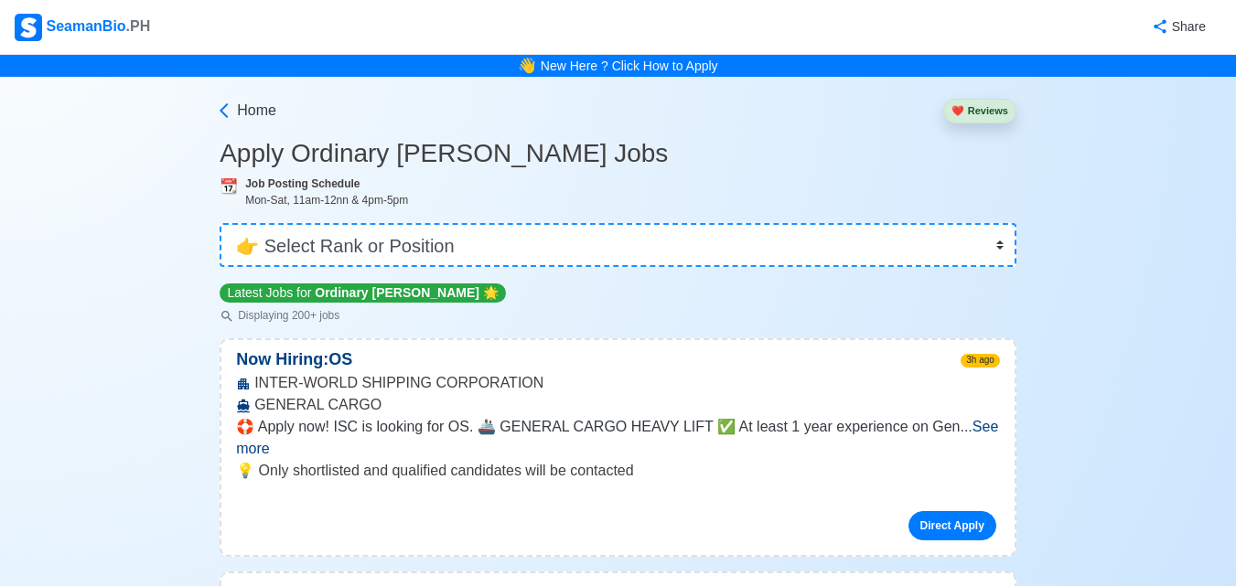
click at [951, 424] on span "See more" at bounding box center [617, 437] width 762 height 37
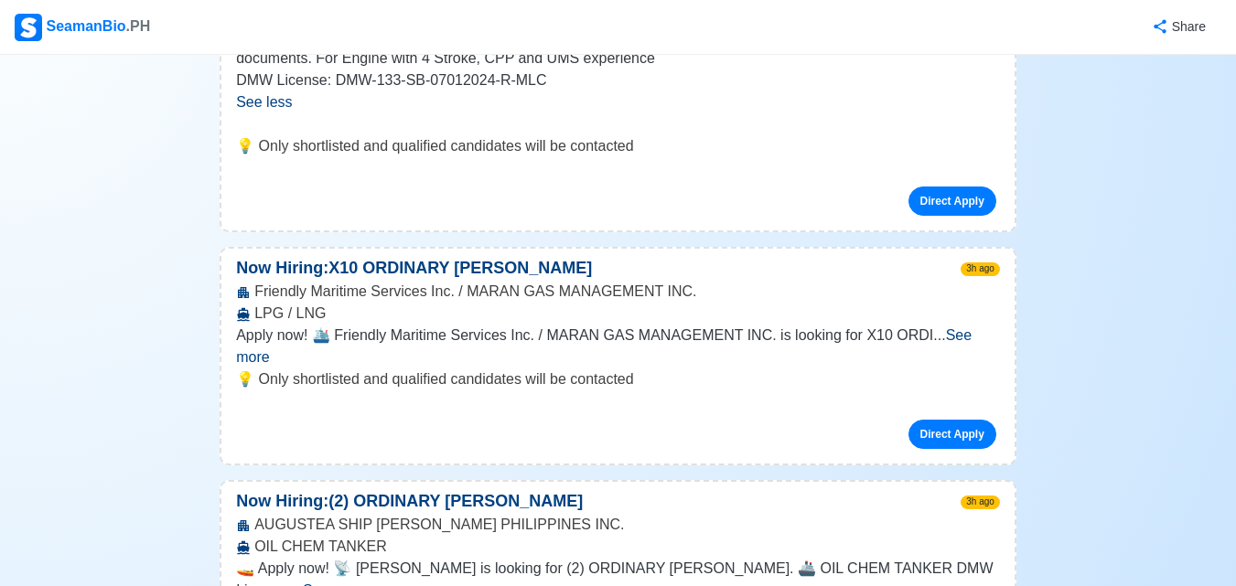
scroll to position [457, 0]
click at [950, 341] on span "See more" at bounding box center [603, 345] width 735 height 37
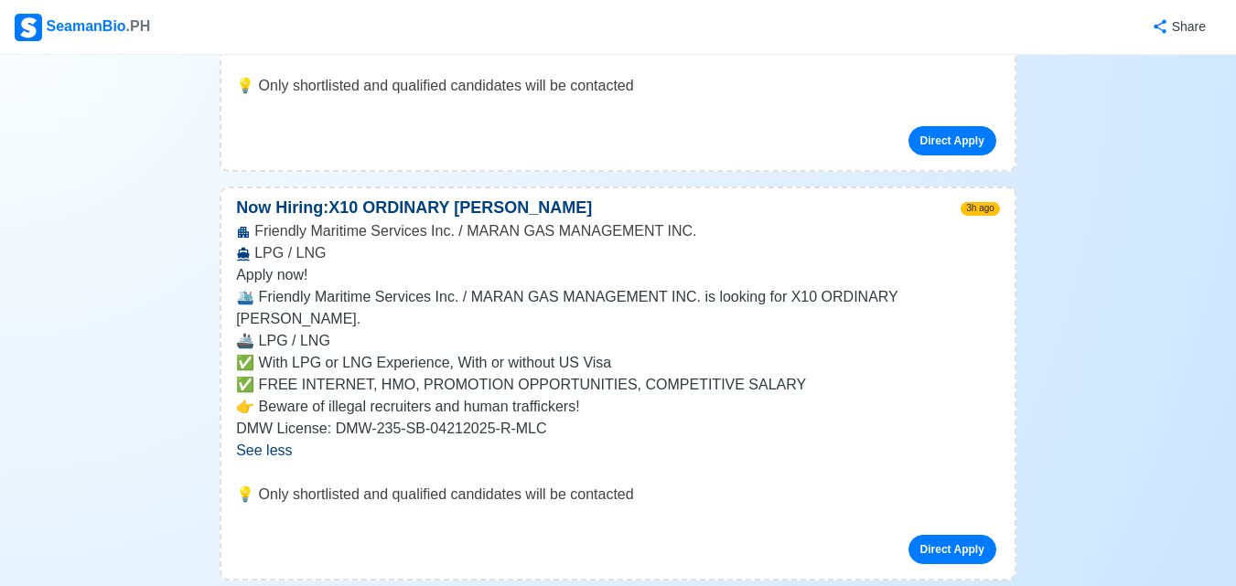
scroll to position [549, 0]
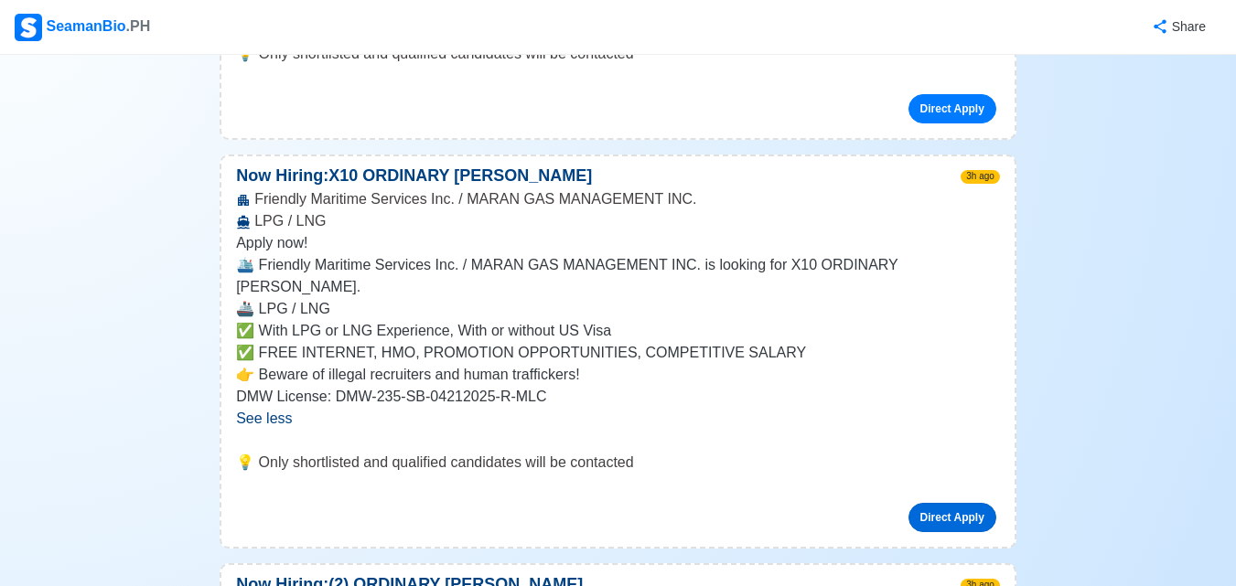
click at [951, 503] on link "Direct Apply" at bounding box center [952, 517] width 88 height 29
click at [473, 184] on p "Now Hiring: X10 ORDINARY SEAMAN" at bounding box center [413, 176] width 385 height 25
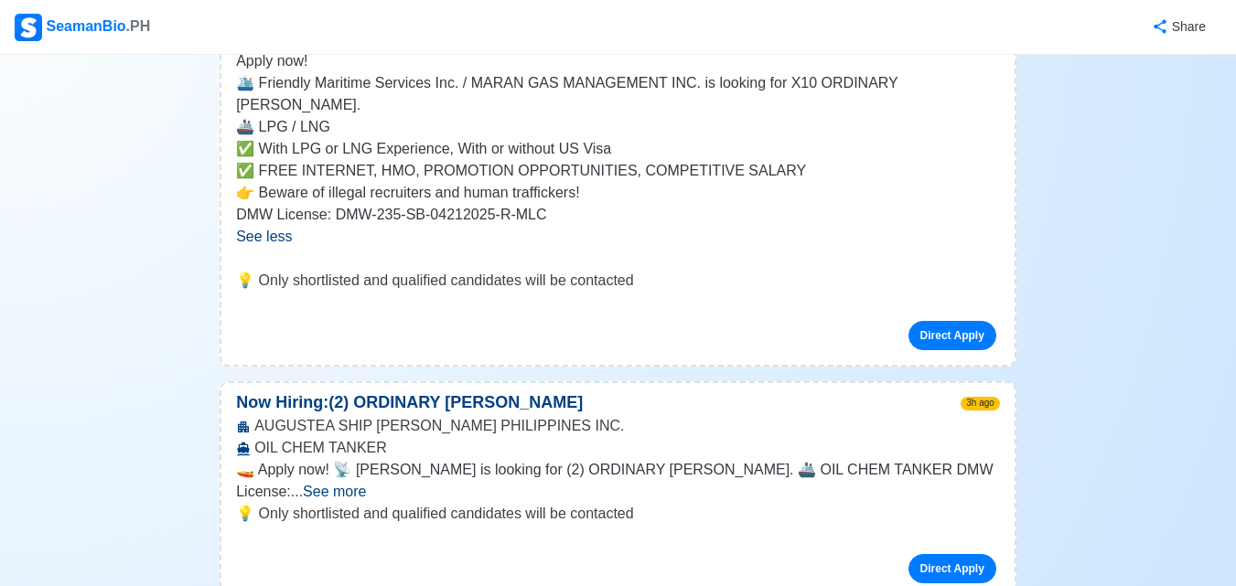
scroll to position [732, 0]
click at [366, 483] on span "See more" at bounding box center [334, 491] width 63 height 16
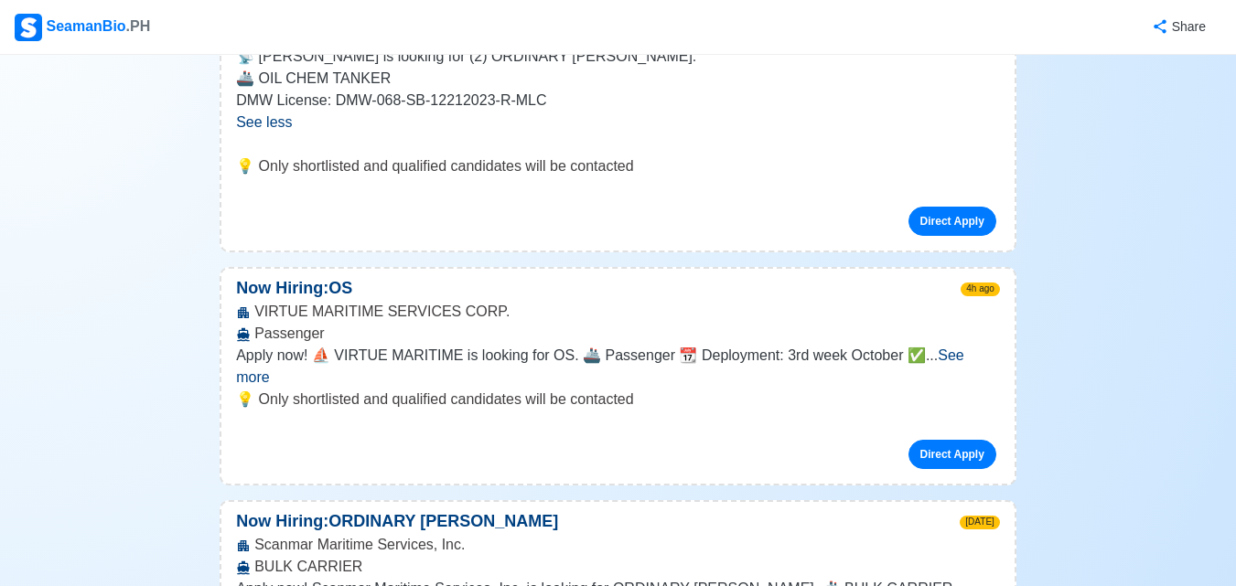
scroll to position [1189, 0]
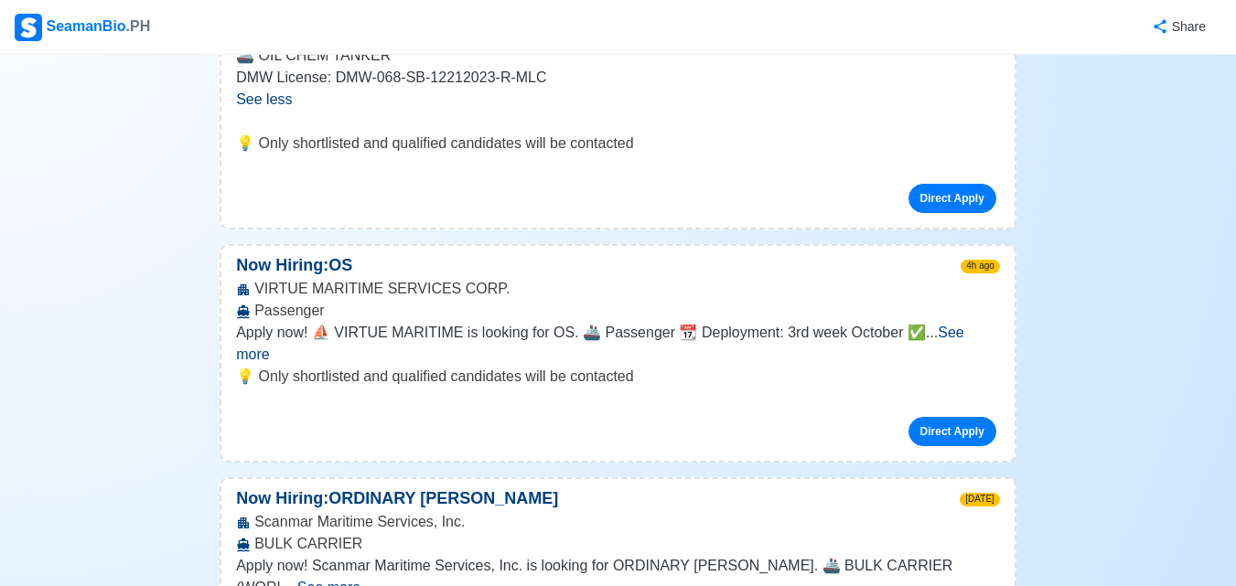
click at [960, 325] on span "See more" at bounding box center [600, 343] width 728 height 37
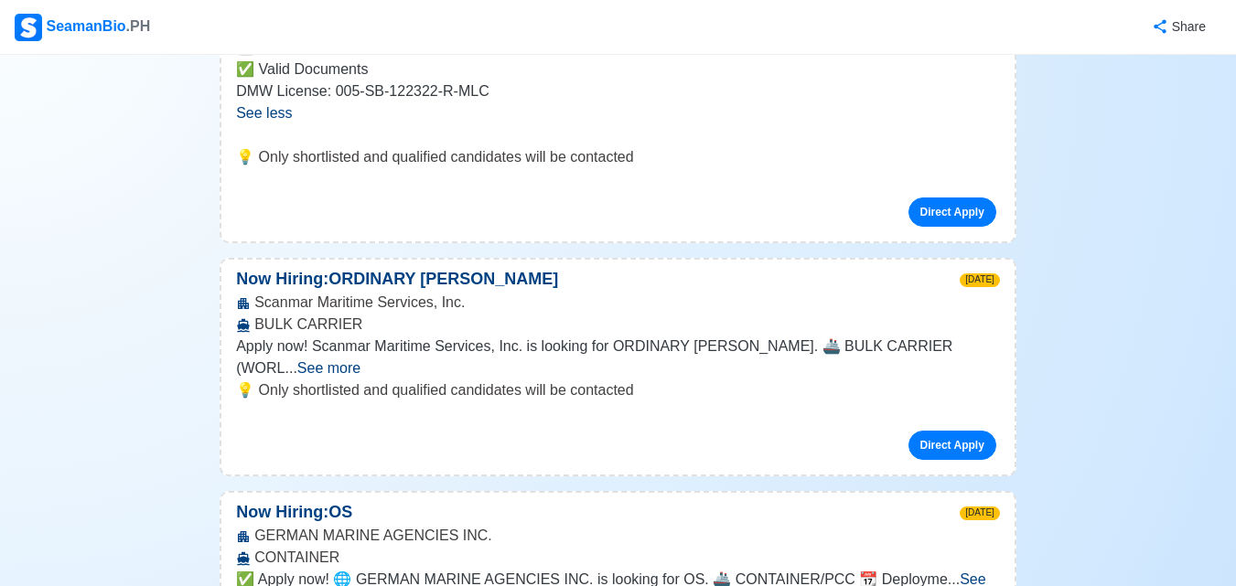
scroll to position [1555, 0]
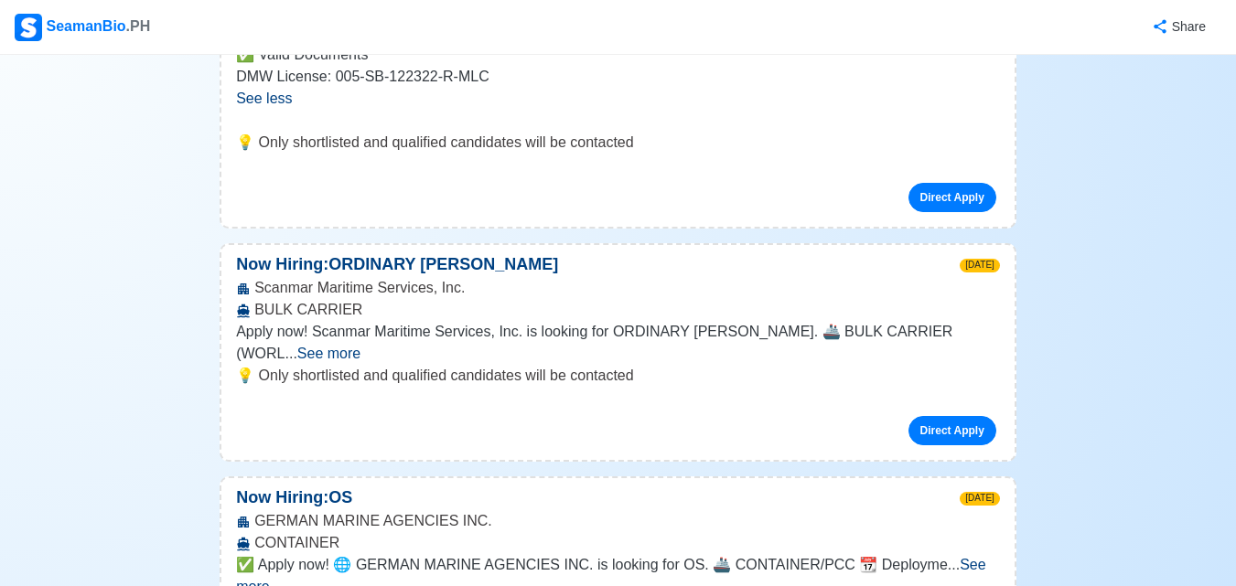
click at [360, 346] on span "See more" at bounding box center [328, 354] width 63 height 16
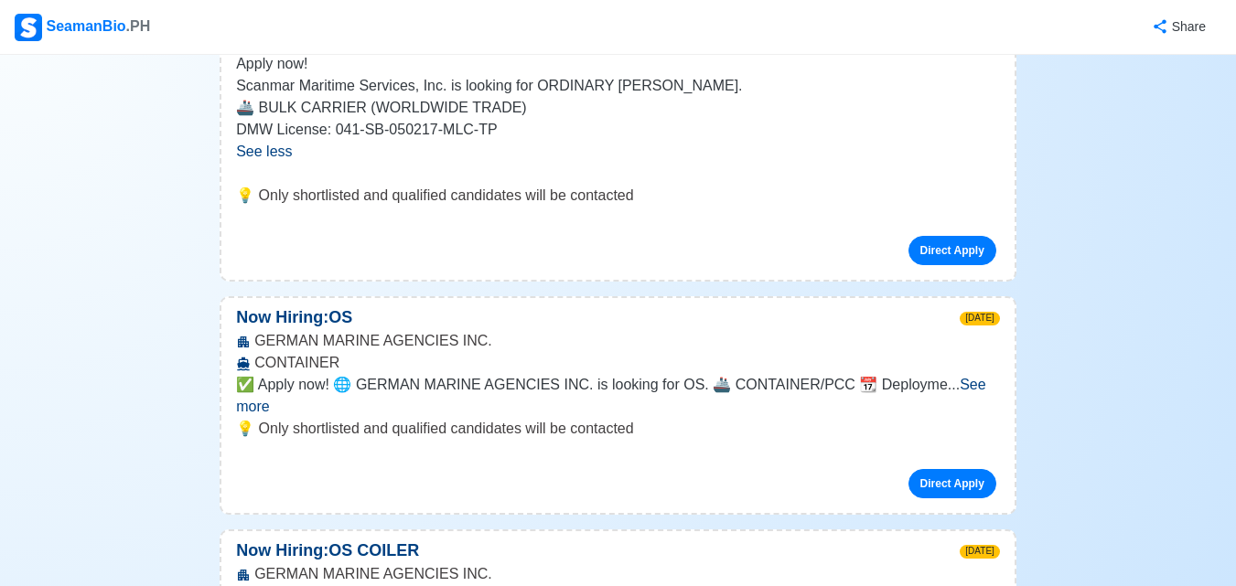
scroll to position [1829, 0]
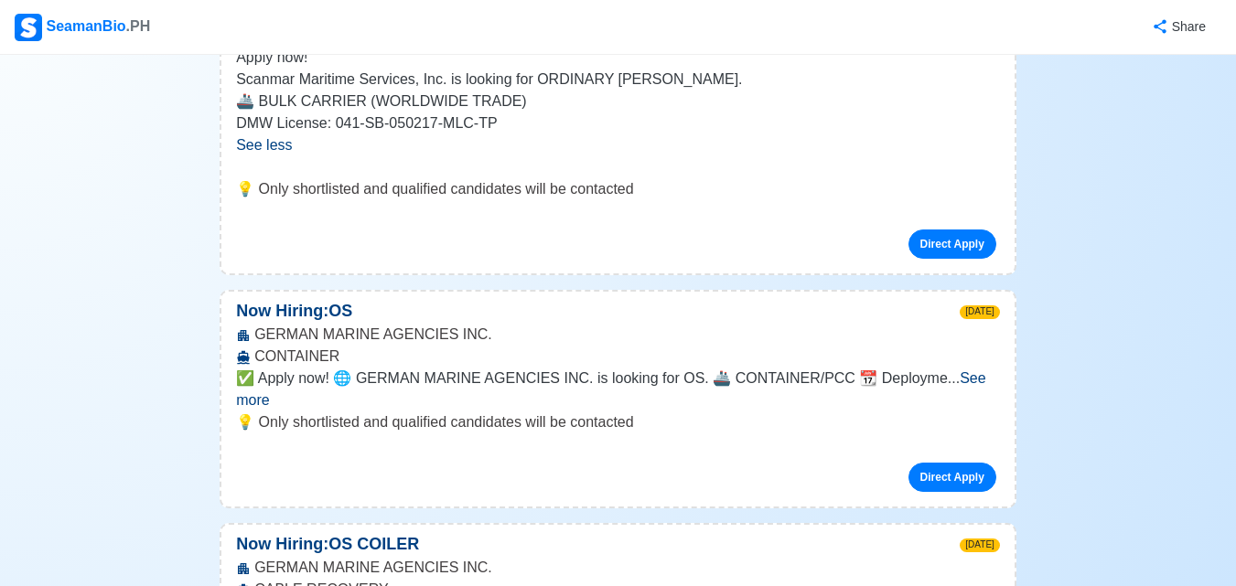
click at [959, 370] on span "See more" at bounding box center [610, 388] width 749 height 37
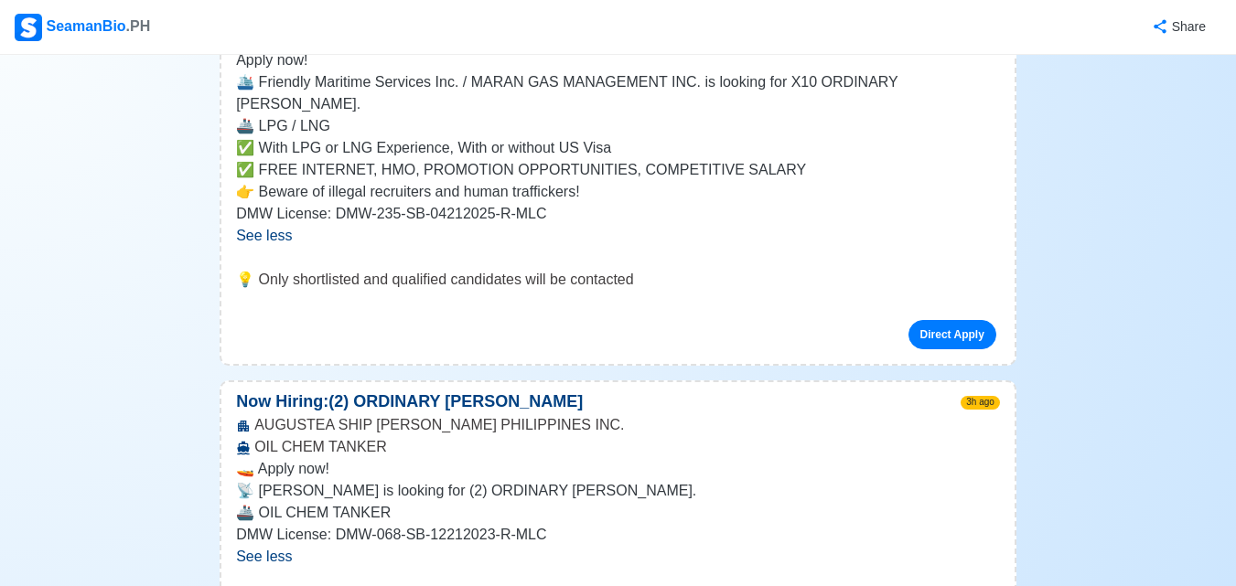
scroll to position [0, 0]
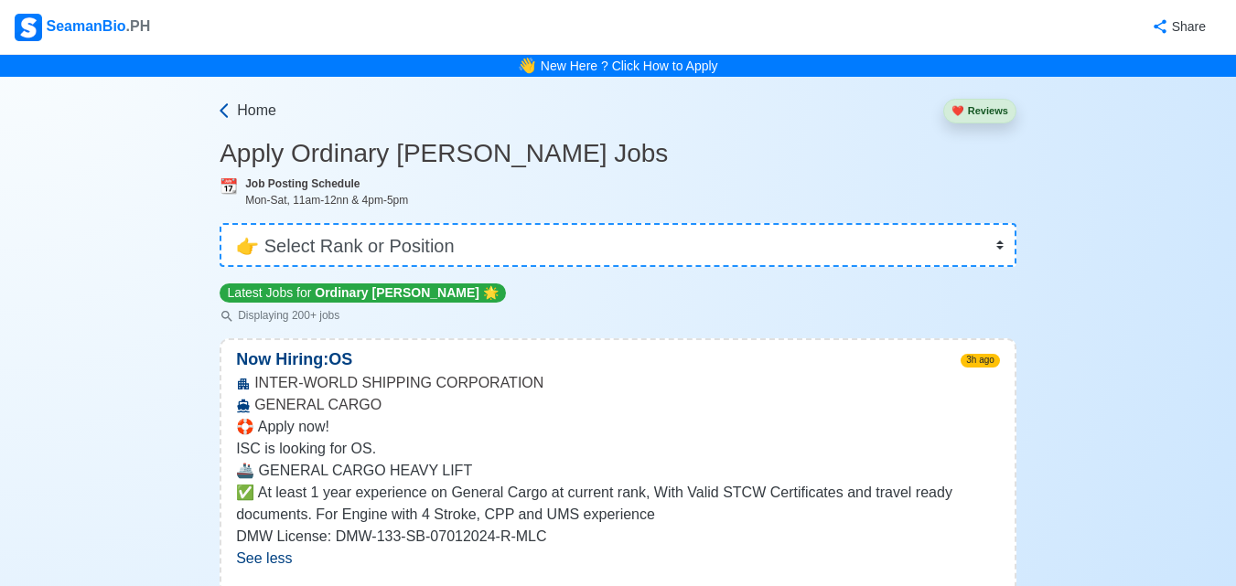
click at [248, 108] on span "Home" at bounding box center [256, 111] width 39 height 22
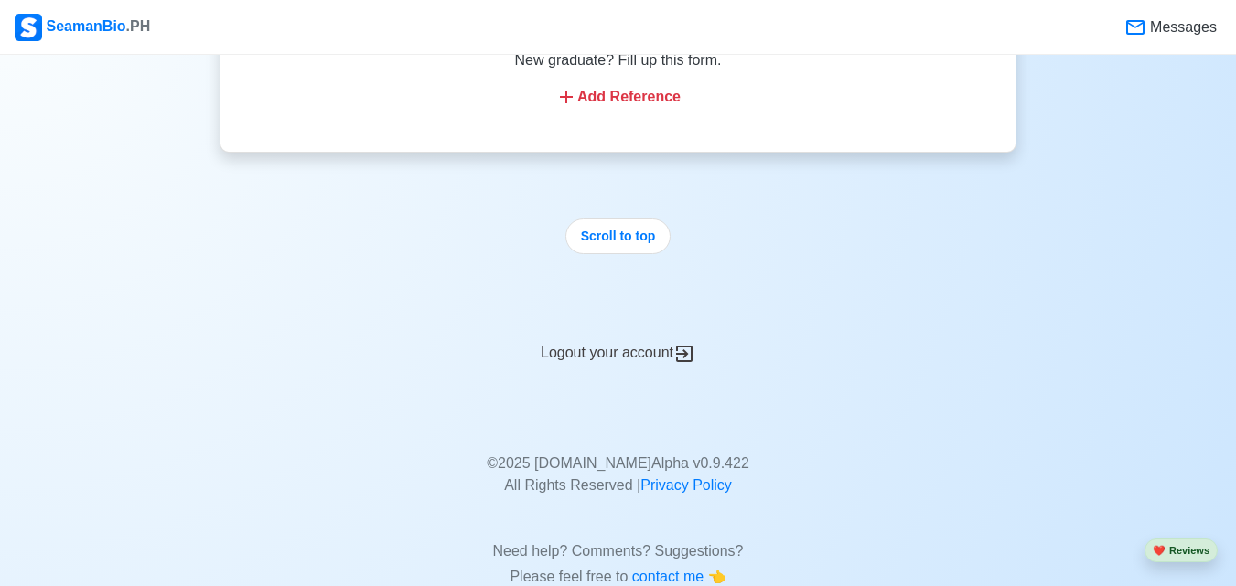
scroll to position [4597, 0]
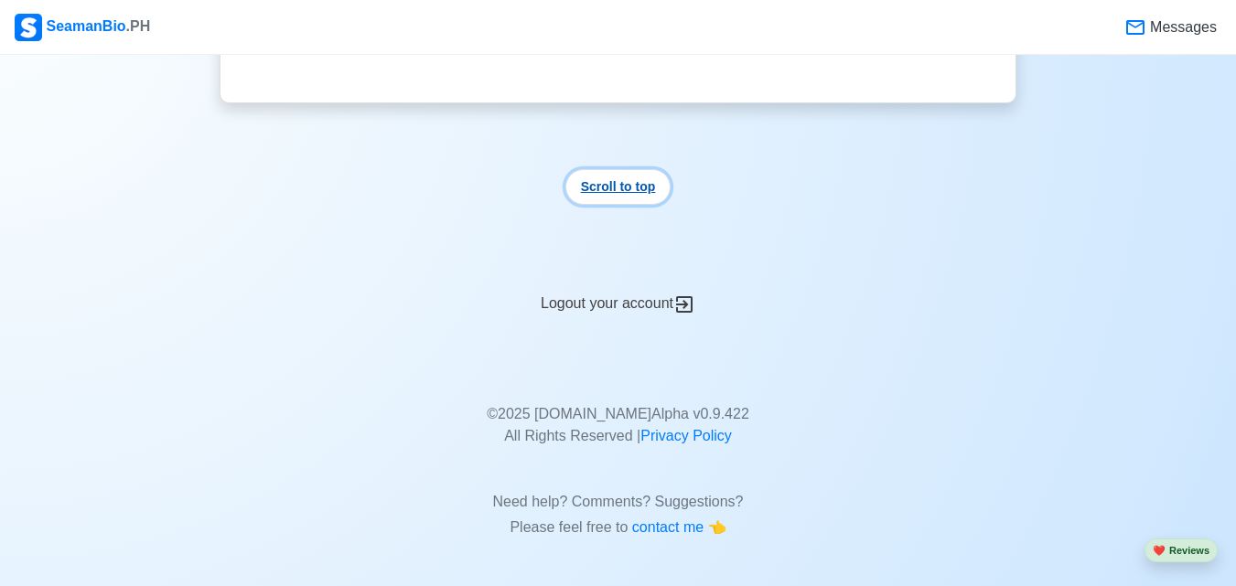
click at [604, 192] on button "Scroll to top" at bounding box center [618, 187] width 106 height 36
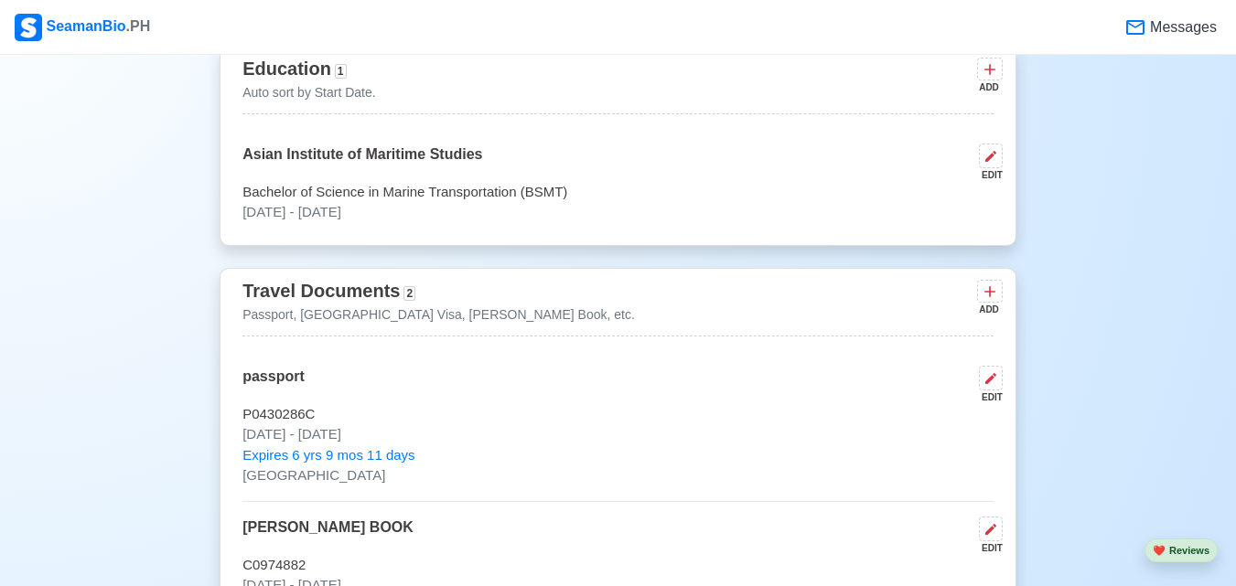
scroll to position [0, 0]
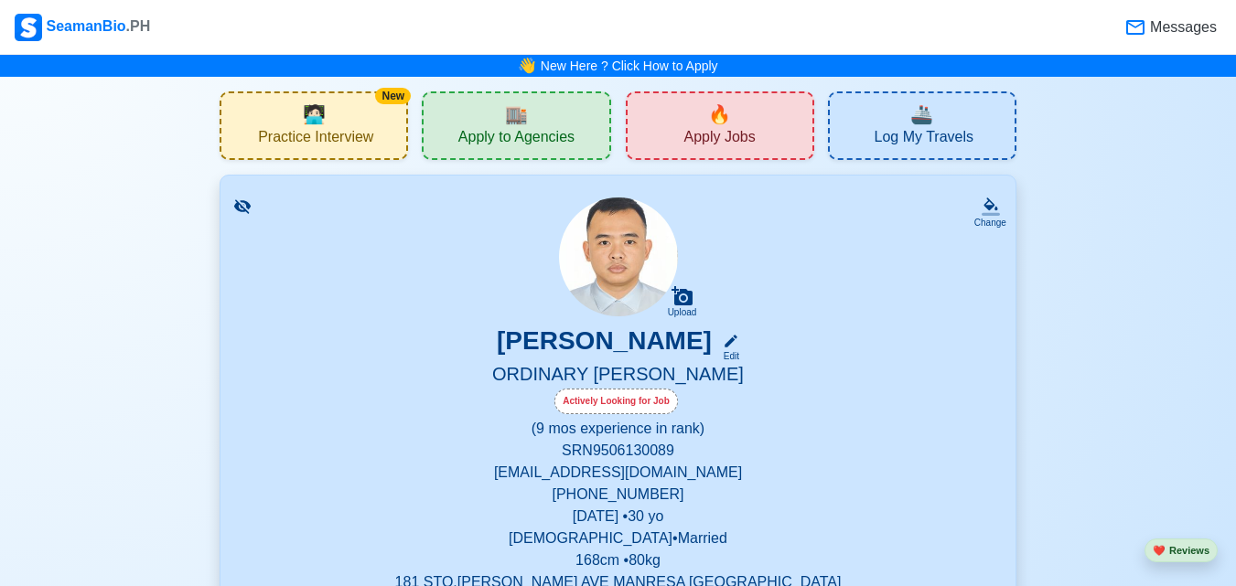
click at [1172, 23] on span "Messages" at bounding box center [1181, 27] width 70 height 22
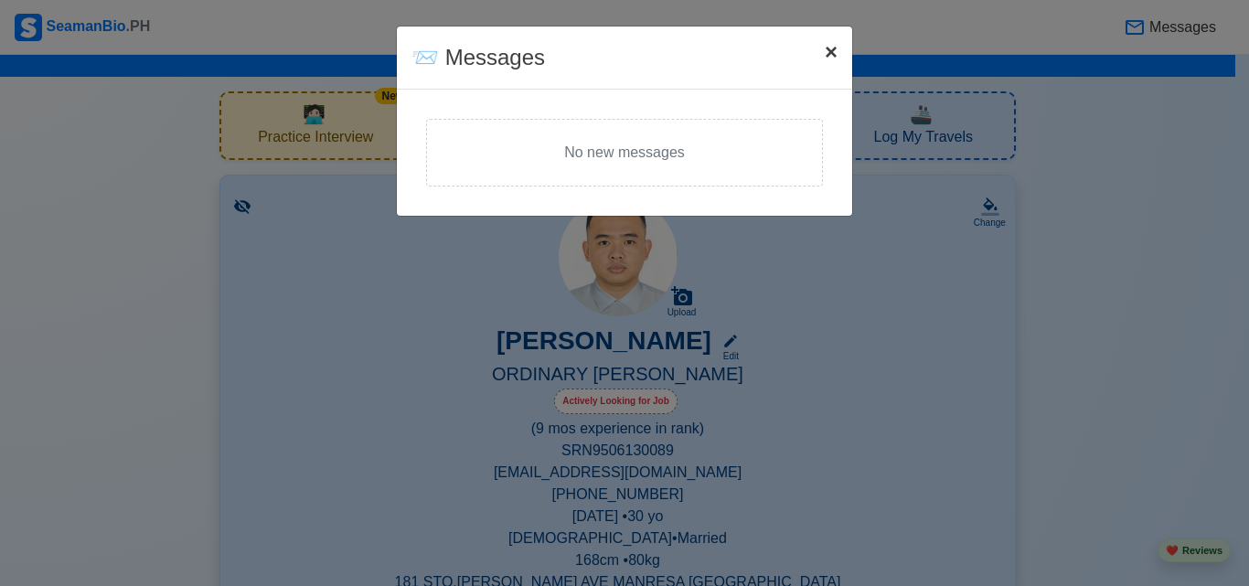
click at [835, 56] on span "×" at bounding box center [831, 51] width 13 height 25
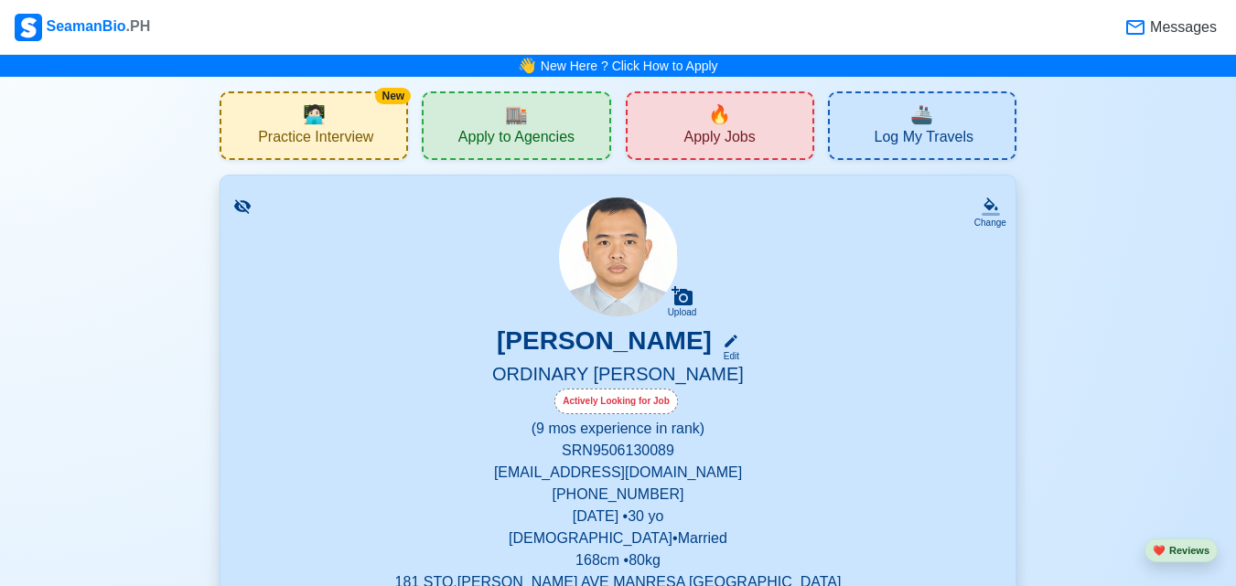
click at [522, 137] on span "Apply to Agencies" at bounding box center [516, 139] width 116 height 23
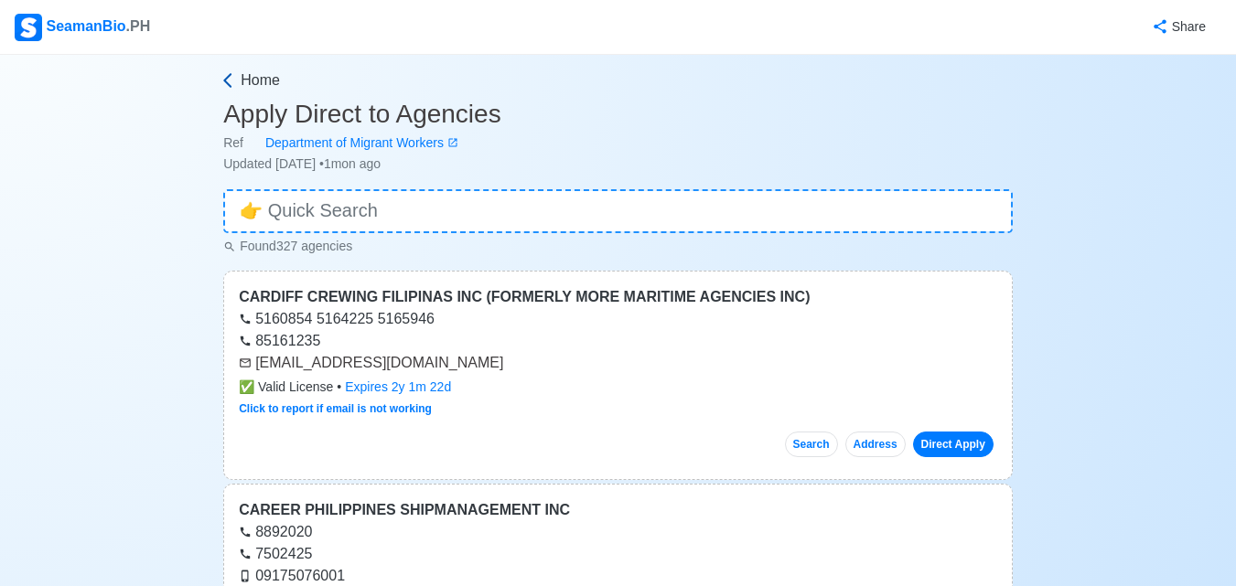
click at [229, 88] on icon at bounding box center [228, 80] width 18 height 18
